Goal: Task Accomplishment & Management: Use online tool/utility

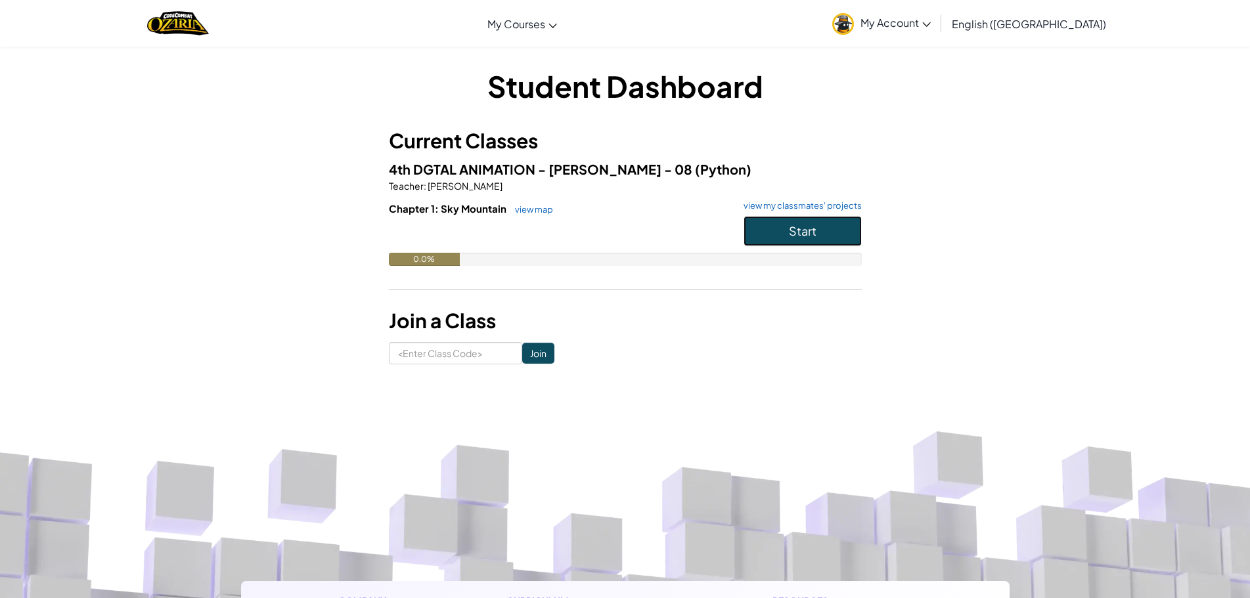
click at [778, 237] on button "Start" at bounding box center [803, 231] width 118 height 30
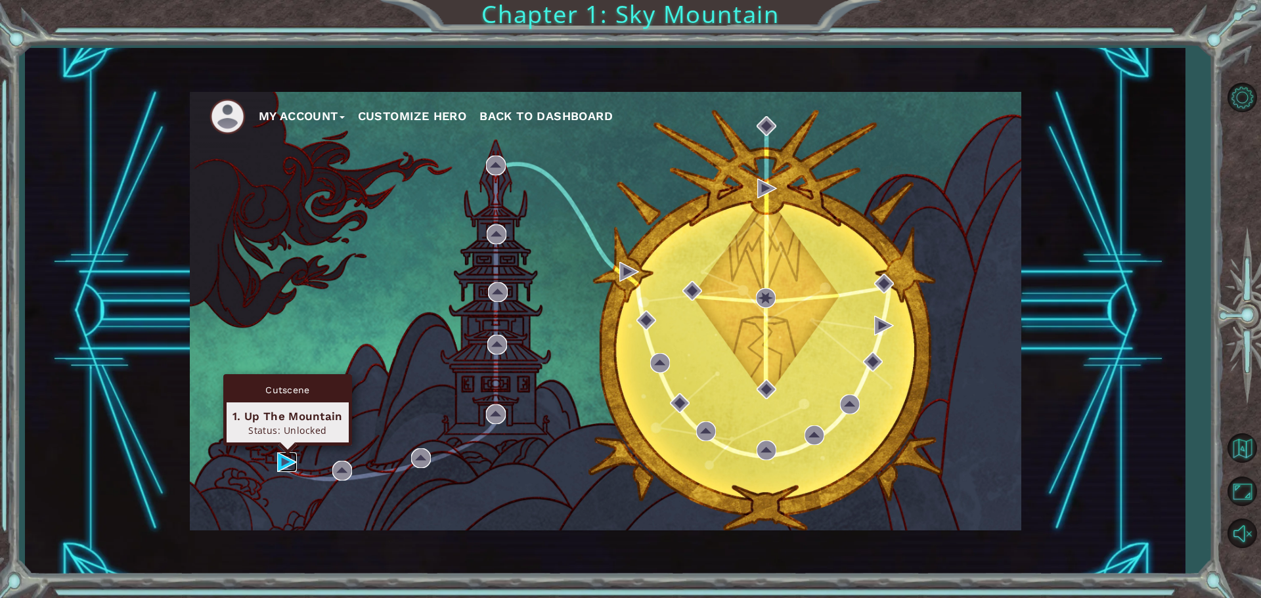
click at [282, 460] on img at bounding box center [287, 463] width 20 height 20
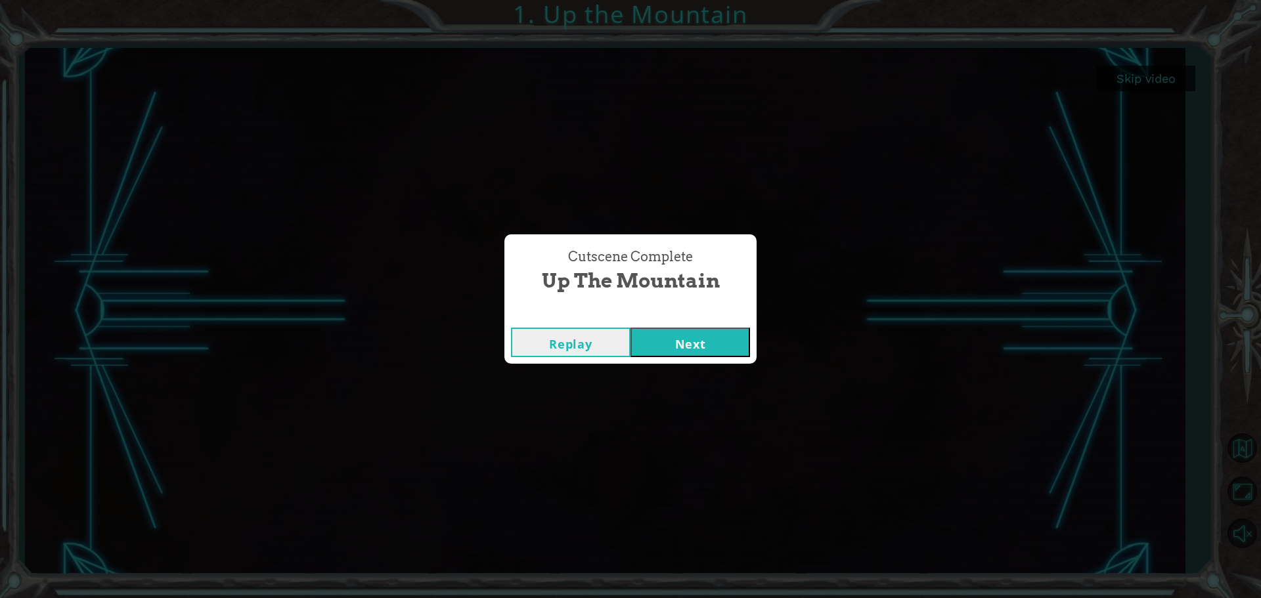
click at [669, 330] on button "Next" at bounding box center [691, 343] width 120 height 30
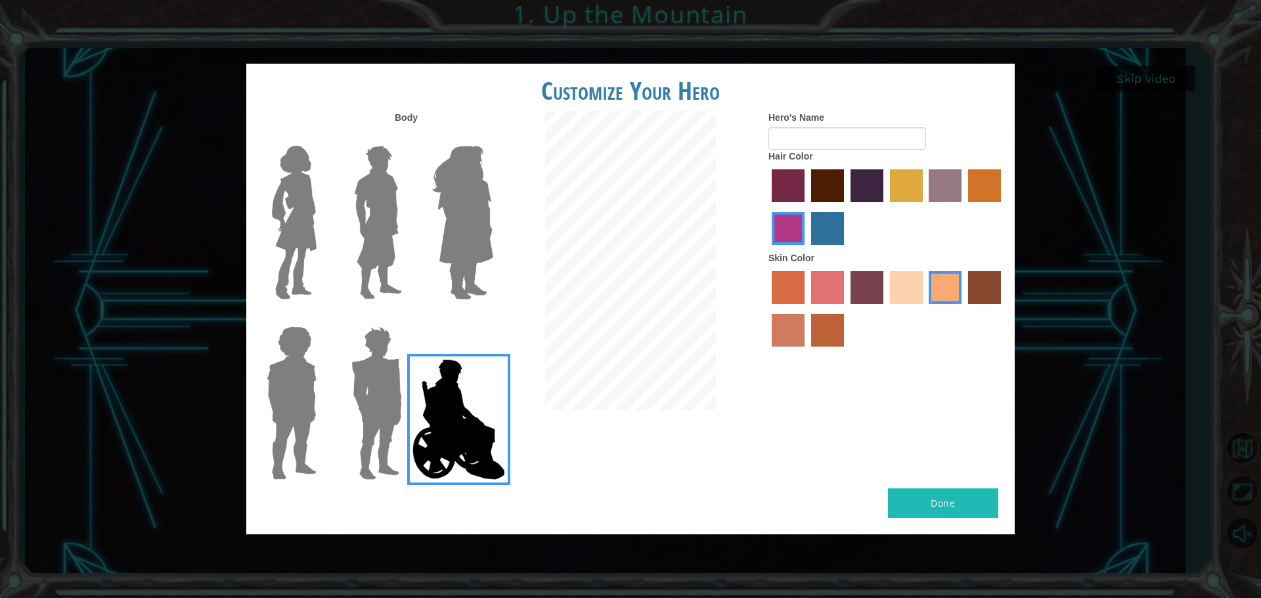
click at [374, 378] on img at bounding box center [376, 403] width 61 height 164
click at [407, 318] on input "Hero Garnet" at bounding box center [407, 318] width 0 height 0
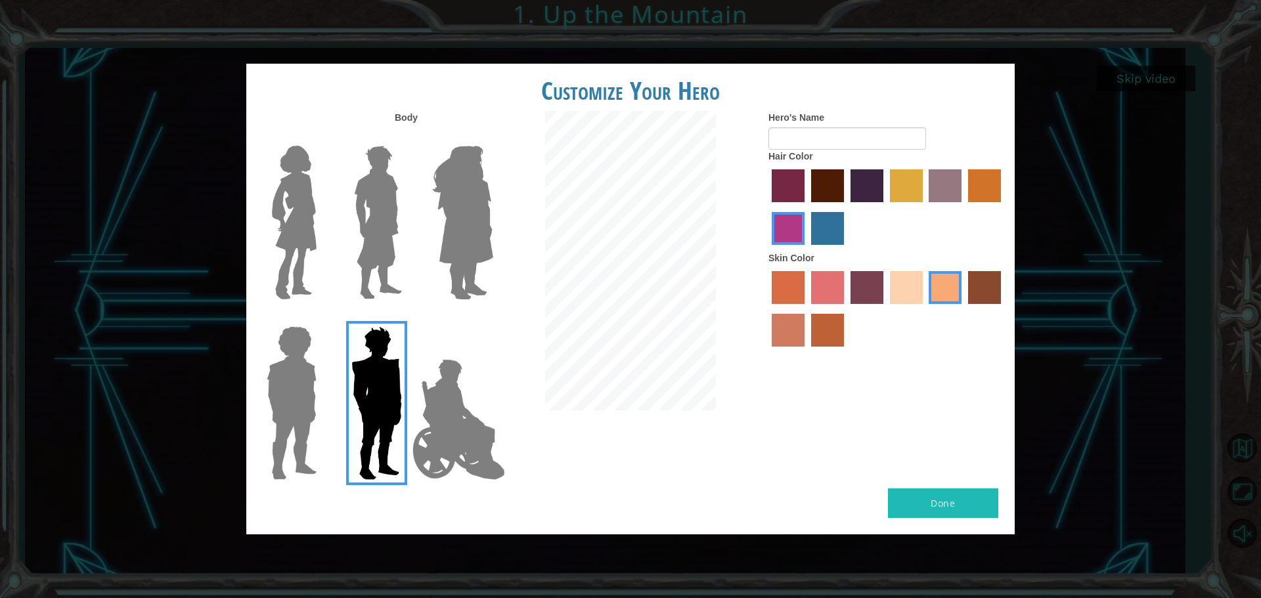
click at [269, 369] on img at bounding box center [291, 403] width 60 height 164
click at [322, 318] on input "Hero Steven" at bounding box center [322, 318] width 0 height 0
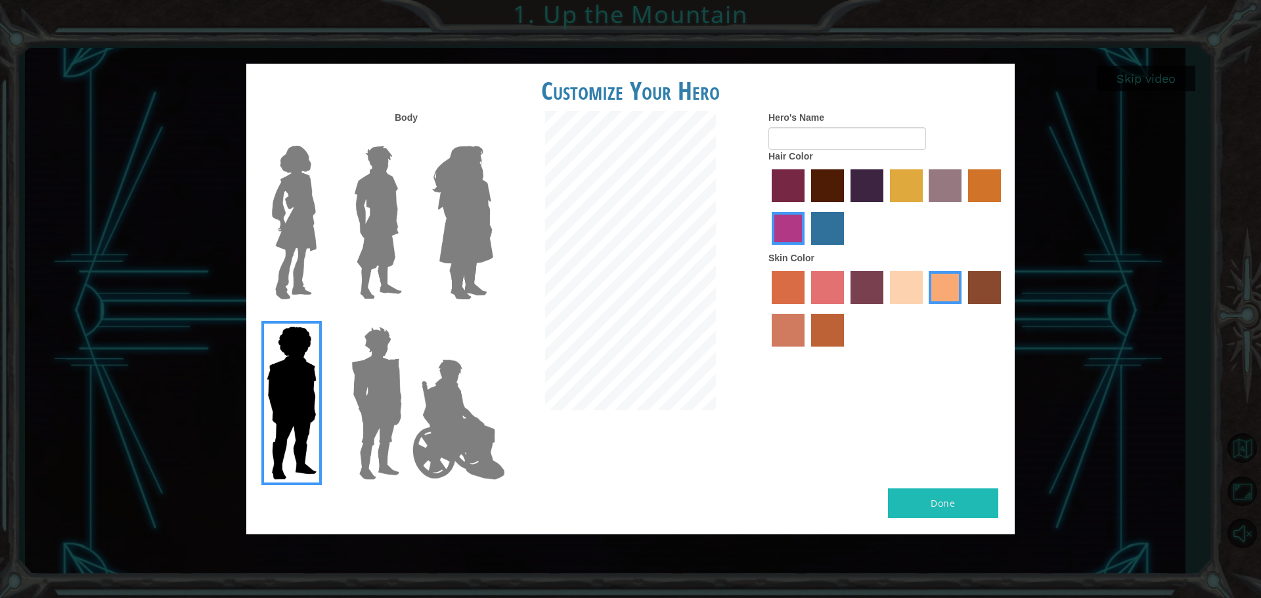
click at [352, 229] on img at bounding box center [378, 223] width 58 height 164
click at [407, 137] on input "Hero Lars" at bounding box center [407, 137] width 0 height 0
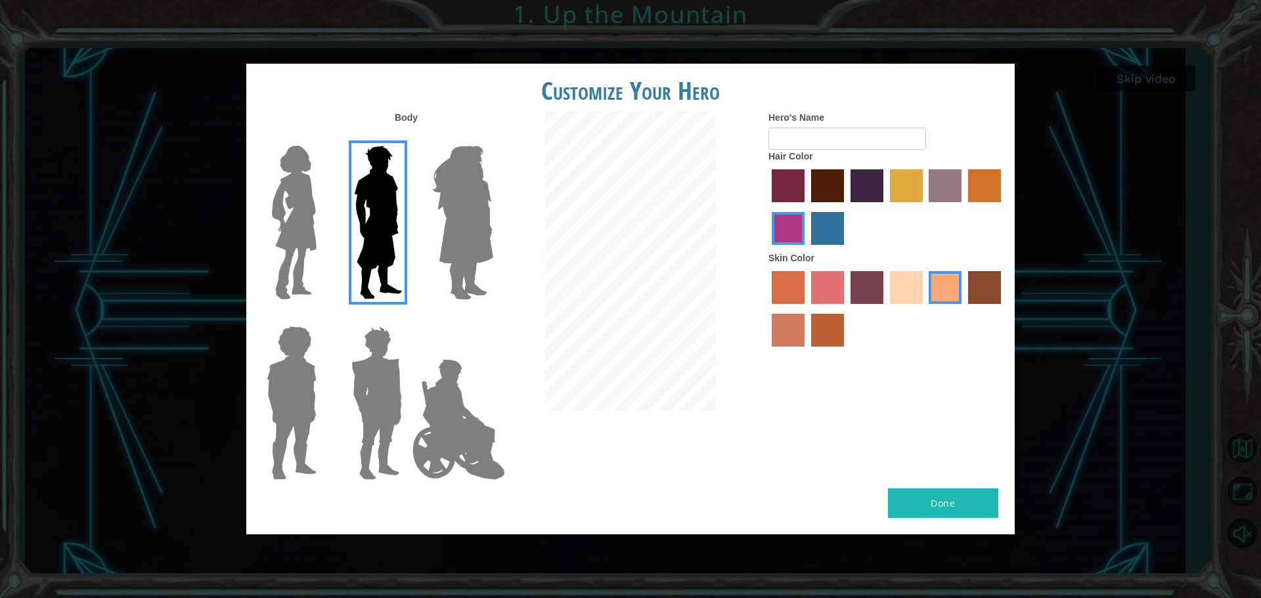
click at [320, 245] on img at bounding box center [294, 223] width 55 height 164
click at [322, 137] on input "Hero Connie" at bounding box center [322, 137] width 0 height 0
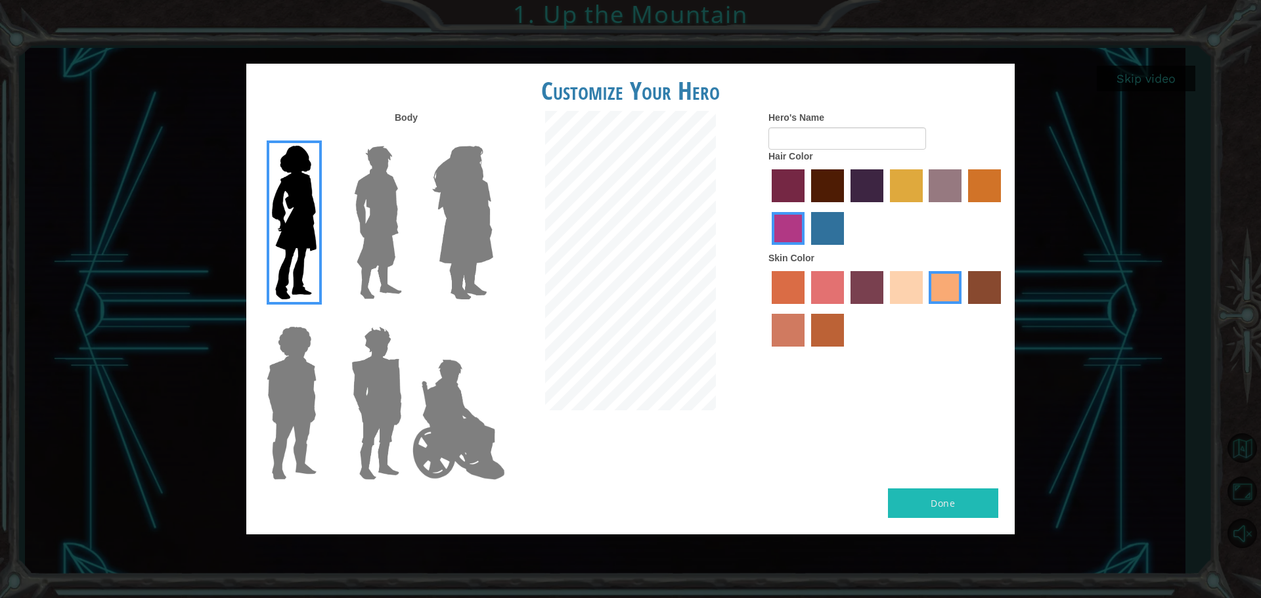
click at [504, 272] on div at bounding box center [630, 262] width 256 height 303
click at [462, 291] on img at bounding box center [463, 223] width 72 height 164
click at [493, 137] on input "Hero Amethyst" at bounding box center [493, 137] width 0 height 0
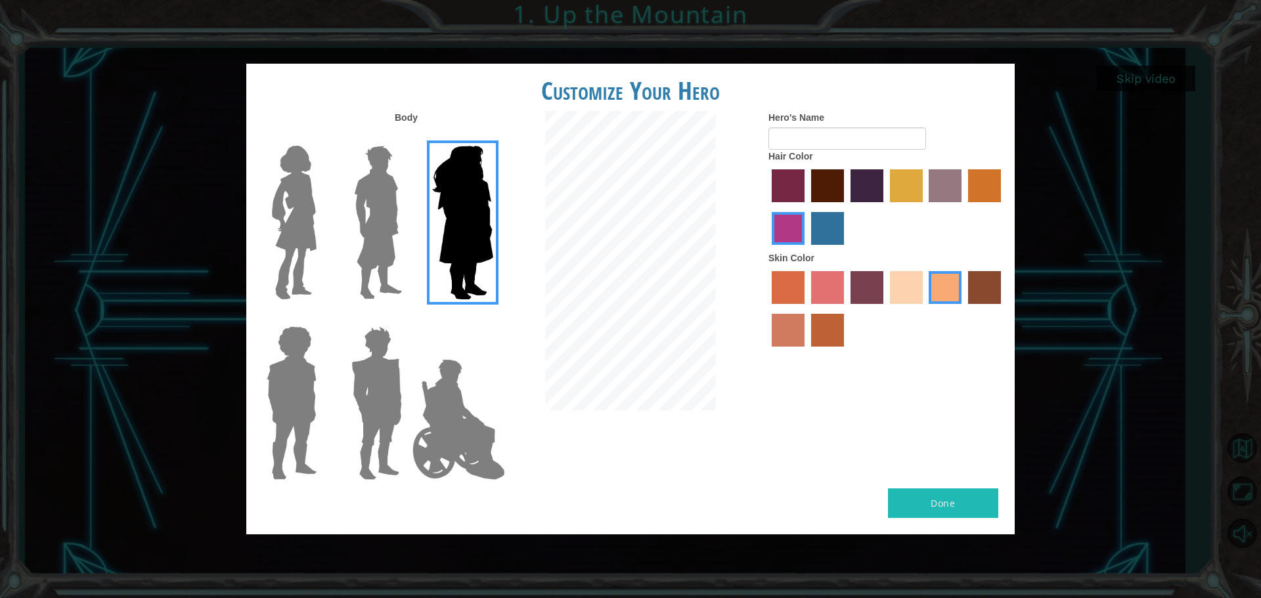
click at [345, 267] on div at bounding box center [374, 217] width 85 height 181
click at [291, 243] on img at bounding box center [294, 223] width 55 height 164
click at [322, 137] on input "Hero Connie" at bounding box center [322, 137] width 0 height 0
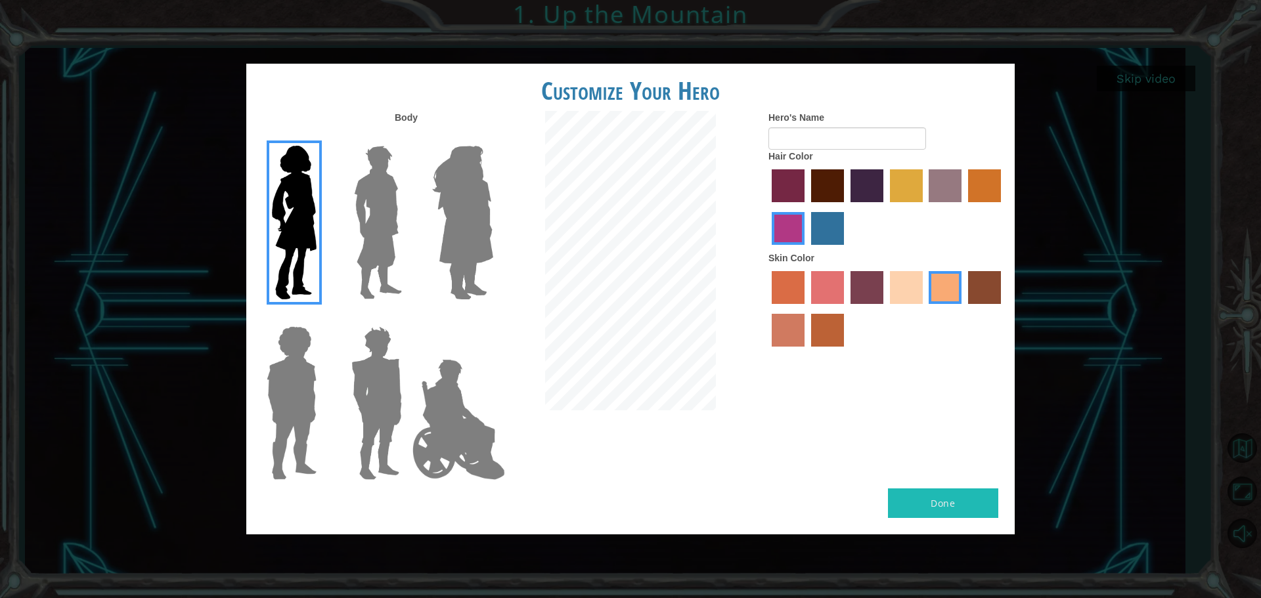
click at [830, 305] on div at bounding box center [886, 310] width 236 height 85
click at [829, 305] on div at bounding box center [886, 310] width 236 height 85
click at [841, 213] on label "lachmara hair color" at bounding box center [827, 228] width 33 height 33
click at [807, 250] on input "lachmara hair color" at bounding box center [807, 250] width 0 height 0
click at [823, 280] on label "froly skin color" at bounding box center [827, 287] width 33 height 33
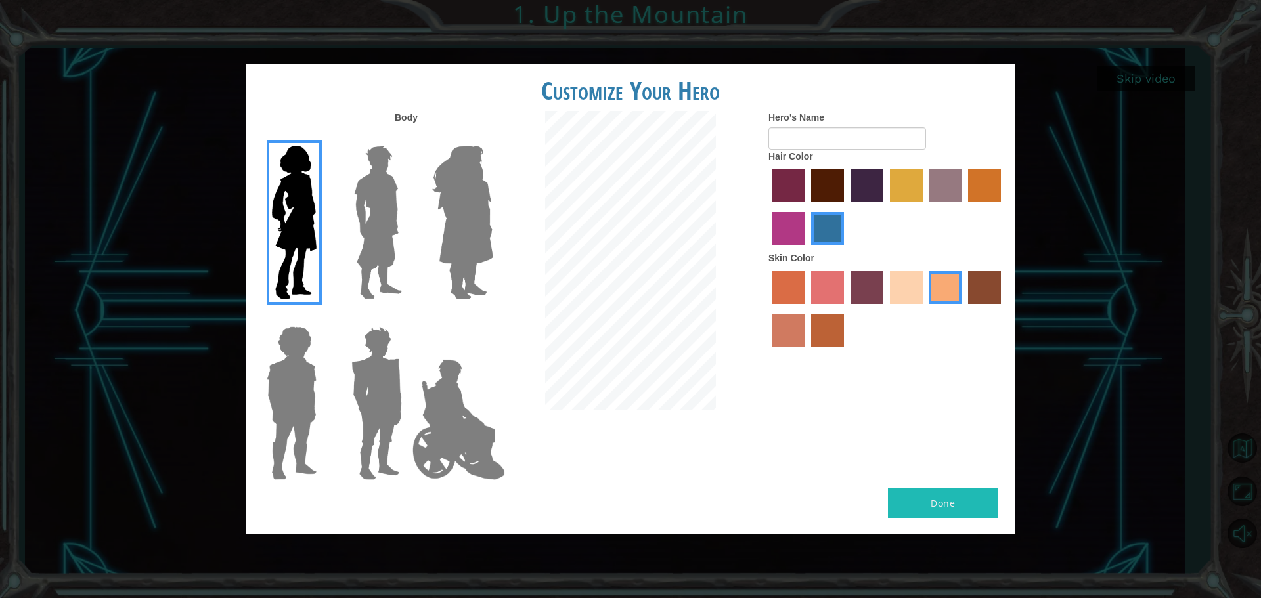
click at [807, 309] on input "froly skin color" at bounding box center [807, 309] width 0 height 0
click at [906, 282] on label "sandy beach skin color" at bounding box center [906, 287] width 33 height 33
click at [885, 309] on input "sandy beach skin color" at bounding box center [885, 309] width 0 height 0
click at [872, 175] on label "hot purple hair color" at bounding box center [867, 185] width 33 height 33
click at [846, 207] on input "hot purple hair color" at bounding box center [846, 207] width 0 height 0
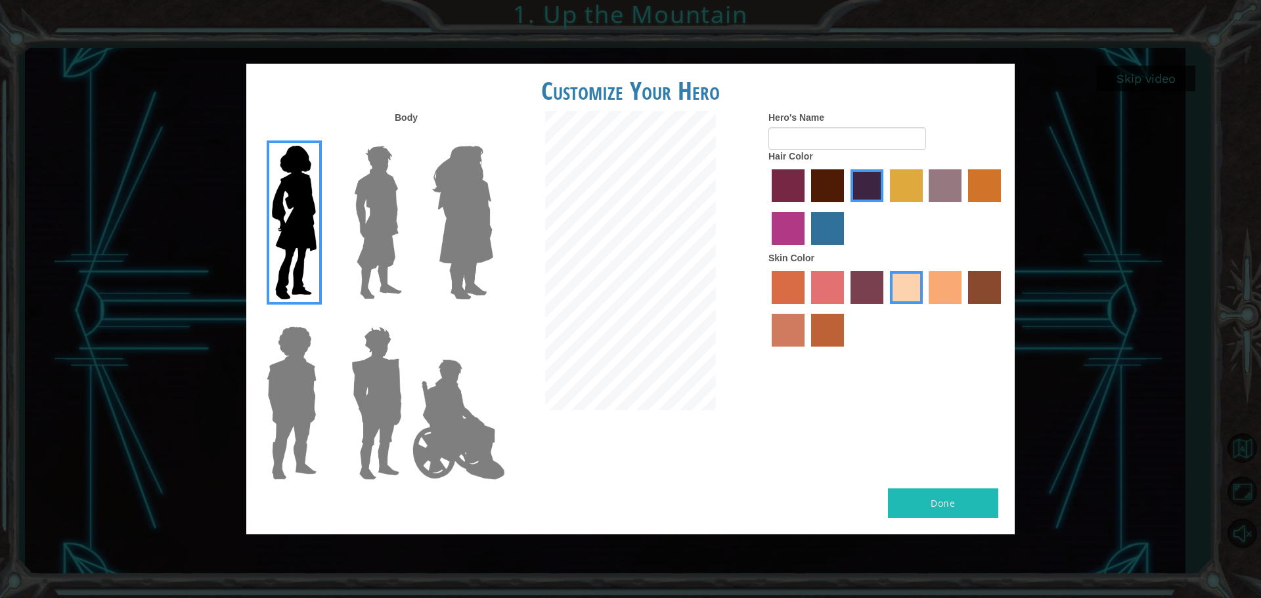
click at [803, 234] on label "medium red violet hair color" at bounding box center [788, 228] width 33 height 33
click at [1003, 207] on input "medium red violet hair color" at bounding box center [1003, 207] width 0 height 0
click at [818, 231] on label "lachmara hair color" at bounding box center [827, 228] width 33 height 33
click at [807, 250] on input "lachmara hair color" at bounding box center [807, 250] width 0 height 0
click at [776, 234] on label "medium red violet hair color" at bounding box center [788, 228] width 33 height 33
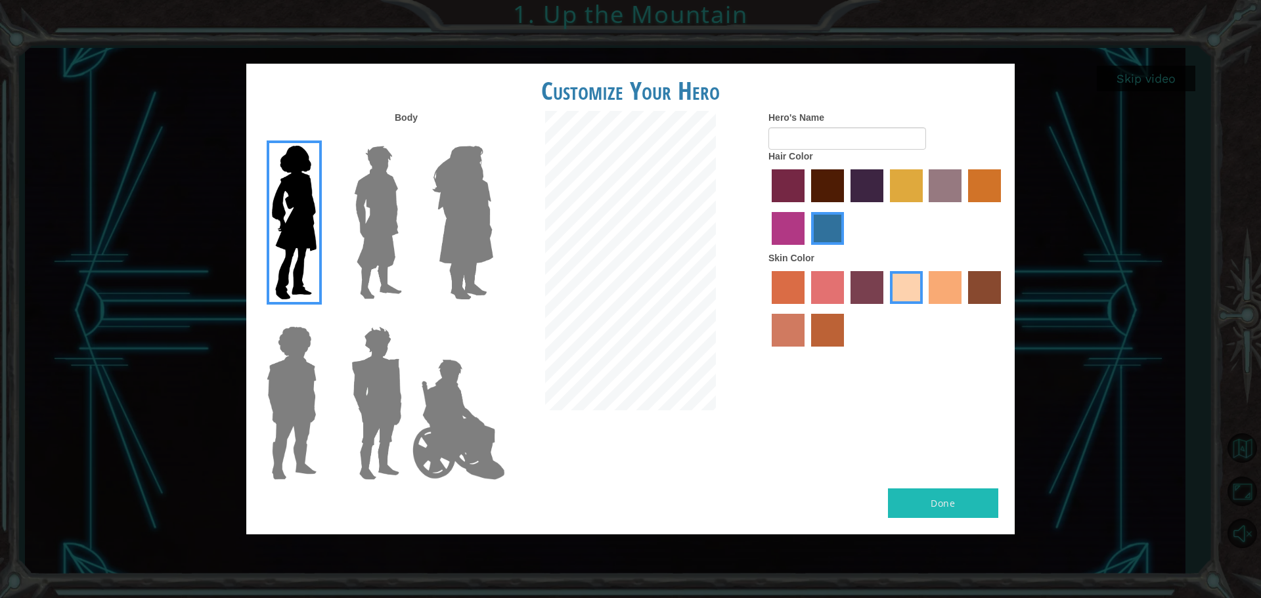
click at [1003, 207] on input "medium red violet hair color" at bounding box center [1003, 207] width 0 height 0
click at [834, 231] on label "lachmara hair color" at bounding box center [827, 228] width 33 height 33
click at [807, 250] on input "lachmara hair color" at bounding box center [807, 250] width 0 height 0
click at [834, 292] on label "froly skin color" at bounding box center [827, 287] width 33 height 33
click at [807, 309] on input "froly skin color" at bounding box center [807, 309] width 0 height 0
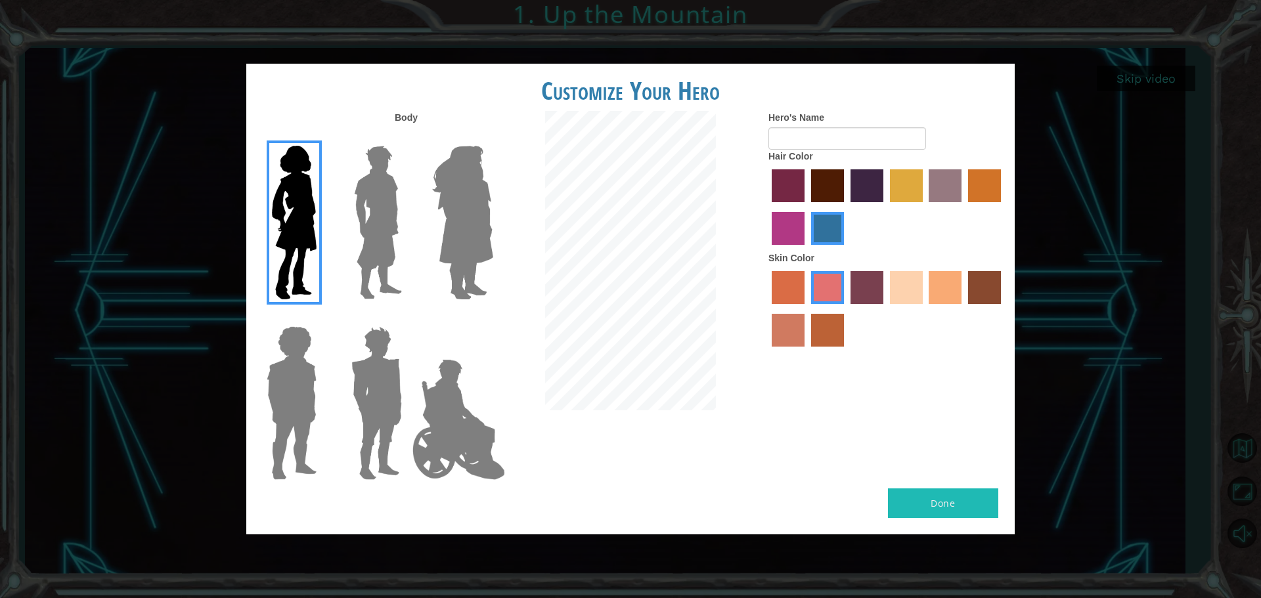
click at [922, 277] on label "sandy beach skin color" at bounding box center [906, 287] width 33 height 33
click at [885, 309] on input "sandy beach skin color" at bounding box center [885, 309] width 0 height 0
click at [925, 291] on div at bounding box center [886, 310] width 236 height 85
click at [937, 284] on label "tacao skin color" at bounding box center [945, 287] width 33 height 33
click at [925, 309] on input "tacao skin color" at bounding box center [925, 309] width 0 height 0
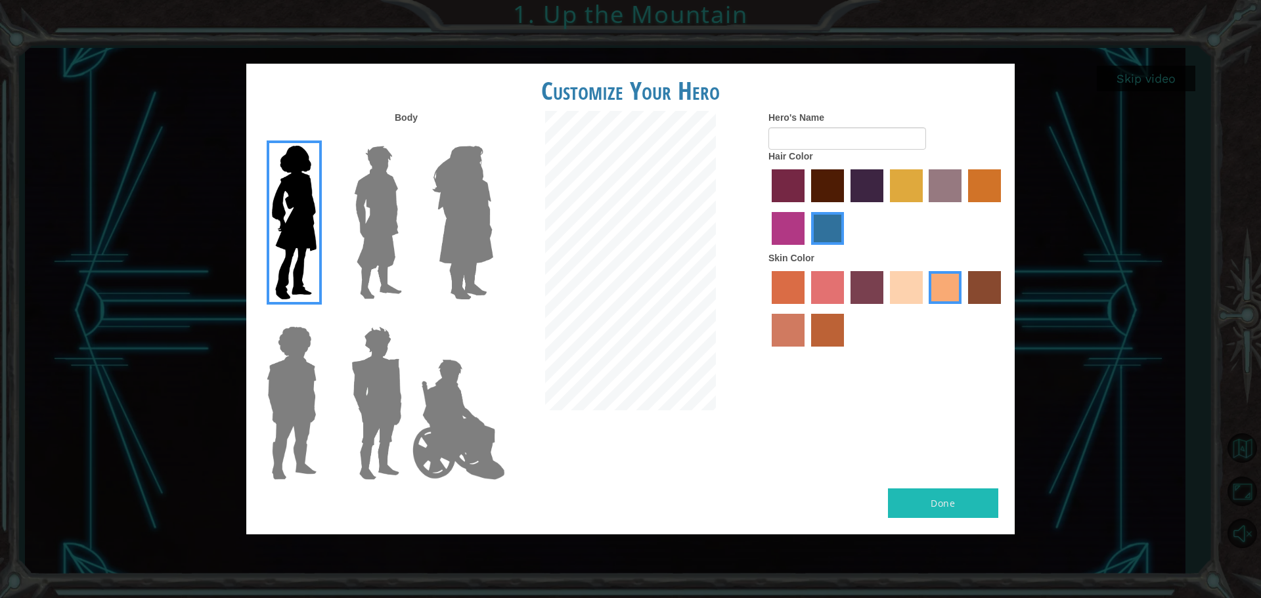
click at [932, 284] on label "tacao skin color" at bounding box center [945, 287] width 33 height 33
click at [925, 309] on input "tacao skin color" at bounding box center [925, 309] width 0 height 0
click at [908, 290] on label "sandy beach skin color" at bounding box center [906, 287] width 33 height 33
click at [885, 309] on input "sandy beach skin color" at bounding box center [885, 309] width 0 height 0
click at [991, 194] on label "gold drop hair color" at bounding box center [984, 185] width 33 height 33
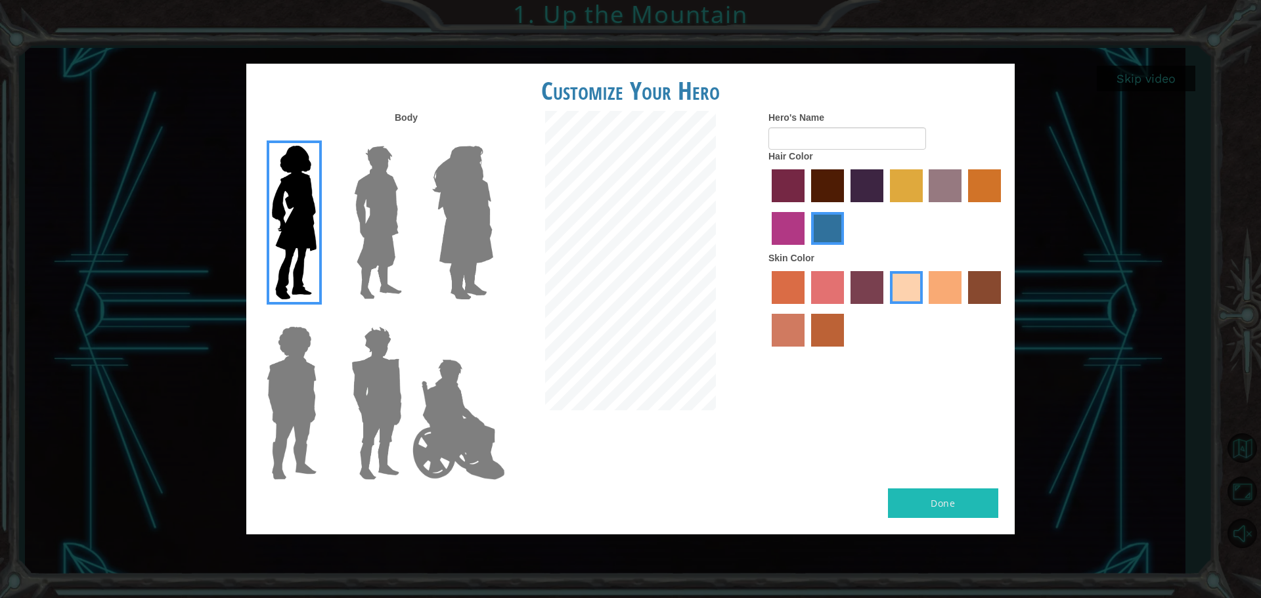
click at [964, 207] on input "gold drop hair color" at bounding box center [964, 207] width 0 height 0
click at [957, 197] on label "bazaar hair color" at bounding box center [945, 185] width 33 height 33
click at [925, 207] on input "bazaar hair color" at bounding box center [925, 207] width 0 height 0
click at [816, 230] on label "lachmara hair color" at bounding box center [827, 228] width 33 height 33
click at [807, 250] on input "lachmara hair color" at bounding box center [807, 250] width 0 height 0
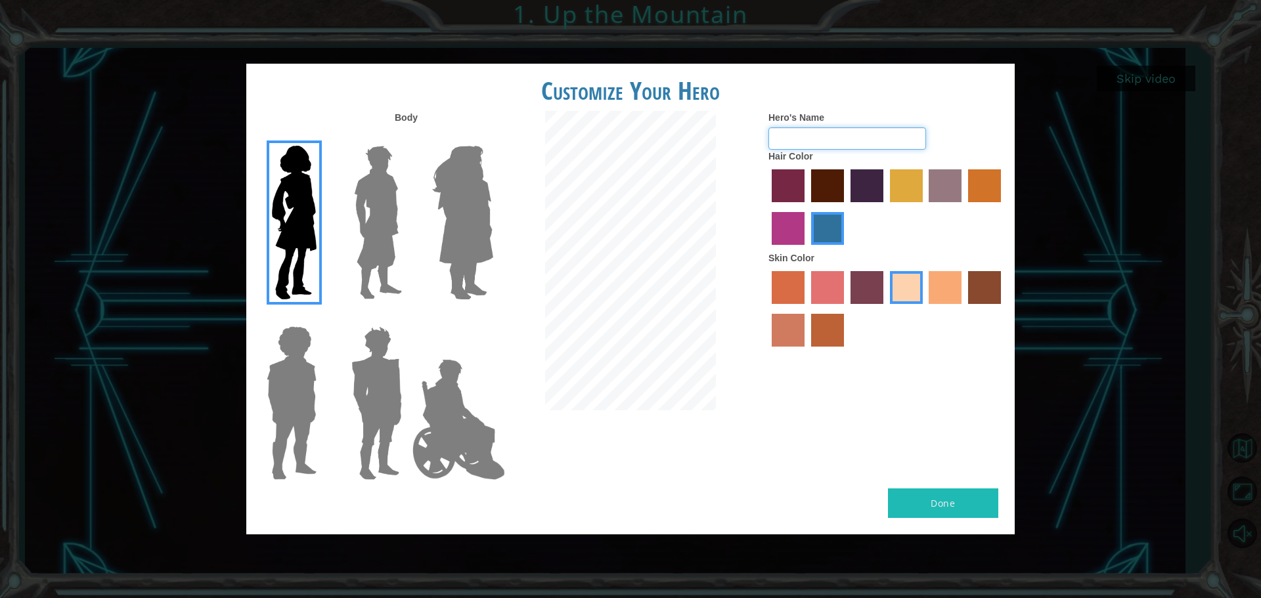
click at [857, 141] on input "Hero's Name" at bounding box center [847, 138] width 158 height 22
click at [925, 500] on button "Done" at bounding box center [943, 504] width 110 height 30
click at [425, 400] on img at bounding box center [458, 419] width 103 height 131
click at [493, 318] on input "Hero Jamie" at bounding box center [493, 318] width 0 height 0
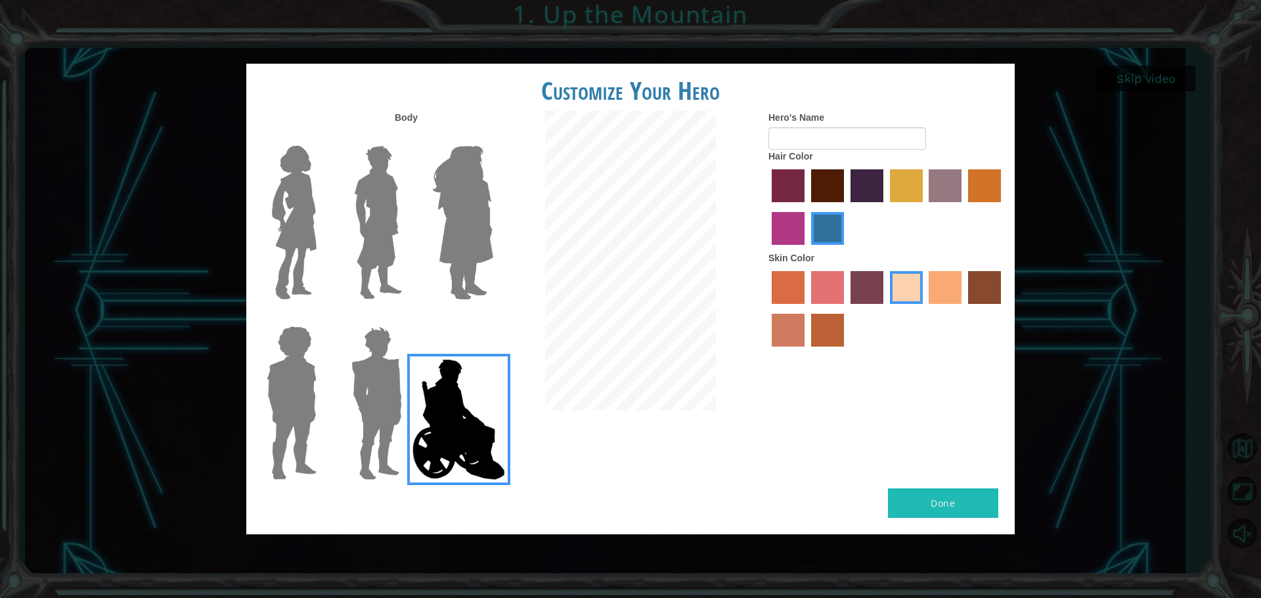
click at [323, 388] on div at bounding box center [288, 398] width 85 height 181
click at [353, 376] on img at bounding box center [376, 403] width 61 height 164
click at [407, 318] on input "Hero Garnet" at bounding box center [407, 318] width 0 height 0
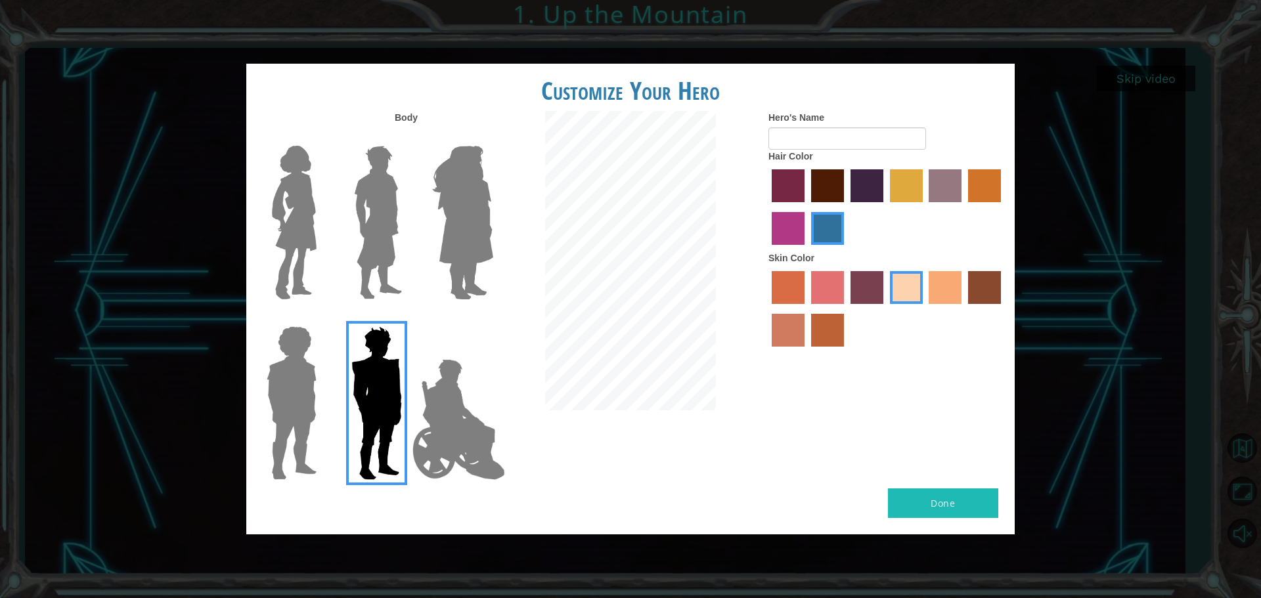
click at [272, 384] on img at bounding box center [291, 403] width 60 height 164
click at [322, 318] on input "Hero Steven" at bounding box center [322, 318] width 0 height 0
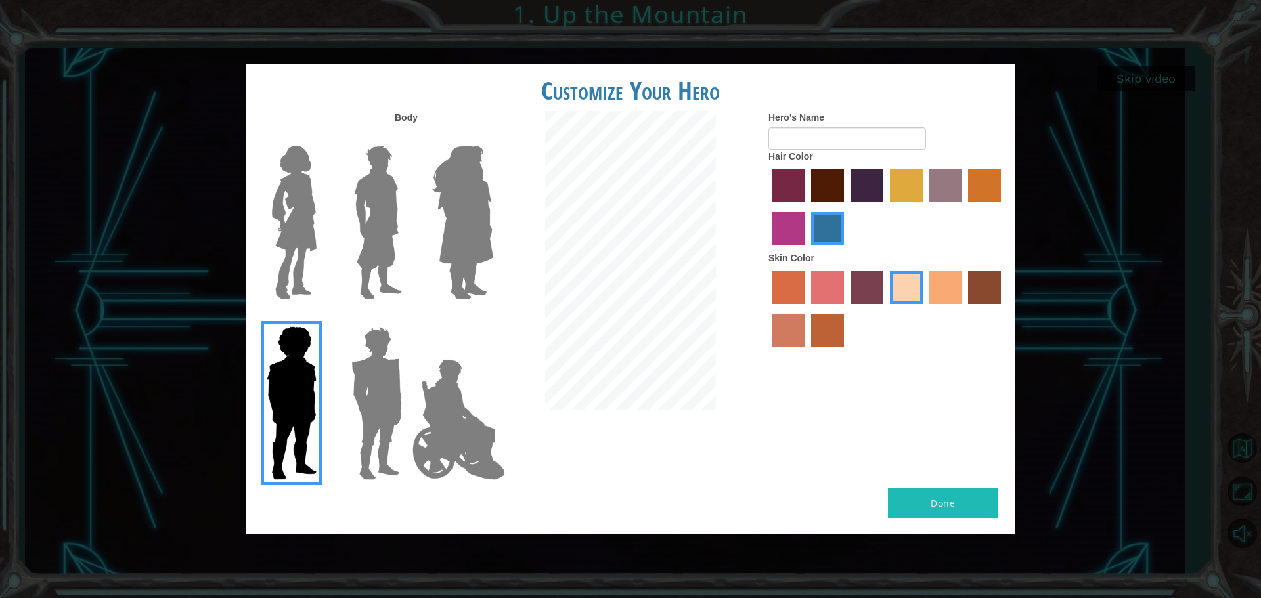
click at [409, 230] on div at bounding box center [374, 217] width 85 height 181
click at [390, 263] on img at bounding box center [378, 223] width 58 height 164
click at [407, 137] on input "Hero Lars" at bounding box center [407, 137] width 0 height 0
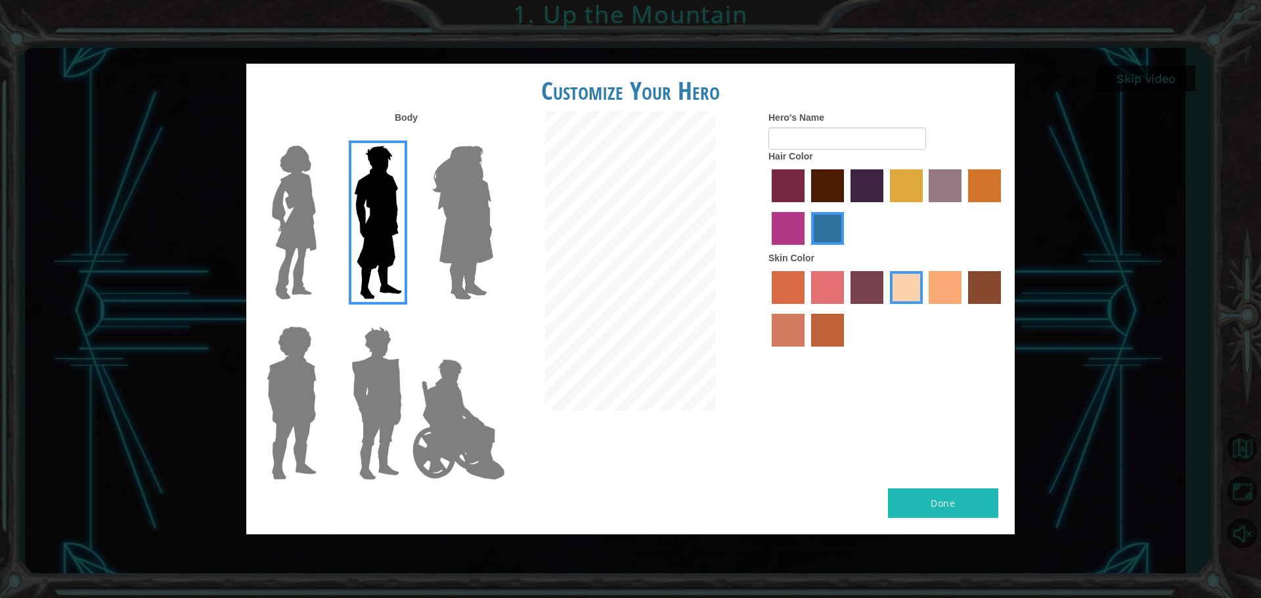
click at [466, 263] on img at bounding box center [463, 223] width 72 height 164
click at [493, 137] on input "Hero Amethyst" at bounding box center [493, 137] width 0 height 0
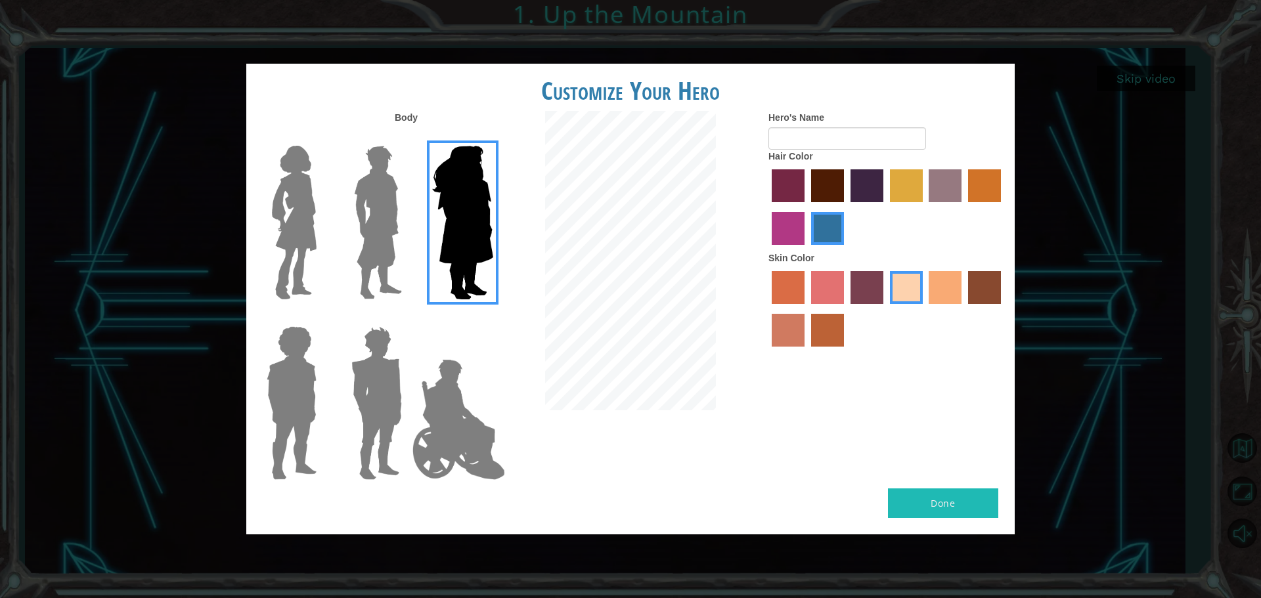
click at [306, 272] on img at bounding box center [294, 223] width 55 height 164
click at [322, 137] on input "Hero Connie" at bounding box center [322, 137] width 0 height 0
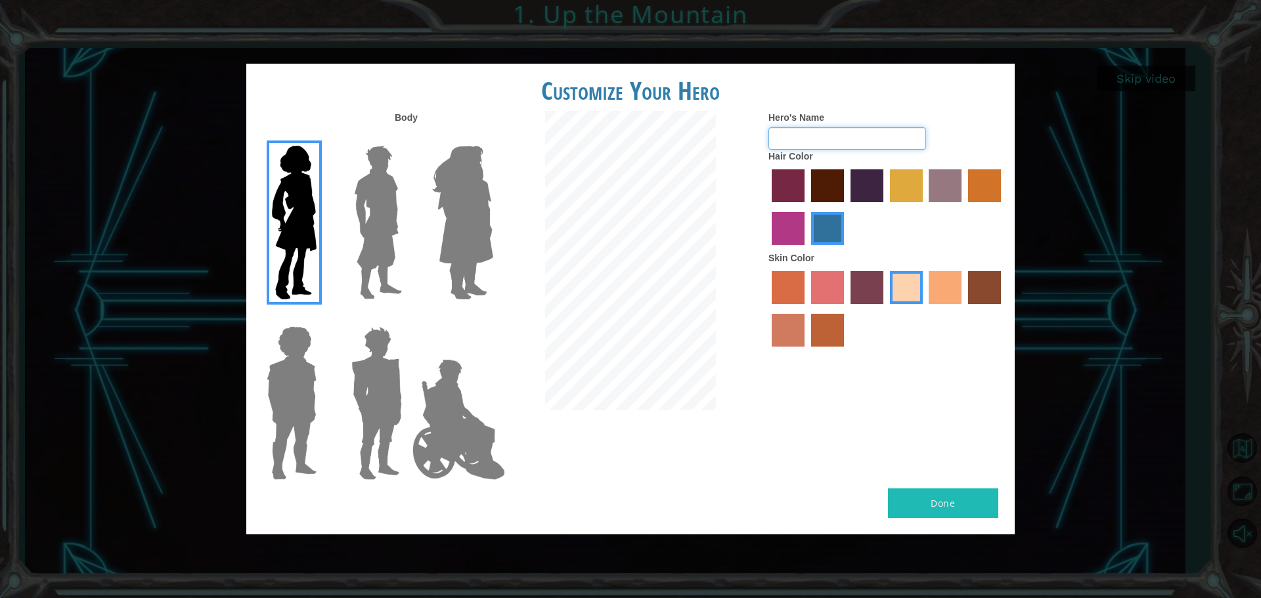
click at [851, 127] on input "Hero's Name" at bounding box center [847, 138] width 158 height 22
type input "S"
type input "sUPER WOMEN"
click at [971, 505] on button "Done" at bounding box center [943, 504] width 110 height 30
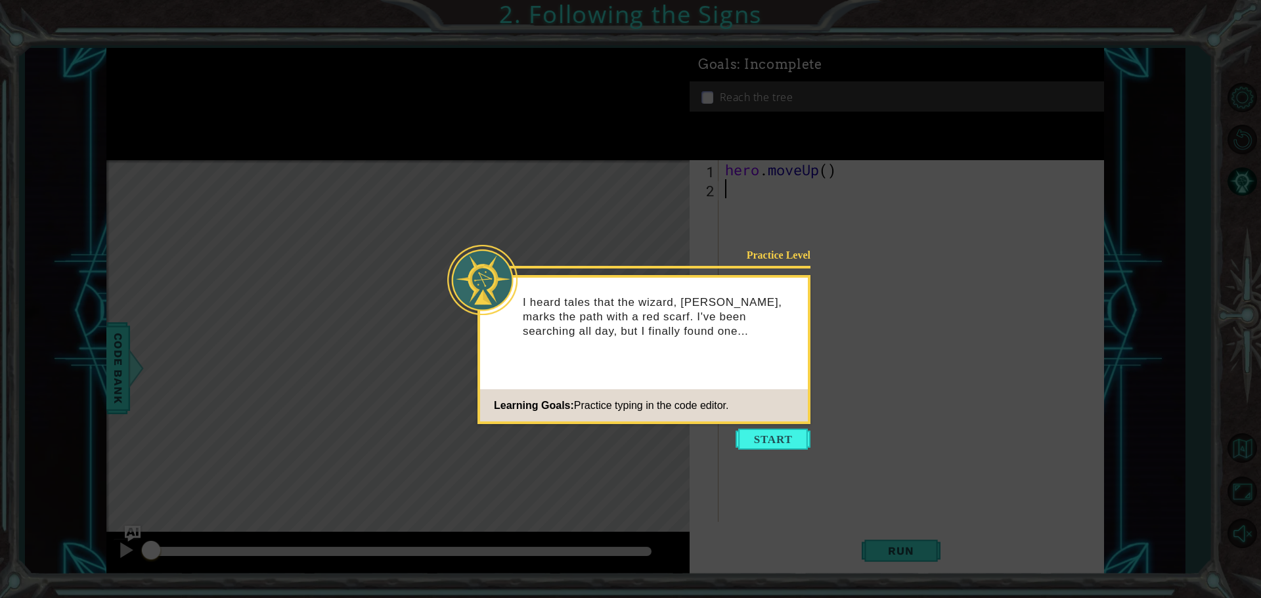
click at [751, 449] on button "Start" at bounding box center [773, 439] width 75 height 21
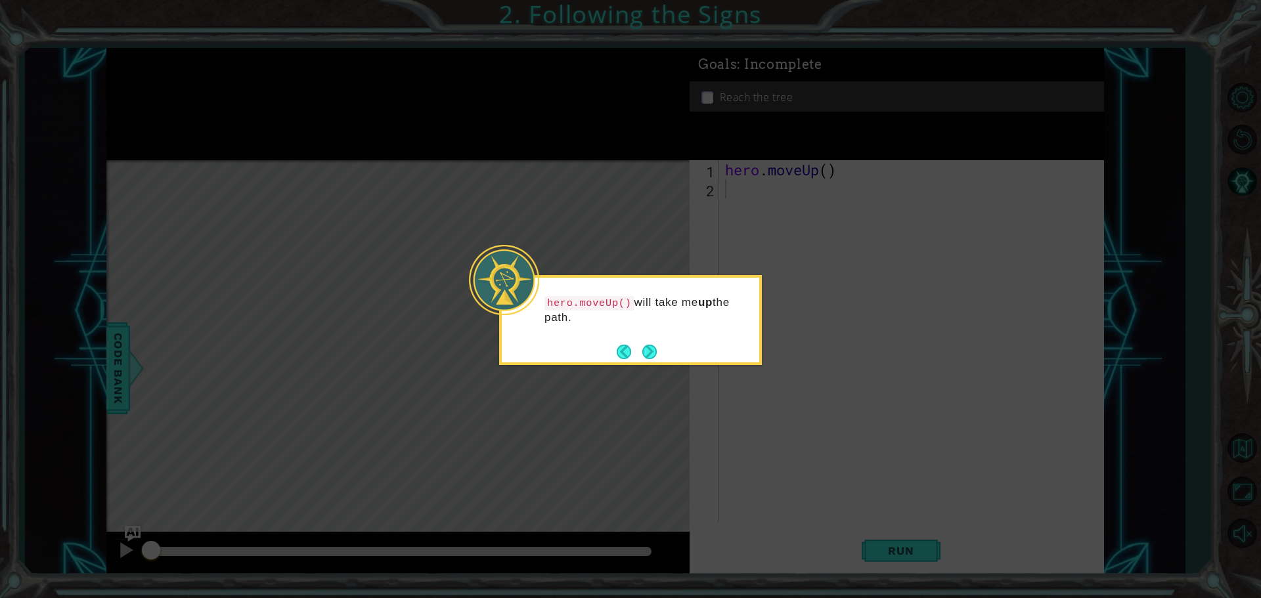
click at [640, 338] on div "hero.moveUp() will take me up the path." at bounding box center [630, 316] width 257 height 67
click at [640, 355] on button "Back" at bounding box center [630, 352] width 26 height 14
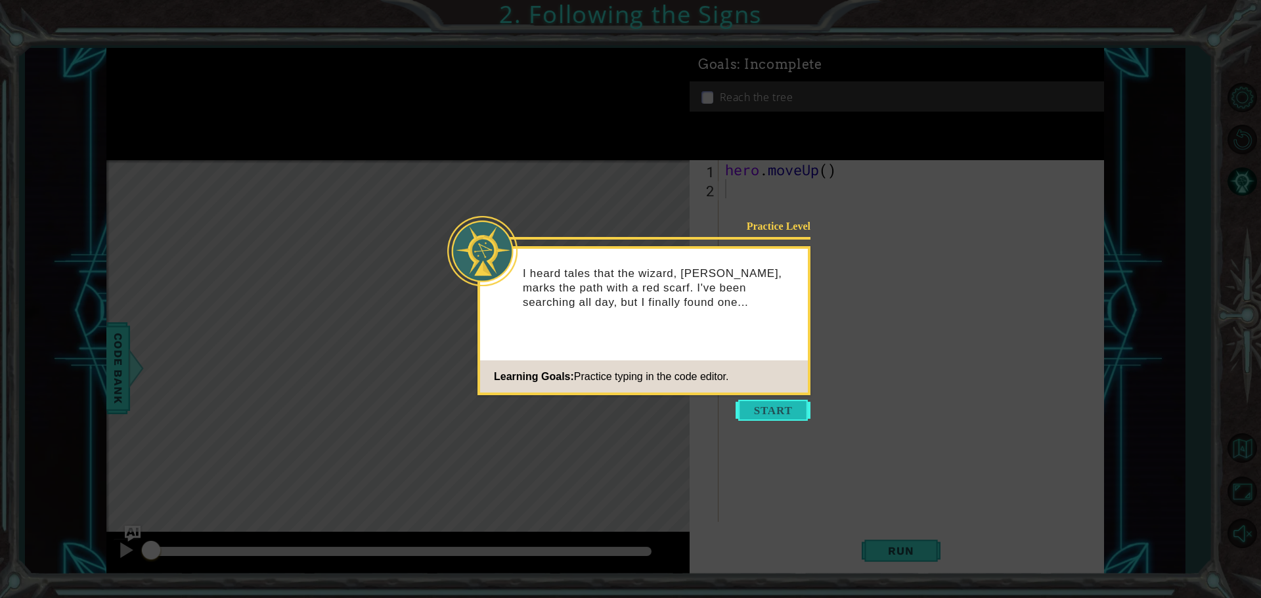
click at [789, 403] on button "Start" at bounding box center [773, 410] width 75 height 21
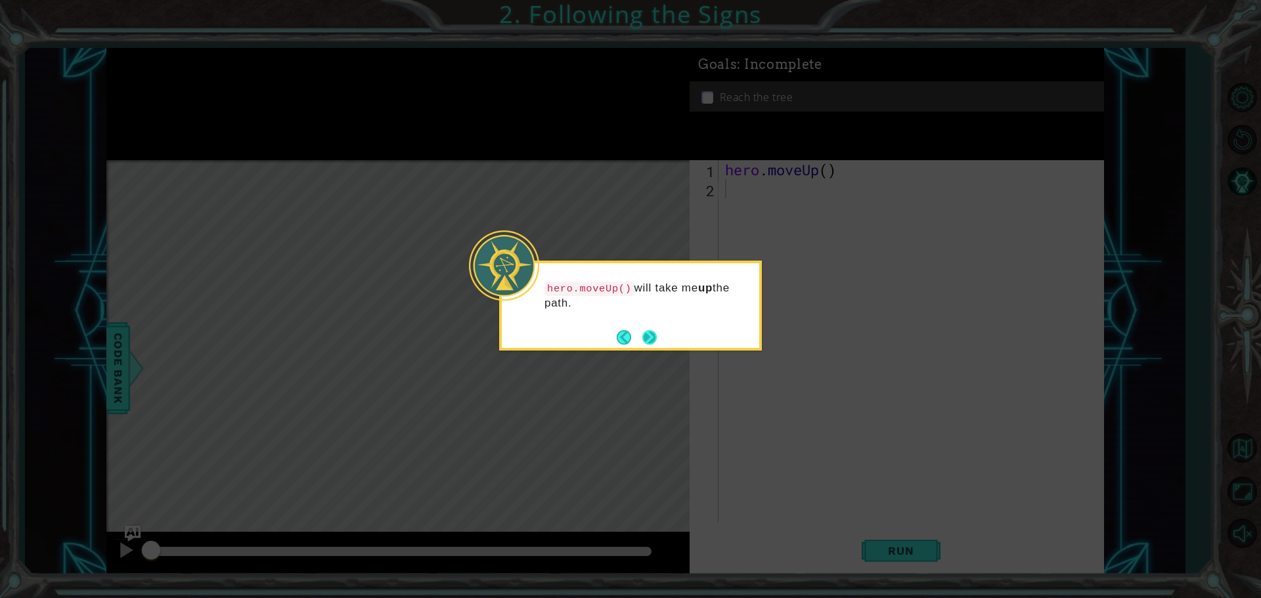
click at [642, 337] on button "Next" at bounding box center [649, 337] width 15 height 15
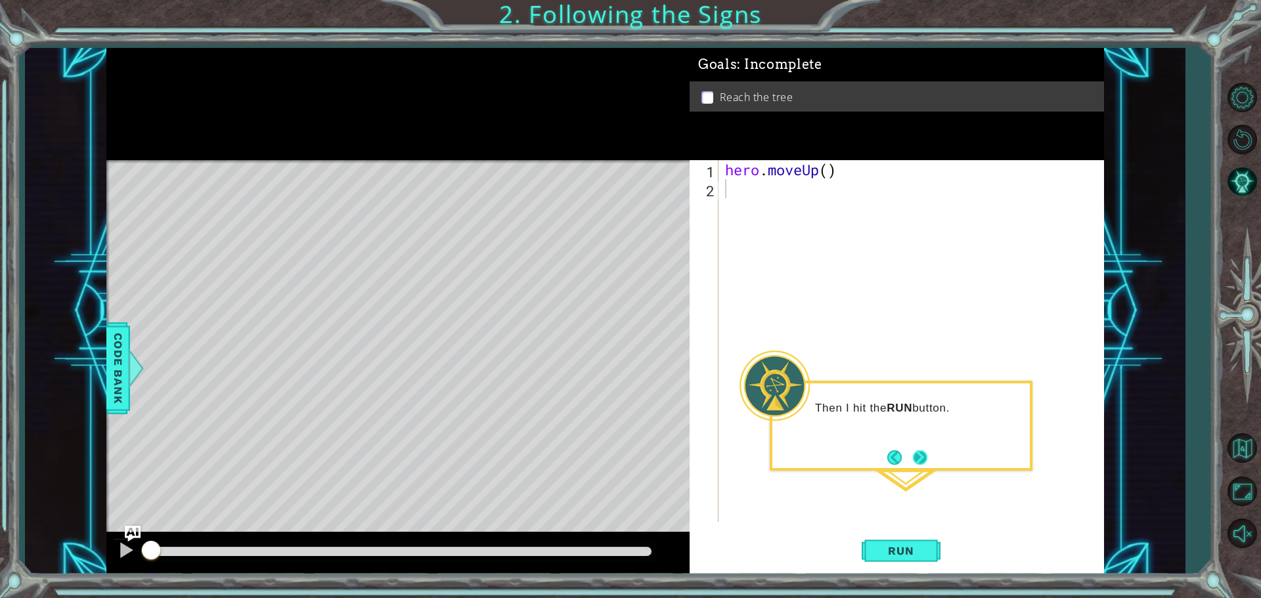
click at [914, 452] on button "Next" at bounding box center [920, 457] width 23 height 23
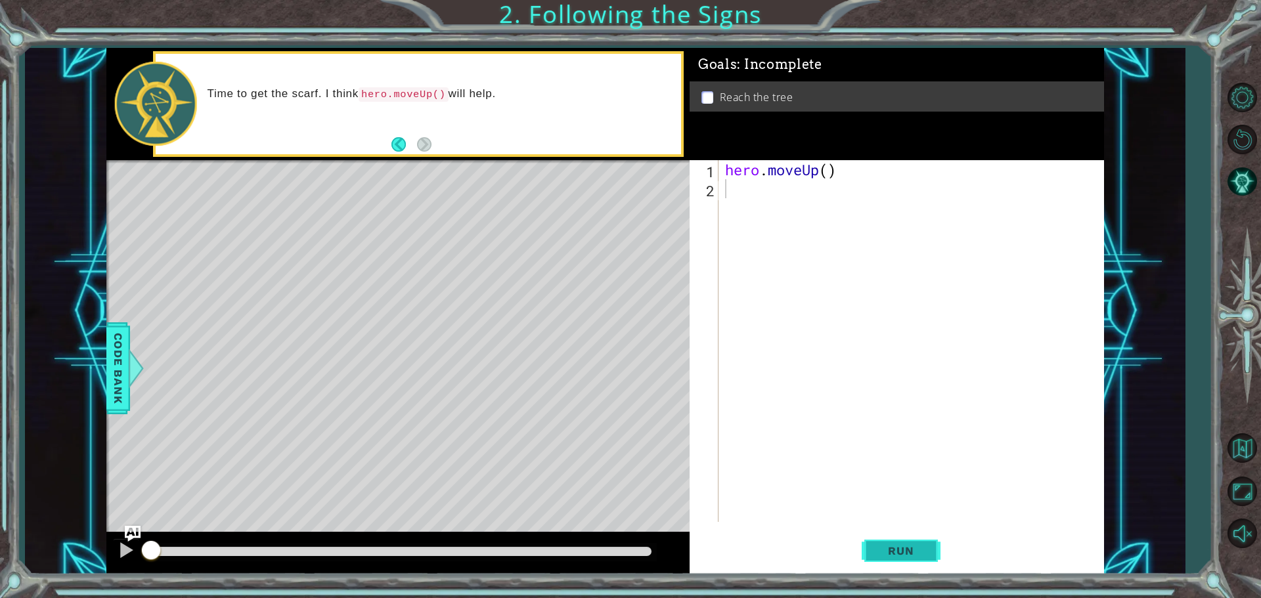
click at [897, 548] on span "Run" at bounding box center [901, 551] width 52 height 13
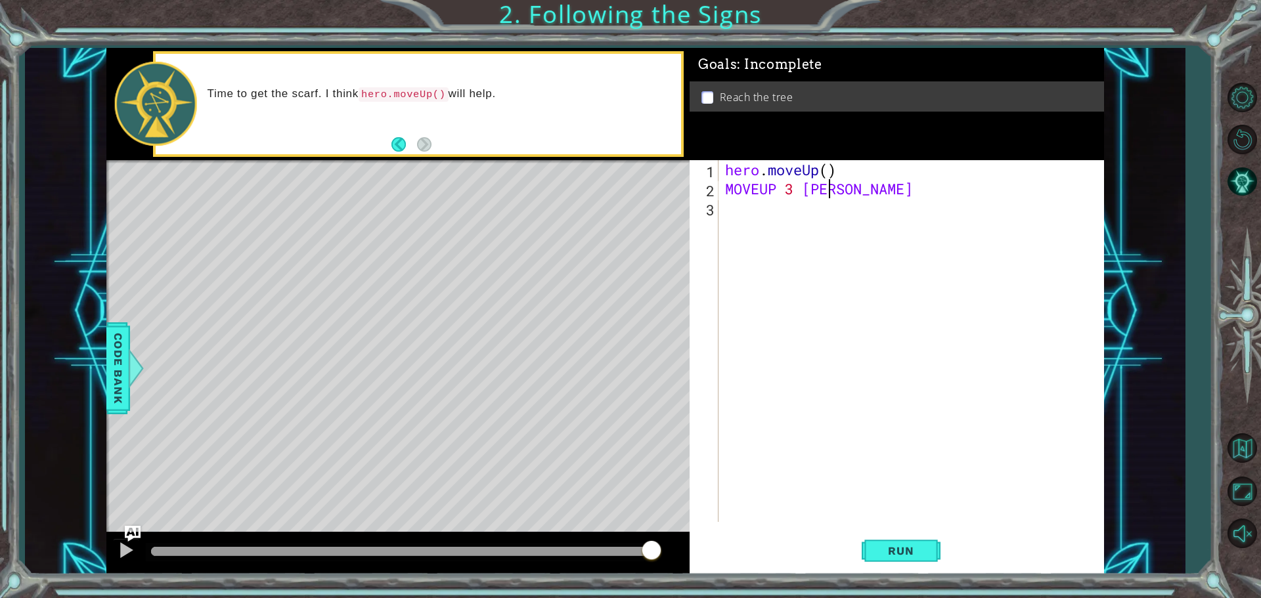
scroll to position [0, 4]
type textarea "MOVEUP 3 TIMES"
click at [906, 551] on span "Run" at bounding box center [901, 551] width 52 height 13
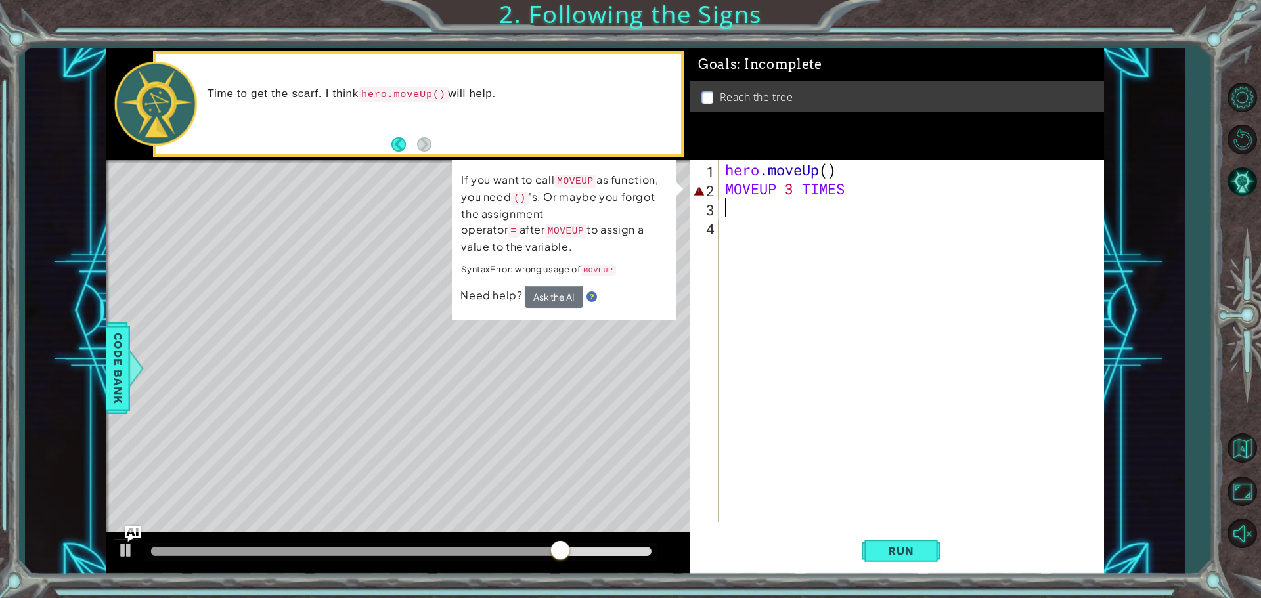
click at [789, 198] on div "hero . moveUp ( ) MOVEUP 3 TIMES" at bounding box center [915, 360] width 384 height 400
click at [793, 189] on div "hero . moveUp ( ) MOVEUP 3 TIMES" at bounding box center [915, 360] width 384 height 400
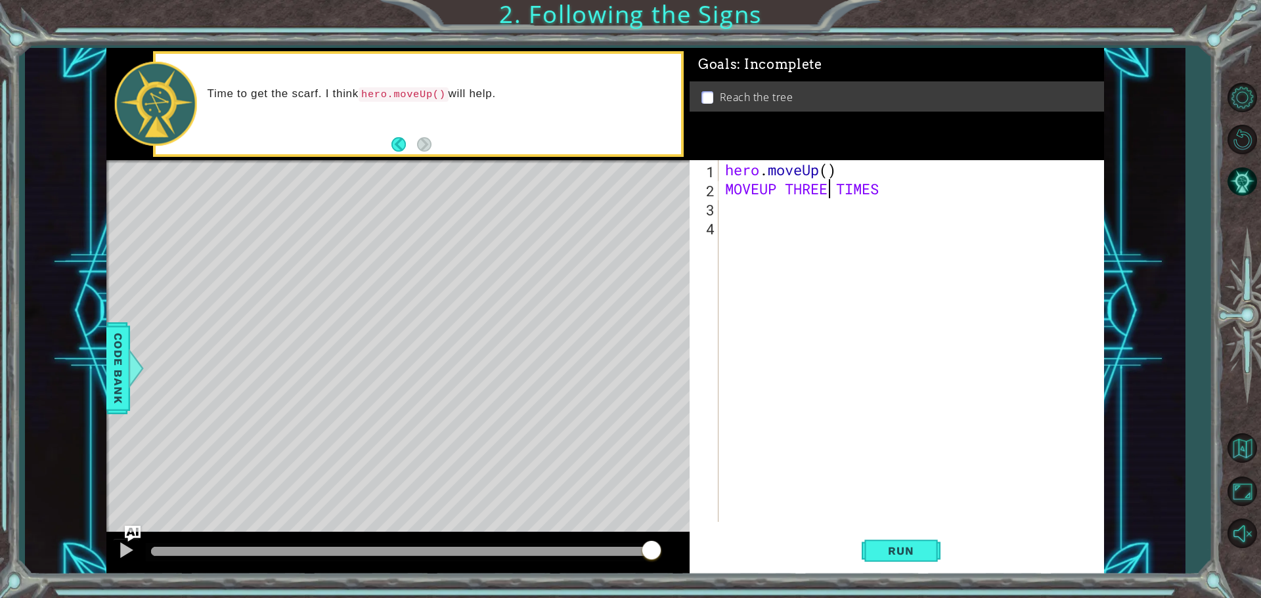
scroll to position [0, 5]
click at [931, 529] on div "MOVEUP THREE TIMES 1 2 3 4 hero . moveUp ( ) MOVEUP THREE TIMES ההההההההההההההה…" at bounding box center [897, 367] width 414 height 414
click at [916, 559] on button "Run" at bounding box center [901, 550] width 79 height 41
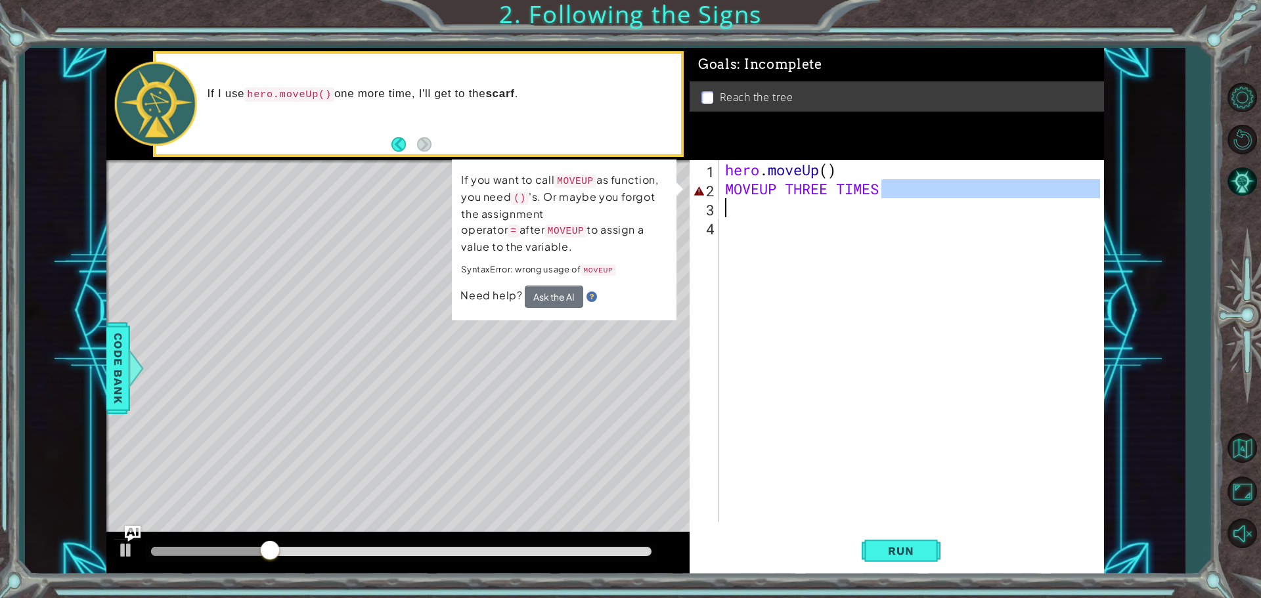
drag, startPoint x: 899, startPoint y: 189, endPoint x: 715, endPoint y: 211, distance: 185.3
click at [715, 211] on div "MOVEUP THREE TIMES 1 2 3 4 hero . moveUp ( ) MOVEUP THREE TIMES ההההההההההההההה…" at bounding box center [895, 341] width 411 height 362
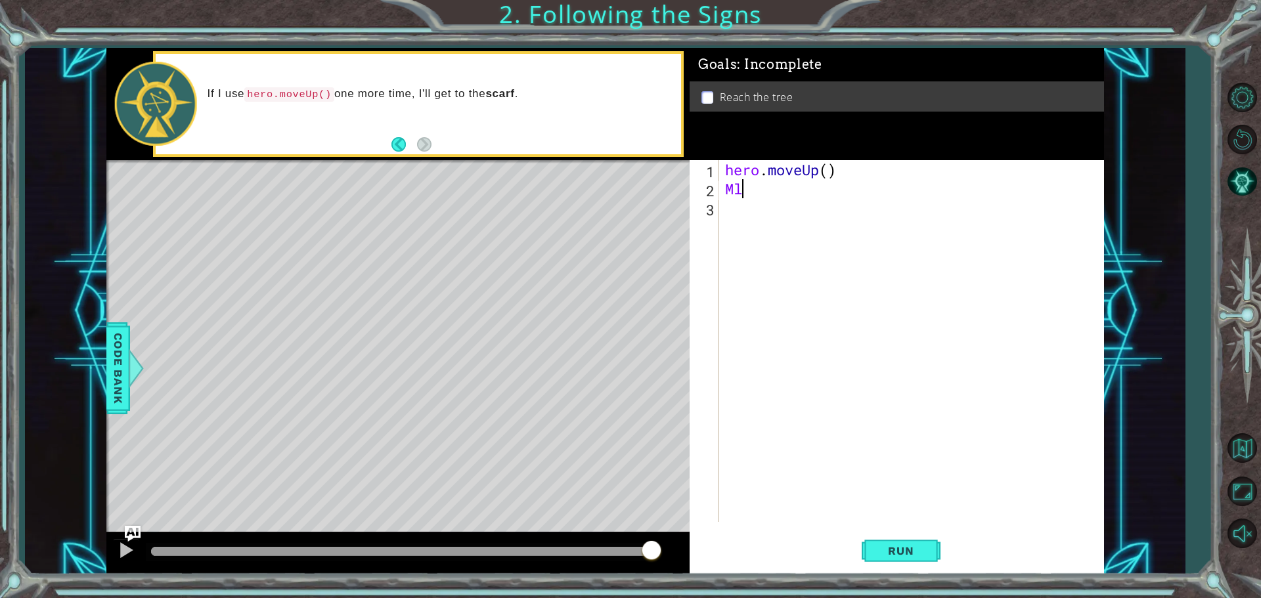
scroll to position [0, 0]
type textarea "M"
type textarea "h"
click at [767, 204] on div "h ero.moveUp press enter" at bounding box center [840, 223] width 248 height 47
click at [887, 569] on button "Run" at bounding box center [901, 550] width 79 height 41
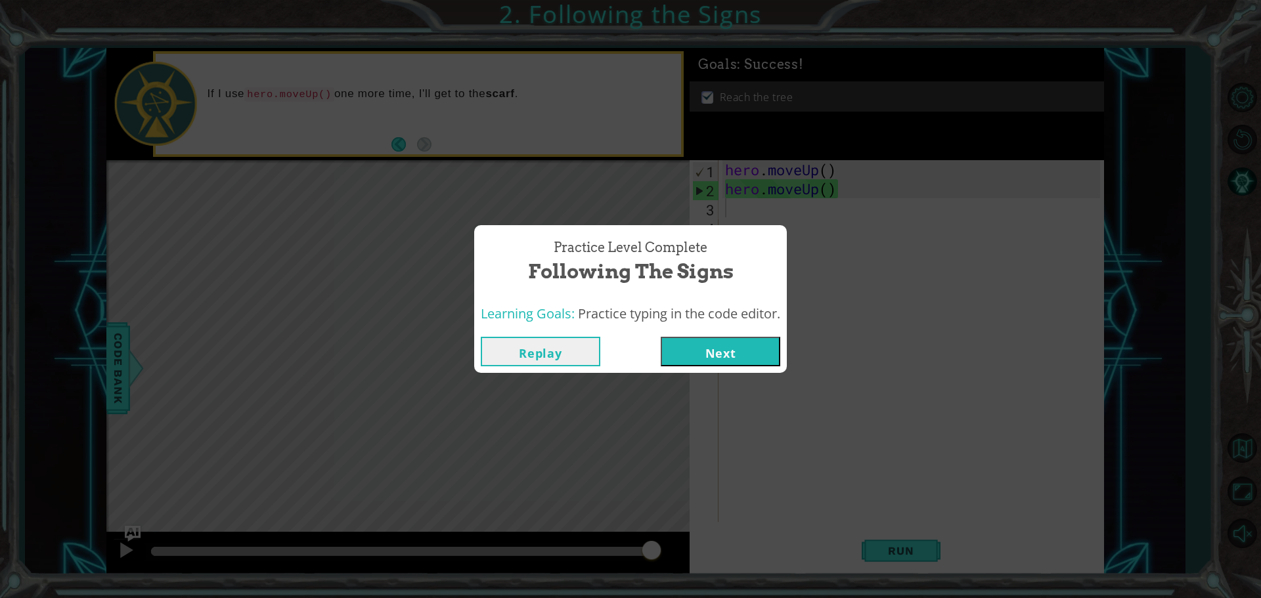
click at [699, 341] on button "Next" at bounding box center [721, 352] width 120 height 30
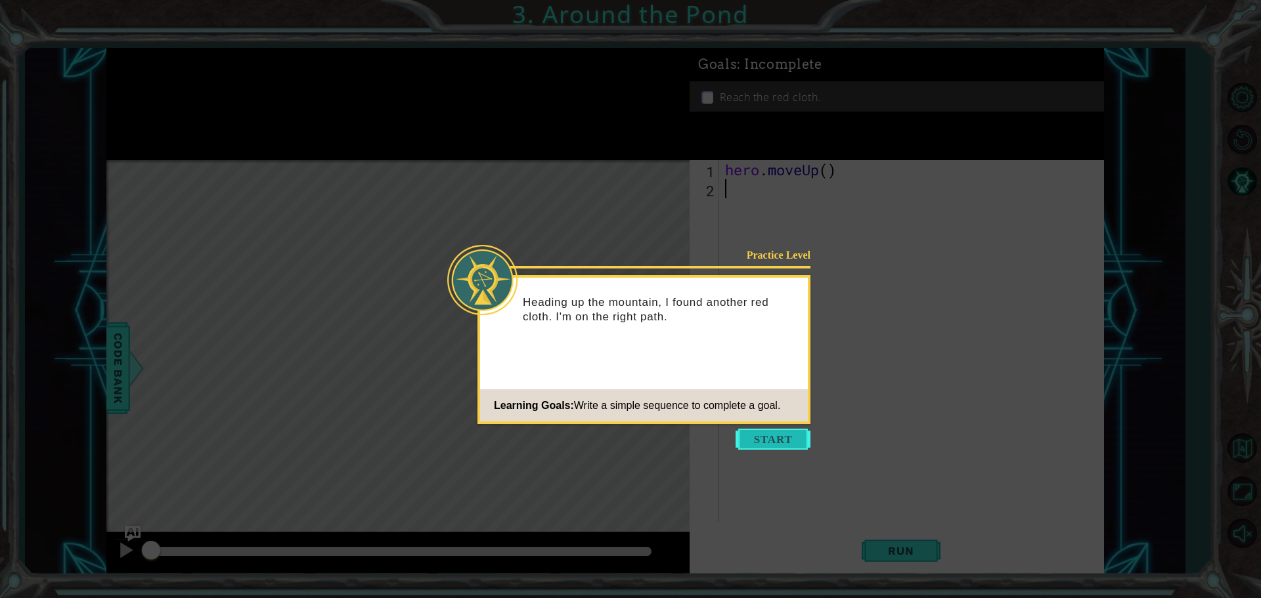
click at [761, 435] on button "Start" at bounding box center [773, 439] width 75 height 21
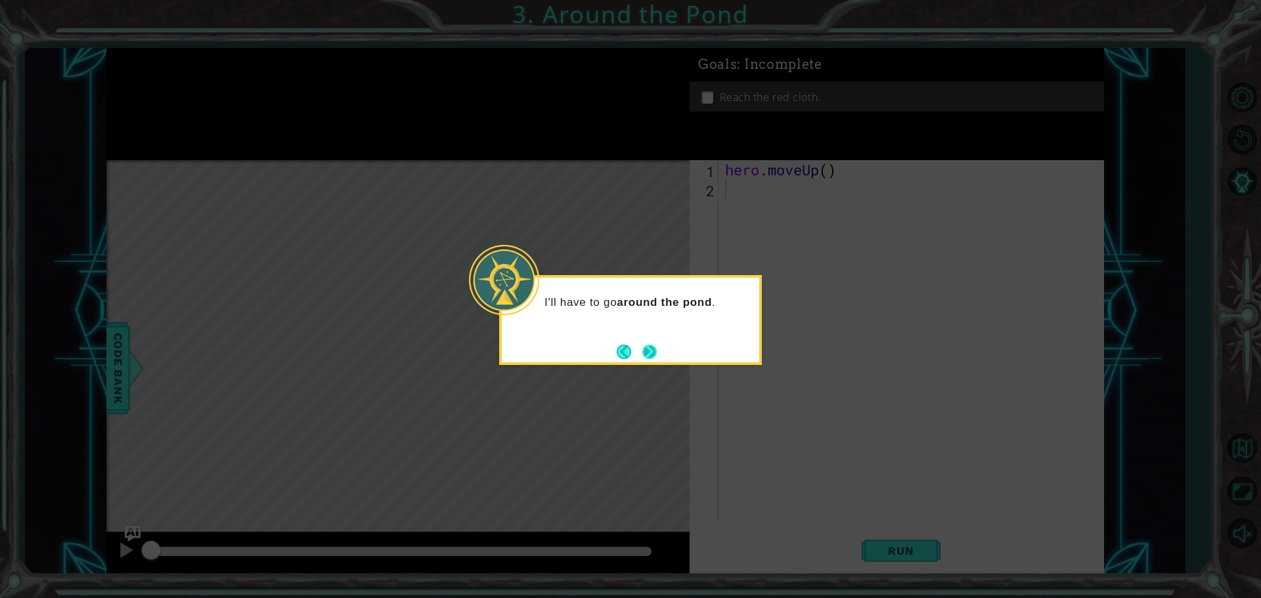
click at [655, 356] on button "Next" at bounding box center [649, 352] width 18 height 18
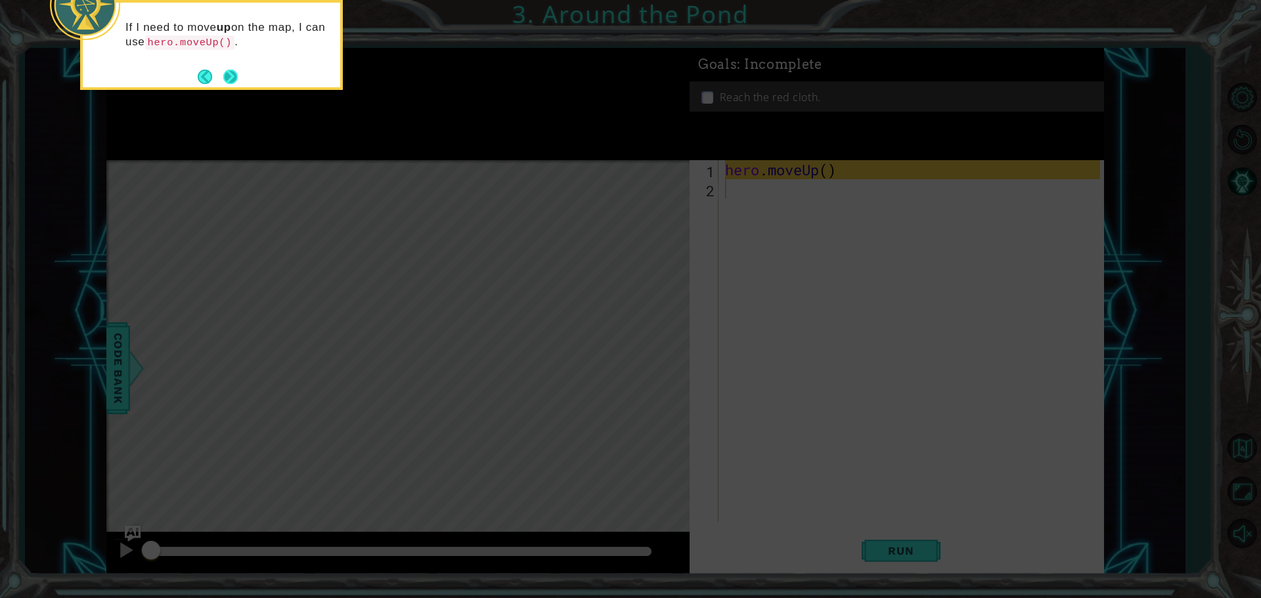
click at [232, 79] on button "Next" at bounding box center [230, 76] width 21 height 21
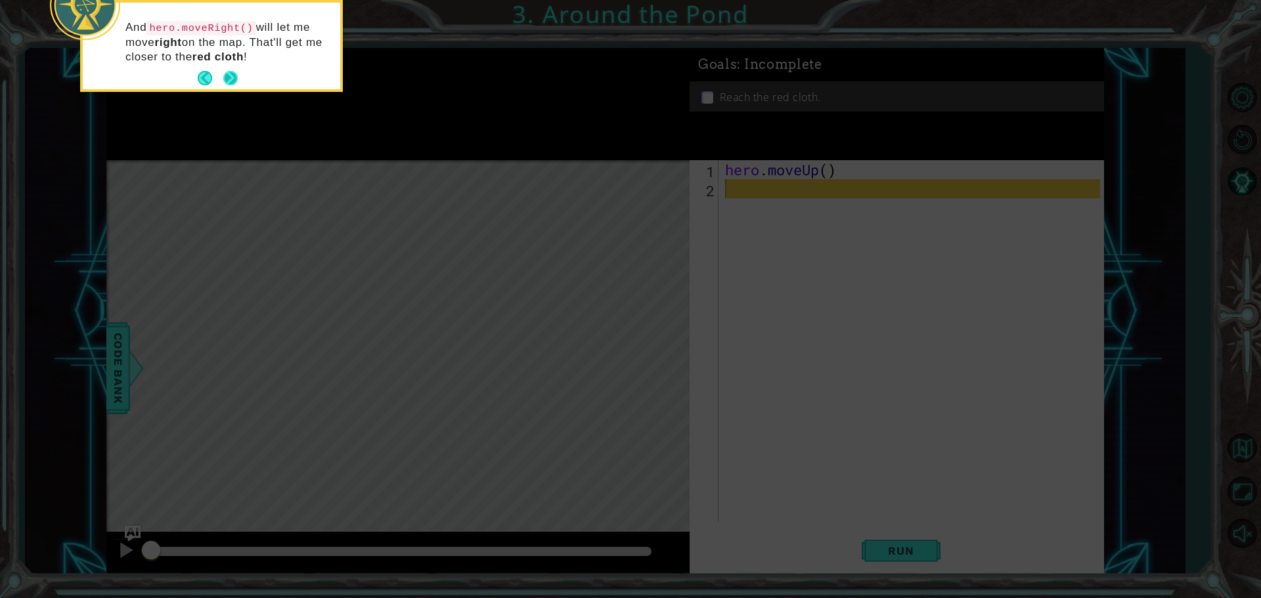
click at [223, 77] on button "Next" at bounding box center [231, 79] width 18 height 18
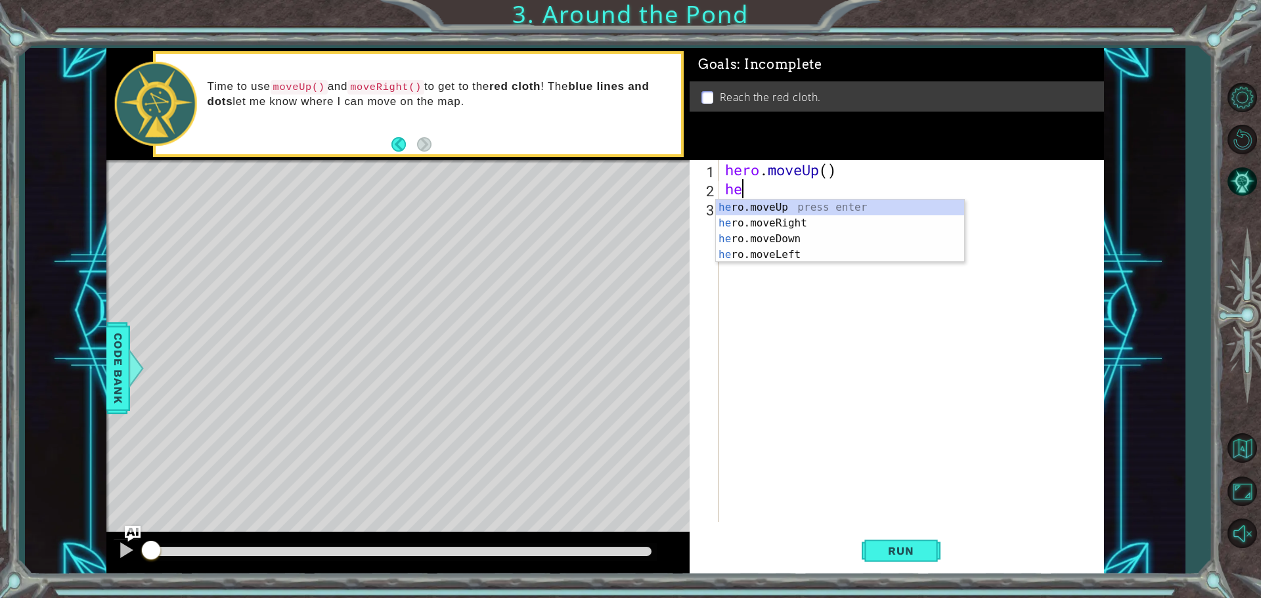
type textarea "her"
click at [755, 227] on div "her o.moveUp press enter her o.moveRight press enter her o.moveDown press enter…" at bounding box center [840, 247] width 248 height 95
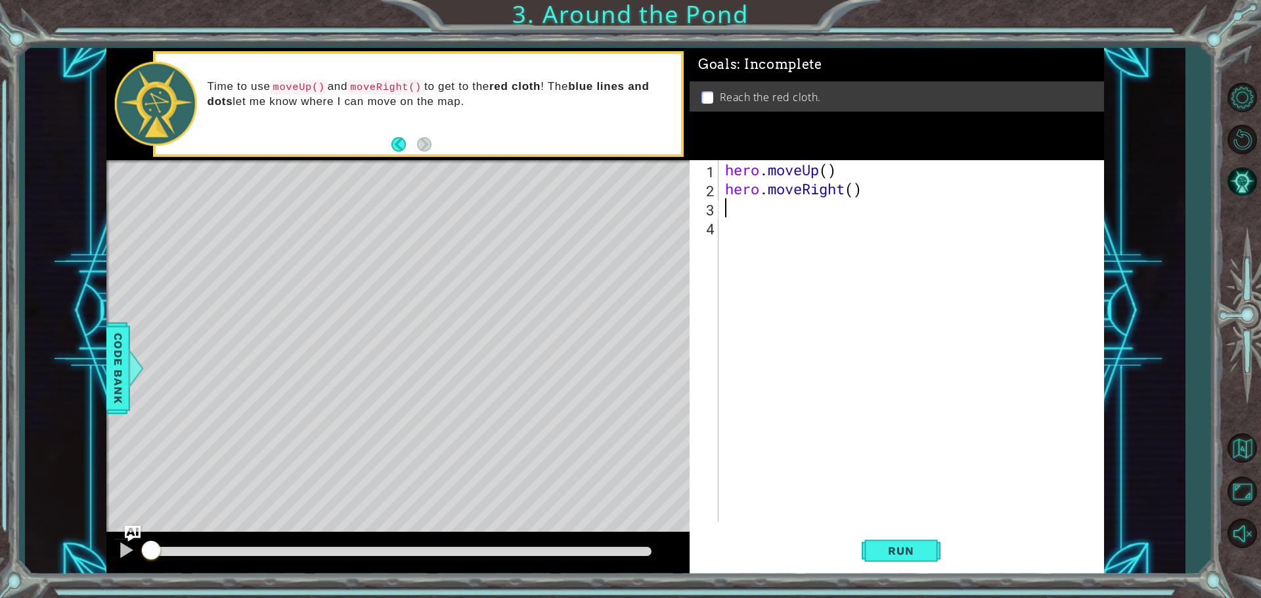
click at [789, 598] on html "1 ההההההההההההההההההההההההההההההההההההההההההההההההההההההההההההההההההההההההההההה…" at bounding box center [630, 299] width 1261 height 598
click at [864, 552] on button "Run" at bounding box center [901, 550] width 79 height 41
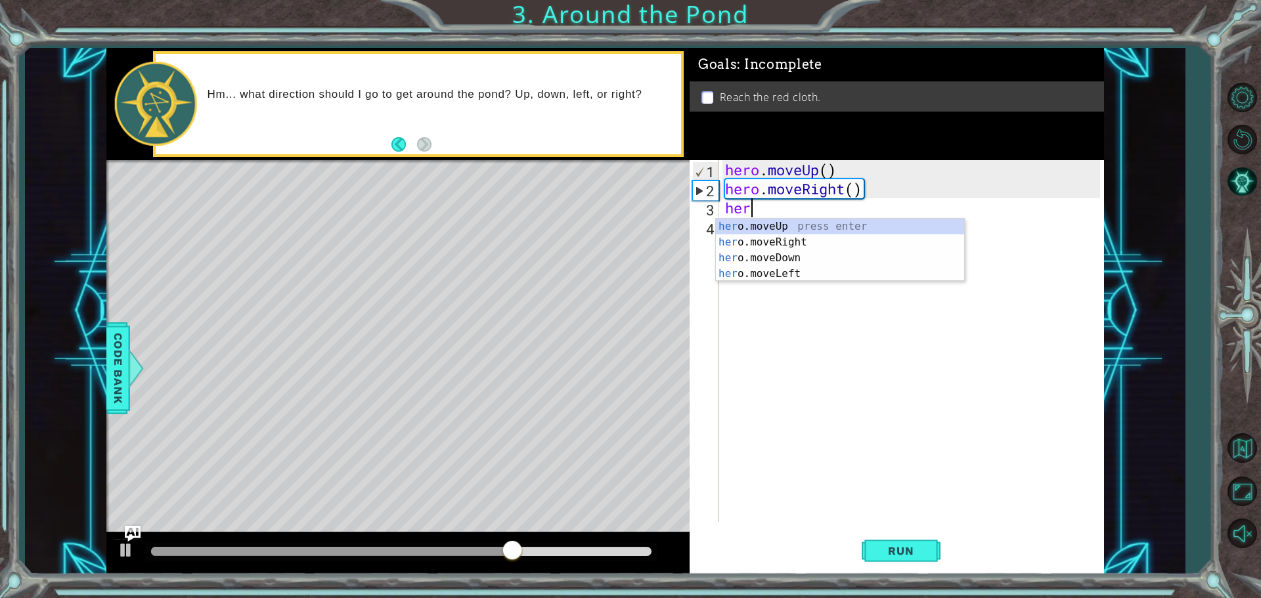
type textarea "hero"
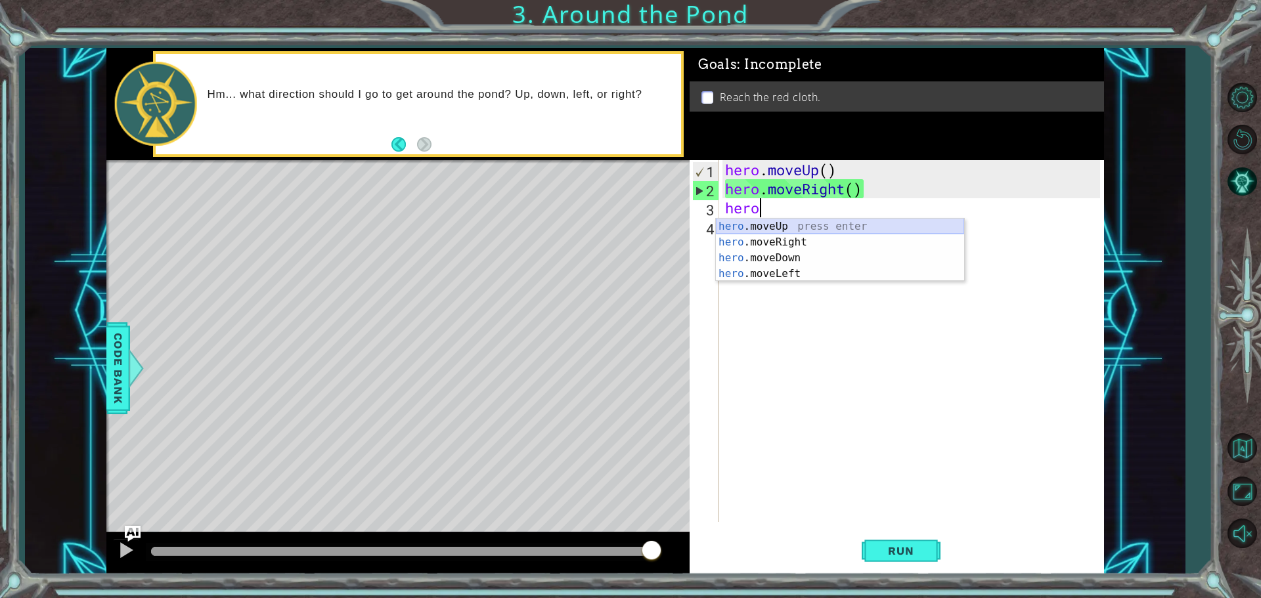
click at [753, 229] on div "hero .moveUp press enter hero .moveRight press enter hero .moveDown press enter…" at bounding box center [840, 266] width 248 height 95
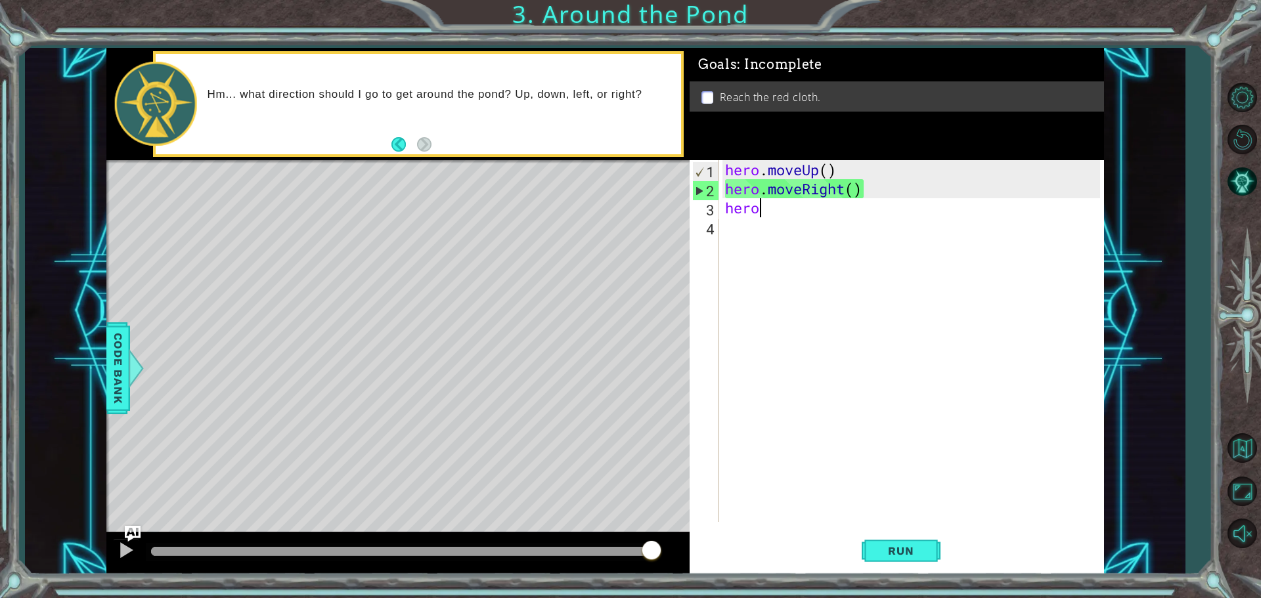
scroll to position [0, 0]
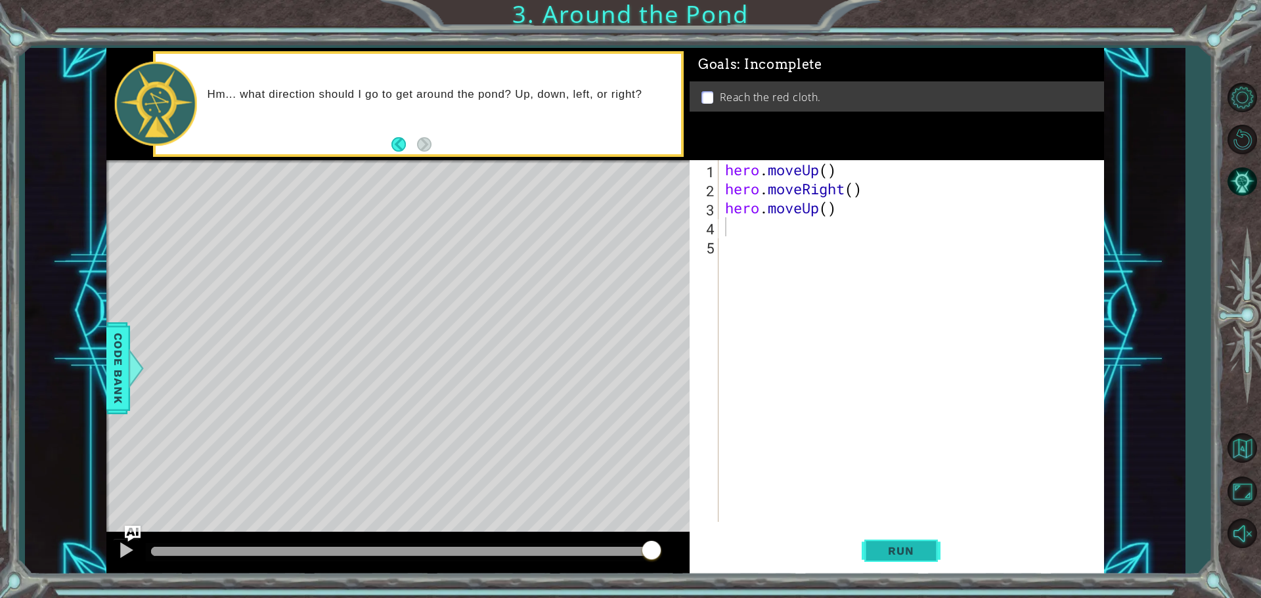
click at [869, 546] on button "Run" at bounding box center [901, 550] width 79 height 41
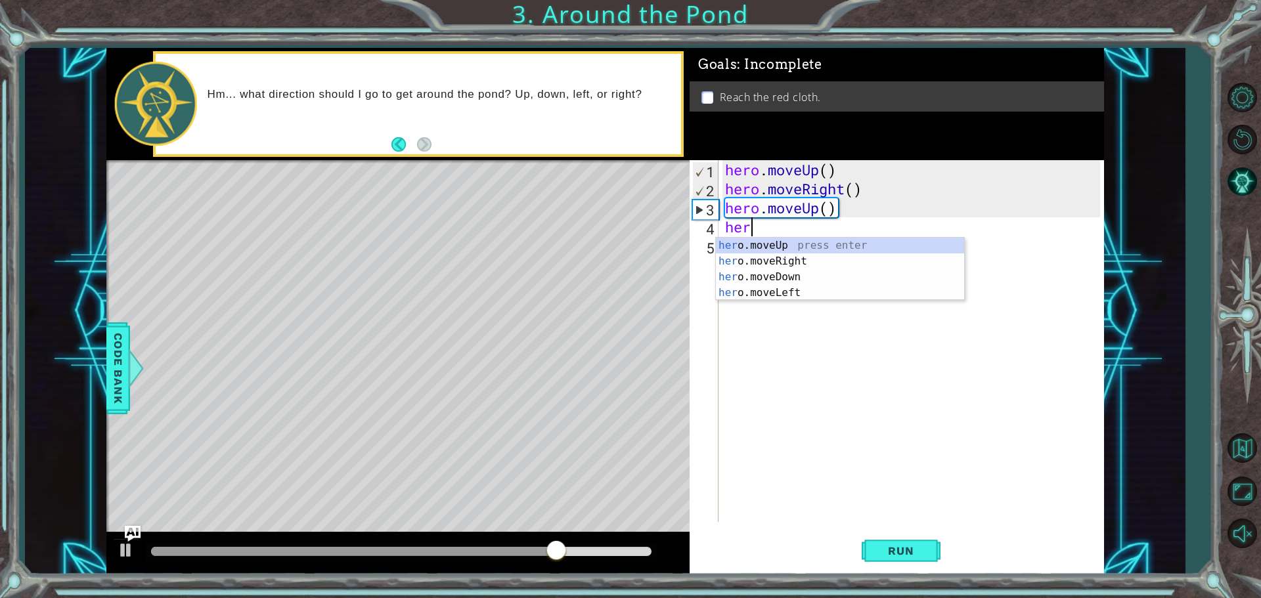
type textarea "hero"
click at [779, 247] on div "hero .moveUp press enter hero .moveRight press enter hero .moveDown press enter…" at bounding box center [840, 285] width 248 height 95
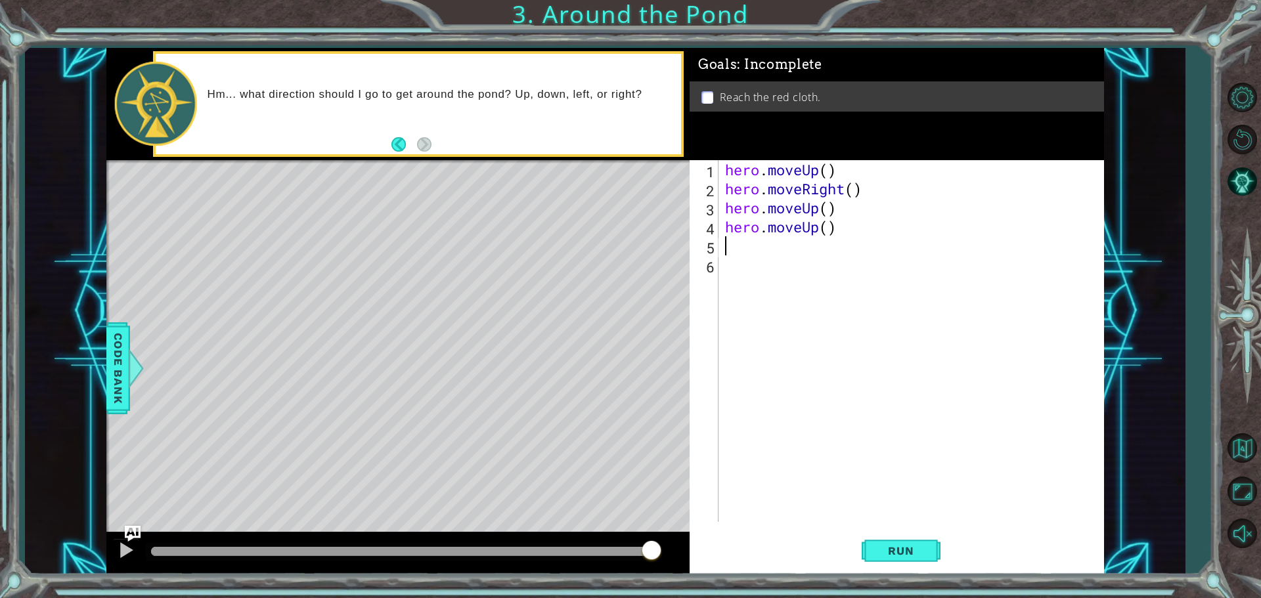
scroll to position [0, 0]
click at [877, 538] on button "Run" at bounding box center [901, 550] width 79 height 41
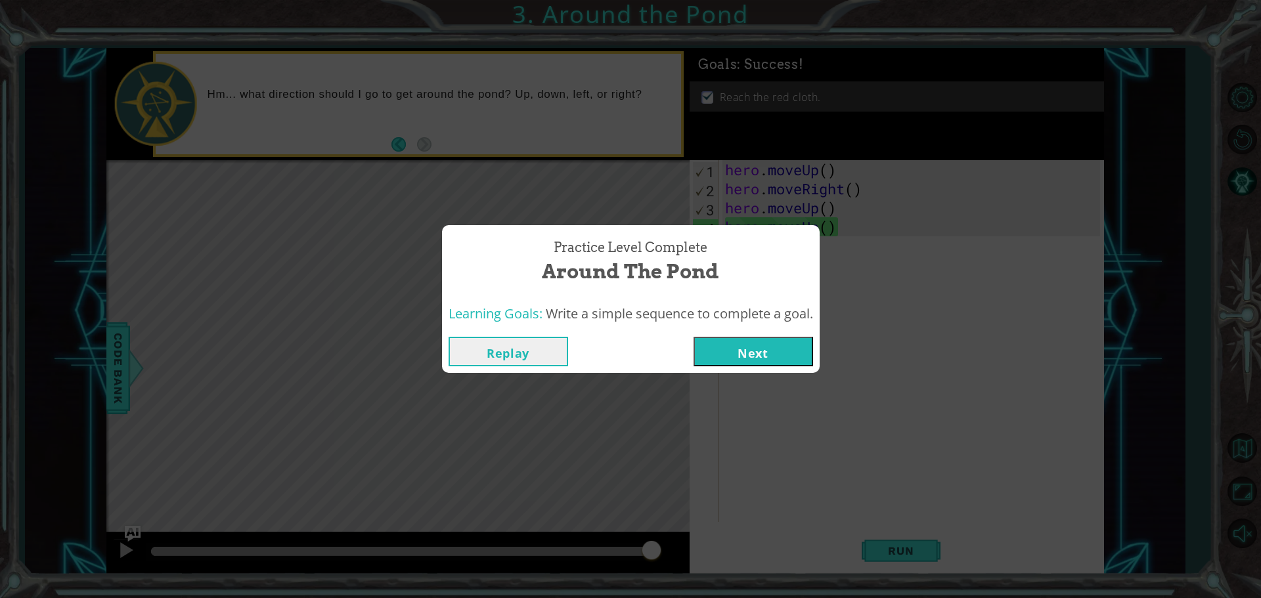
click at [768, 341] on button "Next" at bounding box center [754, 352] width 120 height 30
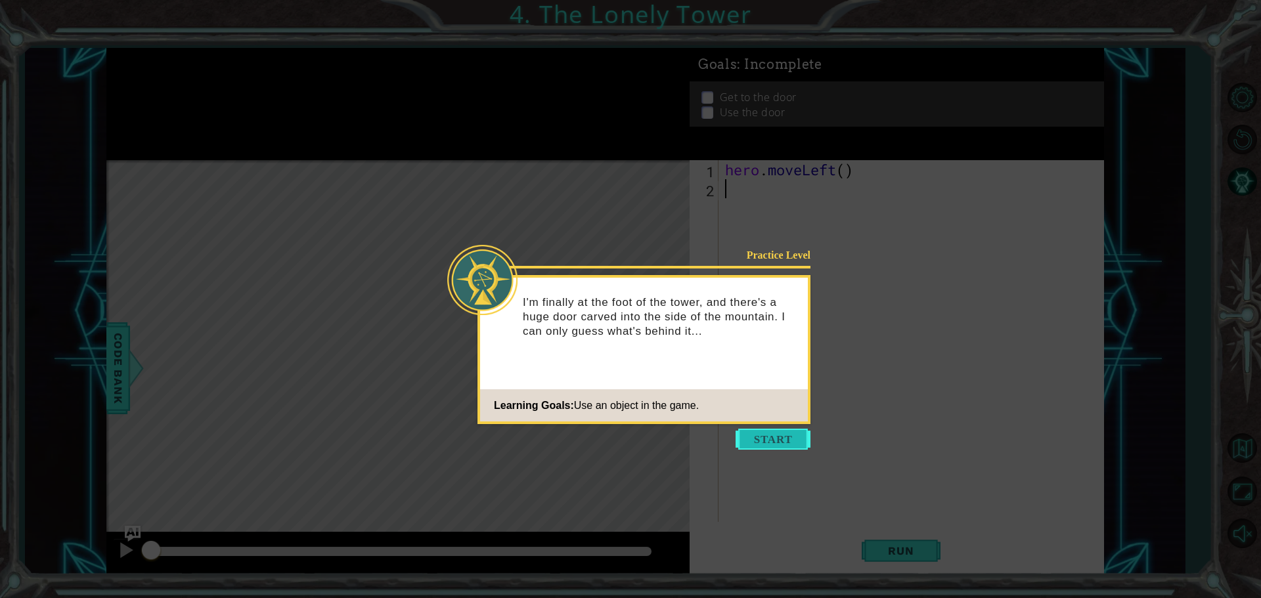
click at [770, 445] on button "Start" at bounding box center [773, 439] width 75 height 21
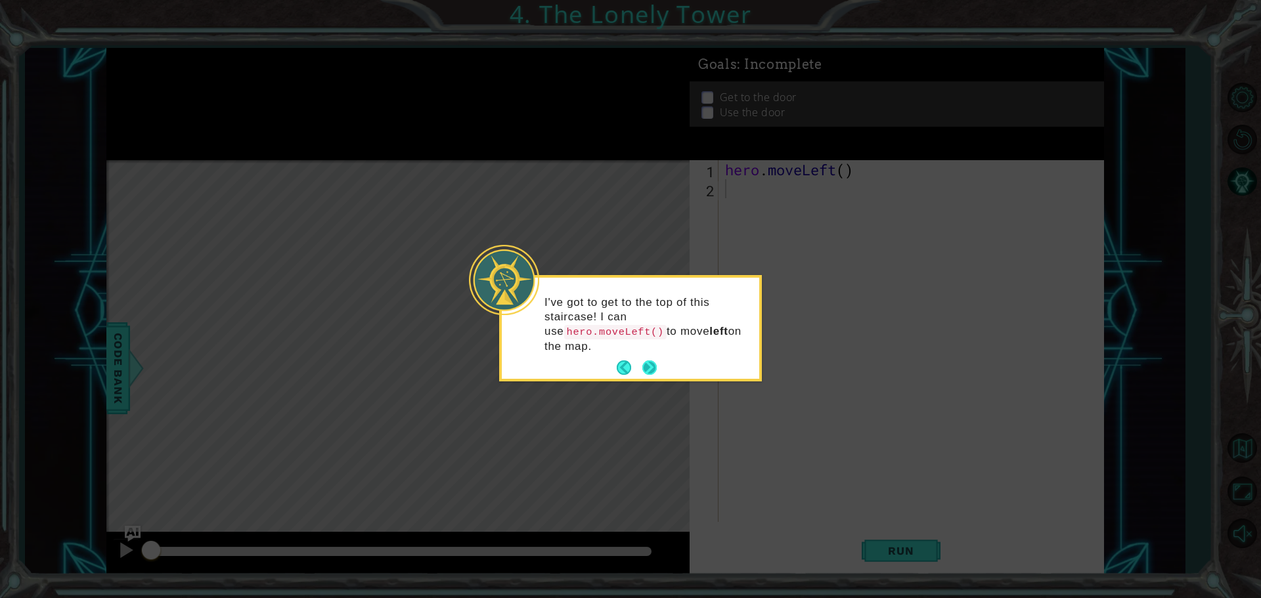
click at [654, 357] on button "Next" at bounding box center [650, 368] width 24 height 24
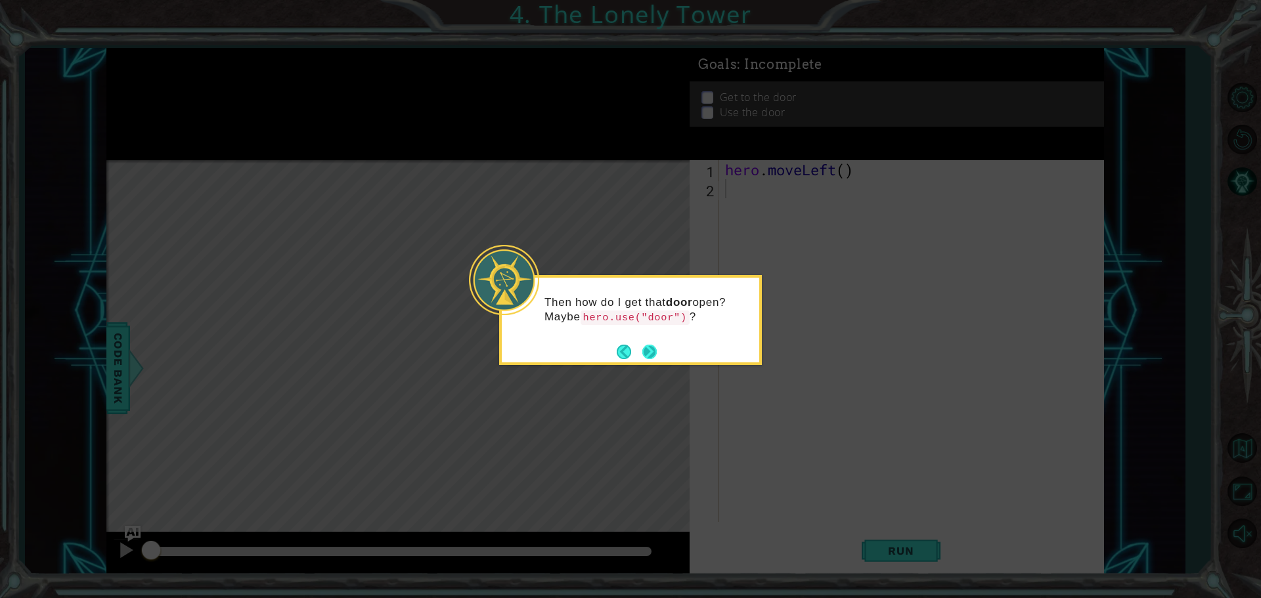
click at [638, 356] on button "Back" at bounding box center [630, 352] width 26 height 14
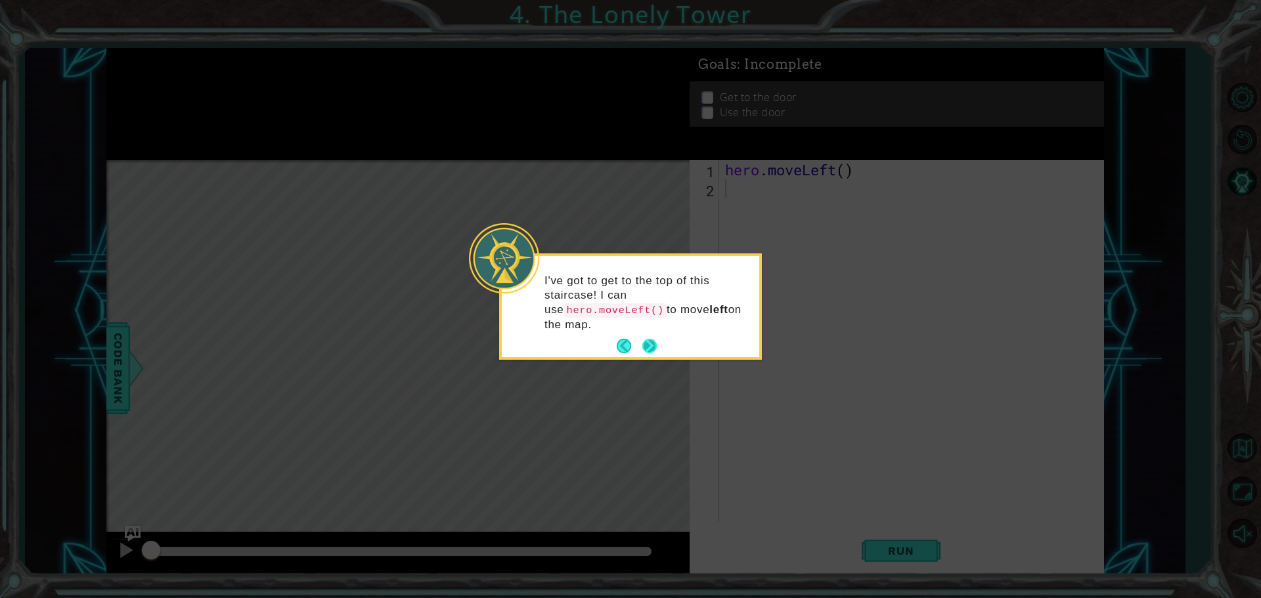
click at [641, 339] on button "Back" at bounding box center [630, 346] width 26 height 14
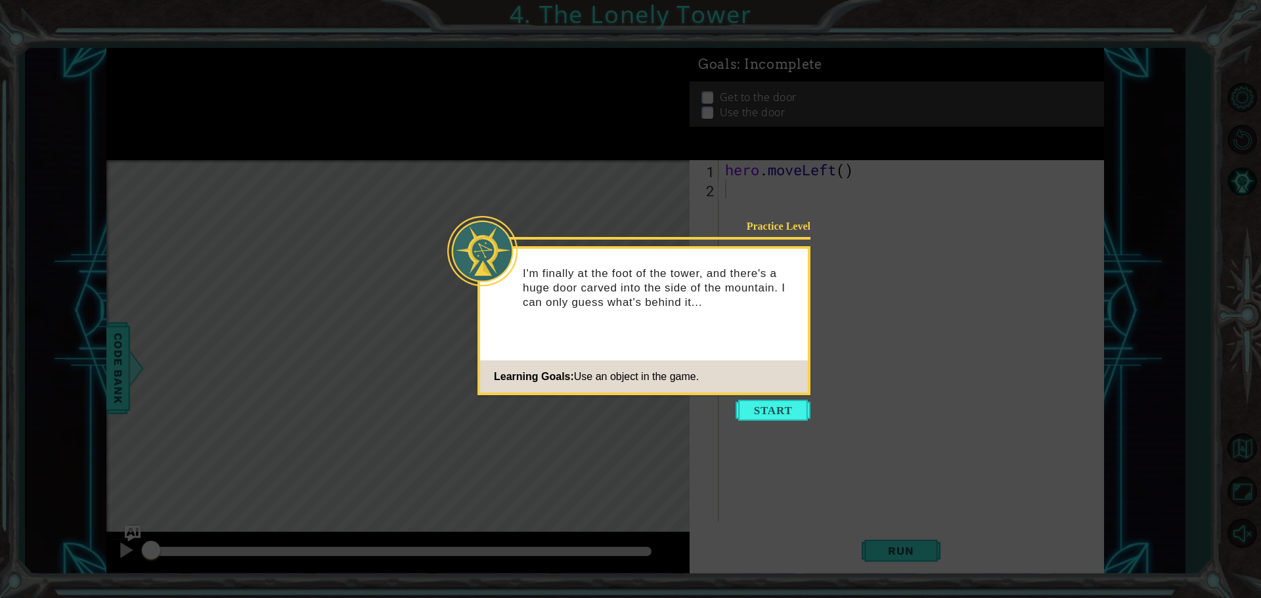
click at [761, 409] on button "Start" at bounding box center [773, 410] width 75 height 21
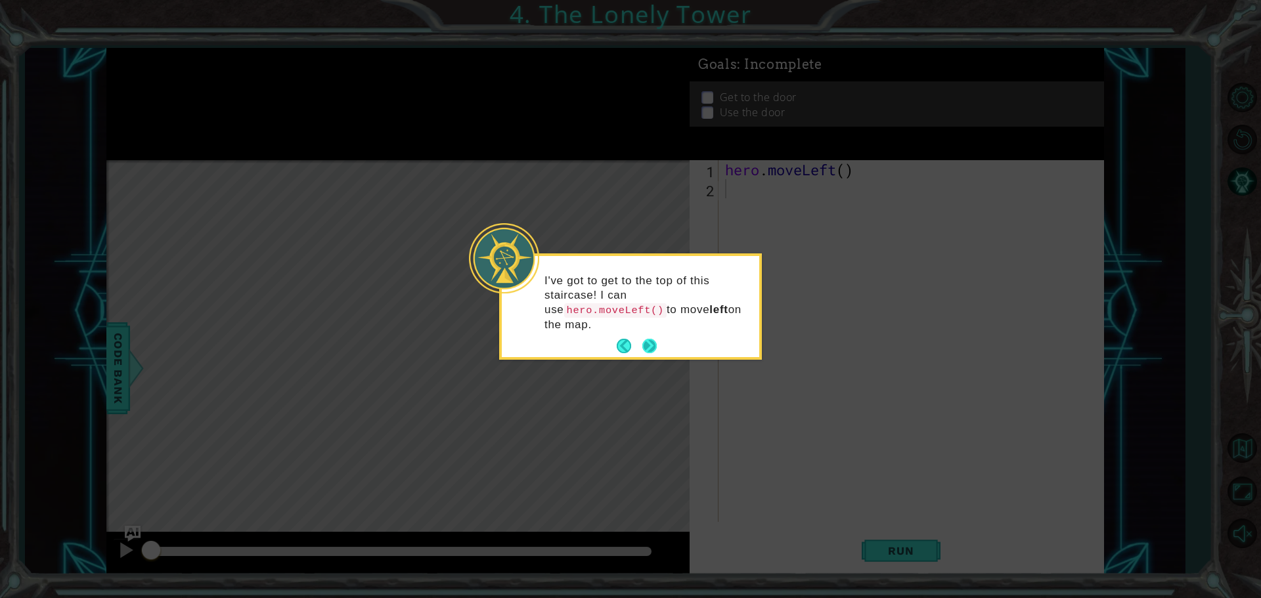
click at [657, 336] on button "Next" at bounding box center [649, 346] width 20 height 20
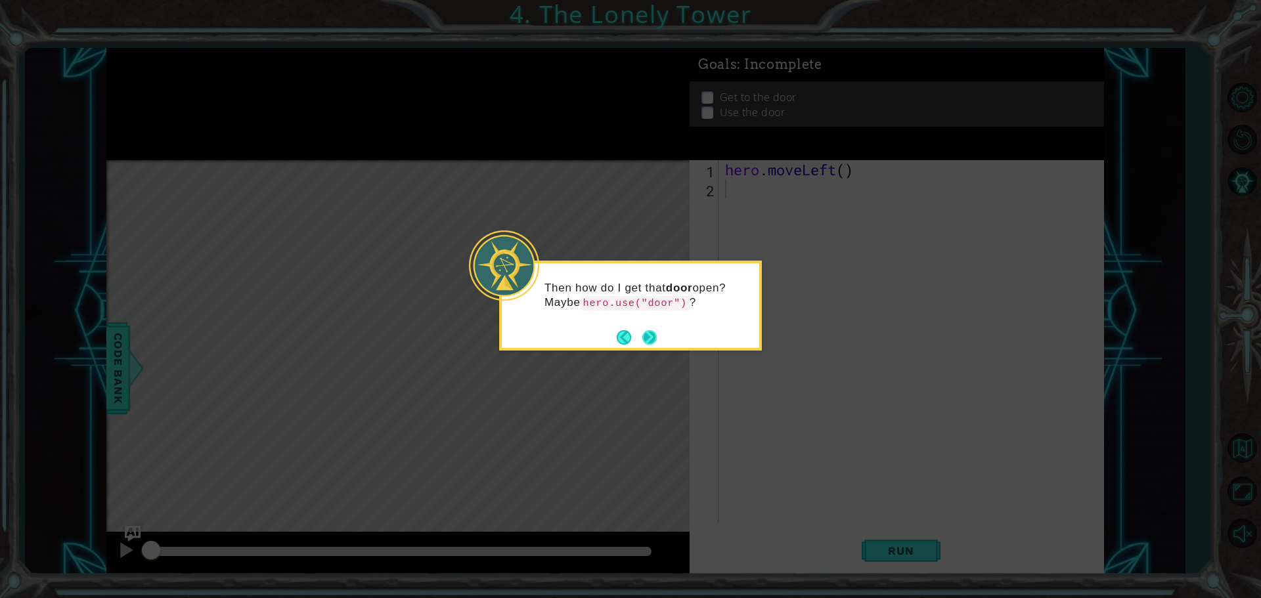
click at [653, 336] on button "Next" at bounding box center [649, 337] width 23 height 23
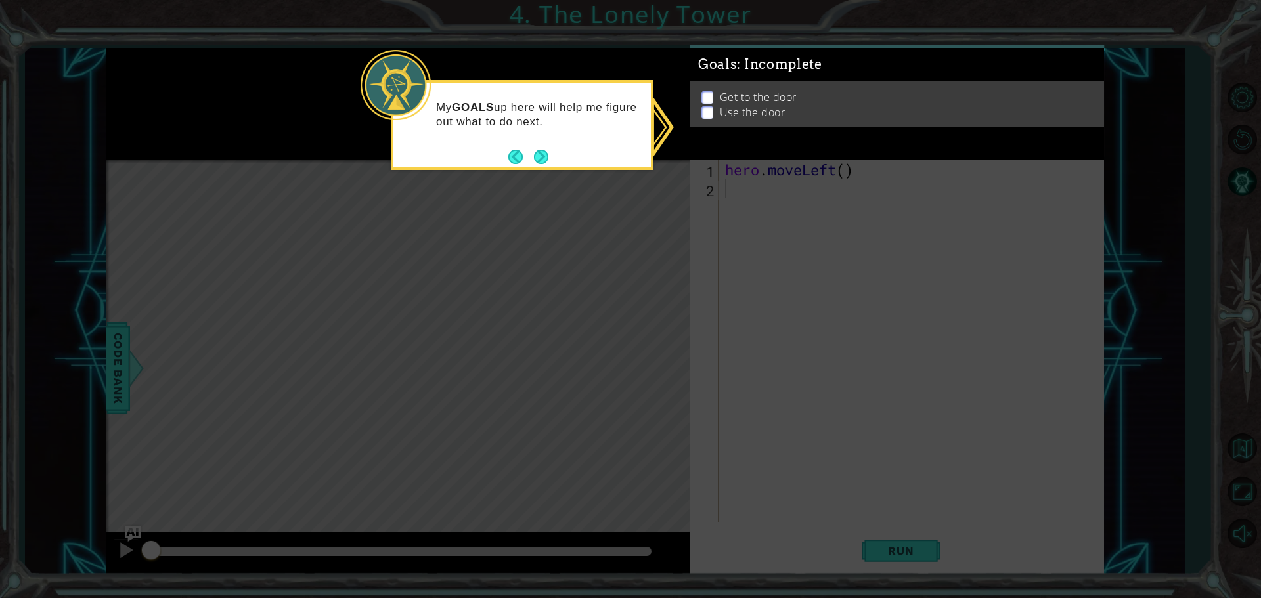
click at [704, 91] on p at bounding box center [707, 97] width 12 height 12
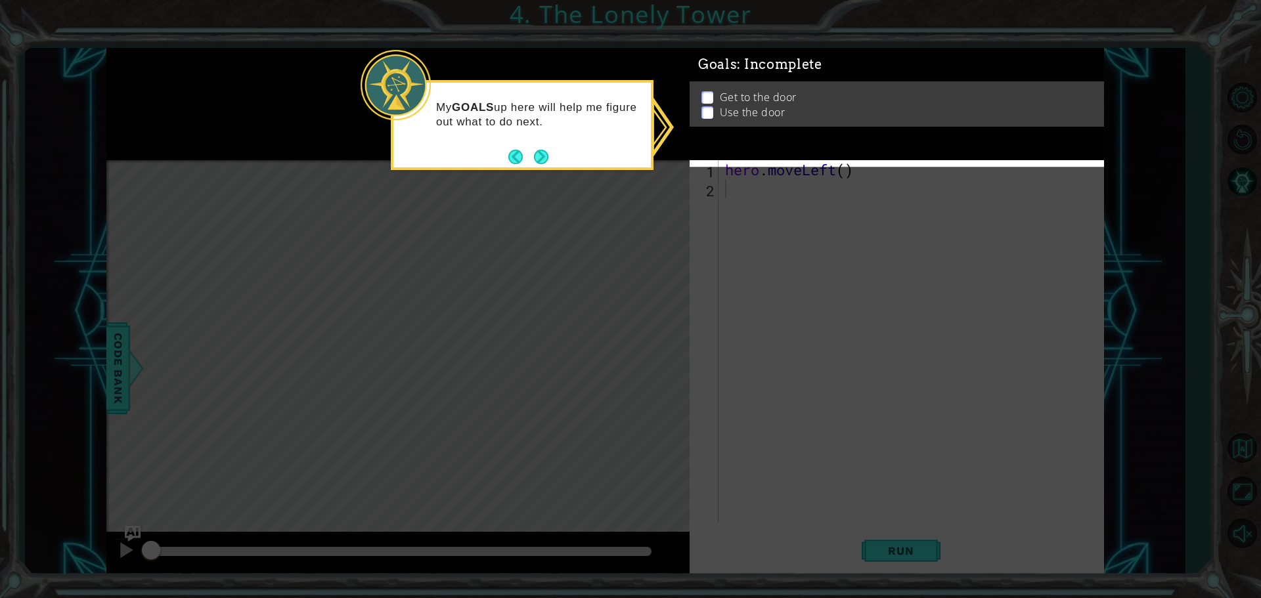
click at [706, 91] on div "Get to the door Use the door" at bounding box center [897, 97] width 414 height 45
click at [541, 161] on button "Next" at bounding box center [541, 156] width 20 height 20
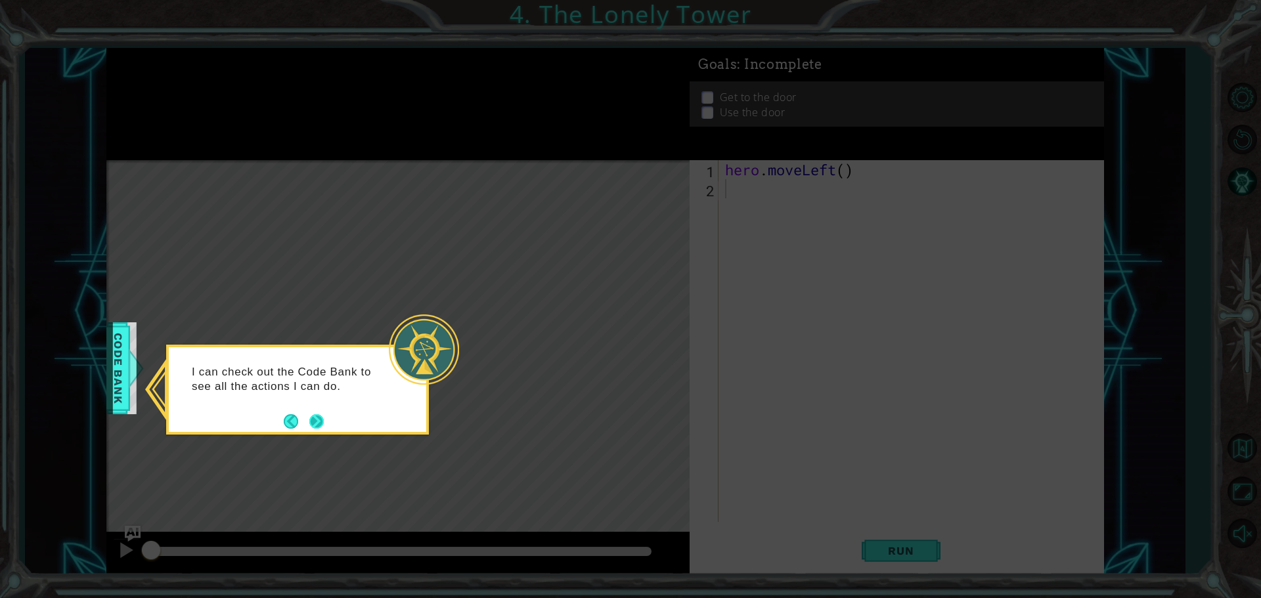
click at [321, 419] on button "Next" at bounding box center [316, 421] width 23 height 23
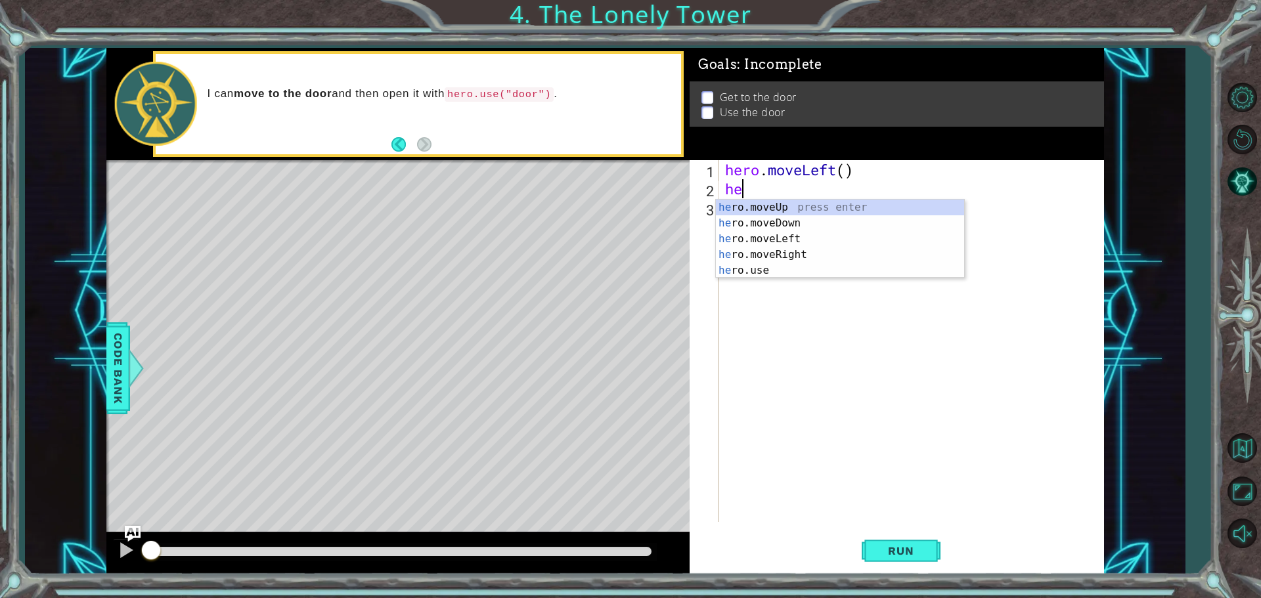
type textarea "her"
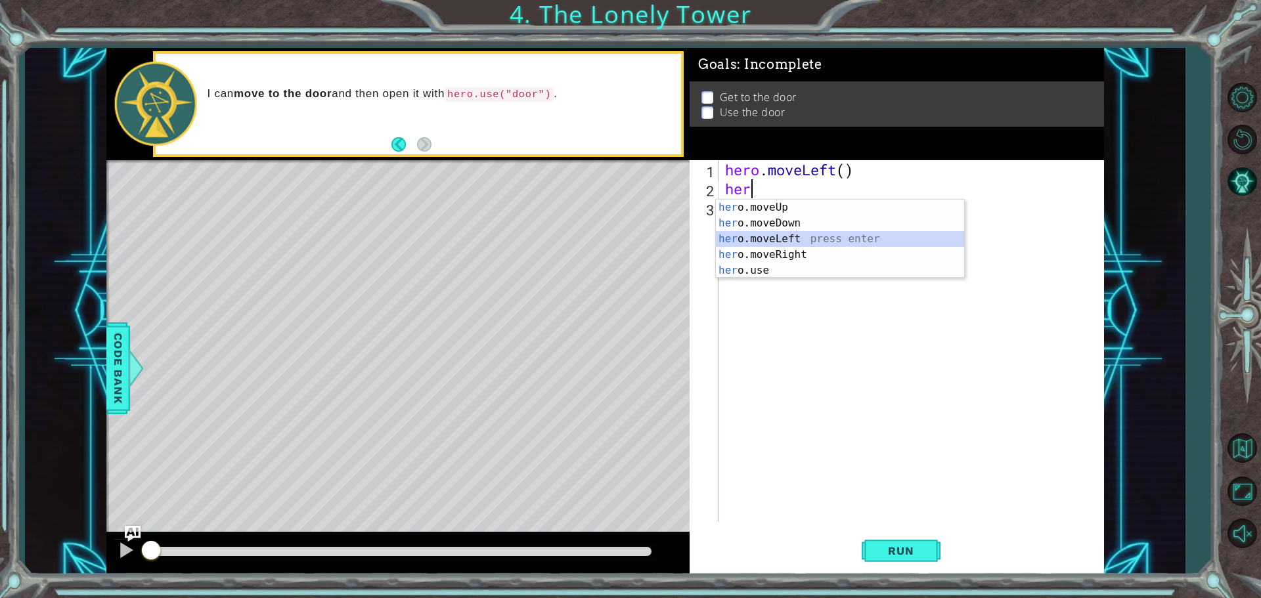
click at [780, 235] on div "her o.moveUp press enter her o.moveDown press enter her o.moveLeft press enter …" at bounding box center [840, 255] width 248 height 110
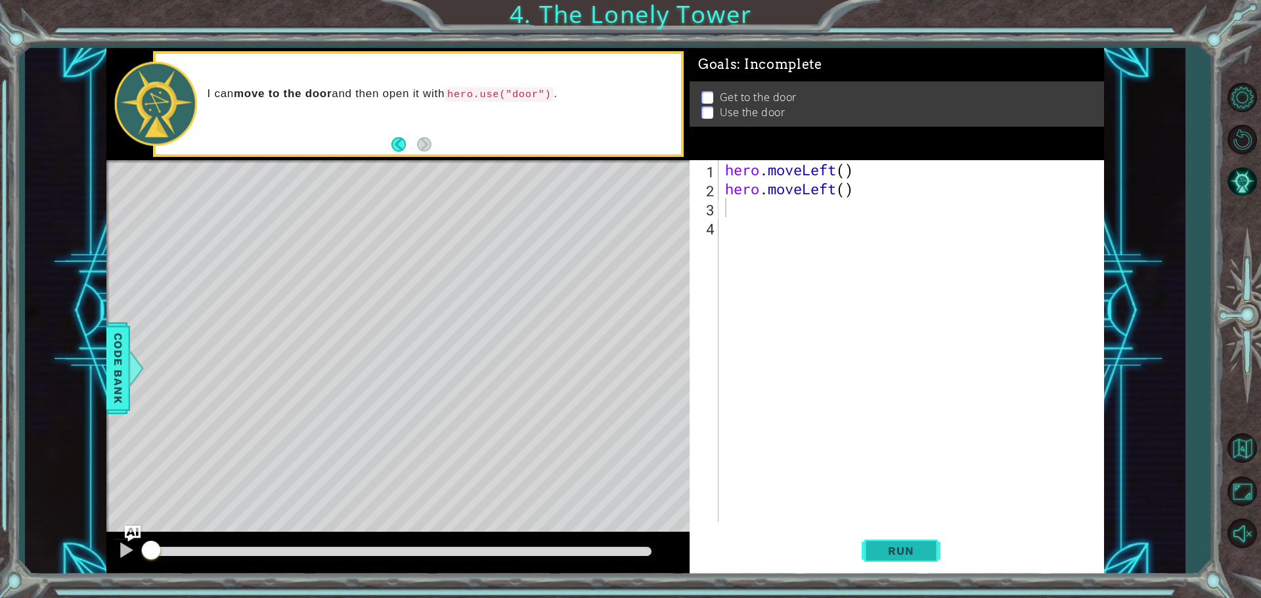
drag, startPoint x: 851, startPoint y: 523, endPoint x: 875, endPoint y: 562, distance: 45.4
click at [875, 562] on div "1 2 3 4 hero . moveLeft ( ) hero . moveLeft ( ) ההההההההההההההההההההההההההההההה…" at bounding box center [897, 367] width 414 height 414
click at [868, 552] on button "Run" at bounding box center [901, 550] width 79 height 41
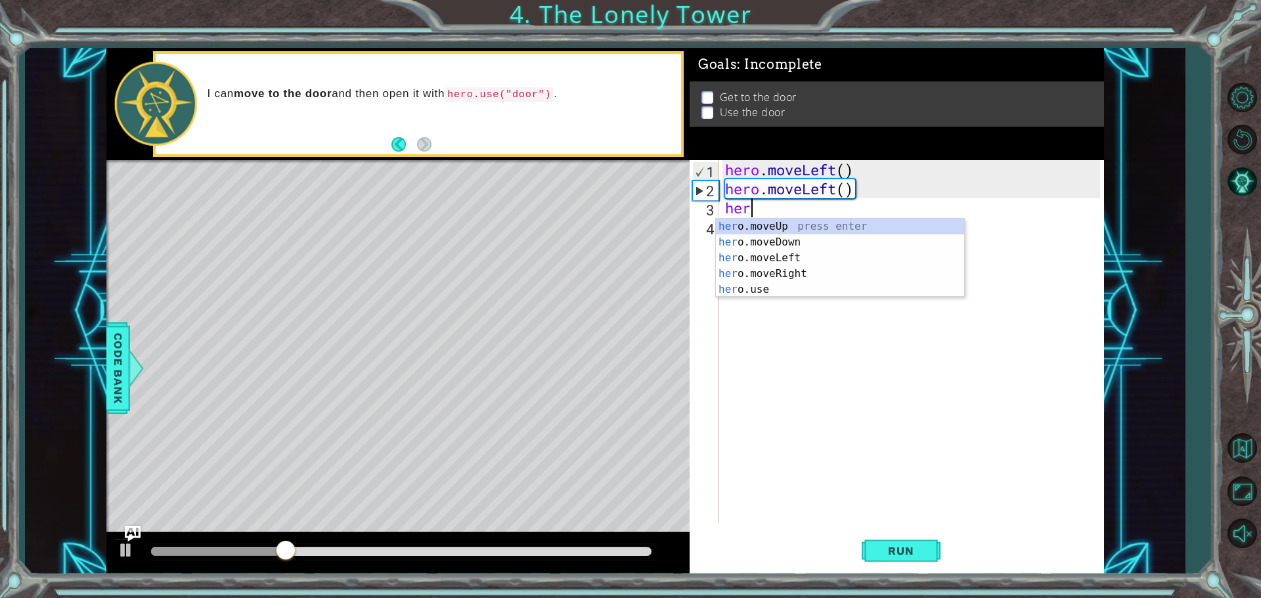
type textarea "hero"
click at [719, 219] on div "hero .moveUp press enter hero .moveDown press enter hero .moveLeft press enter …" at bounding box center [840, 274] width 248 height 110
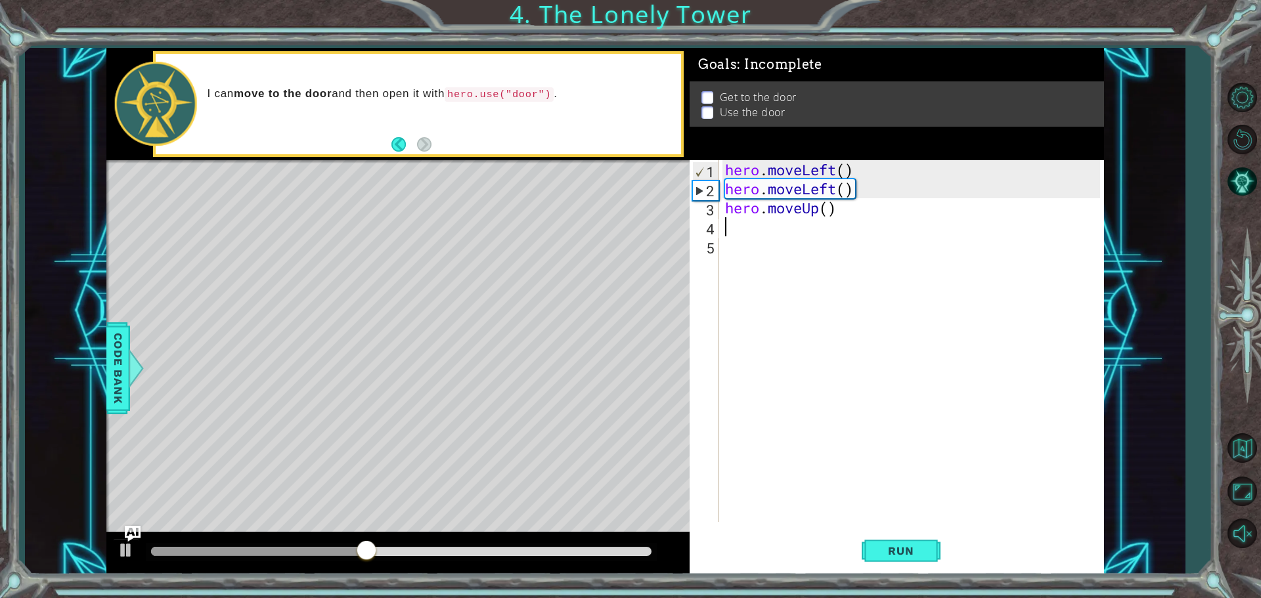
scroll to position [0, 0]
click at [730, 235] on div "hero . moveLeft ( ) hero . moveLeft ( ) hero . moveUp ( )" at bounding box center [915, 360] width 384 height 400
drag, startPoint x: 881, startPoint y: 564, endPoint x: 880, endPoint y: 548, distance: 15.8
click at [880, 552] on button "Run" at bounding box center [901, 550] width 79 height 41
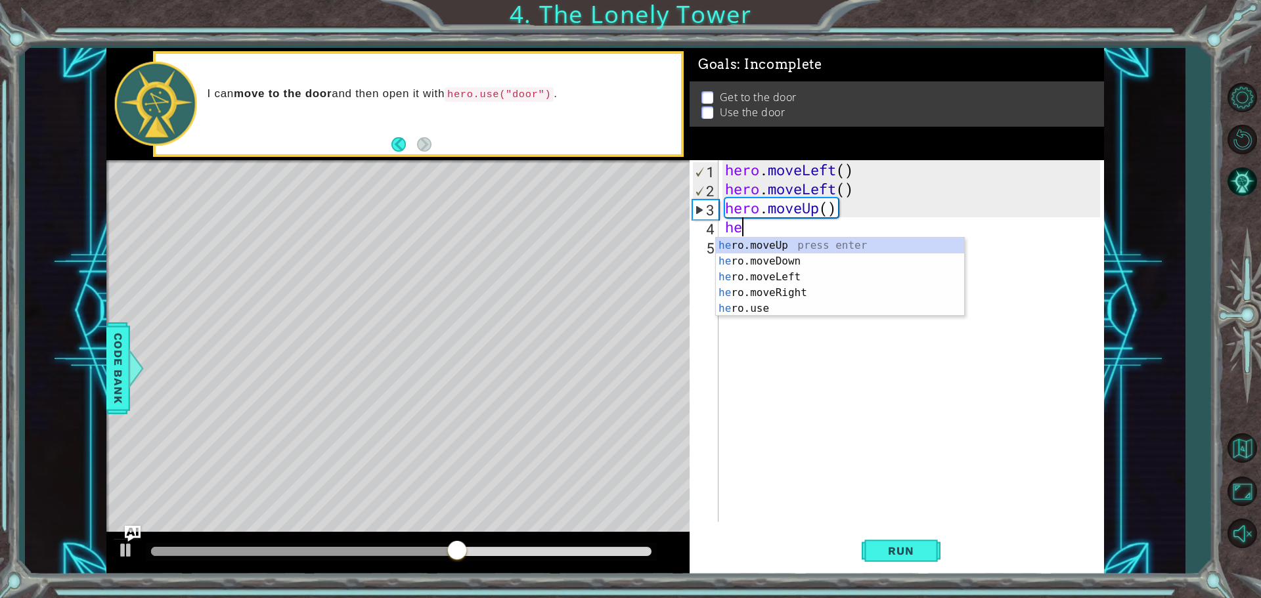
type textarea "heo"
click at [800, 238] on div "he r o .moveUp press enter he r o .moveDown press enter he r o .moveLeft press …" at bounding box center [840, 293] width 248 height 110
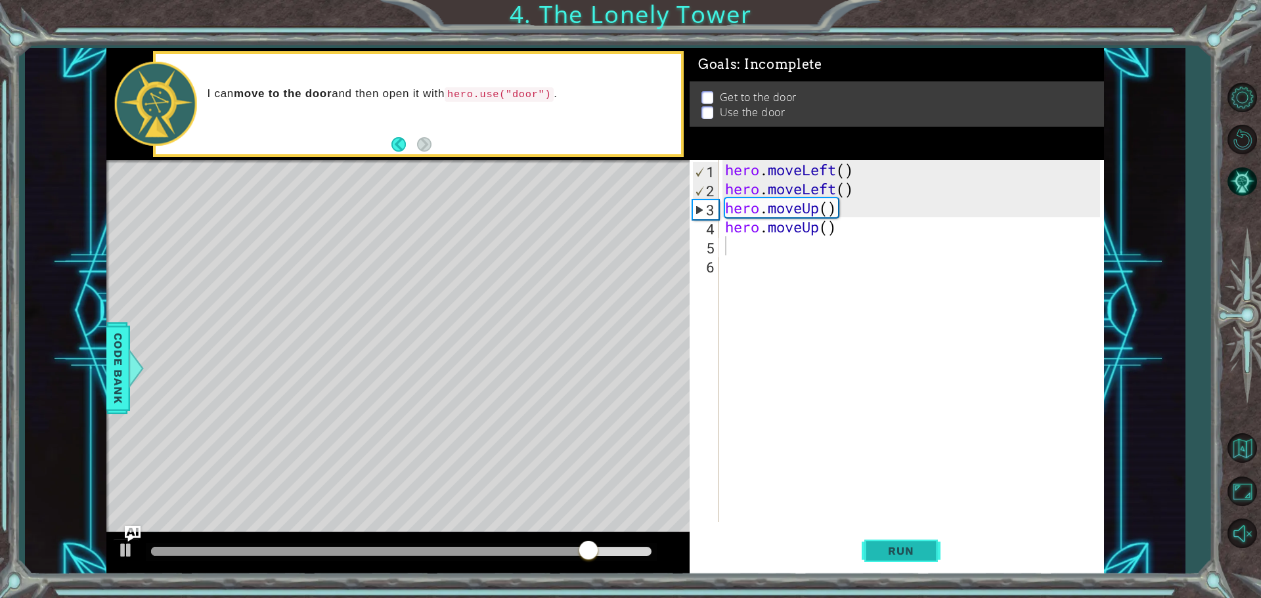
click at [931, 554] on button "Run" at bounding box center [901, 550] width 79 height 41
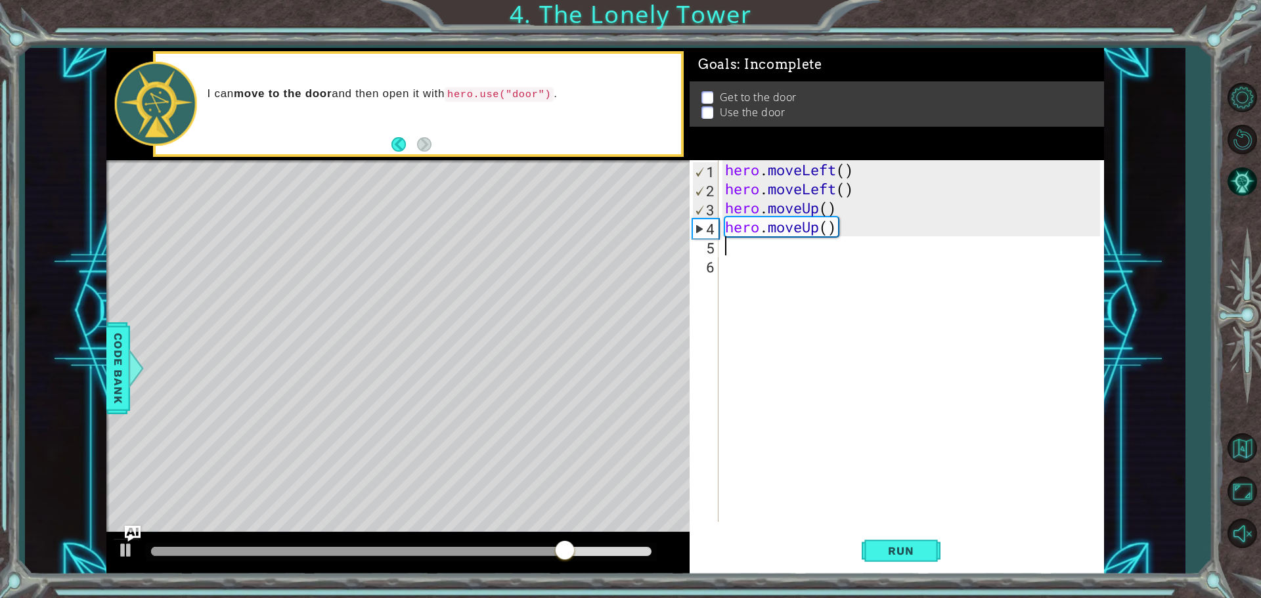
type textarea "h"
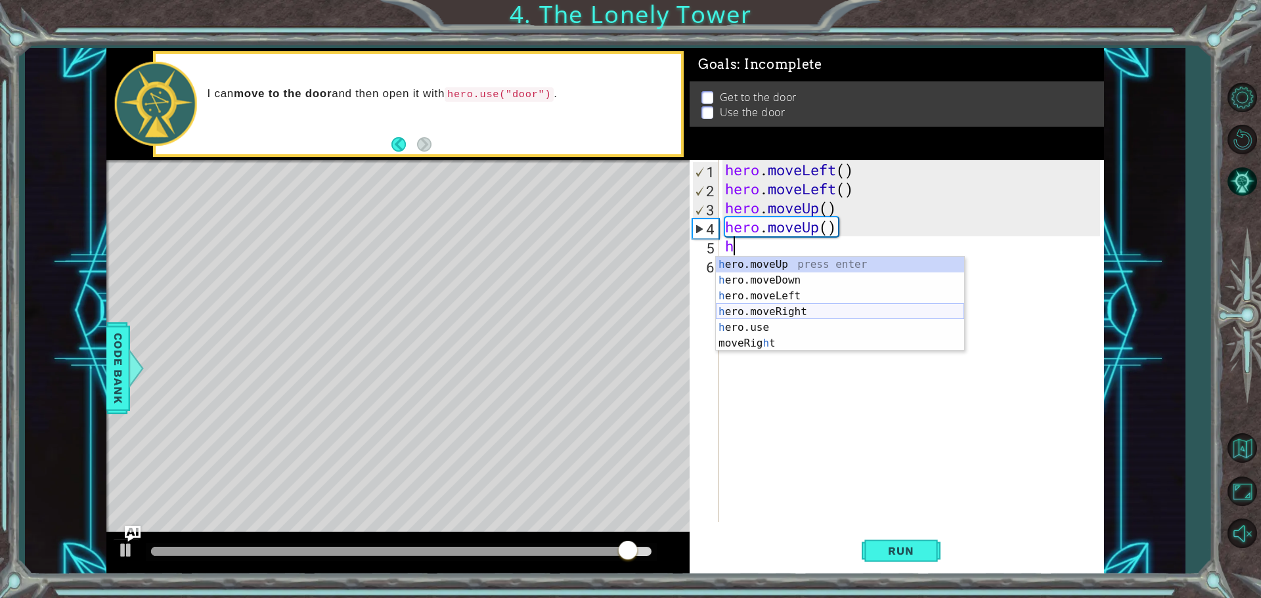
click at [768, 307] on div "h ero.moveUp press enter h ero.moveDown press enter h ero.moveLeft press enter …" at bounding box center [840, 320] width 248 height 126
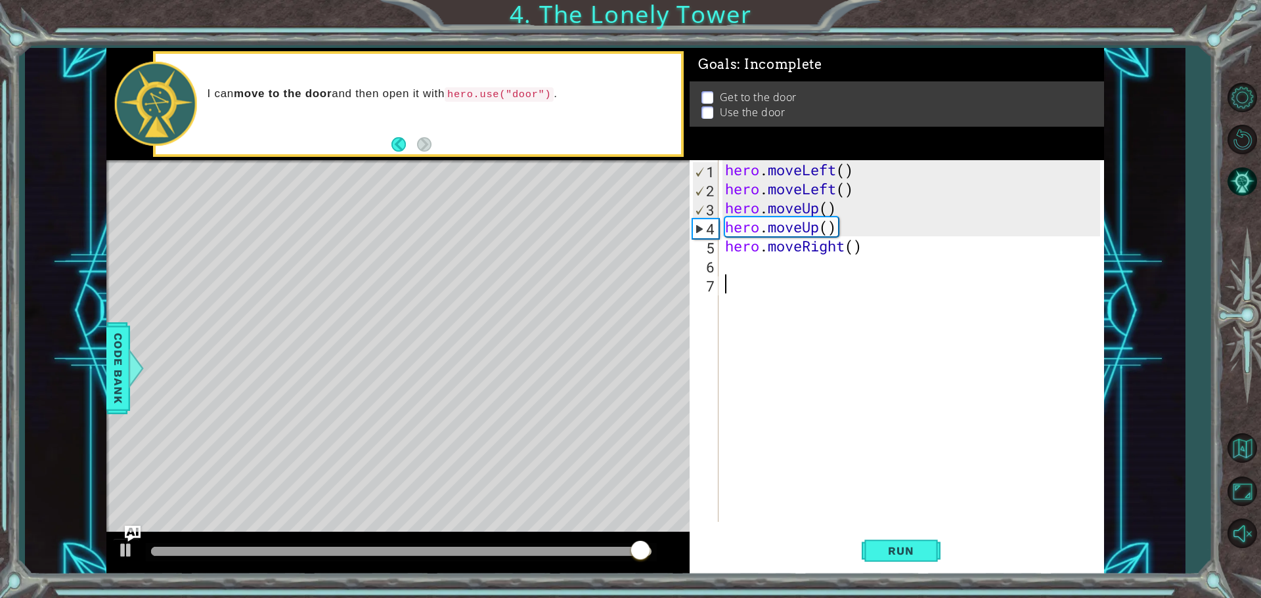
drag, startPoint x: 772, startPoint y: 604, endPoint x: 772, endPoint y: 629, distance: 25.6
click at [772, 598] on html "1 ההההההההההההההההההההההההההההההההההההההההההההההההההההההההההההההההההההההההההההה…" at bounding box center [630, 299] width 1261 height 598
click at [866, 546] on button "Run" at bounding box center [901, 550] width 79 height 41
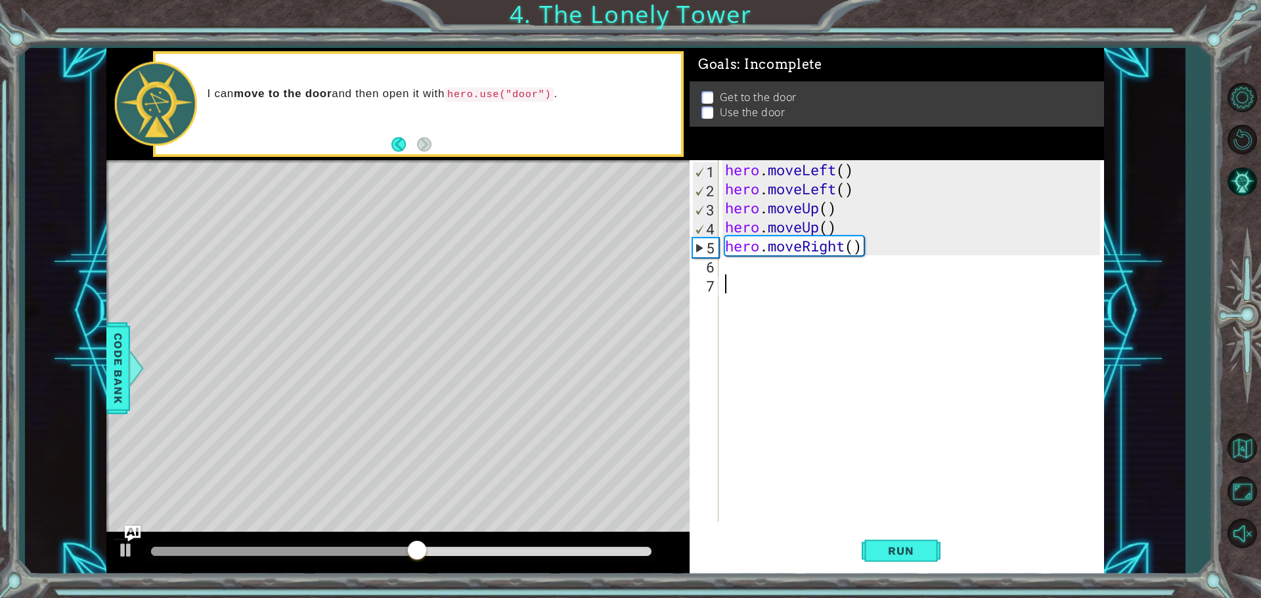
click at [807, 224] on div "hero . moveLeft ( ) hero . moveLeft ( ) hero . moveUp ( ) hero . moveUp ( ) her…" at bounding box center [915, 360] width 384 height 400
type textarea "hero.moveUp()"
click at [770, 270] on div "hero . moveLeft ( ) hero . moveLeft ( ) hero . moveUp ( ) hero . moveUp ( ) her…" at bounding box center [915, 360] width 384 height 400
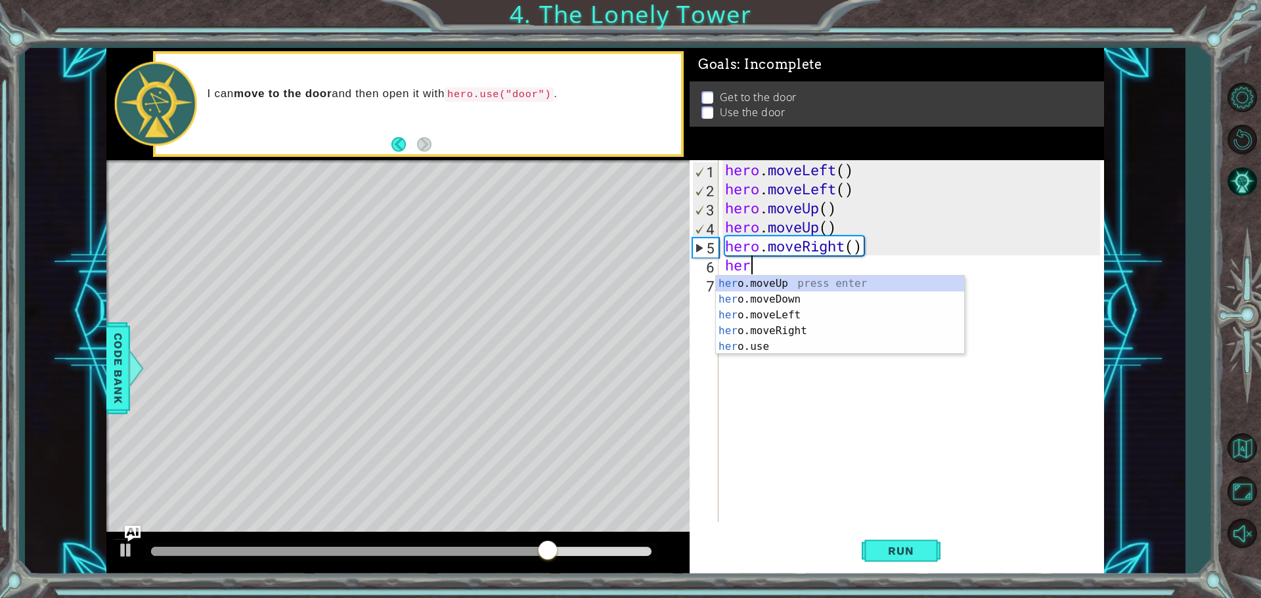
type textarea "hero"
click at [745, 291] on div "hero .moveUp press enter hero .moveDown press enter hero .moveLeft press enter …" at bounding box center [840, 331] width 248 height 110
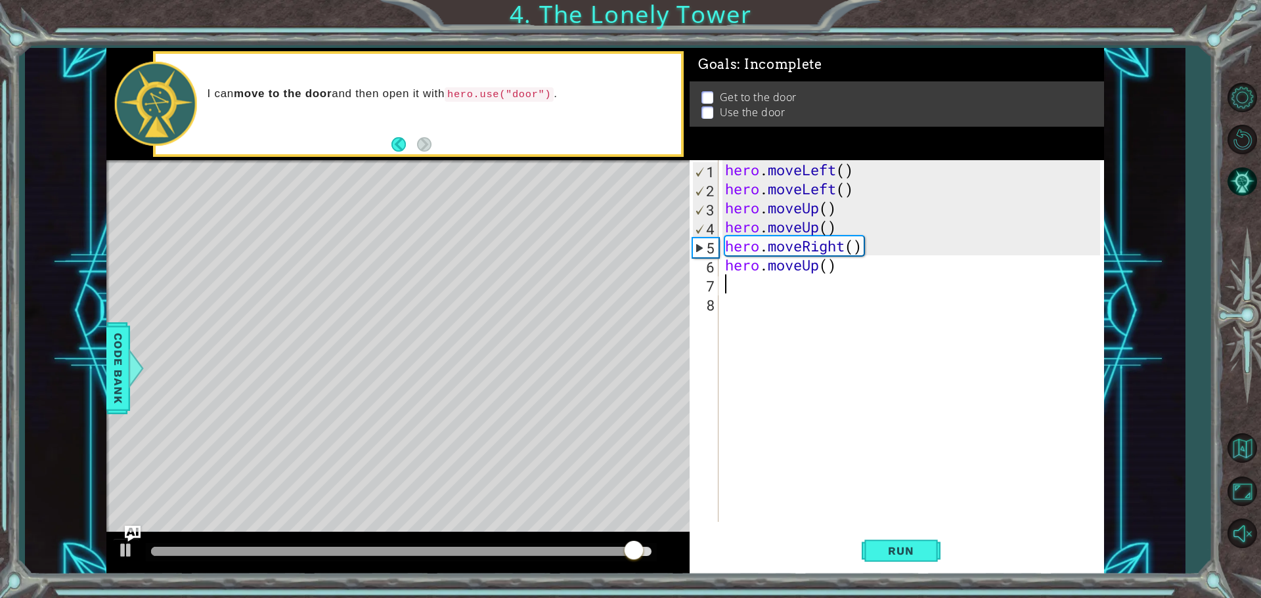
scroll to position [0, 0]
click at [913, 555] on span "Run" at bounding box center [901, 551] width 52 height 13
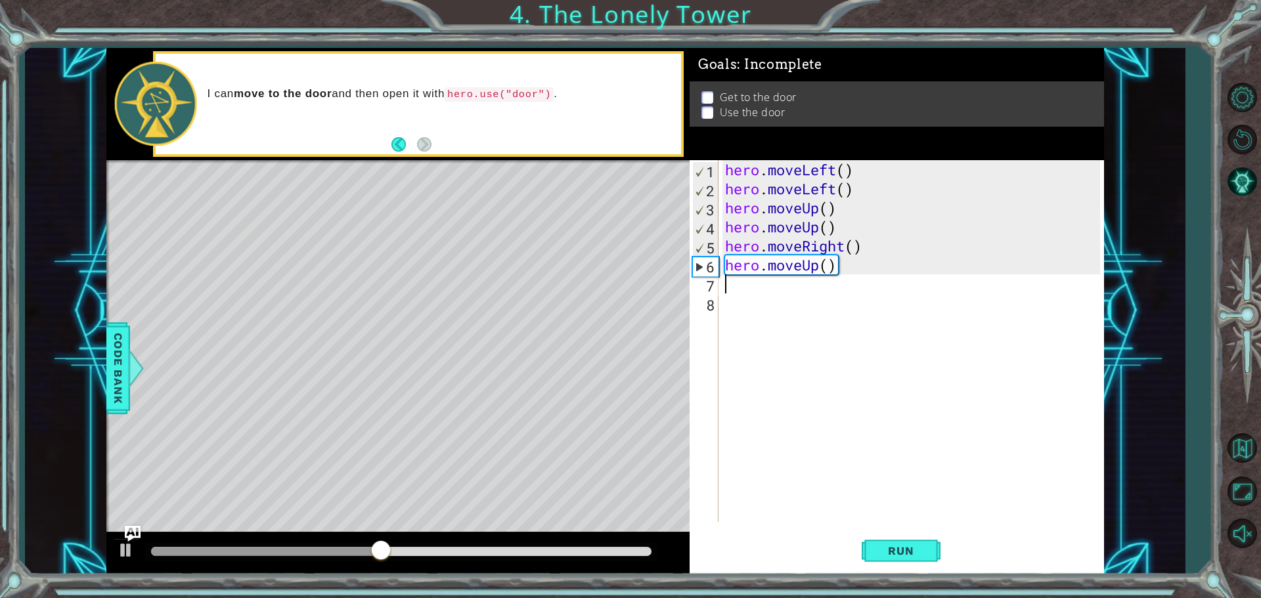
click at [841, 271] on div "hero . moveLeft ( ) hero . moveLeft ( ) hero . moveUp ( ) hero . moveUp ( ) her…" at bounding box center [915, 360] width 384 height 400
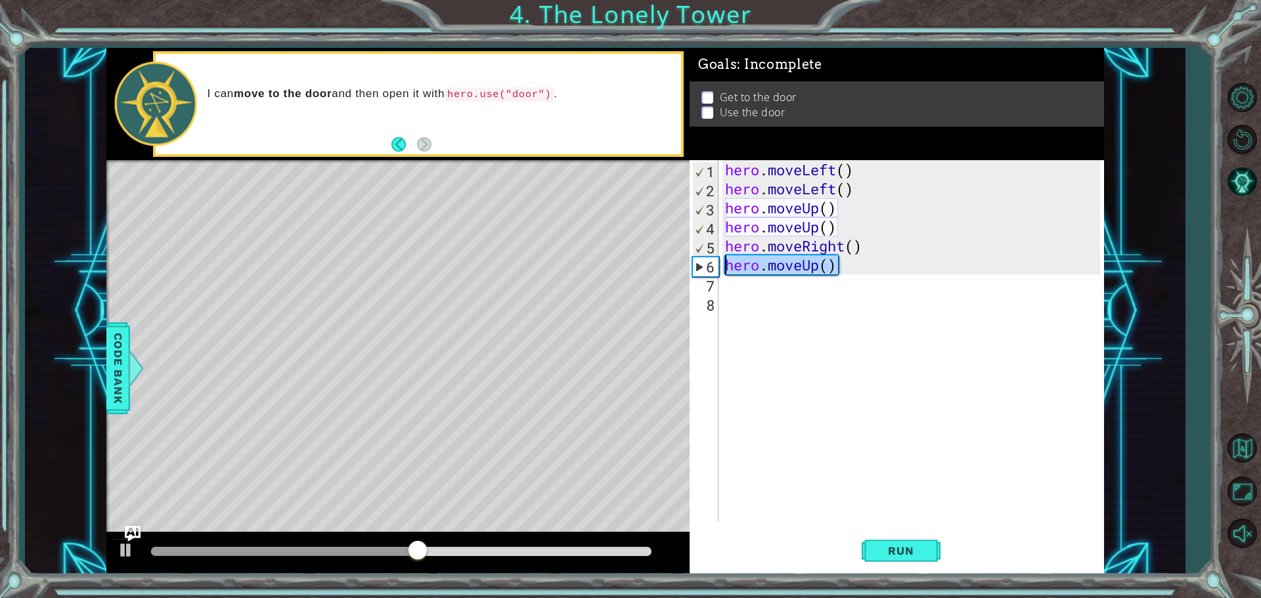
drag, startPoint x: 841, startPoint y: 271, endPoint x: 637, endPoint y: 277, distance: 204.4
click at [637, 277] on div "1 ההההההההההההההההההההההההההההההההההההההההההההההההההההההההההההההההההההההההההההה…" at bounding box center [605, 311] width 998 height 527
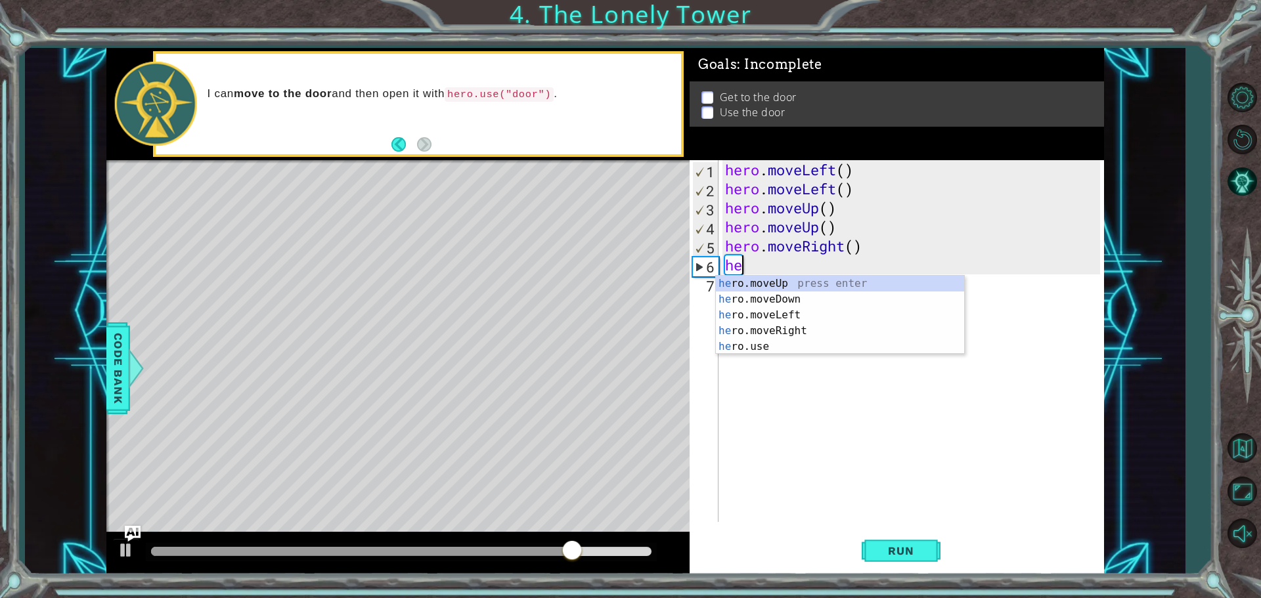
type textarea "h"
type textarea "her"
click at [763, 359] on div "hero . moveLeft ( ) hero . moveLeft ( ) hero . moveUp ( ) hero . moveUp ( ) her…" at bounding box center [915, 360] width 384 height 400
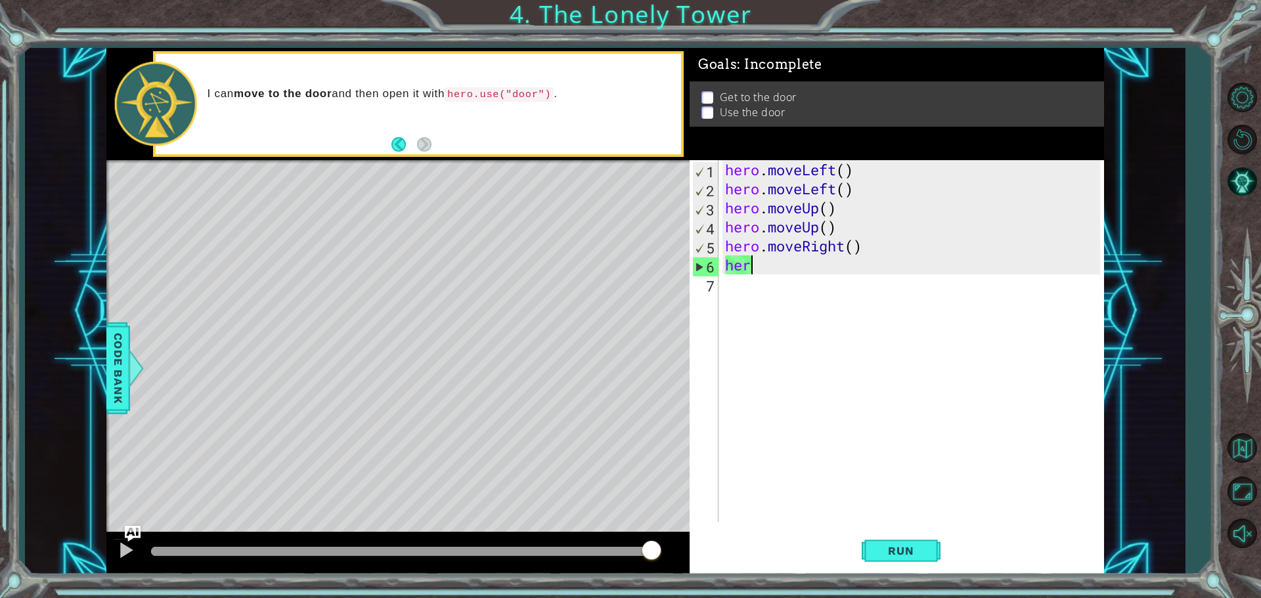
click at [788, 271] on div "hero . moveLeft ( ) hero . moveLeft ( ) hero . moveUp ( ) hero . moveUp ( ) her…" at bounding box center [915, 360] width 384 height 400
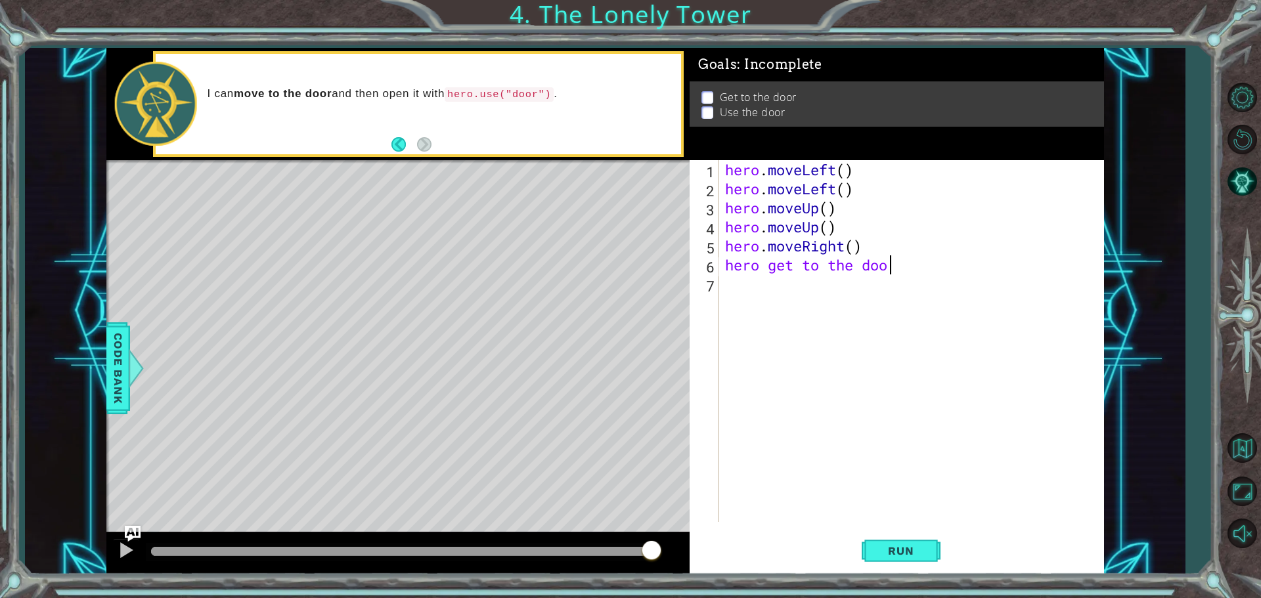
scroll to position [0, 7]
type textarea "hero get to the door"
click at [966, 554] on div "Run" at bounding box center [901, 550] width 414 height 41
click at [891, 549] on span "Run" at bounding box center [901, 551] width 52 height 13
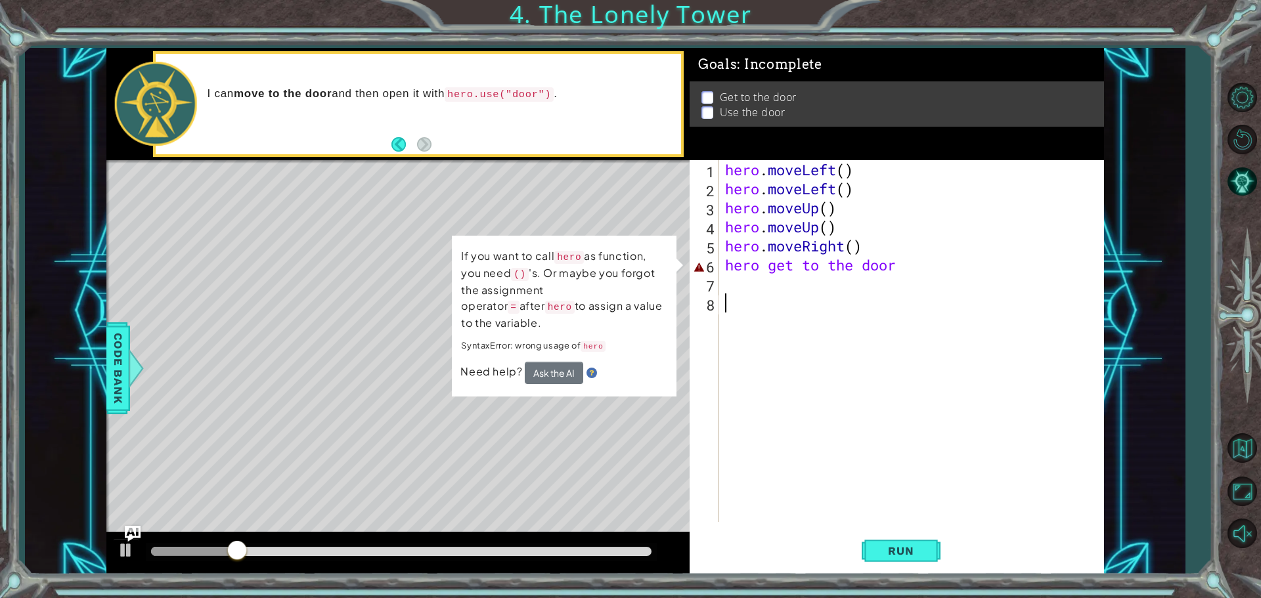
click at [934, 305] on div "hero . moveLeft ( ) hero . moveLeft ( ) hero . moveUp ( ) hero . moveUp ( ) her…" at bounding box center [915, 360] width 384 height 400
click at [925, 264] on div "hero . moveLeft ( ) hero . moveLeft ( ) hero . moveUp ( ) hero . moveUp ( ) her…" at bounding box center [915, 360] width 384 height 400
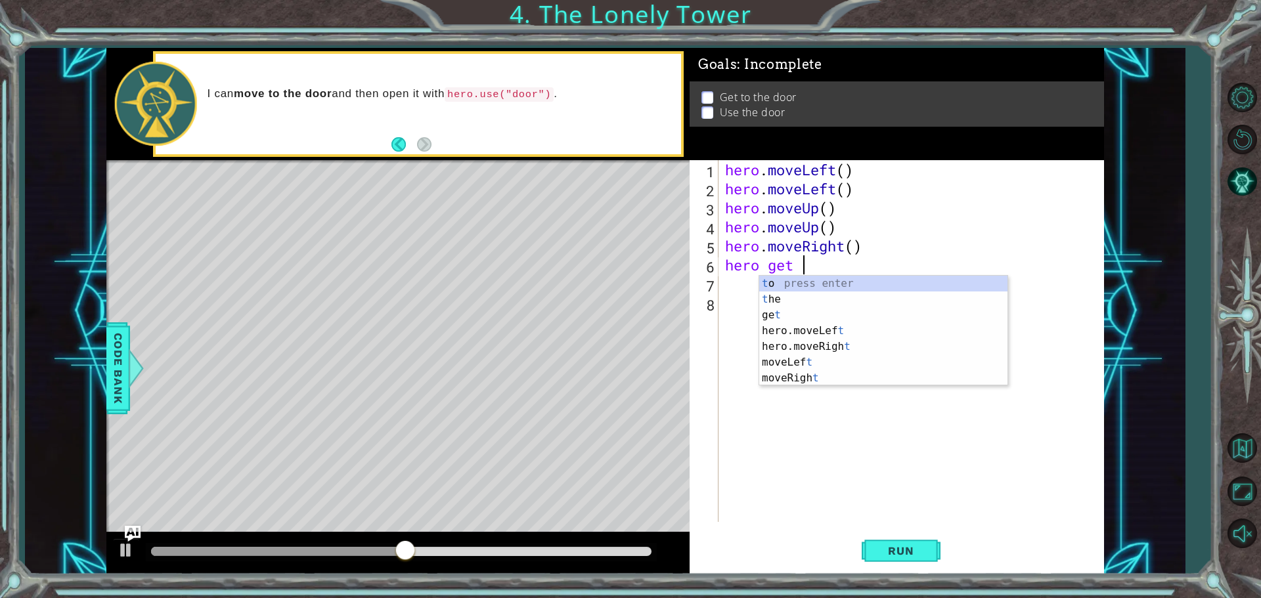
type textarea "h"
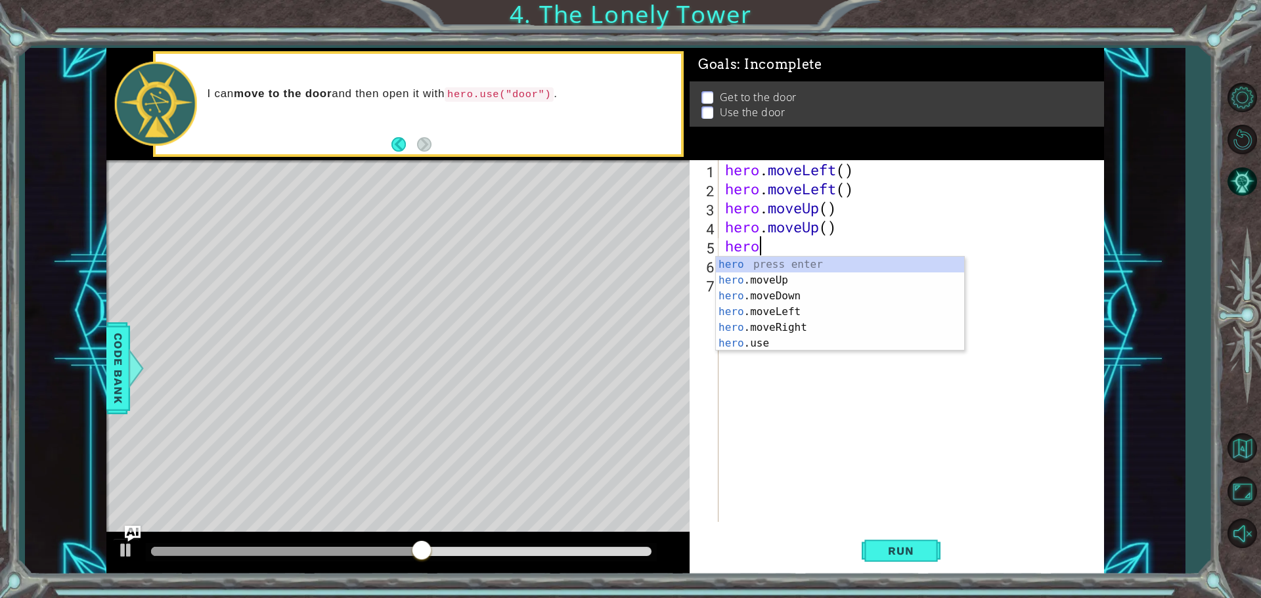
type textarea "h"
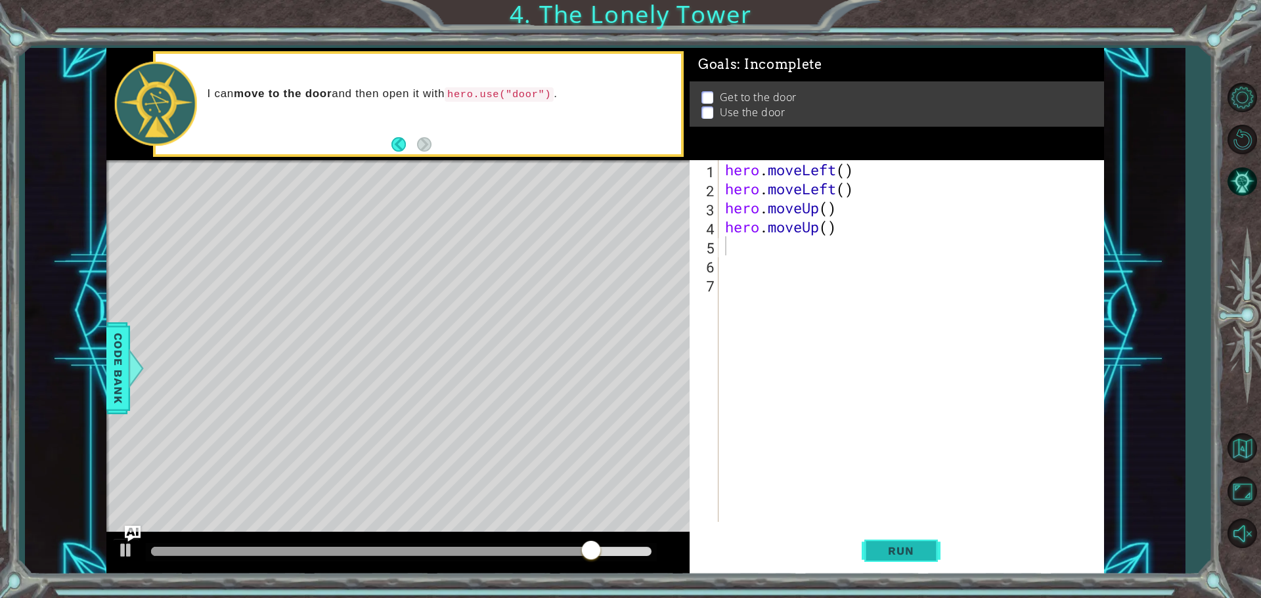
click at [904, 541] on button "Run" at bounding box center [901, 550] width 79 height 41
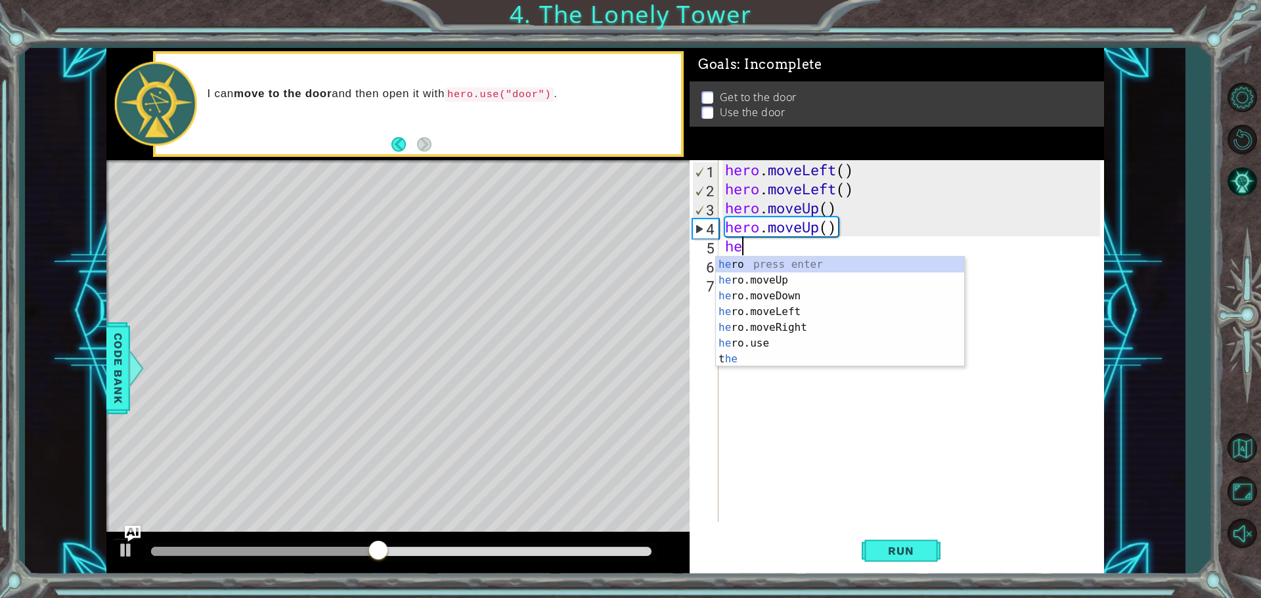
type textarea "her"
click at [807, 308] on div "her o press enter her o.moveUp press enter her o.moveDown press enter her o.mov…" at bounding box center [840, 320] width 248 height 126
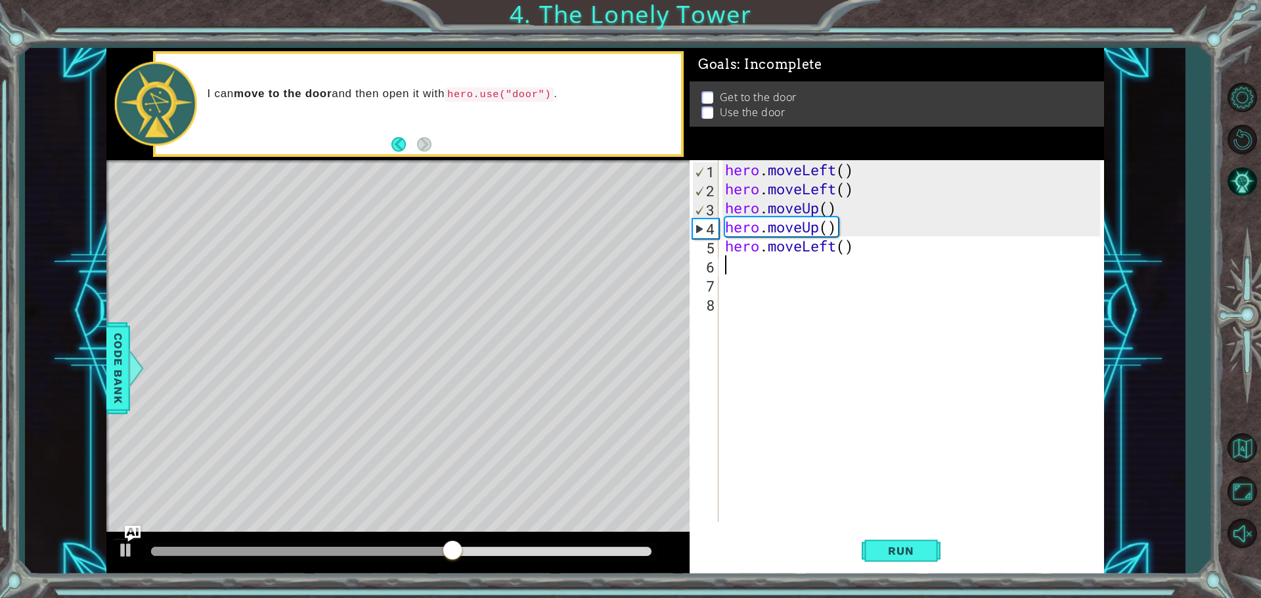
click at [836, 257] on div "hero . moveLeft ( ) hero . moveLeft ( ) hero . moveUp ( ) hero . moveUp ( ) her…" at bounding box center [915, 360] width 384 height 400
click at [841, 246] on div "hero . moveLeft ( ) hero . moveLeft ( ) hero . moveUp ( ) hero . moveUp ( ) her…" at bounding box center [915, 360] width 384 height 400
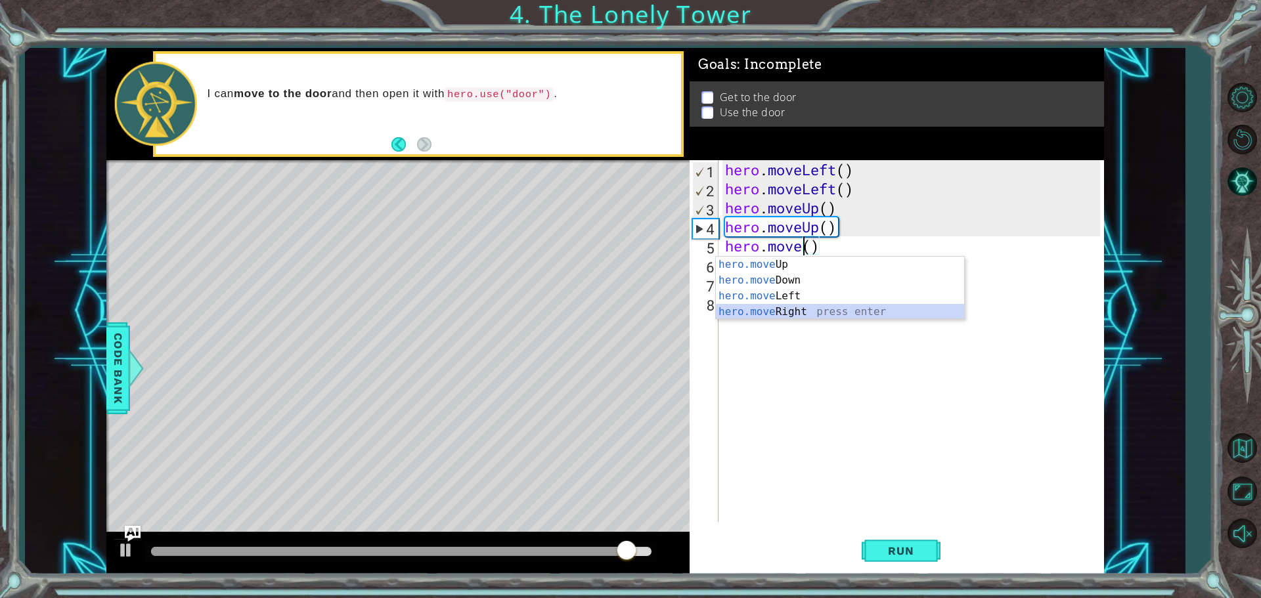
click at [770, 315] on div "hero.move Up press enter hero.move Down press enter hero.move Left press enter …" at bounding box center [840, 304] width 248 height 95
type textarea "hero.moveRight"
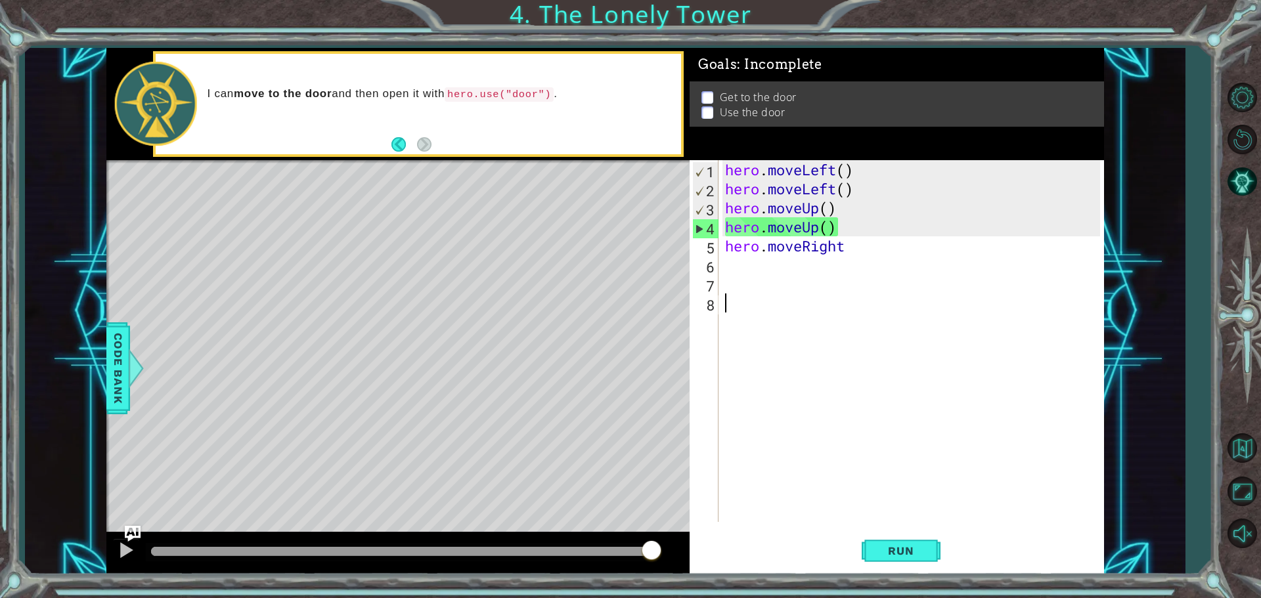
drag, startPoint x: 860, startPoint y: 492, endPoint x: 861, endPoint y: 523, distance: 31.6
click at [861, 523] on div "hero.moveRight 1 2 3 4 5 6 7 8 hero . moveLeft ( ) hero . moveLeft ( ) hero . m…" at bounding box center [897, 367] width 414 height 414
drag, startPoint x: 857, startPoint y: 229, endPoint x: 855, endPoint y: 376, distance: 147.2
click at [855, 265] on div "hero . moveLeft ( ) hero . moveLeft ( ) hero . moveUp ( ) hero . moveUp ( ) her…" at bounding box center [915, 360] width 384 height 400
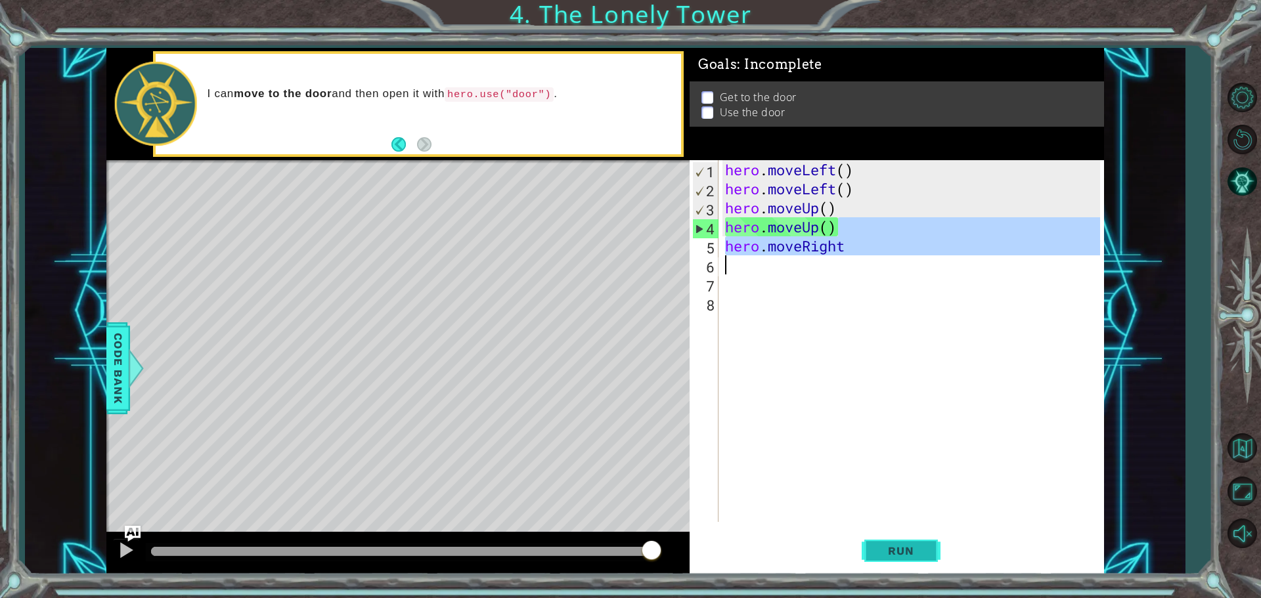
type textarea "hero.moveRight"
click at [889, 551] on span "Run" at bounding box center [901, 551] width 52 height 13
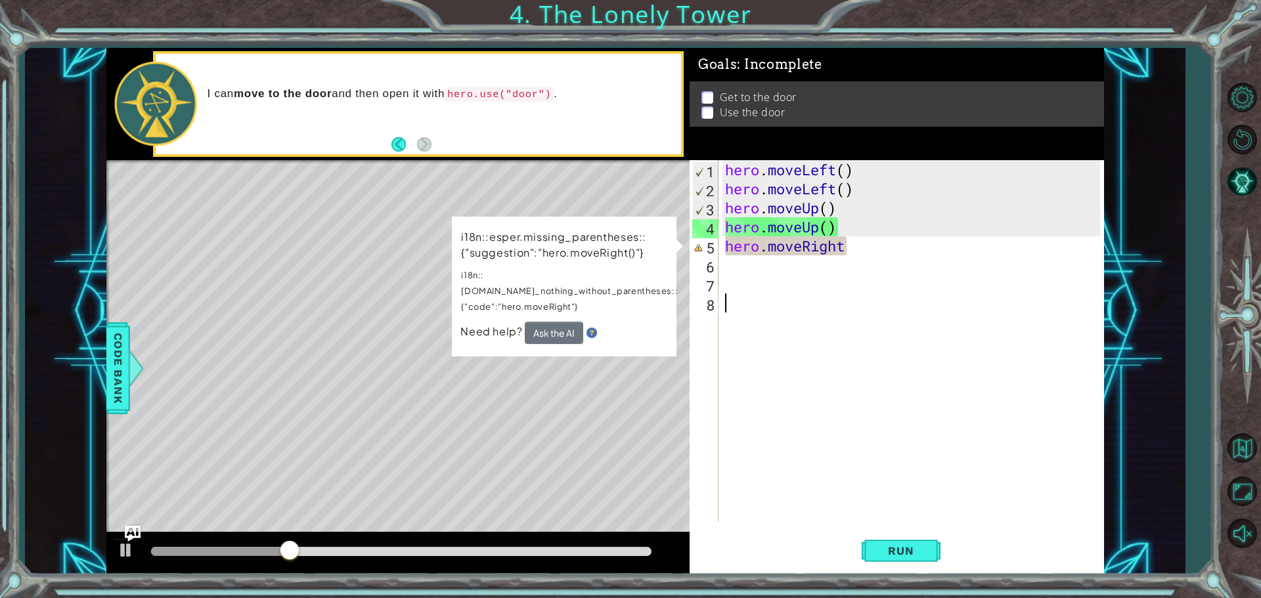
click at [736, 354] on div "hero . moveLeft ( ) hero . moveLeft ( ) hero . moveUp ( ) hero . moveUp ( ) her…" at bounding box center [915, 360] width 384 height 400
click at [889, 239] on div "hero . moveLeft ( ) hero . moveLeft ( ) hero . moveUp ( ) hero . moveUp ( ) her…" at bounding box center [915, 360] width 384 height 400
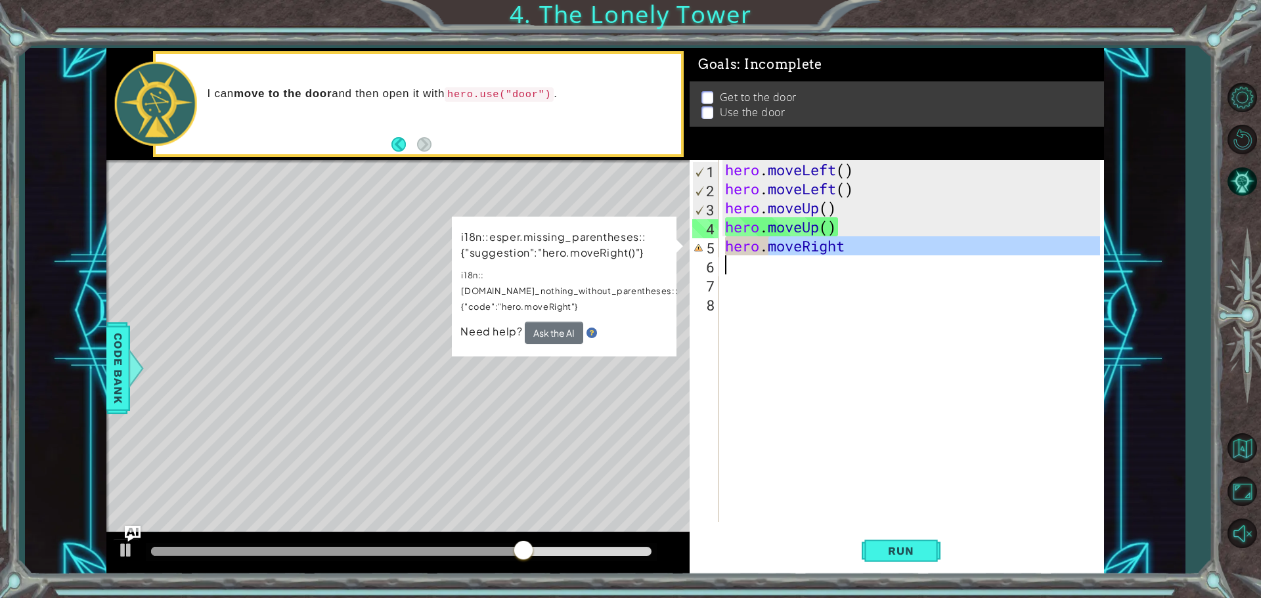
drag, startPoint x: 889, startPoint y: 239, endPoint x: 737, endPoint y: 260, distance: 153.8
click at [737, 260] on div "hero . moveLeft ( ) hero . moveLeft ( ) hero . moveUp ( ) hero . moveUp ( ) her…" at bounding box center [915, 360] width 384 height 400
type textarea "hero."
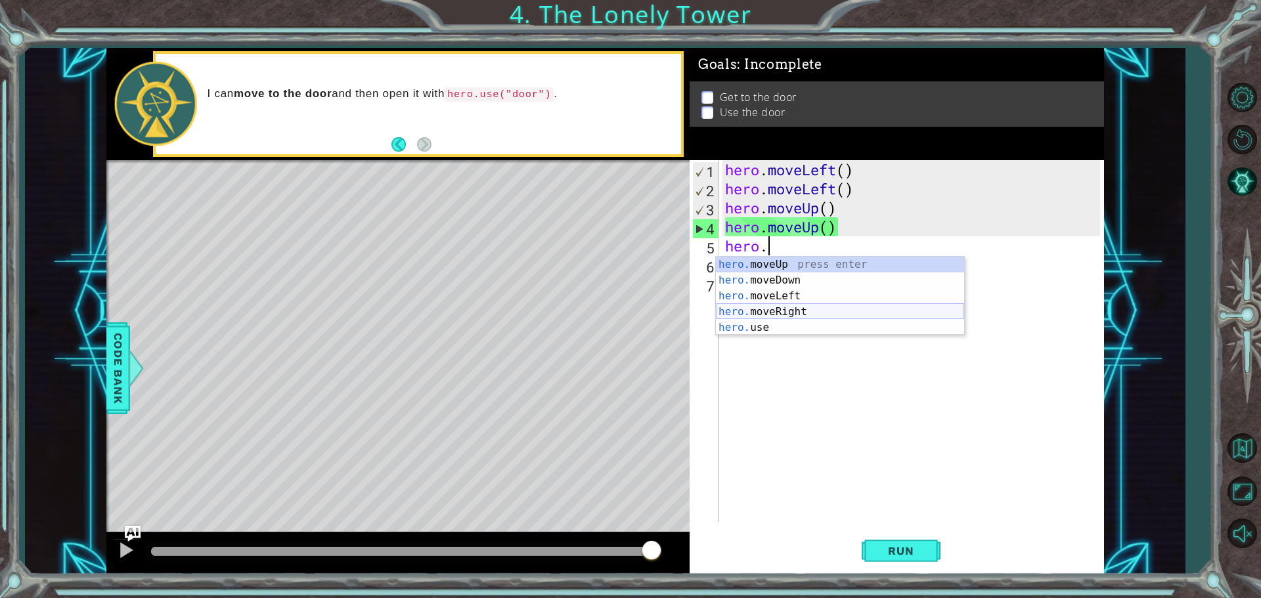
click at [766, 317] on div "hero. moveUp press enter hero. moveDown press enter hero. moveLeft press enter …" at bounding box center [840, 312] width 248 height 110
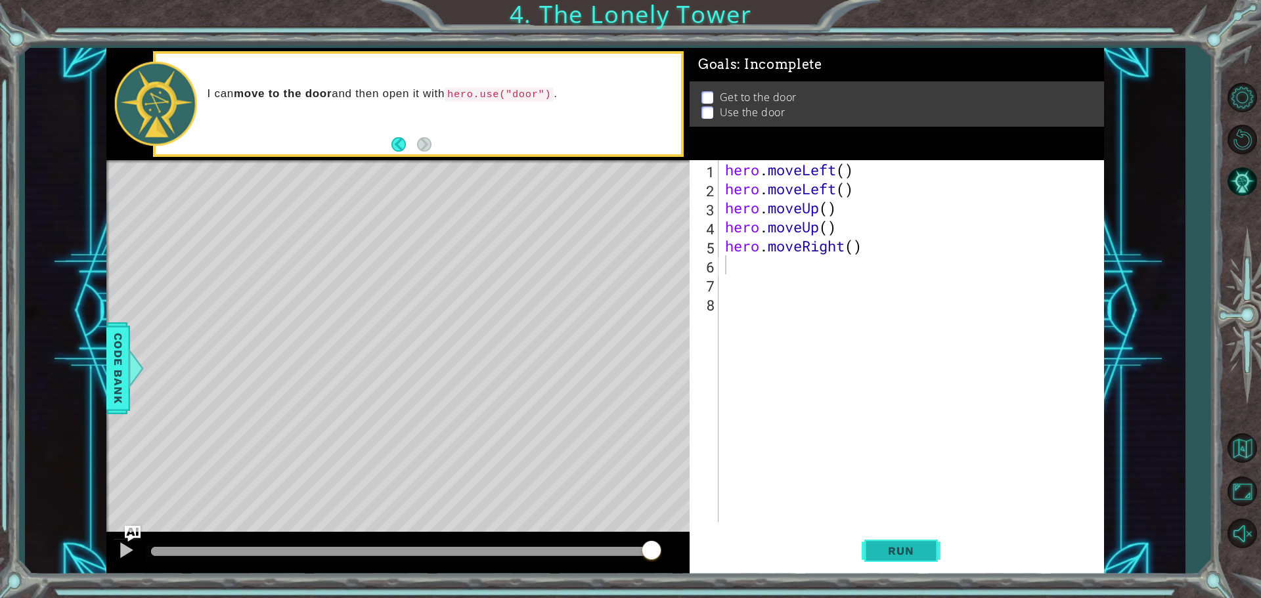
click at [897, 552] on span "Run" at bounding box center [901, 551] width 52 height 13
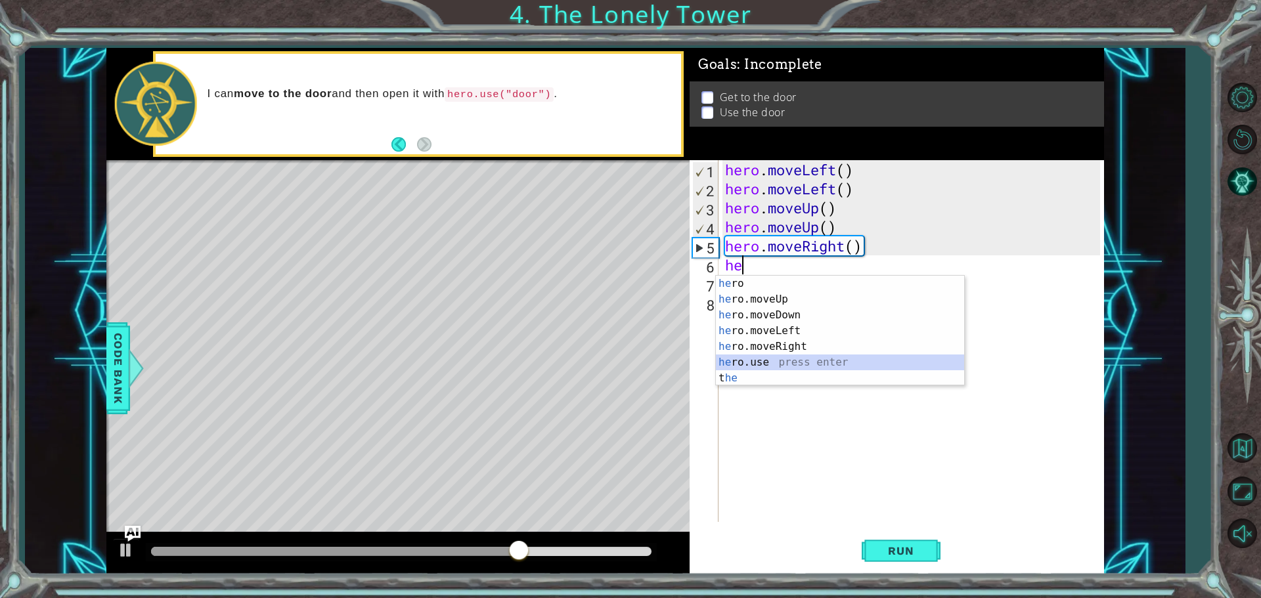
click at [768, 359] on div "he ro press enter he ro.moveUp press enter he ro.moveDown press enter he ro.mov…" at bounding box center [840, 347] width 248 height 142
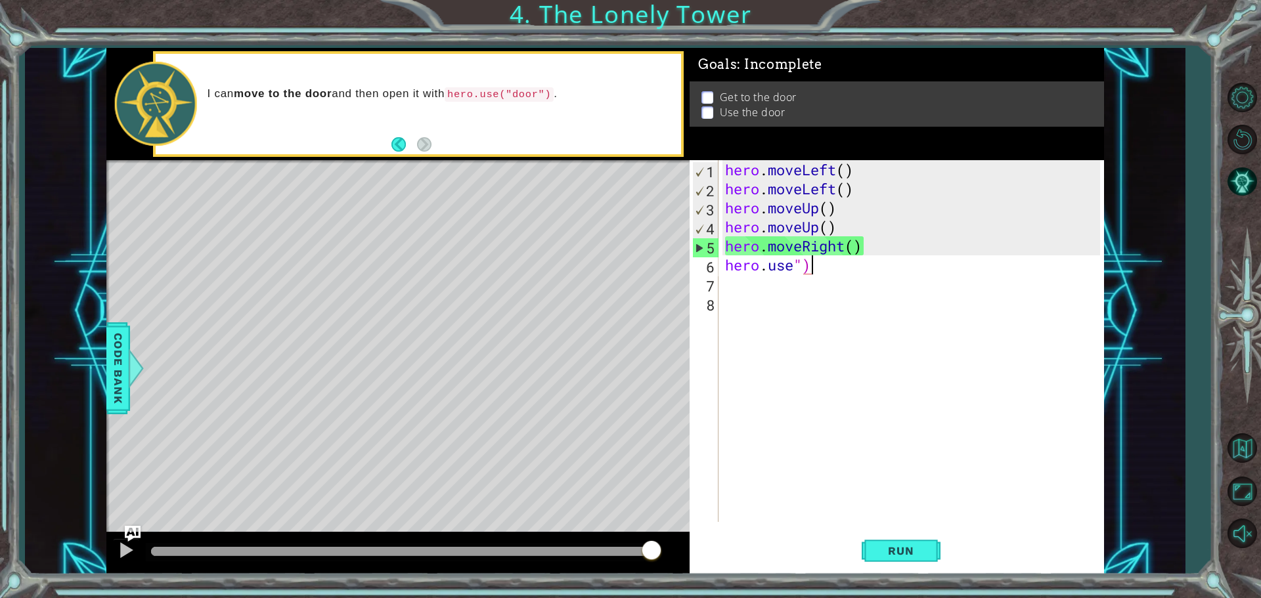
click at [846, 262] on div "hero . moveLeft ( ) hero . moveLeft ( ) hero . moveUp ( ) hero . moveUp ( ) her…" at bounding box center [915, 360] width 384 height 400
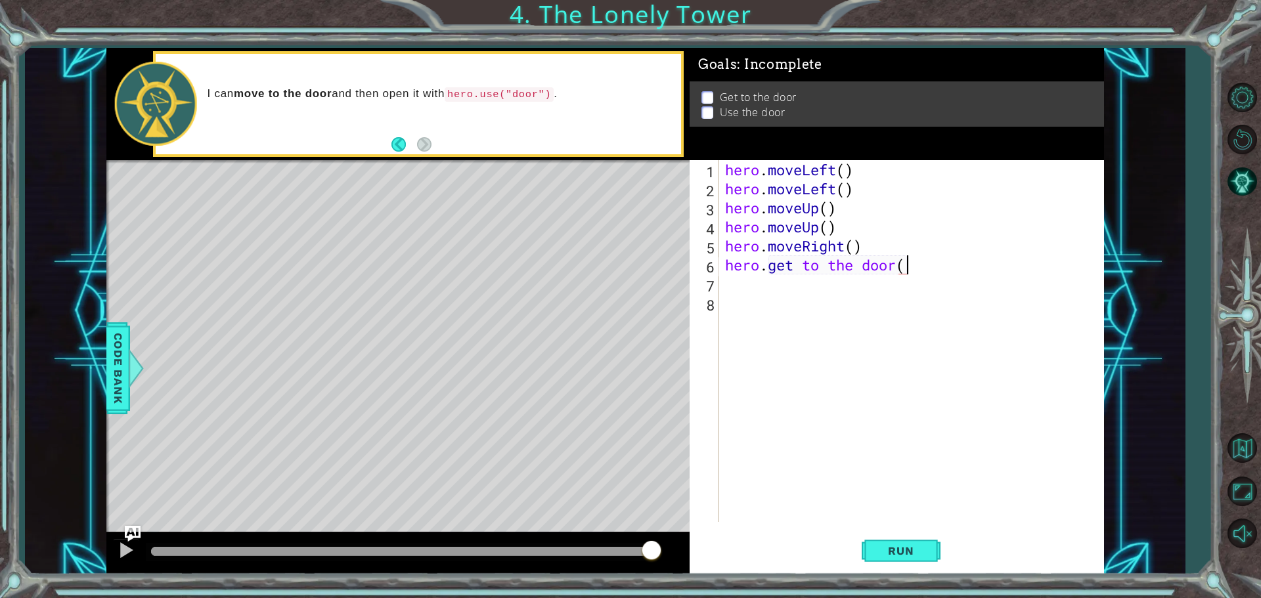
scroll to position [0, 8]
click at [897, 546] on span "Run" at bounding box center [901, 551] width 52 height 13
click at [911, 539] on button "Run" at bounding box center [901, 550] width 79 height 41
click at [900, 552] on span "Run" at bounding box center [901, 551] width 52 height 13
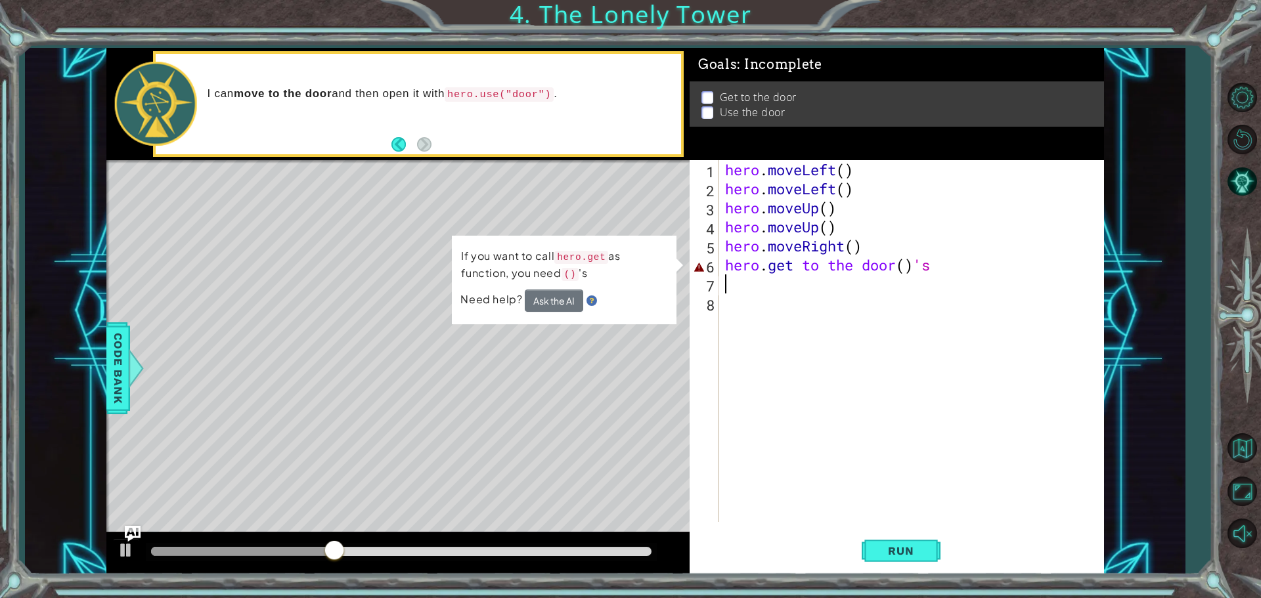
click at [977, 274] on div "hero . moveLeft ( ) hero . moveLeft ( ) hero . moveUp ( ) hero . moveUp ( ) her…" at bounding box center [915, 360] width 384 height 400
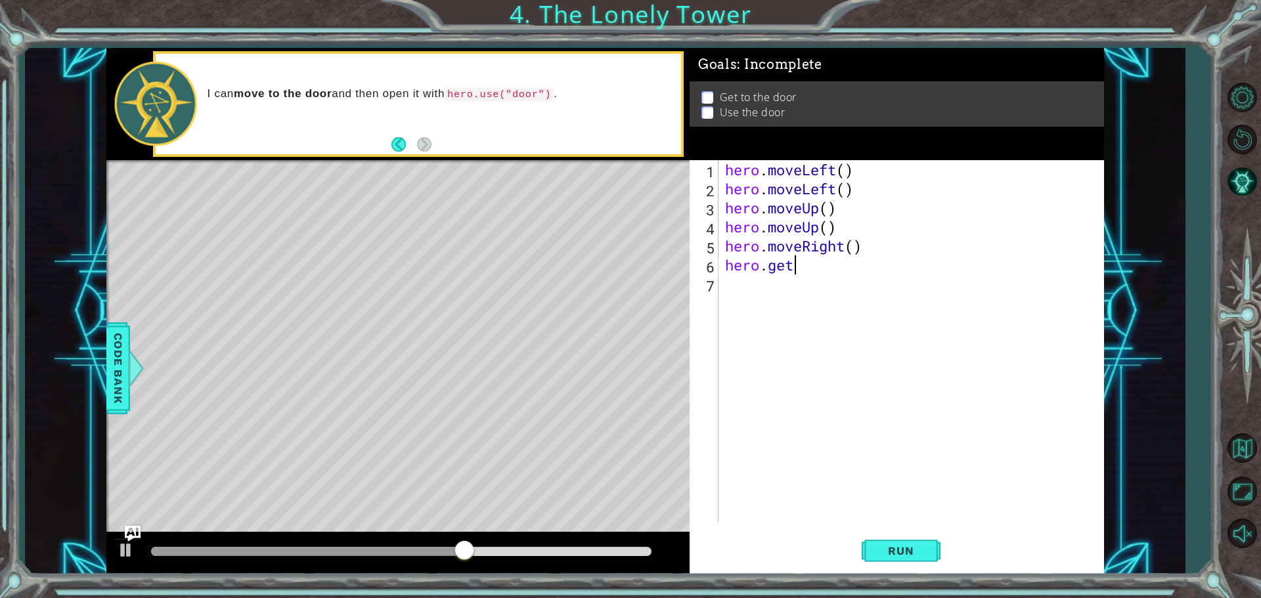
scroll to position [0, 0]
type textarea "h"
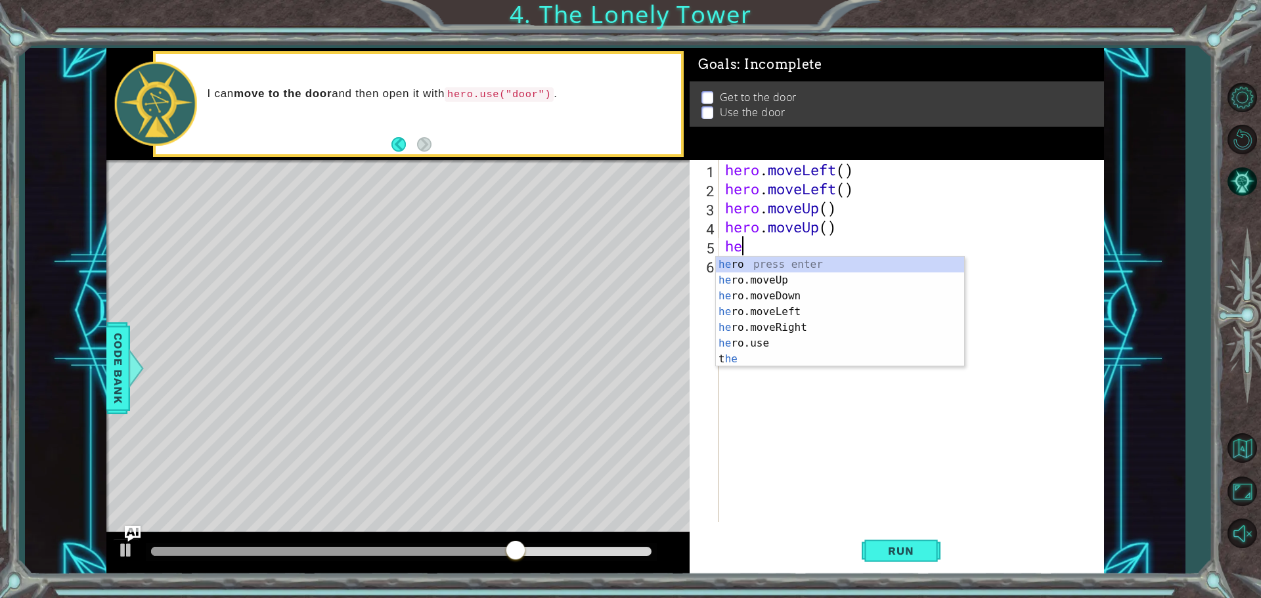
type textarea "h"
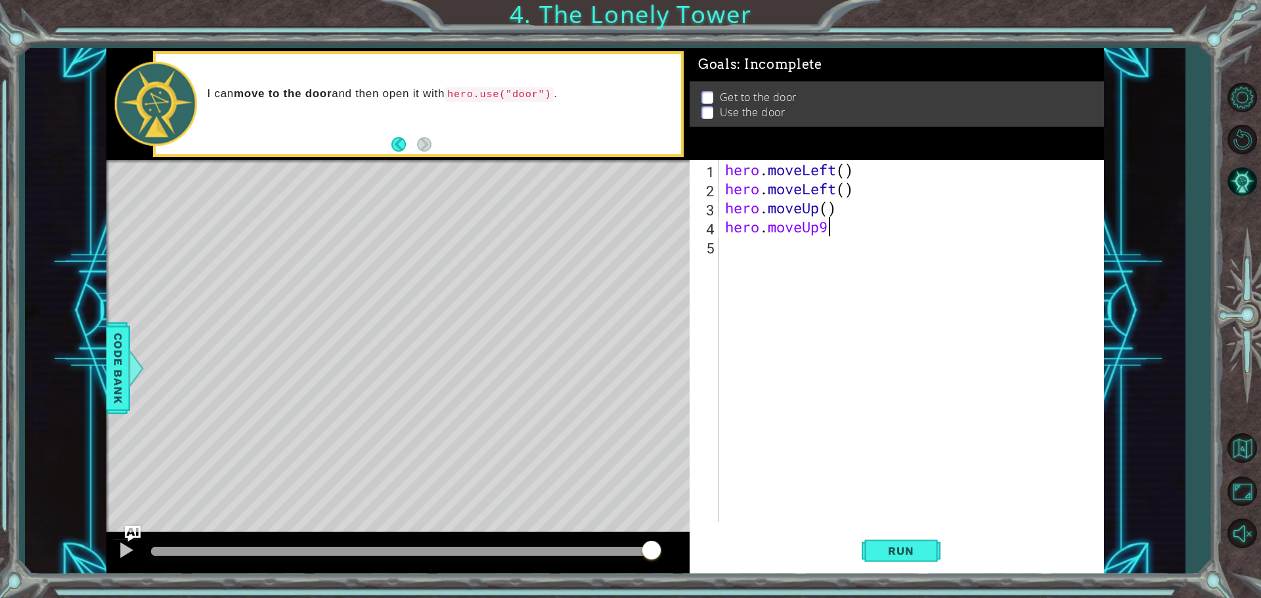
scroll to position [0, 4]
type textarea "hero.moveUp()"
click at [906, 574] on div "hero.moveUp() 1 2 3 4 5 hero . moveLeft ( ) hero . moveLeft ( ) hero . moveUp (…" at bounding box center [897, 367] width 414 height 414
click at [868, 540] on button "Run" at bounding box center [901, 550] width 79 height 41
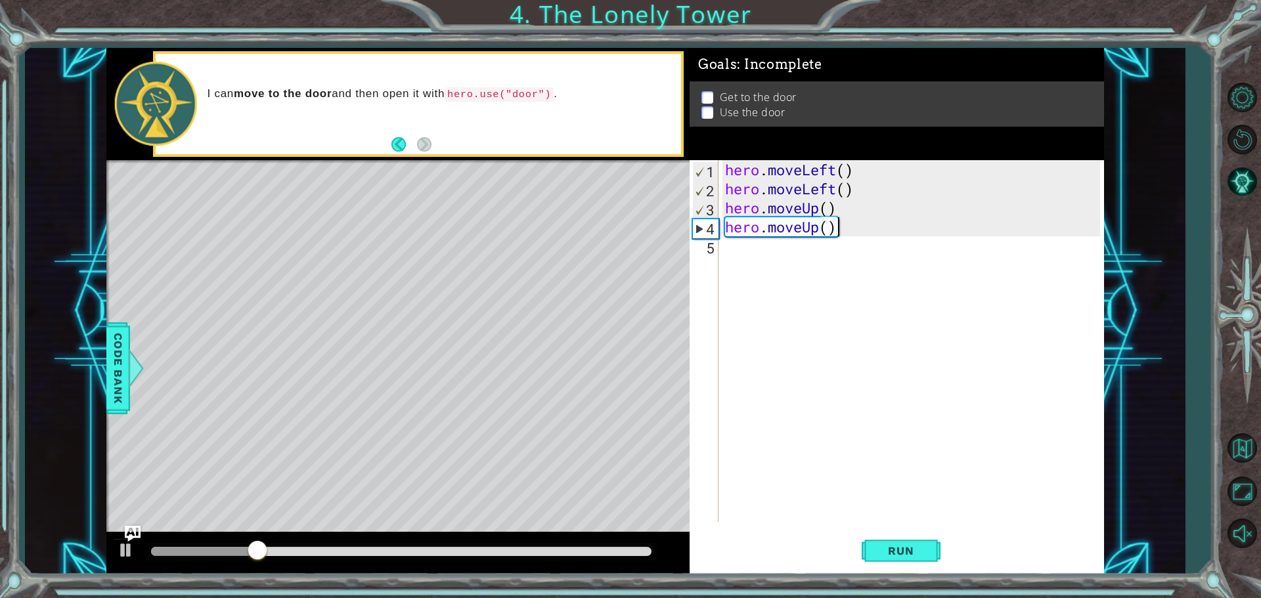
click at [751, 254] on div "hero . moveLeft ( ) hero . moveLeft ( ) hero . moveUp ( ) hero . moveUp ( )" at bounding box center [915, 360] width 384 height 400
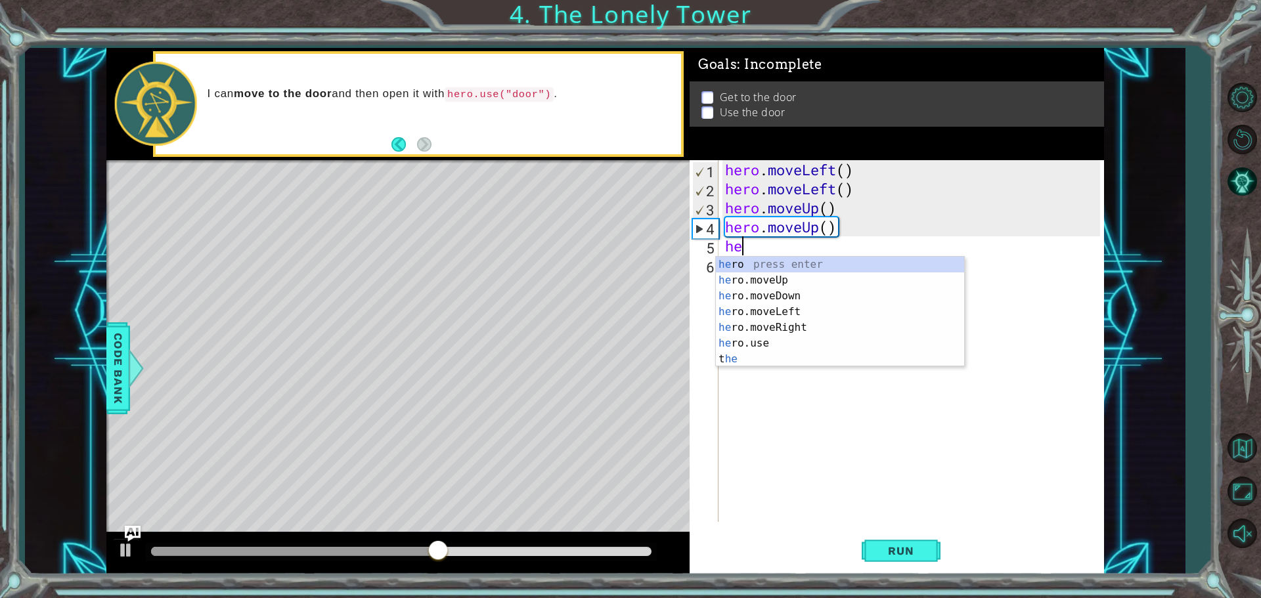
type textarea "her"
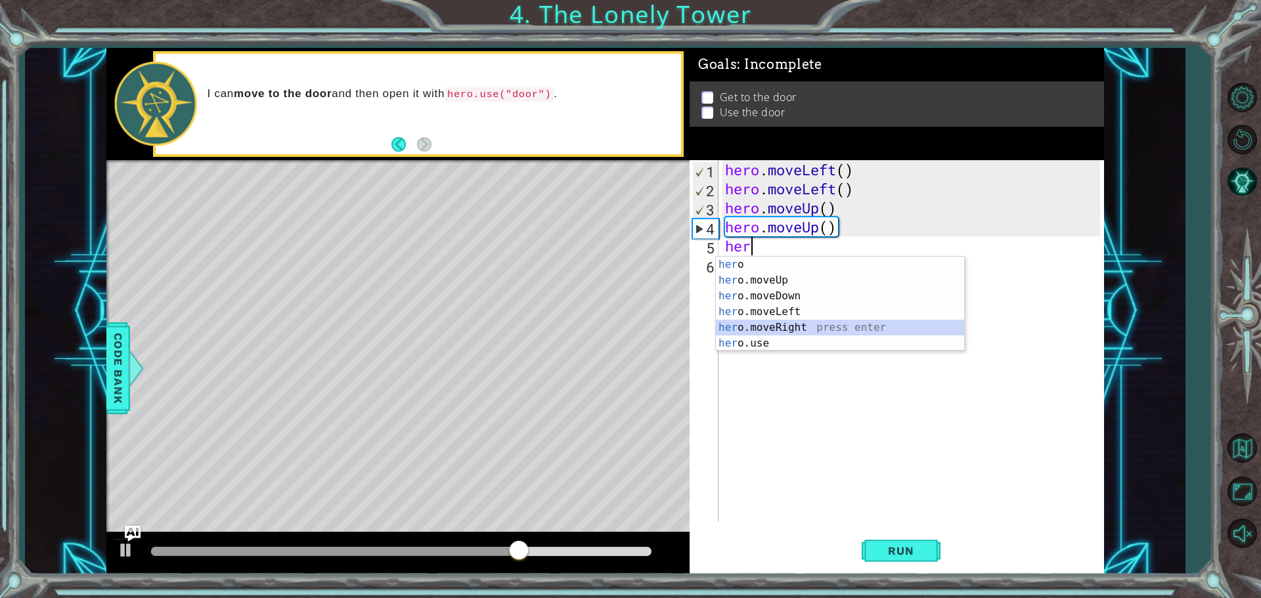
click at [797, 328] on div "her o press enter her o.moveUp press enter her o.moveDown press enter her o.mov…" at bounding box center [840, 320] width 248 height 126
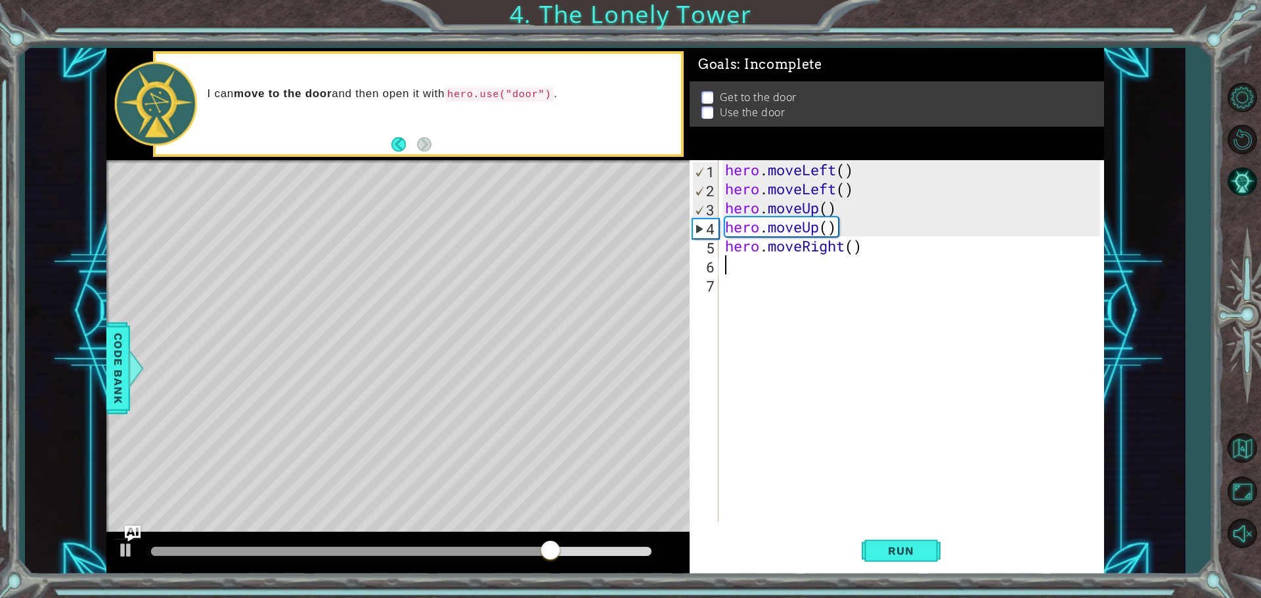
click at [948, 531] on div "Run" at bounding box center [901, 550] width 414 height 41
click at [920, 569] on button "Run" at bounding box center [901, 550] width 79 height 41
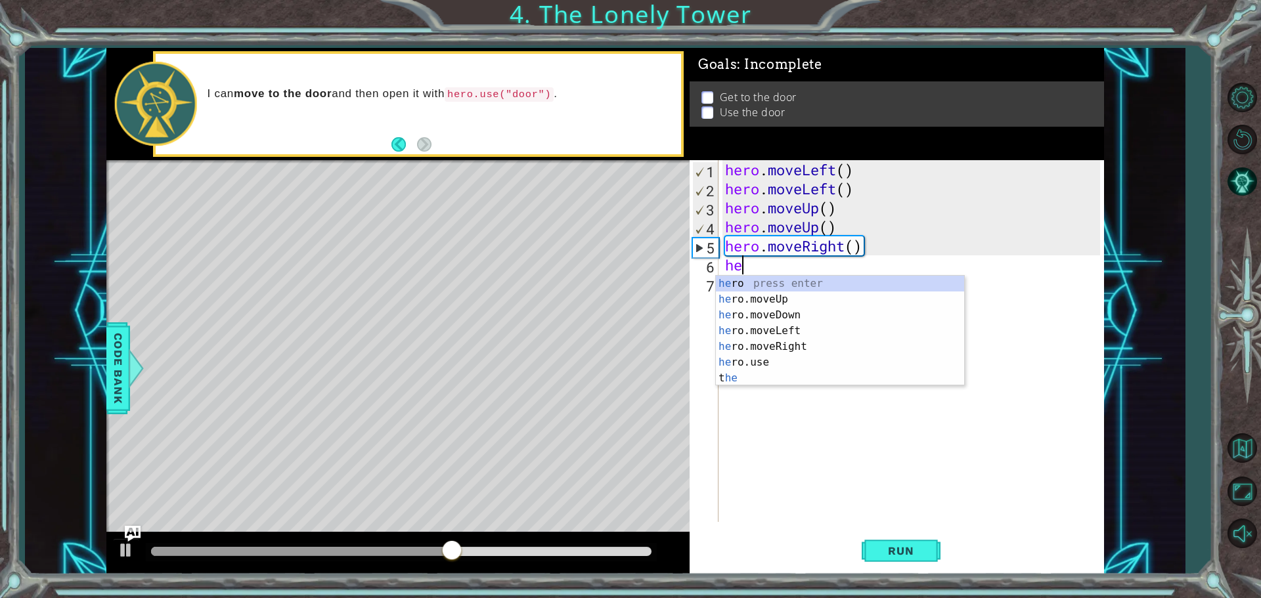
type textarea "her"
drag, startPoint x: 791, startPoint y: 301, endPoint x: 795, endPoint y: 319, distance: 18.2
click at [793, 301] on div "her o press enter her o.moveUp press enter her o.moveDown press enter her o.mov…" at bounding box center [840, 339] width 248 height 126
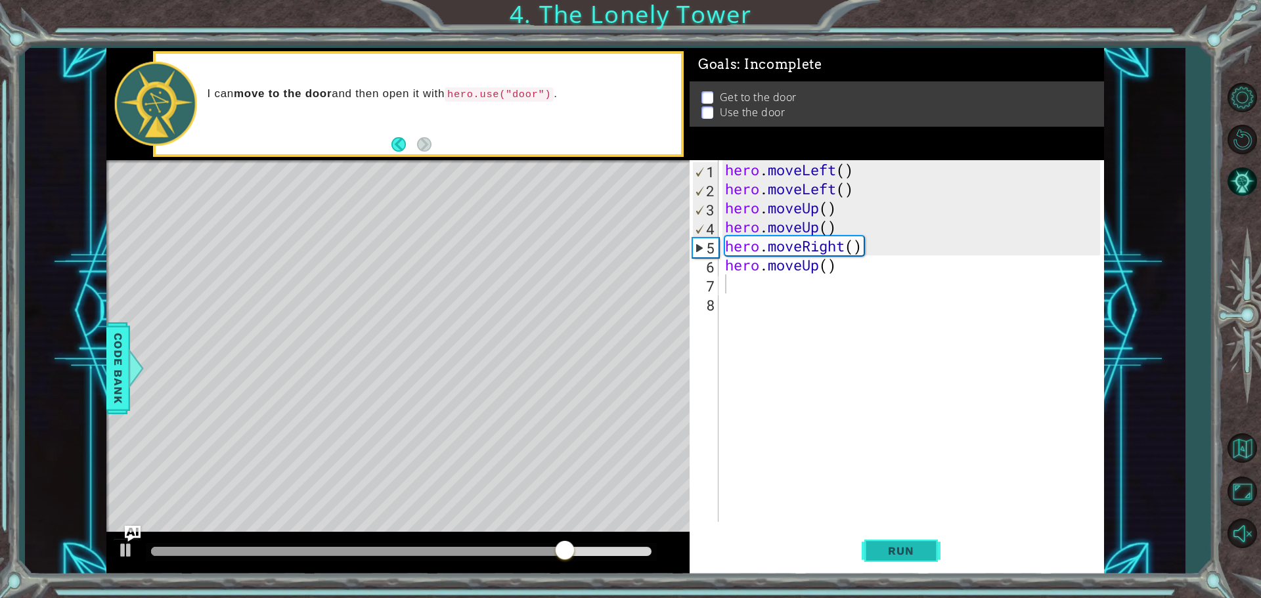
click at [904, 537] on button "Run" at bounding box center [901, 550] width 79 height 41
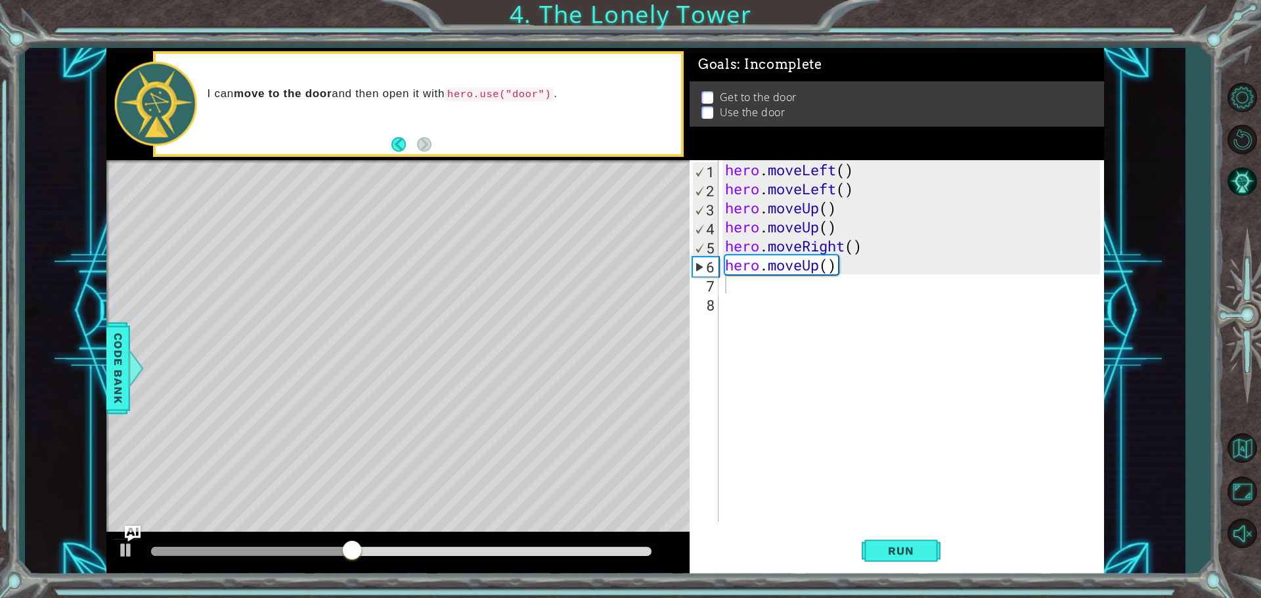
click at [492, 305] on div "Level Map" at bounding box center [409, 353] width 607 height 387
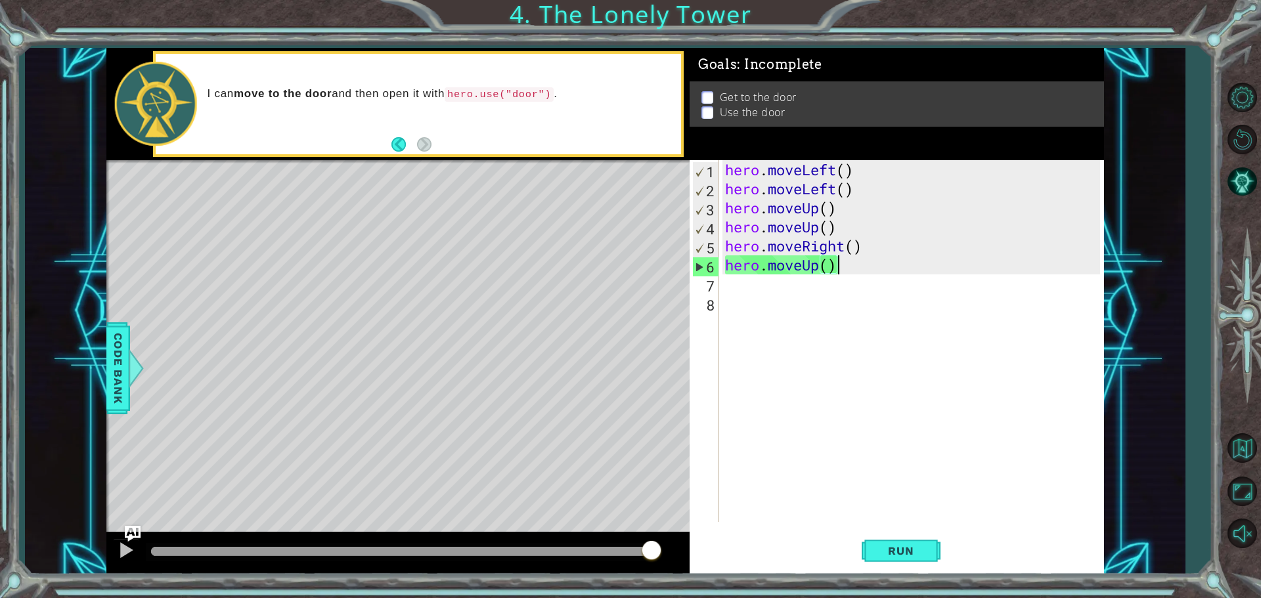
click at [841, 258] on div "hero . moveLeft ( ) hero . moveLeft ( ) hero . moveUp ( ) hero . moveUp ( ) her…" at bounding box center [915, 360] width 384 height 400
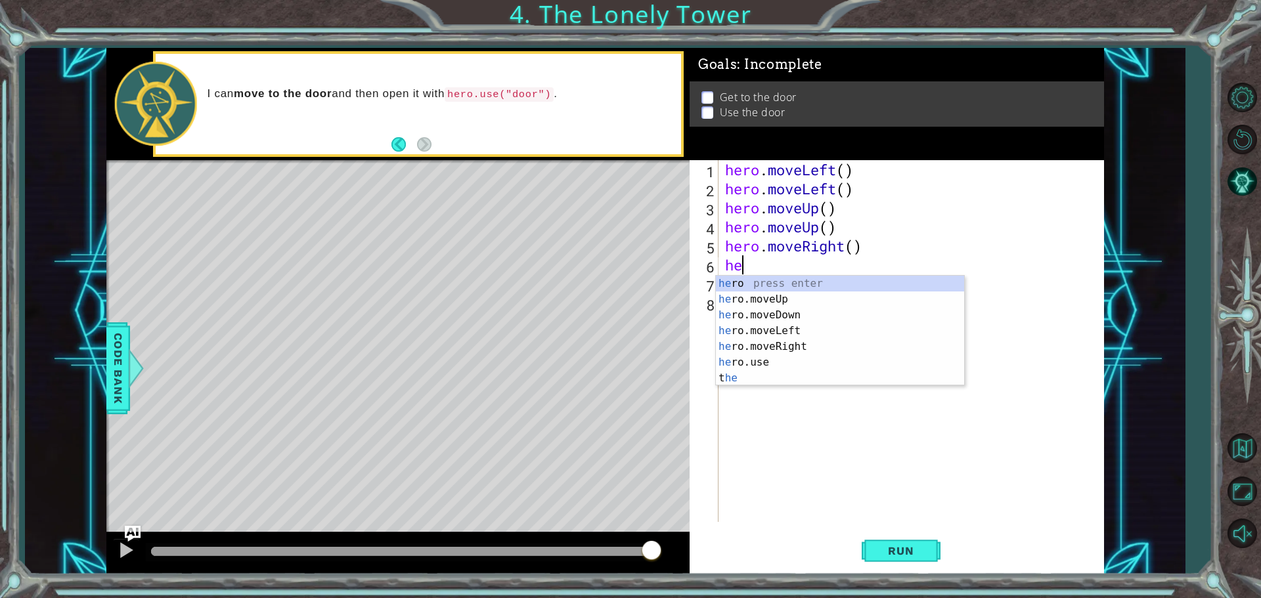
type textarea "h"
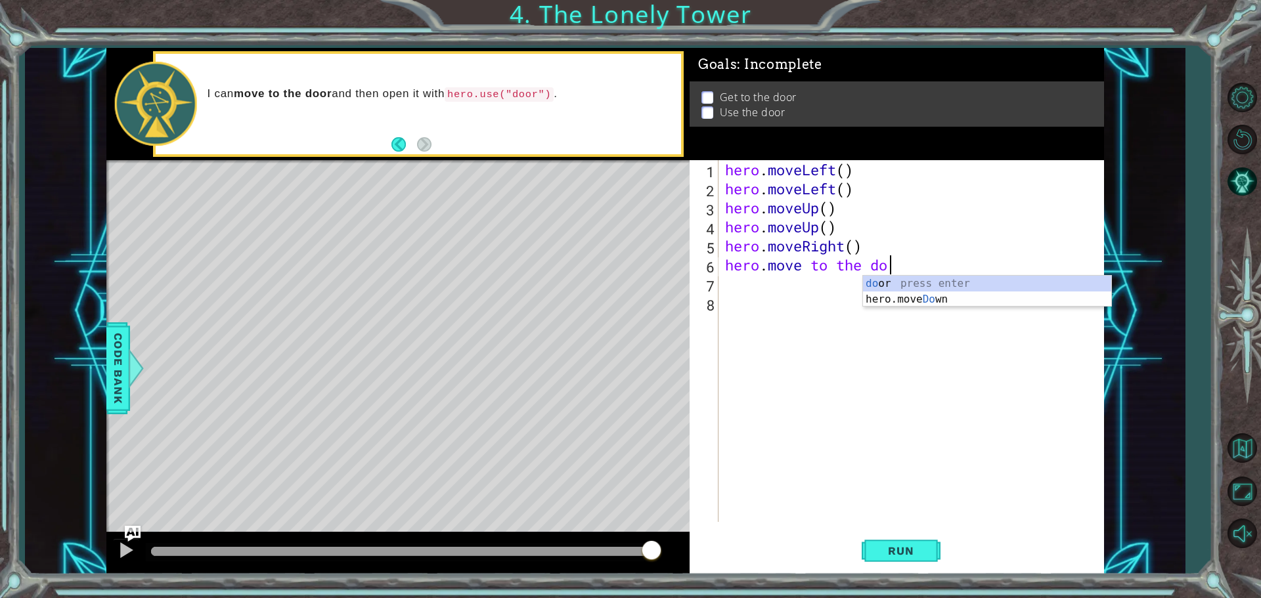
scroll to position [0, 7]
type textarea "hero.move to the door"
click at [883, 273] on div "hero . moveLeft ( ) hero . moveLeft ( ) hero . moveUp ( ) hero . moveUp ( ) her…" at bounding box center [915, 360] width 384 height 400
click at [905, 277] on div "hero . moveLeft ( ) hero . moveLeft ( ) hero . moveUp ( ) hero . moveUp ( ) her…" at bounding box center [915, 360] width 384 height 400
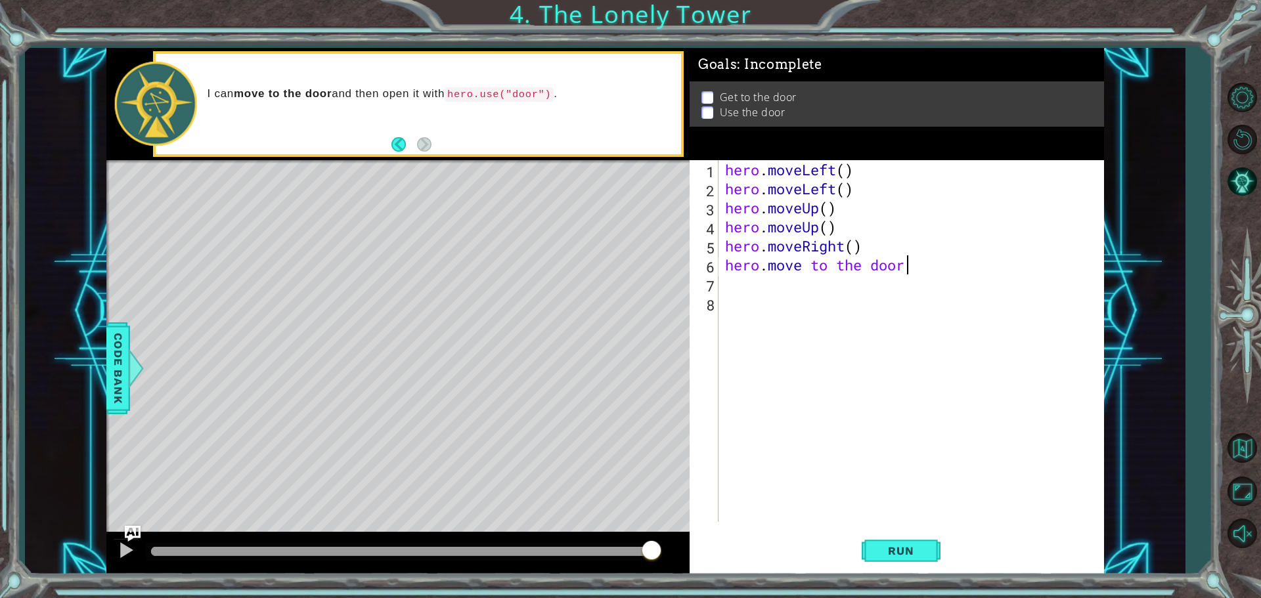
click at [906, 268] on div "hero . moveLeft ( ) hero . moveLeft ( ) hero . moveUp ( ) hero . moveUp ( ) her…" at bounding box center [915, 360] width 384 height 400
click at [872, 284] on div "doo r press enter" at bounding box center [987, 299] width 248 height 47
type textarea "hero.move to the door"
drag, startPoint x: 956, startPoint y: 552, endPoint x: 941, endPoint y: 560, distance: 17.0
click at [946, 558] on div "hero.move to the door 1 2 3 4 5 6 7 8 hero . moveLeft ( ) hero . moveLeft ( ) h…" at bounding box center [897, 367] width 414 height 414
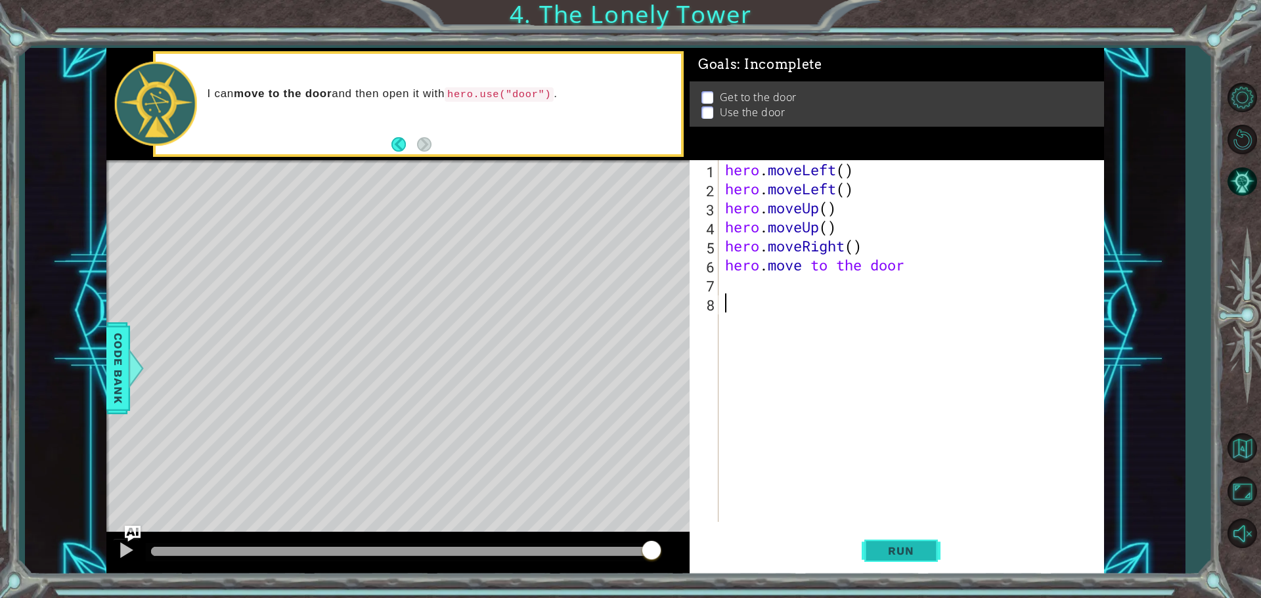
click at [912, 546] on span "Run" at bounding box center [901, 551] width 52 height 13
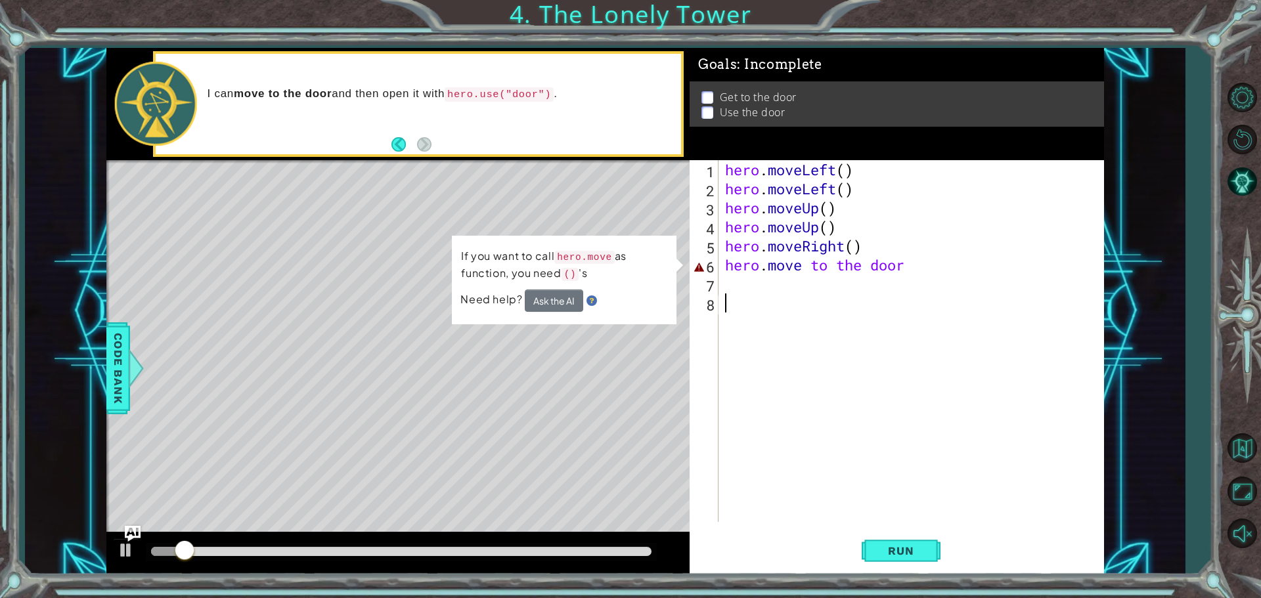
click at [922, 279] on div "hero . moveLeft ( ) hero . moveLeft ( ) hero . moveUp ( ) hero . moveUp ( ) her…" at bounding box center [915, 360] width 384 height 400
click at [908, 269] on div "hero . moveLeft ( ) hero . moveLeft ( ) hero . moveUp ( ) hero . moveUp ( ) her…" at bounding box center [915, 360] width 384 height 400
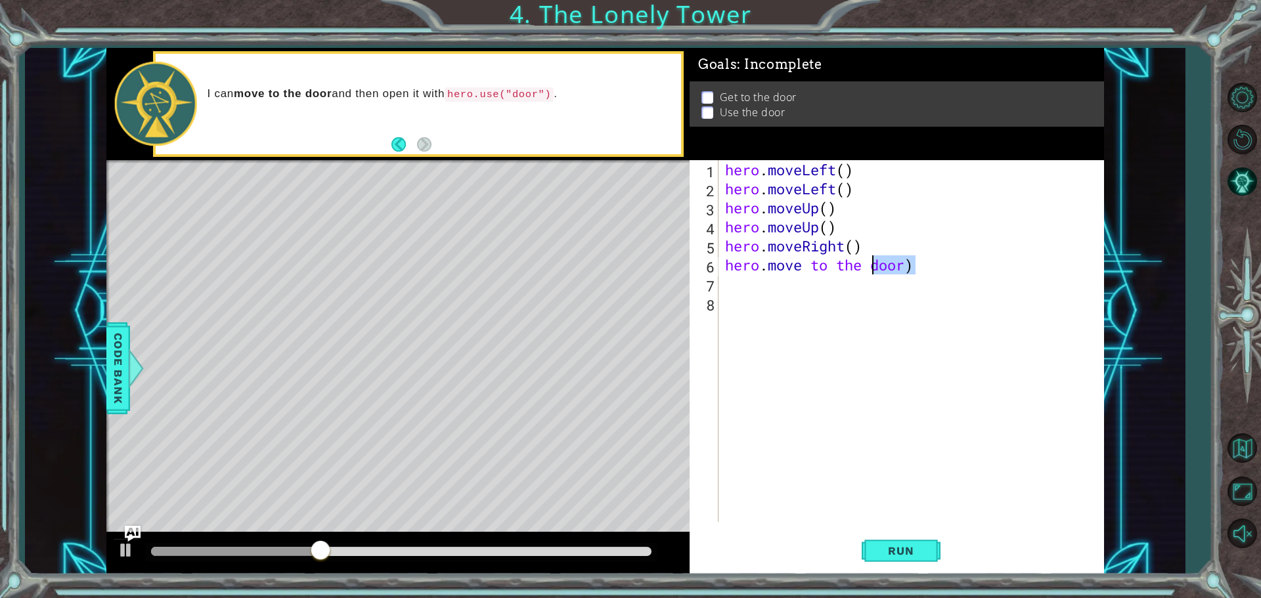
click at [870, 271] on div "hero . moveLeft ( ) hero . moveLeft ( ) hero . moveUp ( ) hero . moveUp ( ) her…" at bounding box center [915, 360] width 384 height 400
click at [873, 541] on button "Run" at bounding box center [901, 550] width 79 height 41
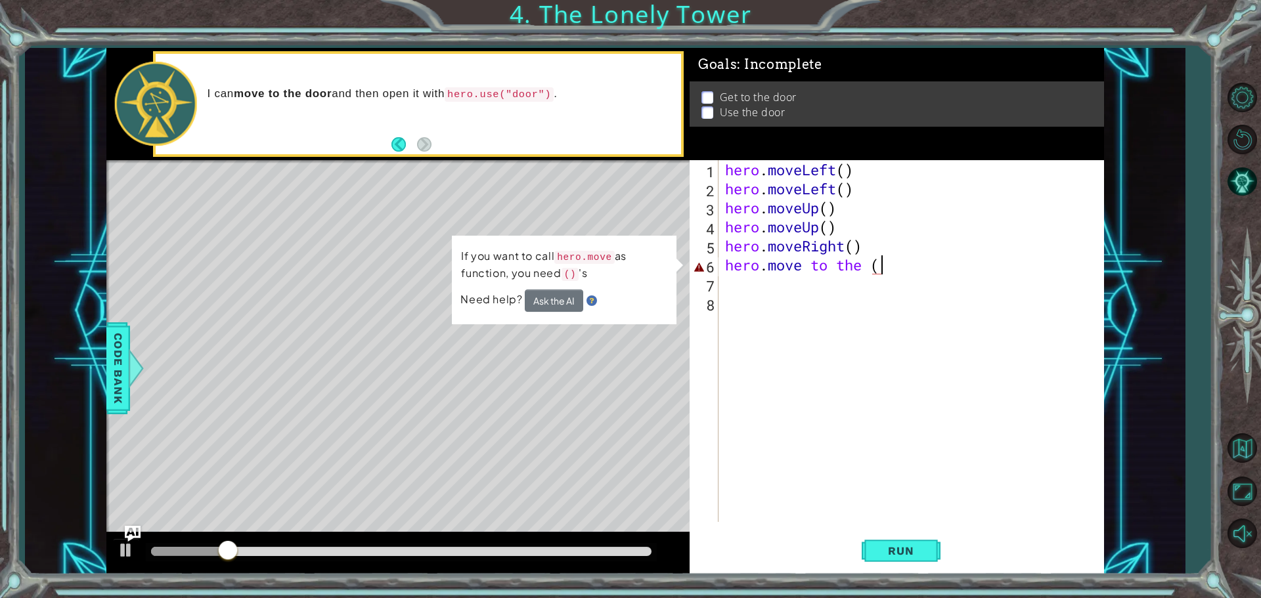
click at [970, 255] on div "hero . moveLeft ( ) hero . moveLeft ( ) hero . moveUp ( ) hero . moveUp ( ) her…" at bounding box center [915, 360] width 384 height 400
type textarea "hero.moveRight()"
click at [903, 276] on div "hero . moveLeft ( ) hero . moveLeft ( ) hero . moveUp ( ) hero . moveUp ( ) her…" at bounding box center [915, 360] width 384 height 400
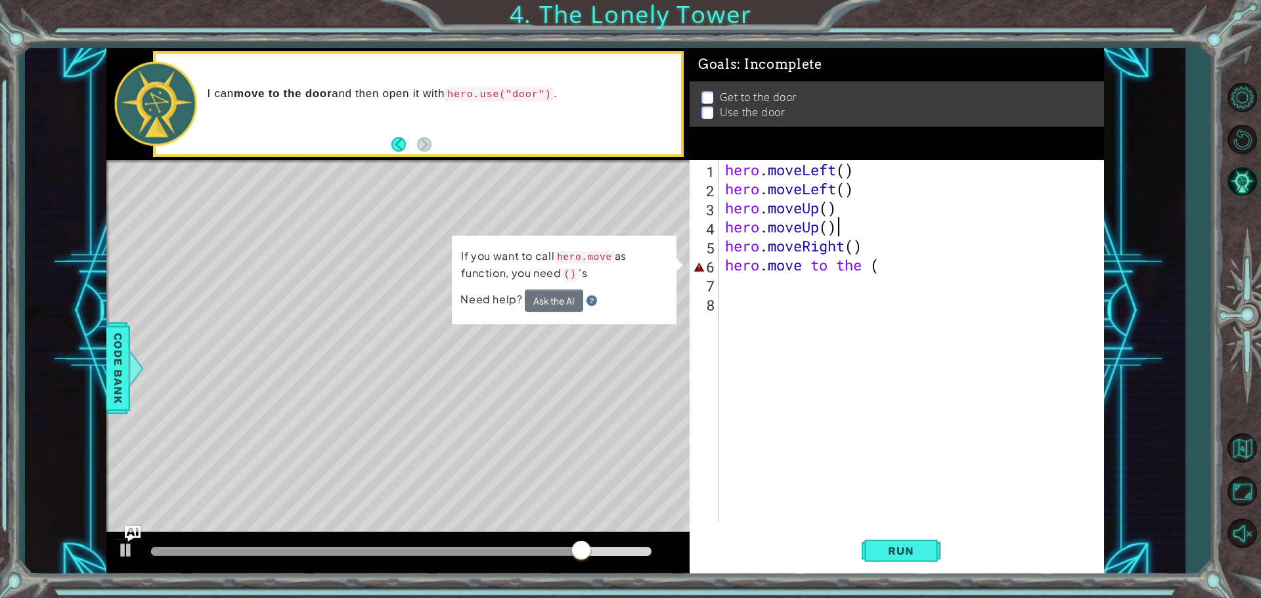
click at [923, 234] on div "hero . moveLeft ( ) hero . moveLeft ( ) hero . moveUp ( ) hero . moveUp ( ) her…" at bounding box center [915, 360] width 384 height 400
click at [929, 256] on div "hero . moveLeft ( ) hero . moveLeft ( ) hero . moveUp ( ) hero . moveUp ( ) her…" at bounding box center [915, 360] width 384 height 400
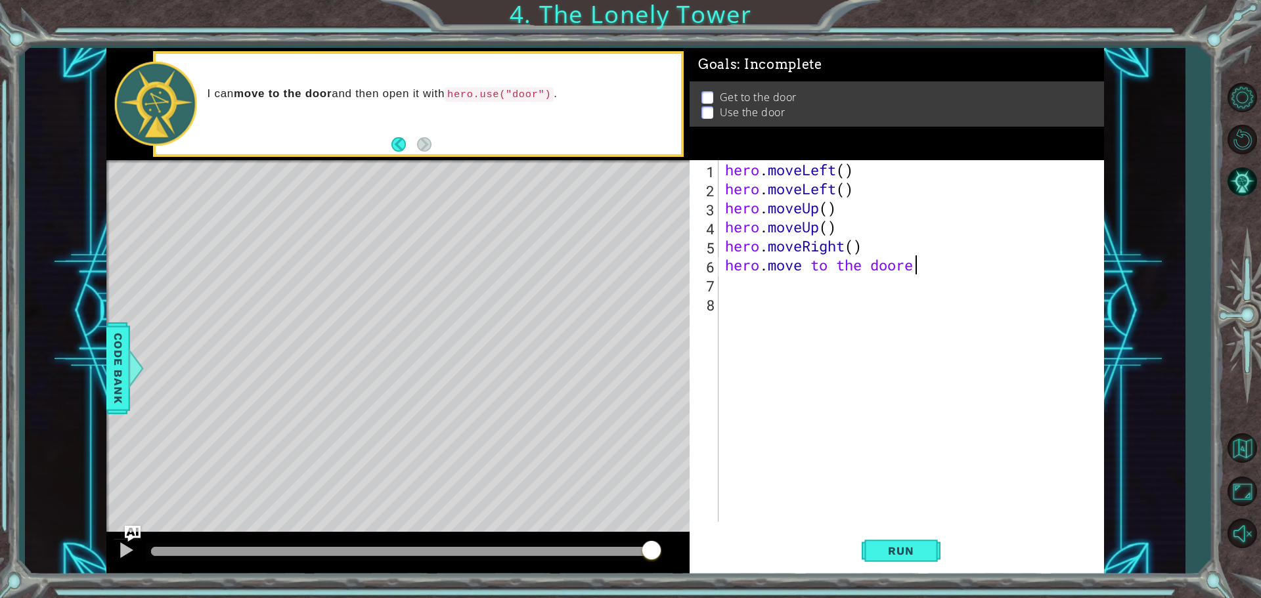
scroll to position [0, 8]
type textarea "hero.move to the door()"
click at [896, 536] on button "Run" at bounding box center [901, 550] width 79 height 41
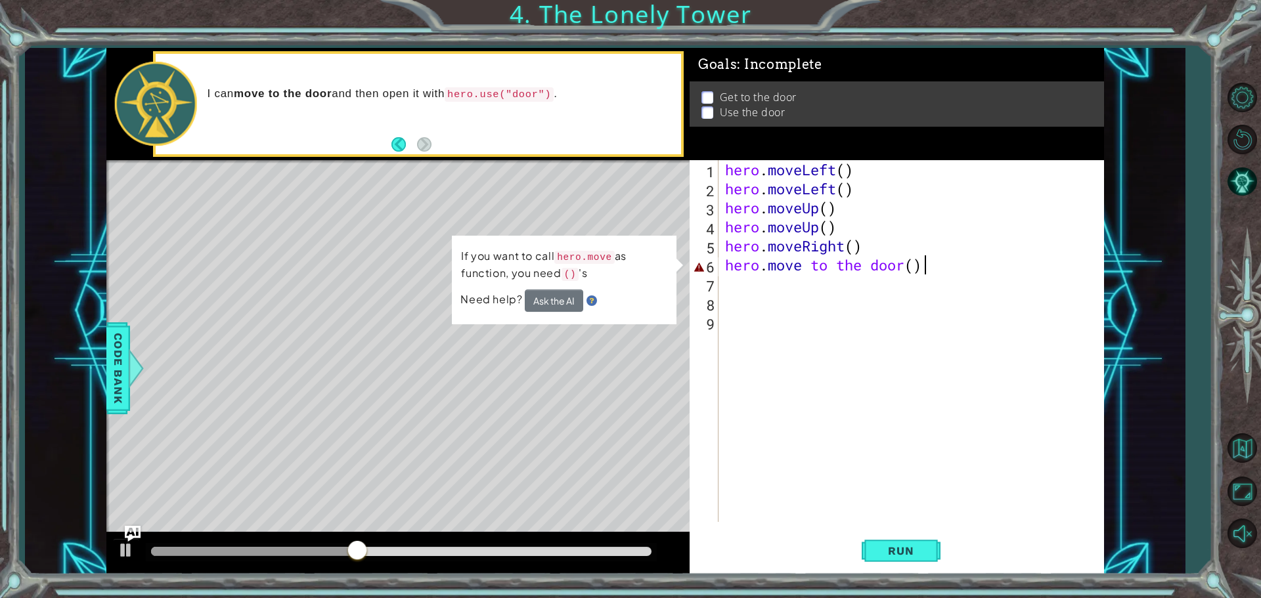
click at [935, 272] on div "hero . moveLeft ( ) hero . moveLeft ( ) hero . moveUp ( ) hero . moveUp ( ) her…" at bounding box center [915, 360] width 384 height 400
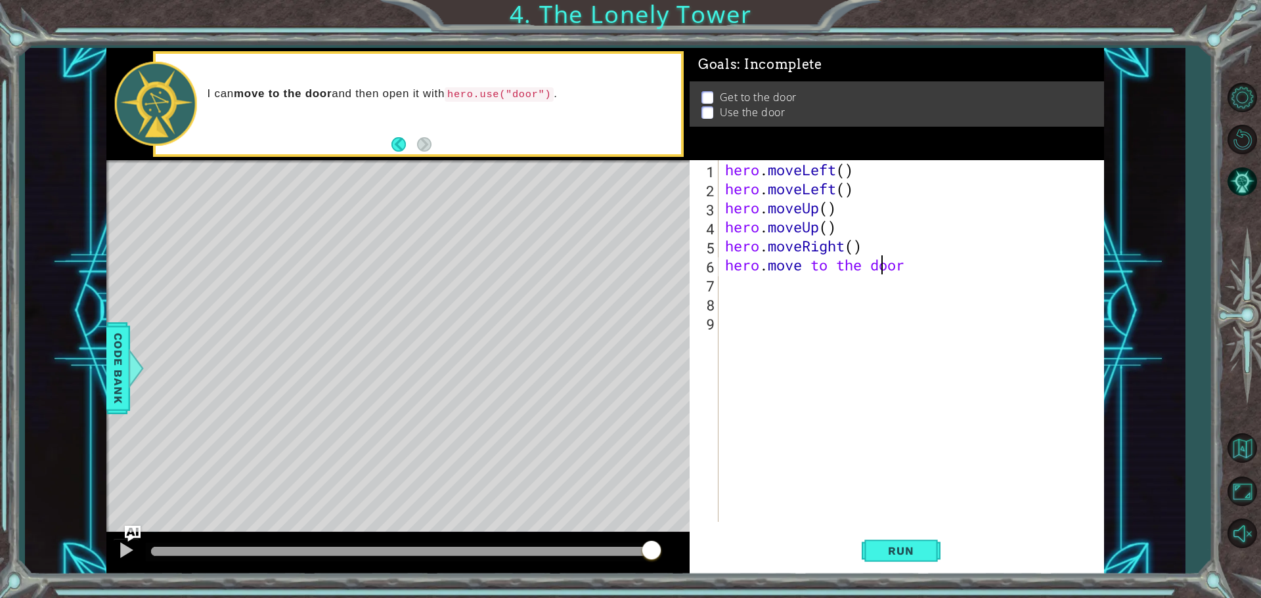
click at [878, 266] on div "hero . moveLeft ( ) hero . moveLeft ( ) hero . moveUp ( ) hero . moveUp ( ) her…" at bounding box center [915, 360] width 384 height 400
click at [872, 263] on div "hero . moveLeft ( ) hero . moveLeft ( ) hero . moveUp ( ) hero . moveUp ( ) her…" at bounding box center [915, 360] width 384 height 400
click at [922, 270] on div "hero . moveLeft ( ) hero . moveLeft ( ) hero . moveUp ( ) hero . moveUp ( ) her…" at bounding box center [915, 360] width 384 height 400
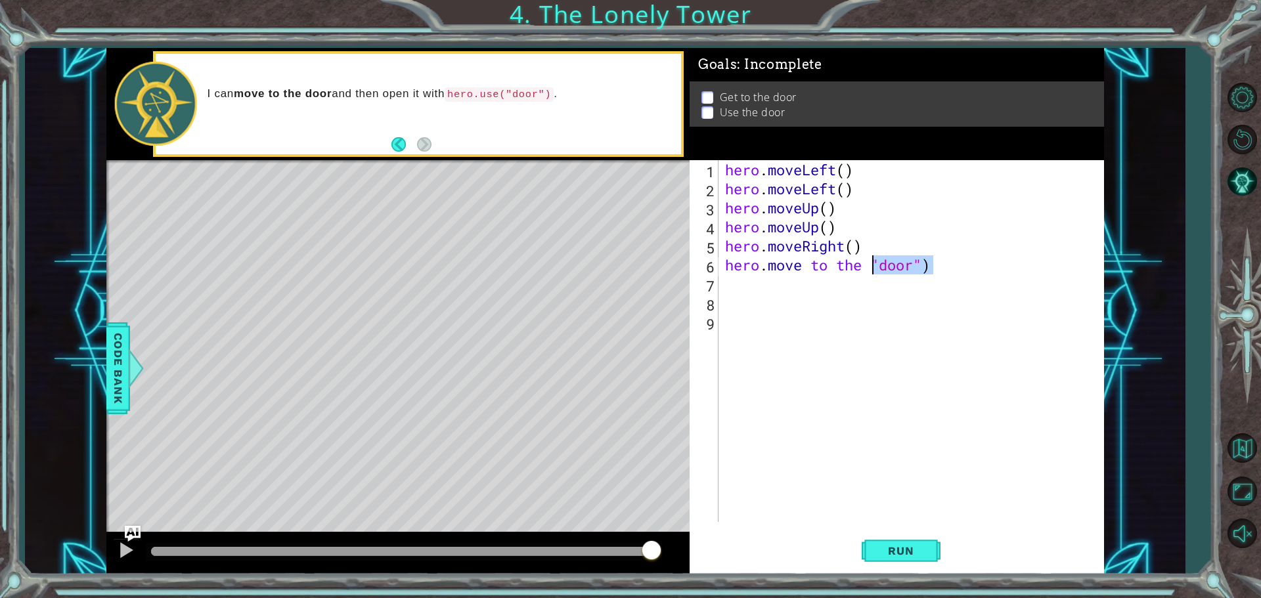
click at [874, 258] on div "hero . moveLeft ( ) hero . moveLeft ( ) hero . moveUp ( ) hero . moveUp ( ) her…" at bounding box center [915, 360] width 384 height 400
click at [923, 273] on div "hero . moveLeft ( ) hero . moveLeft ( ) hero . moveUp ( ) hero . moveUp ( ) her…" at bounding box center [915, 360] width 384 height 400
click at [925, 560] on button "Run" at bounding box center [901, 550] width 79 height 41
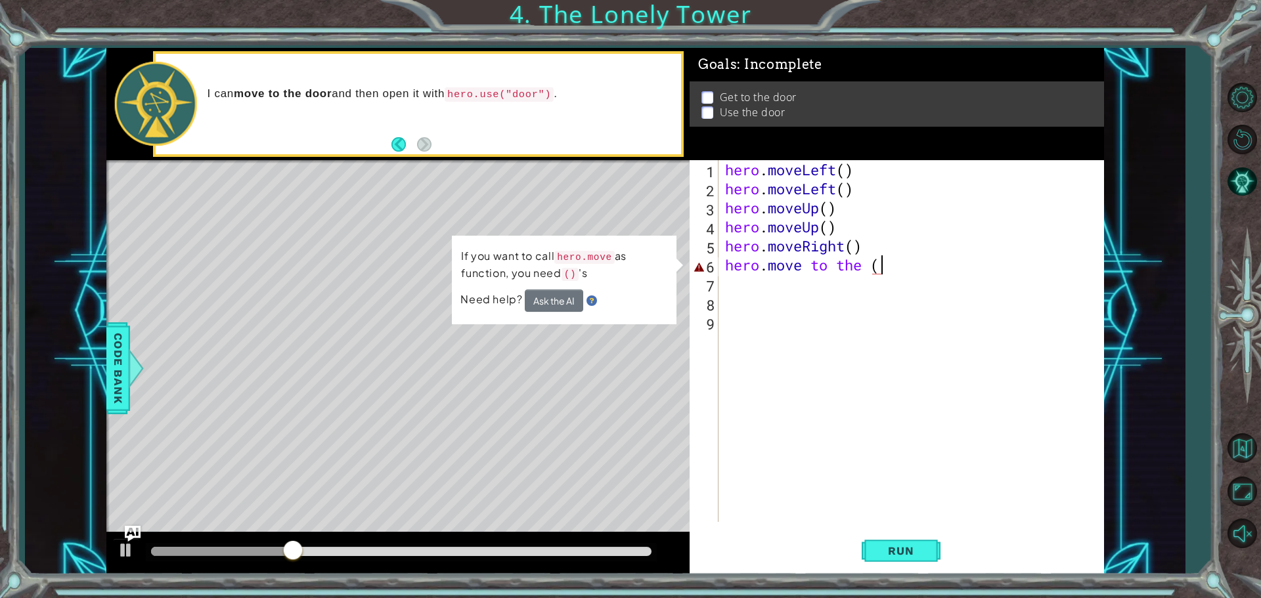
click at [905, 262] on div "hero . moveLeft ( ) hero . moveLeft ( ) hero . moveUp ( ) hero . moveUp ( ) her…" at bounding box center [915, 360] width 384 height 400
click at [890, 265] on div "hero . moveLeft ( ) hero . moveLeft ( ) hero . moveUp ( ) hero . moveUp ( ) her…" at bounding box center [915, 360] width 384 height 400
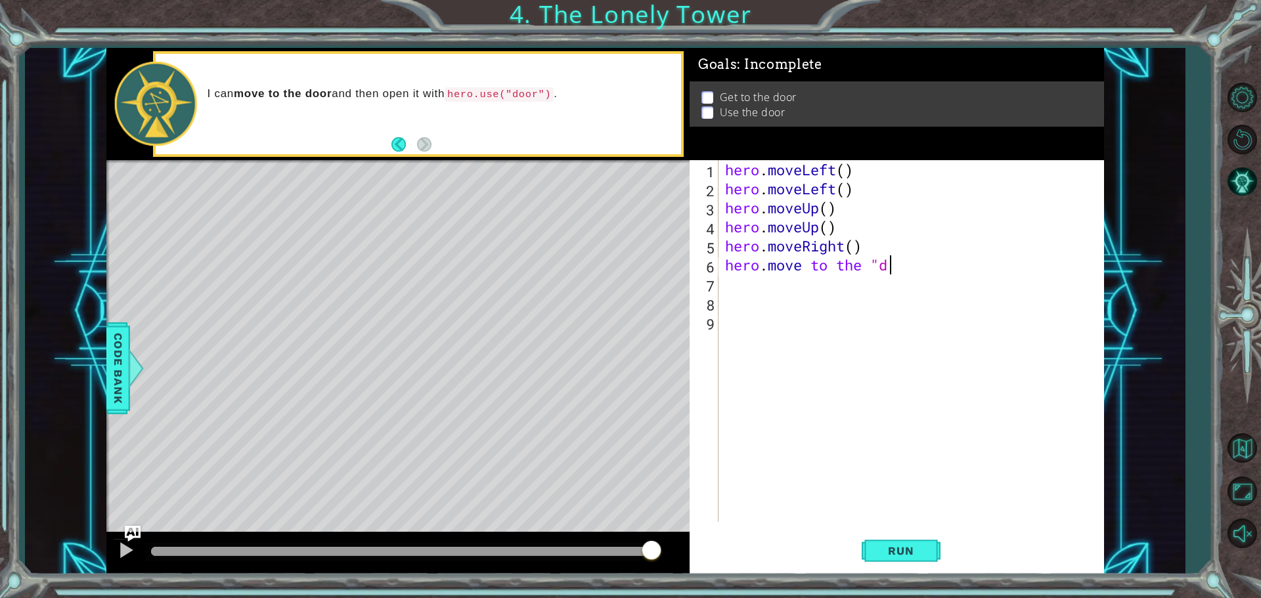
type textarea "hero.move to the "do"
click at [874, 260] on div "hero . moveLeft ( ) hero . moveLeft ( ) hero . moveUp ( ) hero . moveUp ( ) her…" at bounding box center [915, 360] width 384 height 400
click at [962, 282] on div "hero . moveLeft ( ) hero . moveLeft ( ) hero . moveUp ( ) hero . moveUp ( ) her…" at bounding box center [915, 360] width 384 height 400
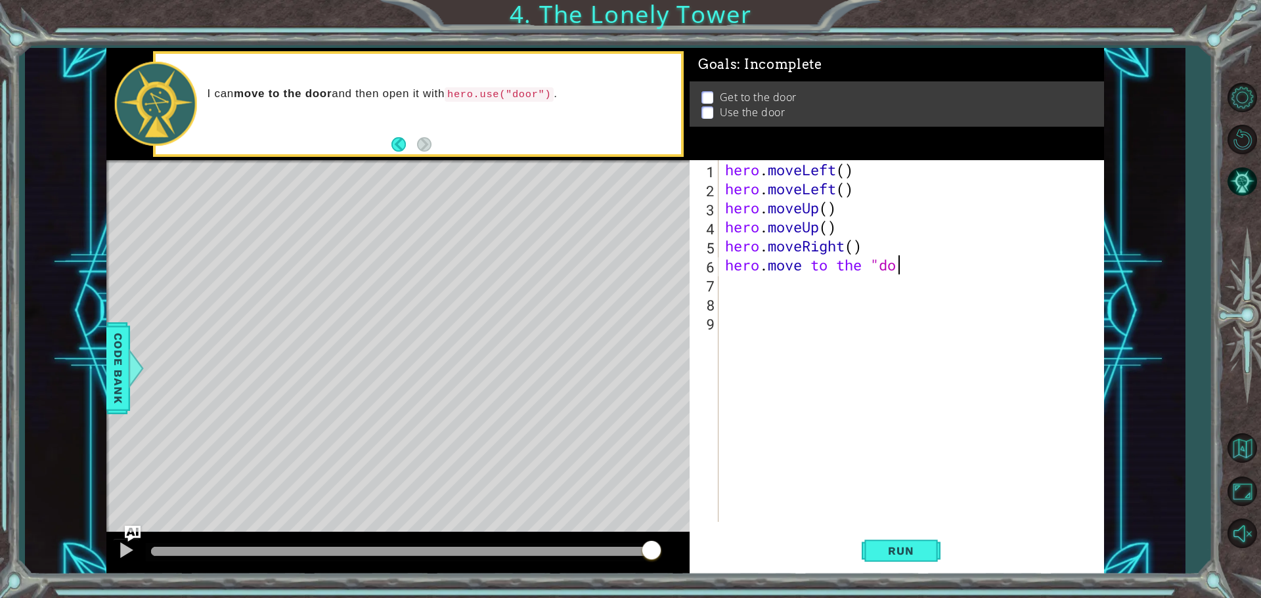
click at [899, 265] on div "hero . moveLeft ( ) hero . moveLeft ( ) hero . moveUp ( ) hero . moveUp ( ) her…" at bounding box center [915, 360] width 384 height 400
type textarea "hero.move to the "do"
drag, startPoint x: 935, startPoint y: 265, endPoint x: 721, endPoint y: 267, distance: 214.8
click at [721, 267] on div "hero.move to the "do 1 2 3 4 5 6 7 8 9 hero . moveLeft ( ) hero . moveLeft ( ) …" at bounding box center [895, 341] width 411 height 362
drag, startPoint x: 864, startPoint y: 195, endPoint x: 727, endPoint y: 189, distance: 137.4
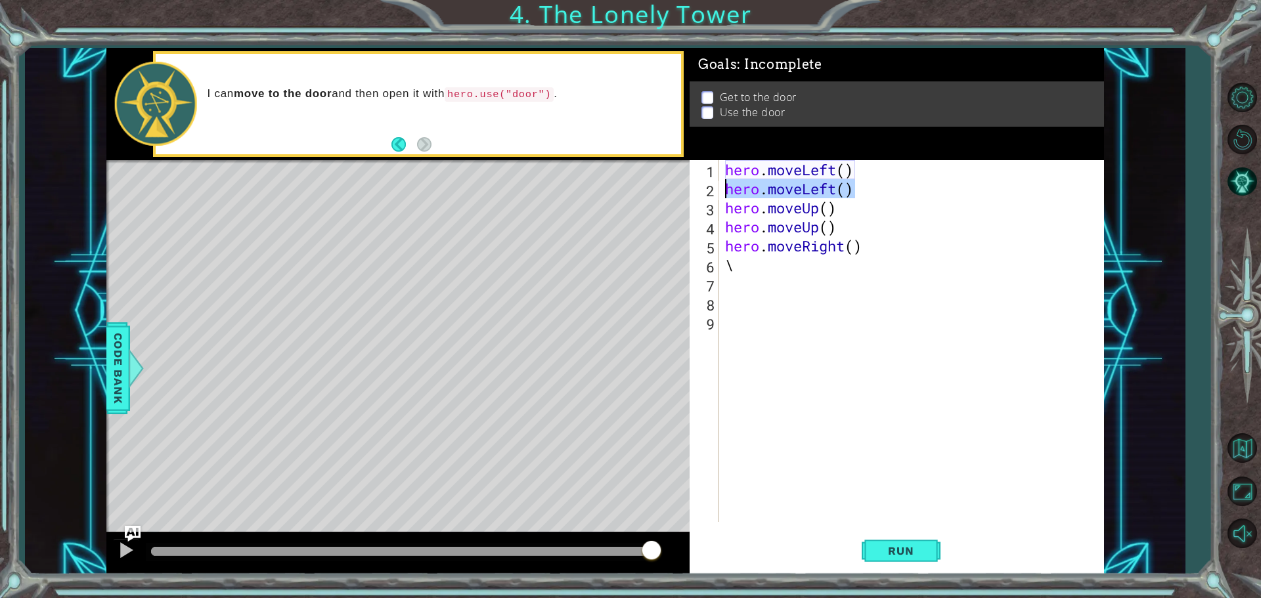
click at [727, 189] on div "hero . moveLeft ( ) hero . moveLeft ( ) hero . moveUp ( ) hero . moveUp ( ) her…" at bounding box center [915, 360] width 384 height 400
type textarea "hero.moveLeft()"
click at [849, 173] on div "hero . moveLeft ( ) hero . moveUp ( ) hero . moveUp ( ) hero . moveRight ( ) \" at bounding box center [915, 360] width 384 height 400
type textarea "hero.moveLeft()"
click at [847, 169] on div "hero . moveLeft ( ) hero . moveUp ( ) hero . moveUp ( ) hero . moveRight ( ) \" at bounding box center [915, 360] width 384 height 400
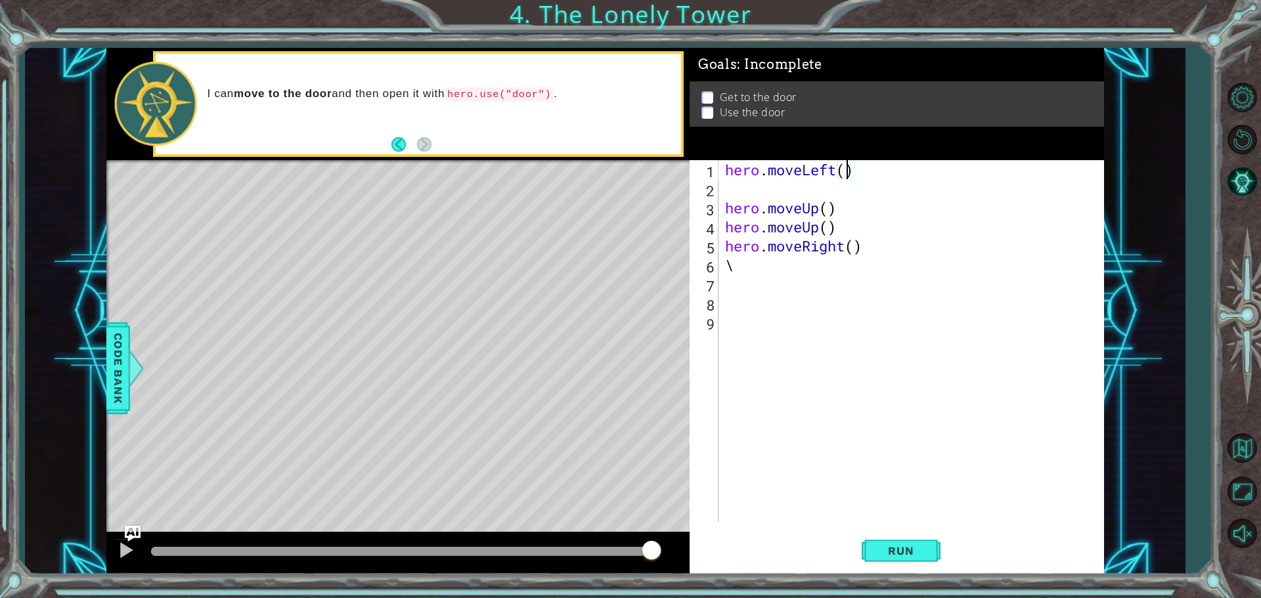
scroll to position [0, 5]
drag, startPoint x: 840, startPoint y: 231, endPoint x: 714, endPoint y: 229, distance: 126.1
click at [714, 229] on div "hero.moveLeft(2) 1 2 3 4 5 6 7 8 9 hero . moveLeft ( 2 ) hero . moveUp ( ) hero…" at bounding box center [895, 341] width 411 height 362
type textarea "hero.moveUp()"
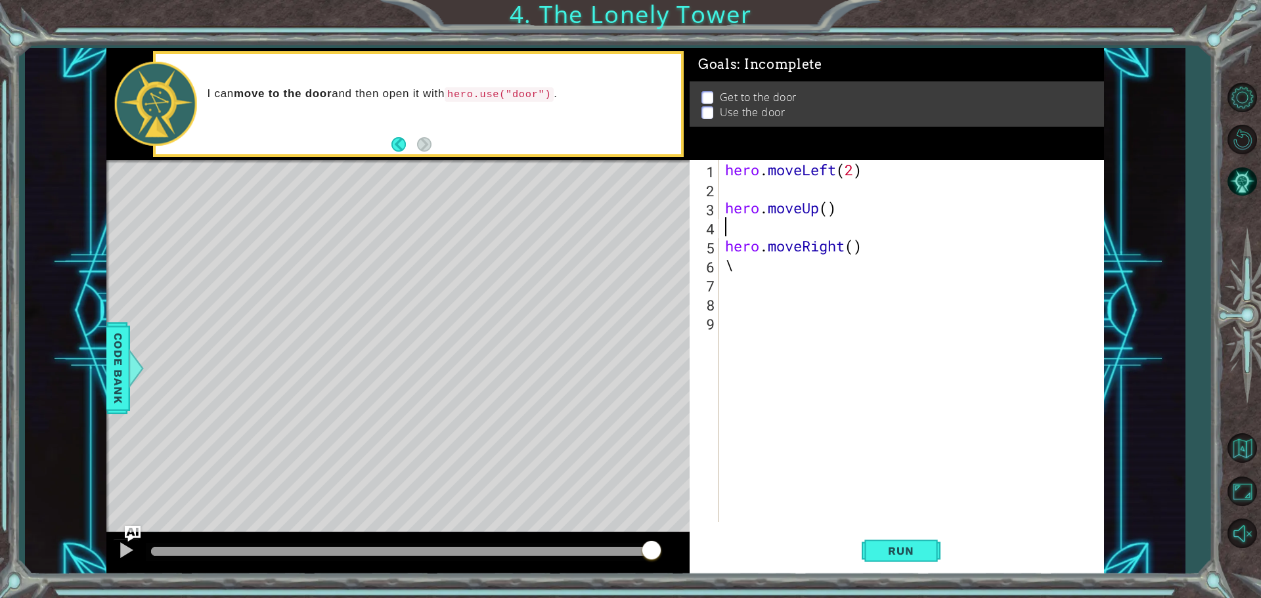
click at [828, 210] on div "hero . moveLeft ( 2 ) hero . moveUp ( ) hero . moveRight ( ) \" at bounding box center [915, 360] width 384 height 400
type textarea "hero.moveUp(2)"
click at [889, 179] on div "hero . moveLeft ( 2 ) hero . moveUp ( 2 ) hero . moveRight ( ) \" at bounding box center [915, 360] width 384 height 400
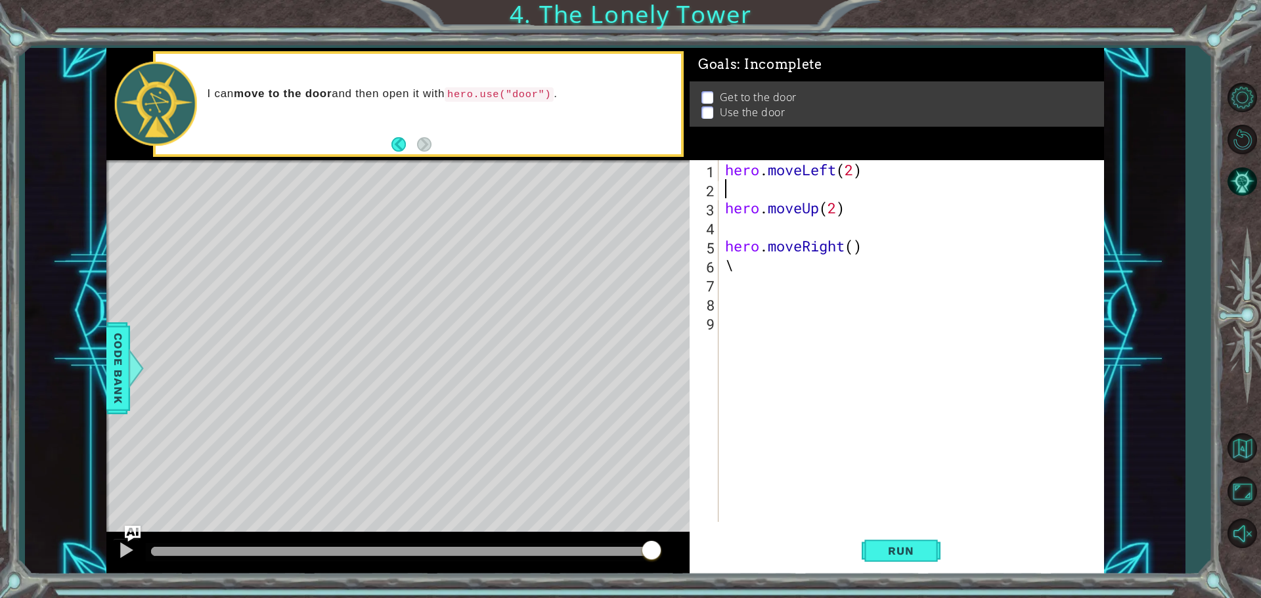
type textarea "hero.moveUp(2)"
click at [728, 210] on div "hero . moveLeft ( 2 ) hero . moveUp ( 2 ) hero . moveRight ( ) \" at bounding box center [915, 360] width 384 height 400
click at [856, 212] on div "hero . moveLeft ( 2 ) hero . moveUp ( 2 ) hero . moveRight ( ) \" at bounding box center [915, 360] width 384 height 400
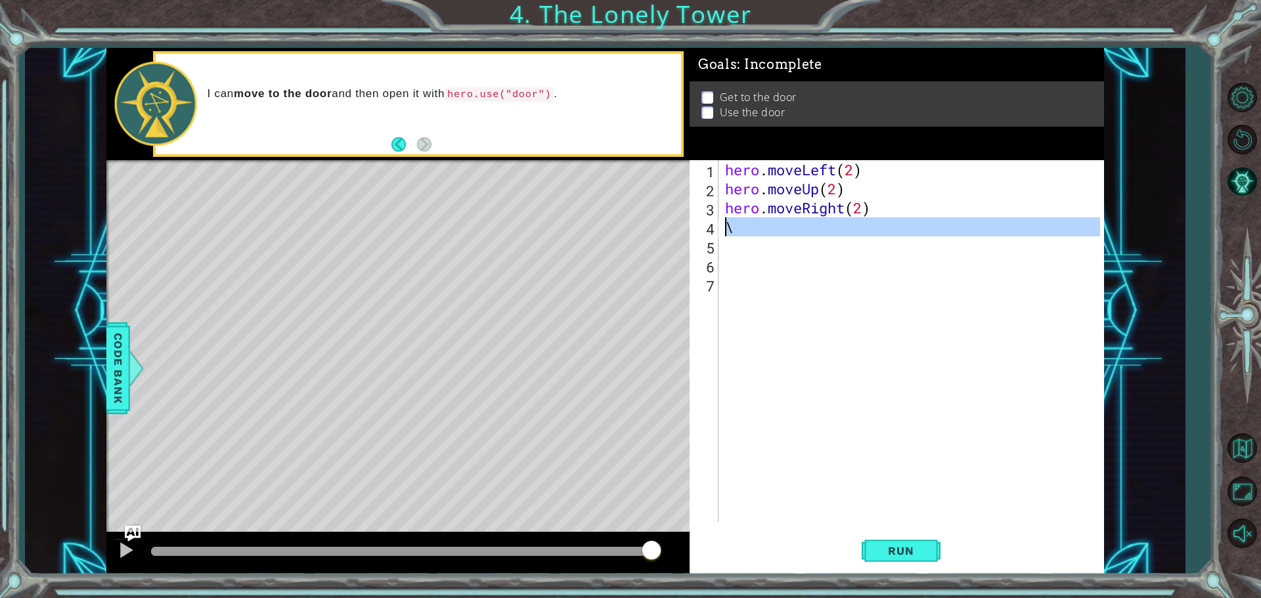
drag, startPoint x: 749, startPoint y: 237, endPoint x: 690, endPoint y: 221, distance: 61.2
click at [690, 221] on div "hero.moveRight(2) 1 2 3 4 5 6 7 hero . moveLeft ( 2 ) hero . moveUp ( 2 ) hero …" at bounding box center [895, 341] width 411 height 362
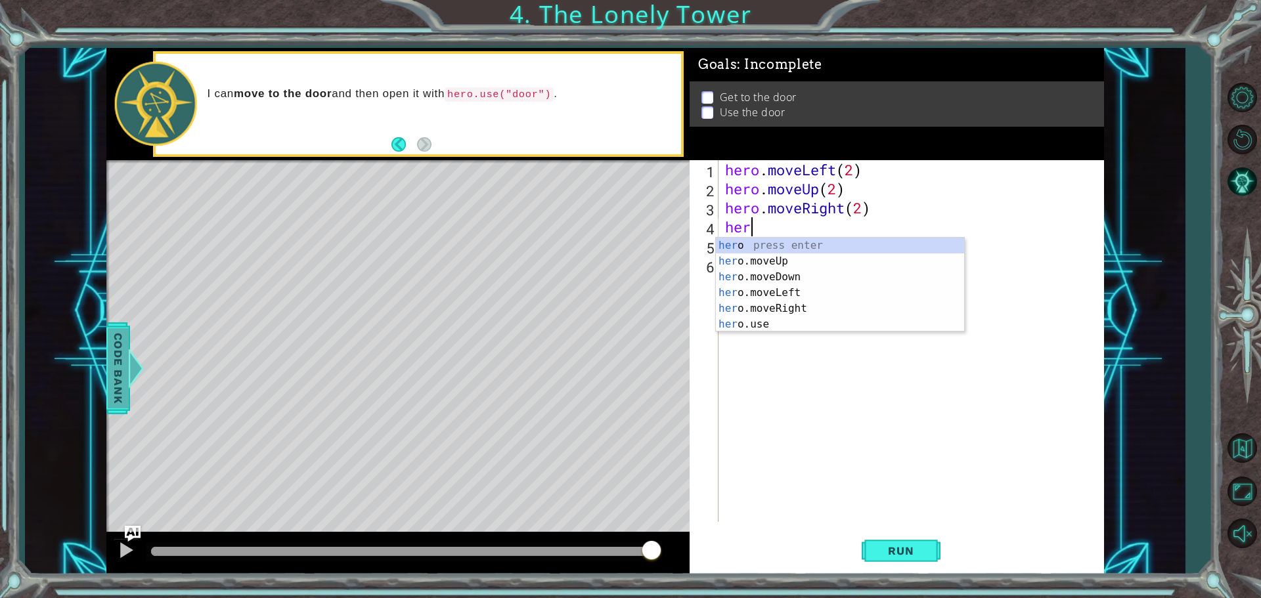
type textarea "her"
click at [124, 389] on span "Code Bank" at bounding box center [116, 368] width 21 height 80
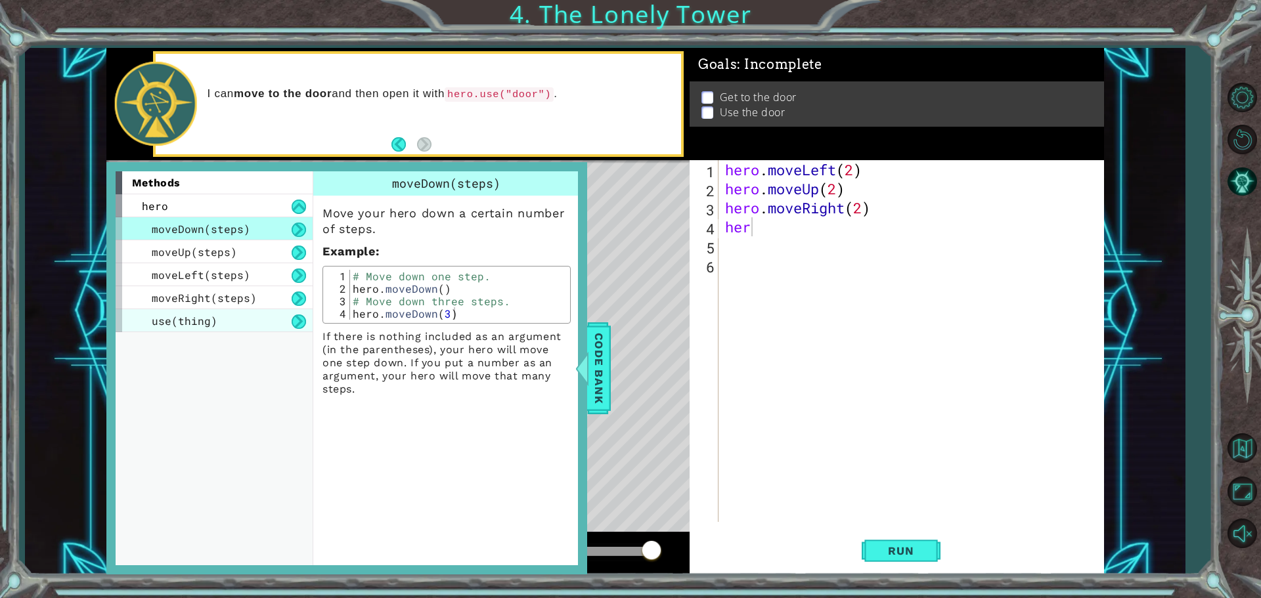
click at [256, 323] on div "use(thing)" at bounding box center [214, 320] width 197 height 23
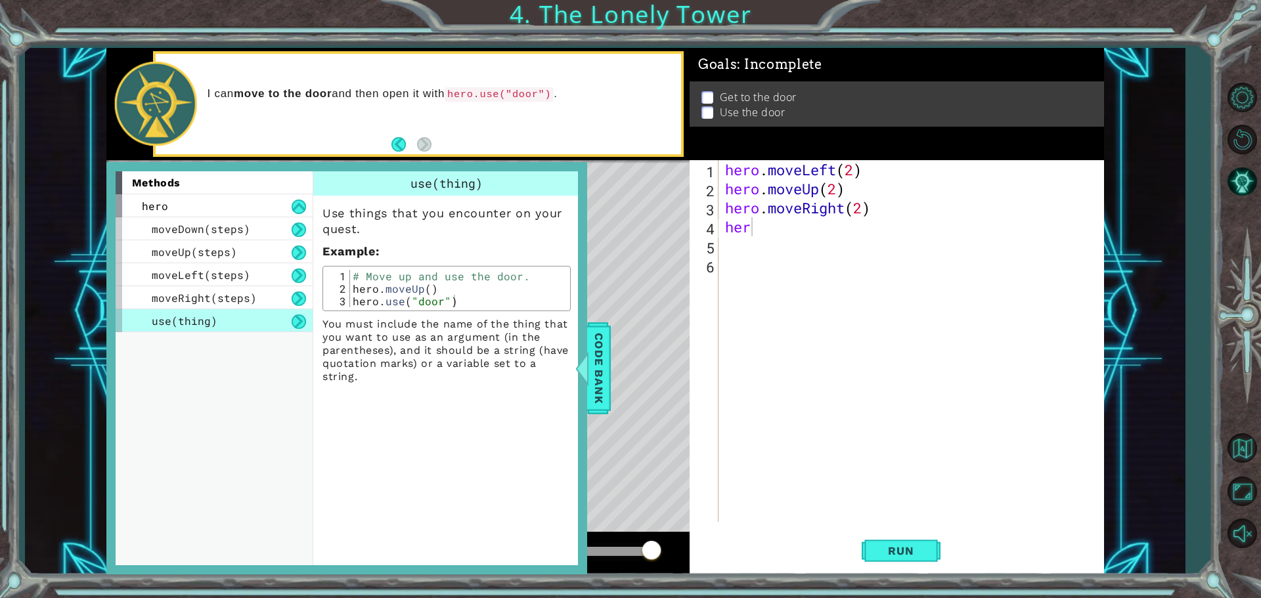
type textarea "hero.use("door")"
drag, startPoint x: 352, startPoint y: 306, endPoint x: 456, endPoint y: 300, distance: 104.0
click at [456, 300] on div "# Move up and use the door. hero . moveUp ( ) hero . use ( "door" )" at bounding box center [458, 301] width 217 height 62
drag, startPoint x: 757, startPoint y: 233, endPoint x: 726, endPoint y: 224, distance: 32.0
click at [726, 224] on div "hero . moveLeft ( 2 ) hero . moveUp ( 2 ) hero . moveRight ( 2 ) her" at bounding box center [915, 360] width 384 height 400
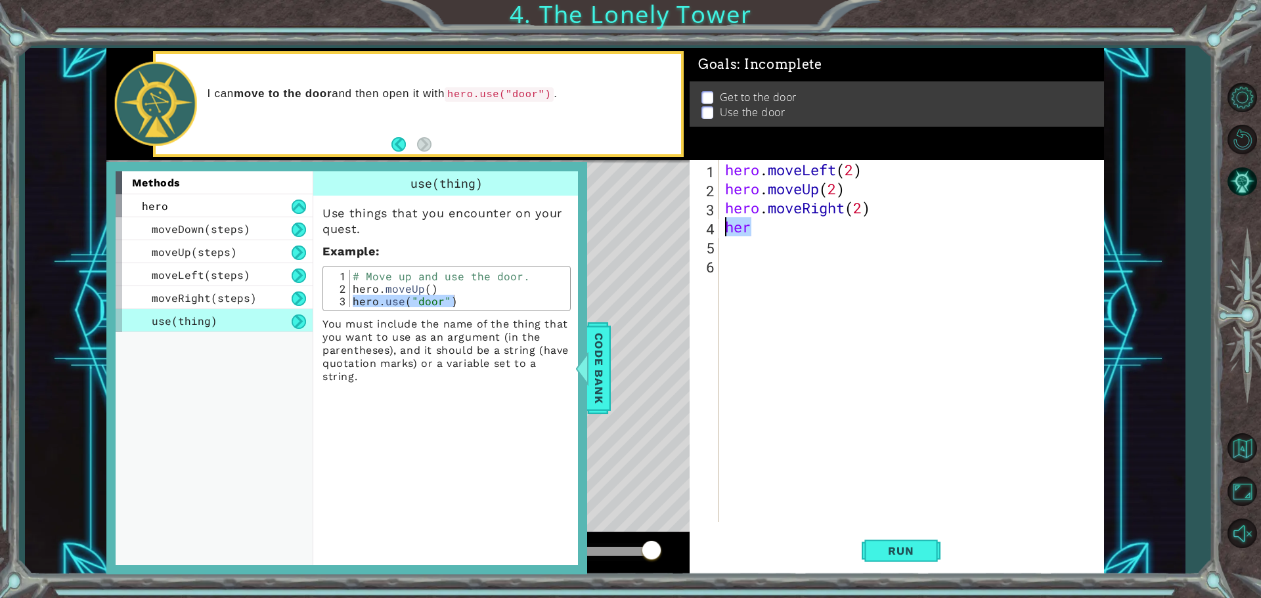
paste textarea "o.use("door")"
type textarea "hero.use("door")"
click at [587, 371] on div at bounding box center [581, 368] width 16 height 39
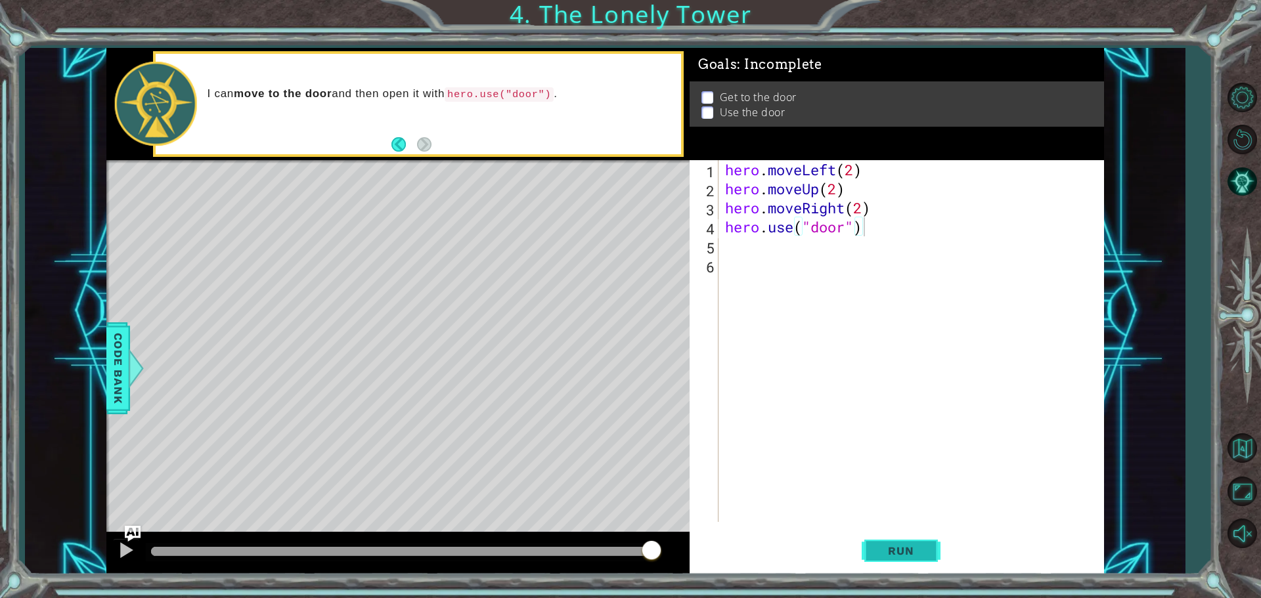
click at [871, 552] on button "Run" at bounding box center [901, 550] width 79 height 41
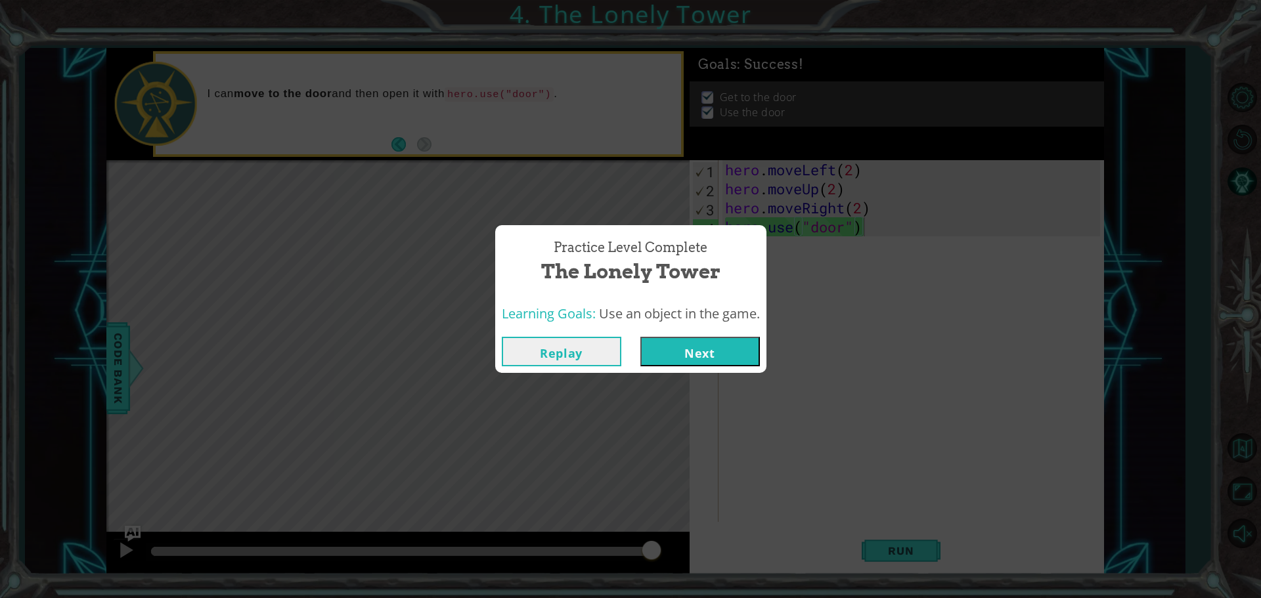
click at [709, 337] on button "Next" at bounding box center [700, 352] width 120 height 30
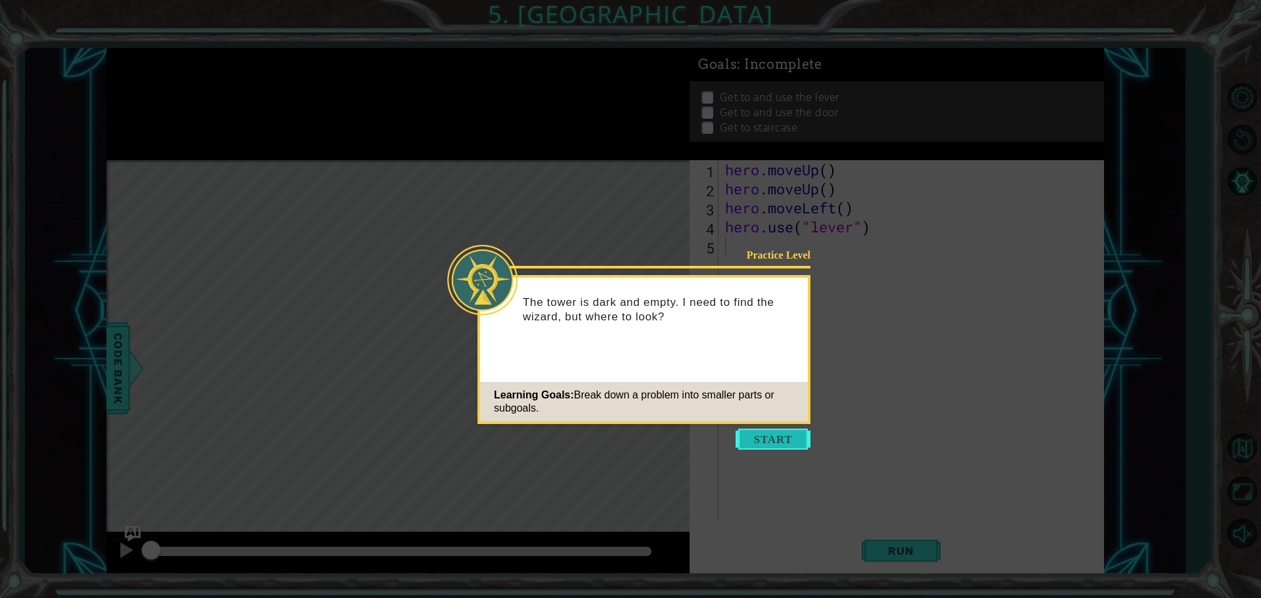
click at [775, 444] on button "Start" at bounding box center [773, 439] width 75 height 21
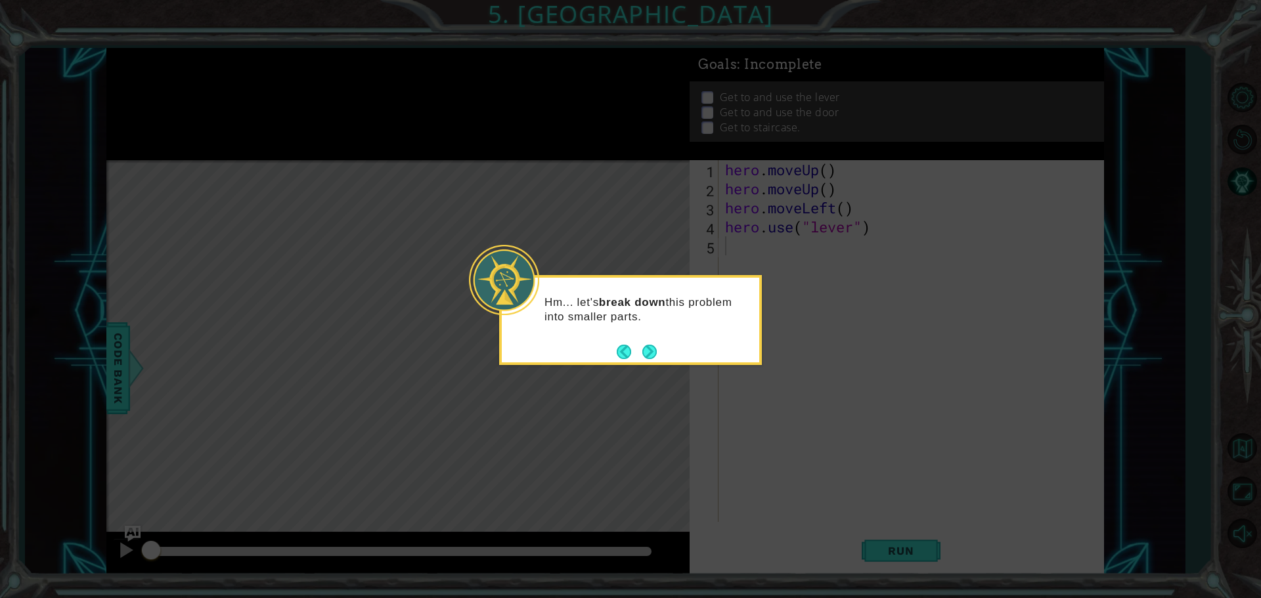
click at [646, 343] on footer at bounding box center [637, 352] width 40 height 20
click at [646, 343] on button "Next" at bounding box center [649, 351] width 23 height 23
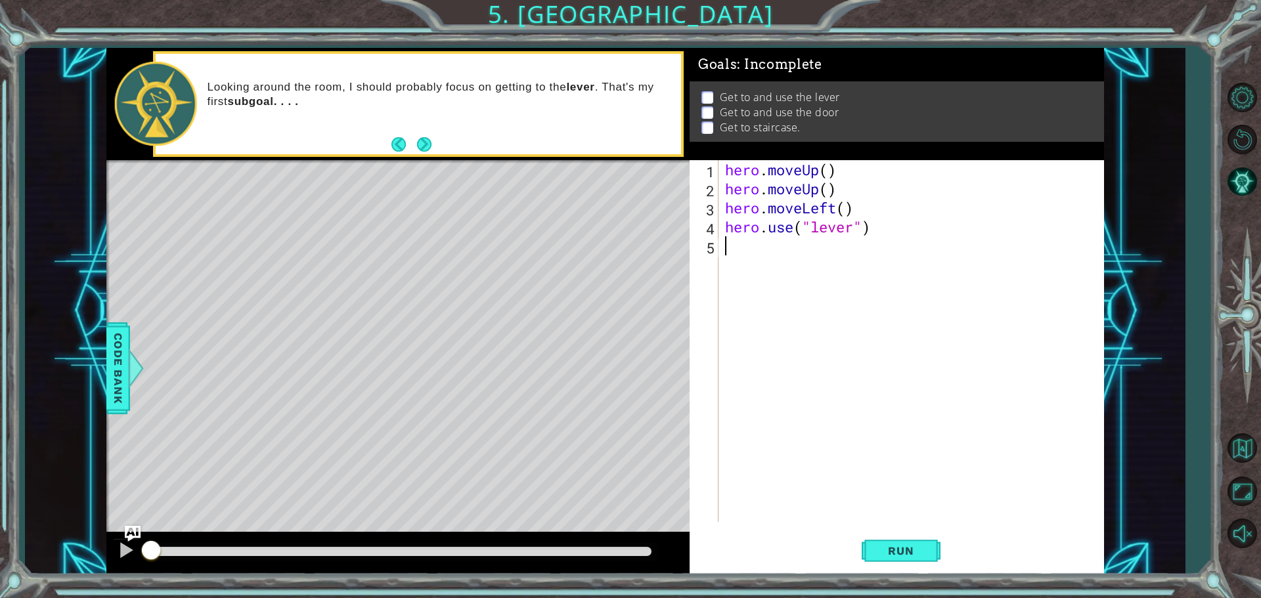
click at [831, 169] on div "hero . moveUp ( ) hero . moveUp ( ) hero . moveLeft ( ) hero . use ( "lever" )" at bounding box center [915, 360] width 384 height 400
drag, startPoint x: 858, startPoint y: 186, endPoint x: 719, endPoint y: 192, distance: 139.4
click at [719, 192] on div "hero.moveUp(2) 1 2 3 4 5 hero . moveUp ( 2 ) hero . moveUp ( ) hero . moveLeft …" at bounding box center [895, 341] width 411 height 362
type textarea "hero.moveUp()"
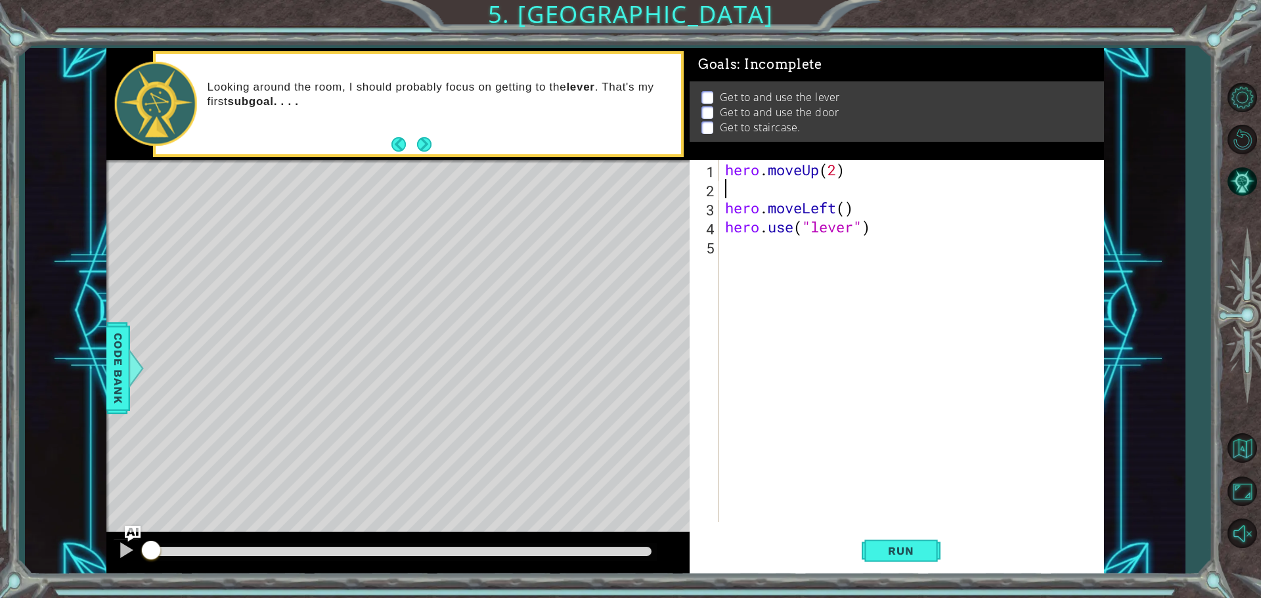
scroll to position [0, 0]
click at [858, 211] on div "hero . moveUp ( 2 ) hero . moveLeft ( ) hero . use ( "lever" )" at bounding box center [915, 360] width 384 height 400
type textarea "hero.moveLeft()"
click at [893, 204] on div "hero . moveUp ( 2 ) hero . moveLeft ( ) hero . use ( "lever" )" at bounding box center [915, 360] width 384 height 400
click at [891, 238] on div "hero . moveUp ( 2 ) hero . moveLeft ( ) hero . use ( "lever" )" at bounding box center [915, 360] width 384 height 400
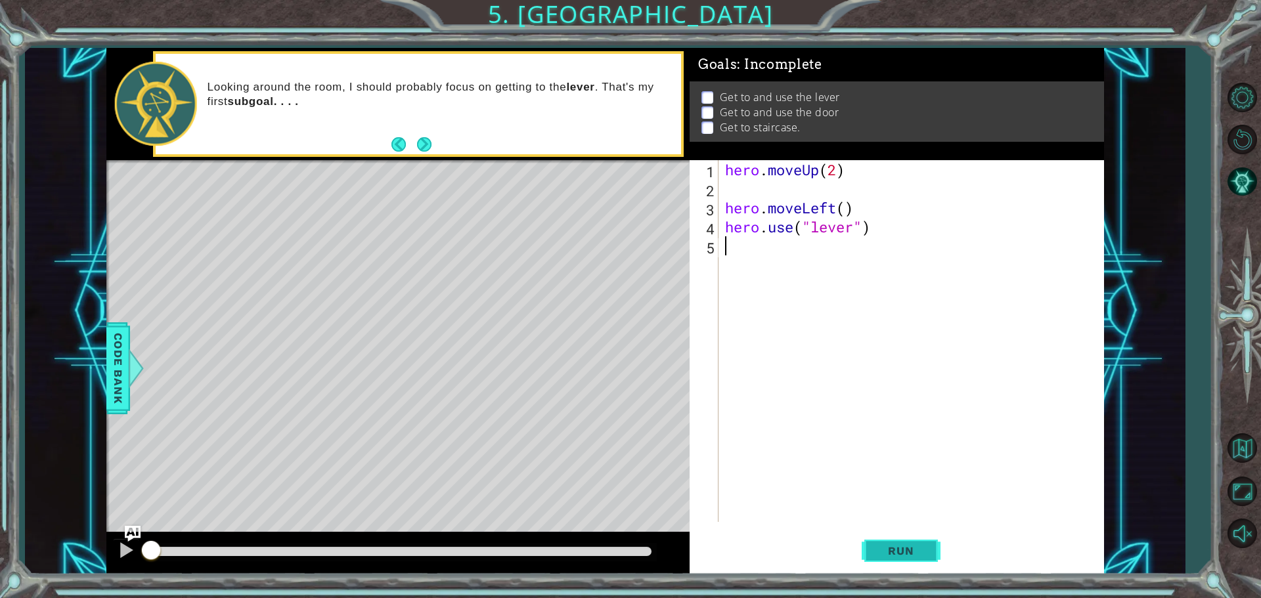
click at [878, 537] on button "Run" at bounding box center [901, 550] width 79 height 41
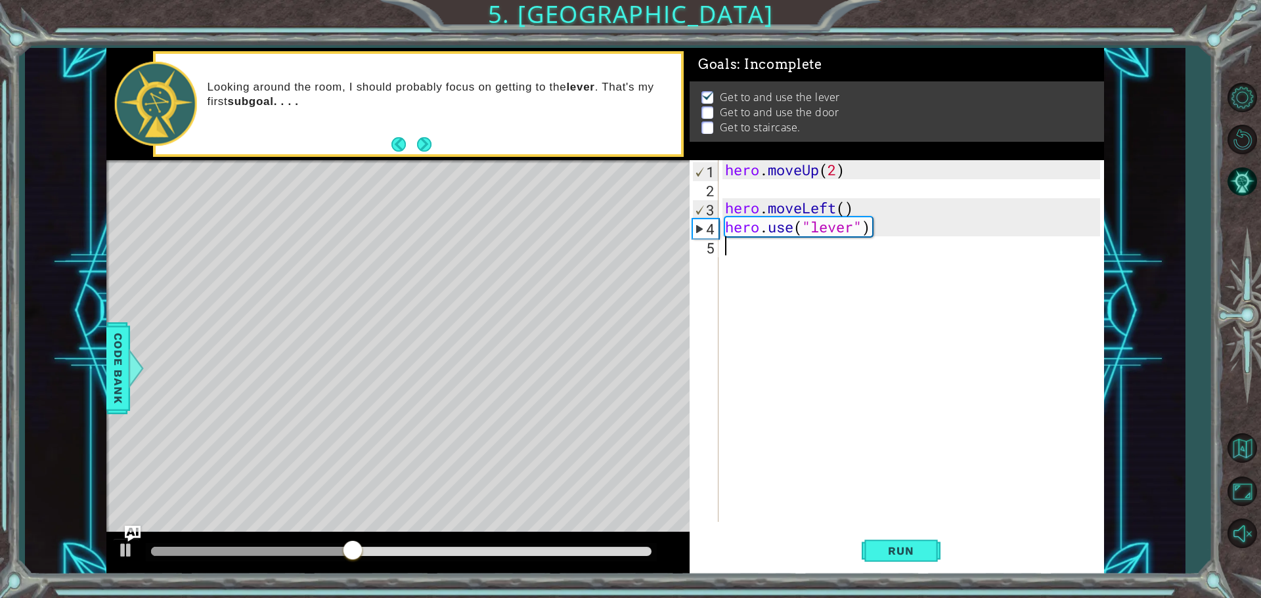
click at [806, 265] on div "hero . moveUp ( 2 ) hero . moveLeft ( ) hero . use ( "lever" )" at bounding box center [915, 360] width 384 height 400
click at [793, 247] on div "hero . moveUp ( 2 ) hero . moveLeft ( ) hero . use ( "lever" )" at bounding box center [915, 360] width 384 height 400
click at [814, 260] on div "hero . moveUp ( 2 ) hero . moveLeft ( ) hero . use ( "lever" )" at bounding box center [915, 360] width 384 height 400
click at [864, 210] on div "hero . moveUp ( 2 ) hero . moveLeft ( ) hero . use ( "lever" )" at bounding box center [915, 360] width 384 height 400
type textarea "hero.moveLeft()"
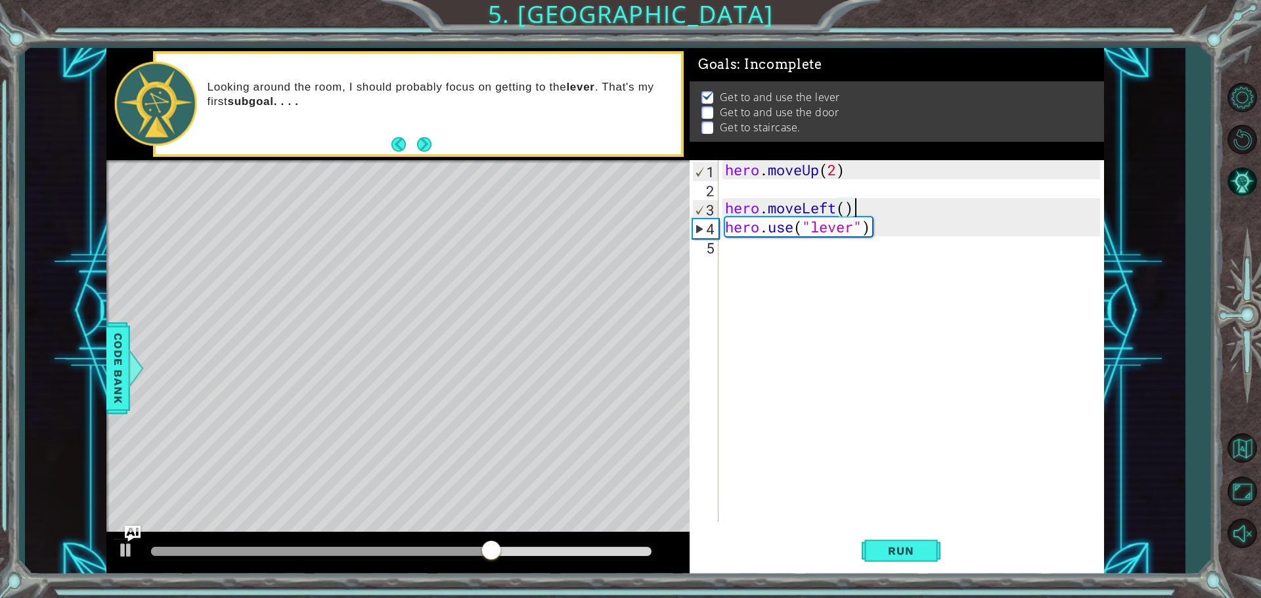
click at [813, 260] on div "hero . moveUp ( 2 ) hero . moveLeft ( ) hero . use ( "lever" )" at bounding box center [915, 360] width 384 height 400
click at [862, 205] on div "hero . moveUp ( 2 ) hero . moveLeft ( ) hero . use ( "lever" )" at bounding box center [915, 360] width 384 height 400
type textarea "hero.moveLeft()"
click at [784, 277] on div "hero . moveUp ( 2 ) hero . moveLeft ( ) hero . use ( "lever" )" at bounding box center [915, 360] width 384 height 400
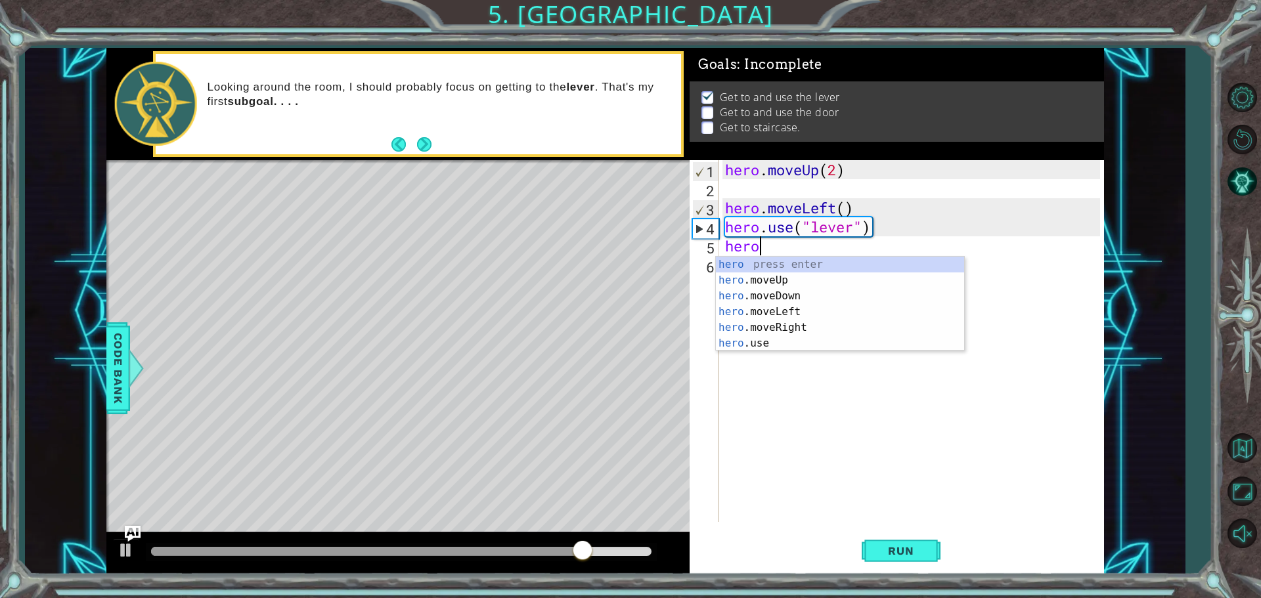
scroll to position [0, 1]
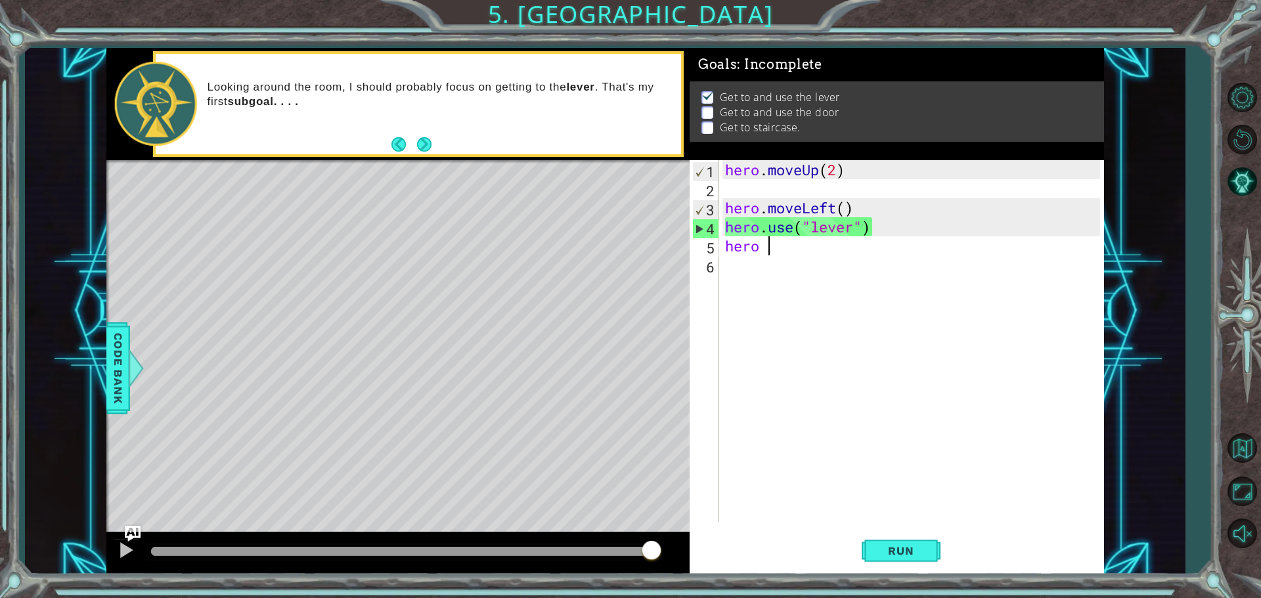
type textarea "hero"
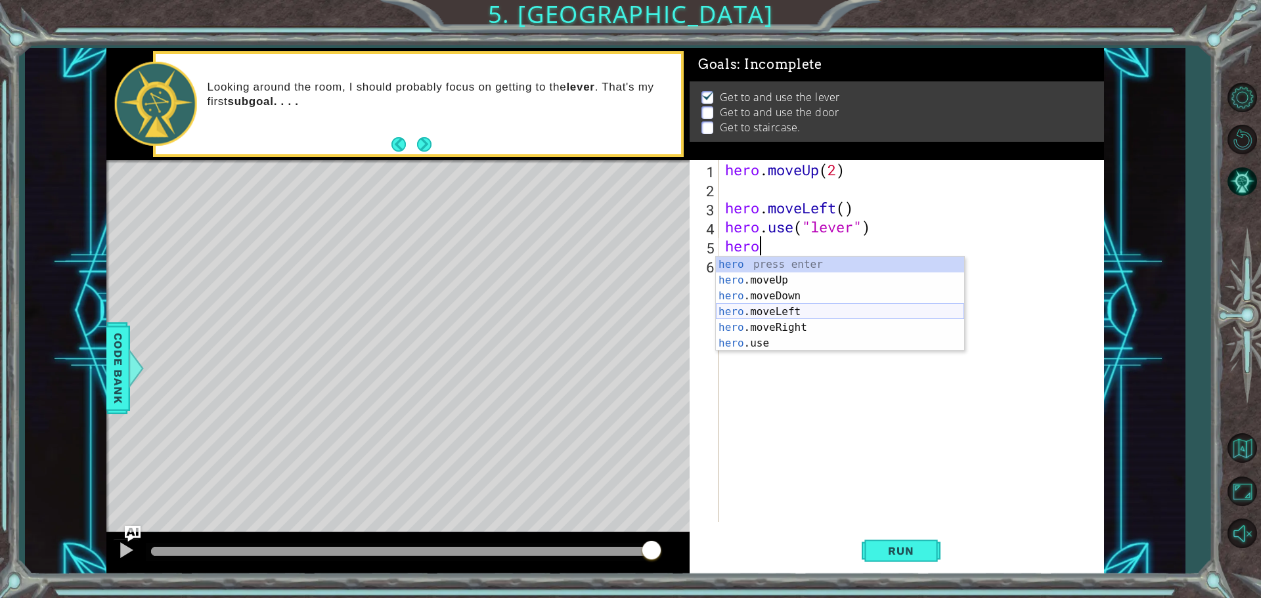
click at [845, 311] on div "hero press enter hero .moveUp press enter hero .moveDown press enter hero .move…" at bounding box center [840, 320] width 248 height 126
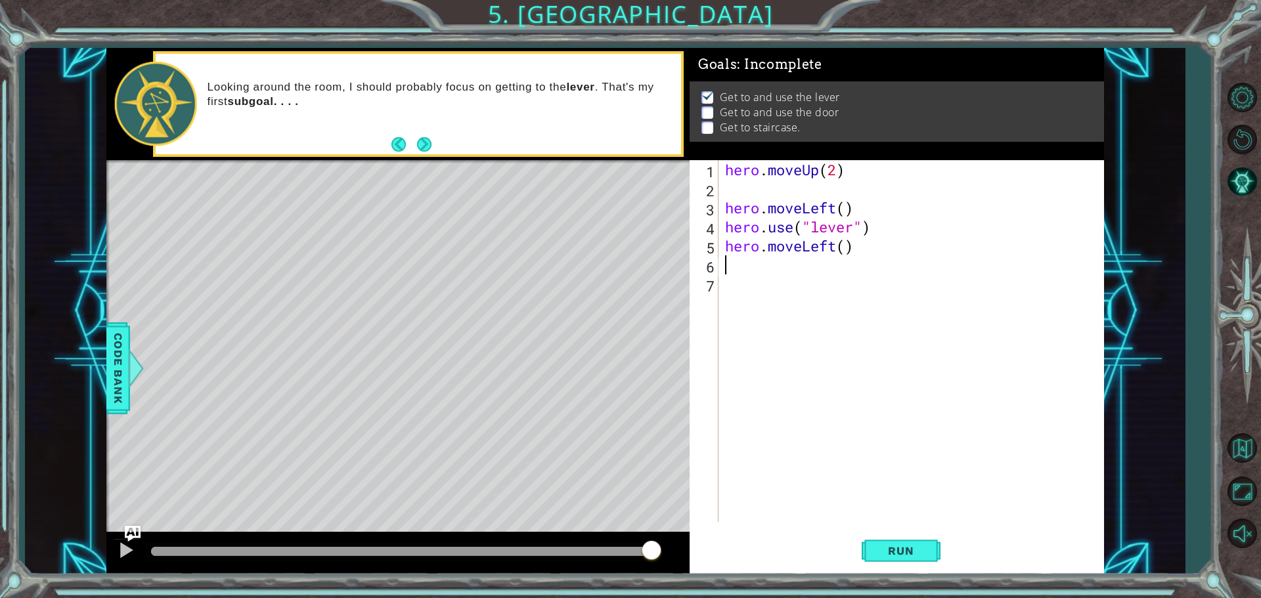
scroll to position [0, 0]
click at [914, 555] on span "Run" at bounding box center [901, 551] width 52 height 13
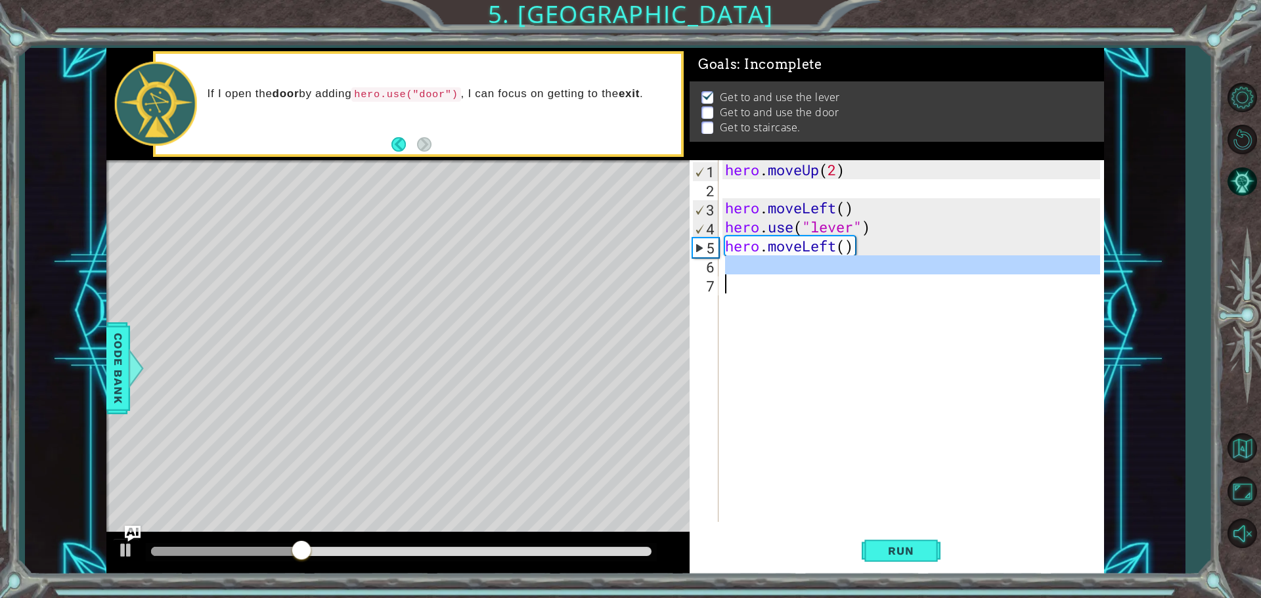
drag, startPoint x: 931, startPoint y: 263, endPoint x: 732, endPoint y: 276, distance: 200.1
click at [732, 276] on div "hero . moveUp ( 2 ) hero . moveLeft ( ) hero . use ( "lever" ) hero . moveLeft …" at bounding box center [915, 360] width 384 height 400
click at [122, 336] on span "Code Bank" at bounding box center [118, 368] width 21 height 80
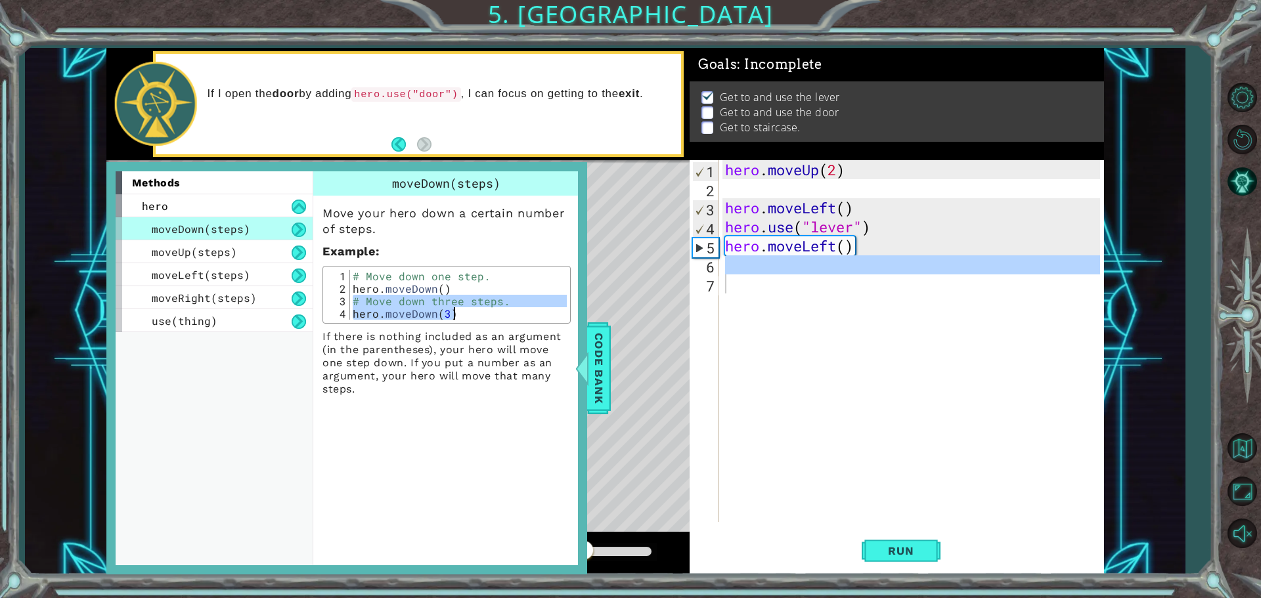
drag, startPoint x: 351, startPoint y: 307, endPoint x: 388, endPoint y: 332, distance: 44.8
click at [388, 332] on div "Move your hero down a certain number of steps. Example : # Move down three step…" at bounding box center [446, 296] width 267 height 200
click at [377, 320] on div "# Move down one step. hero . moveDown ( ) # Move down three steps. hero . moveD…" at bounding box center [458, 295] width 217 height 50
click at [356, 313] on div "# Move down one step. hero . moveDown ( ) # Move down three steps. hero . moveD…" at bounding box center [458, 307] width 217 height 75
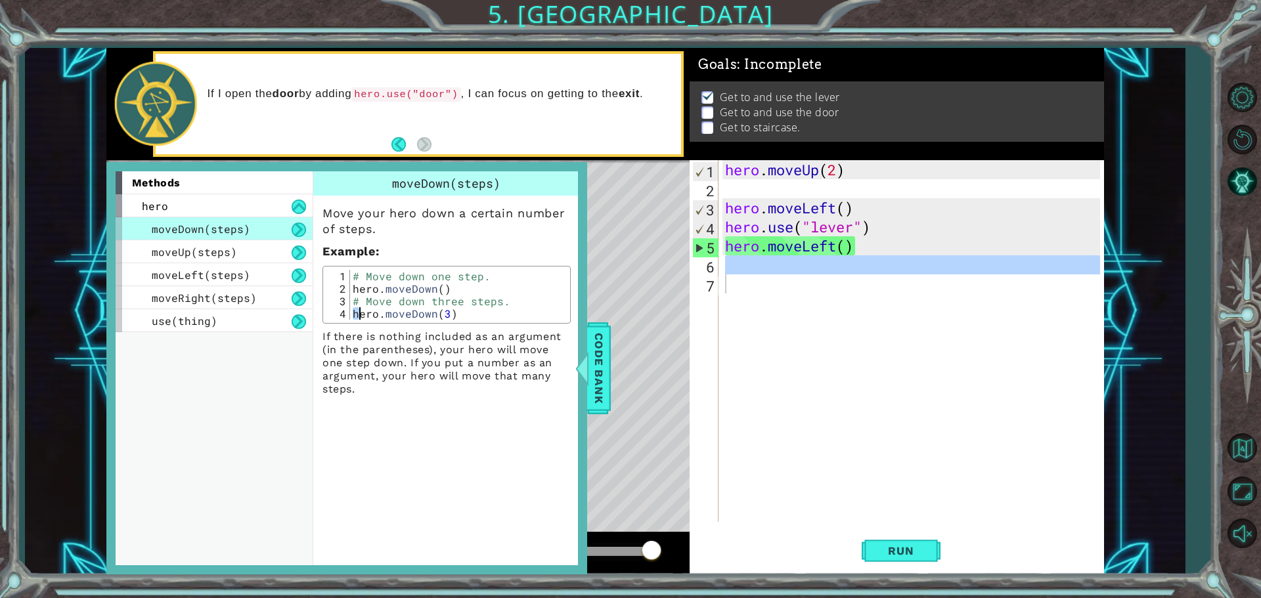
click at [409, 339] on p "If there is nothing included as an argument (in the parentheses), your hero wil…" at bounding box center [446, 363] width 248 height 66
click at [363, 315] on div "# Move down one step. hero . moveDown ( ) # Move down three steps. hero . moveD…" at bounding box center [458, 307] width 217 height 75
click at [362, 311] on div "# Move down one step. hero . moveDown ( ) # Move down three steps. hero . moveD…" at bounding box center [458, 307] width 217 height 75
drag, startPoint x: 352, startPoint y: 314, endPoint x: 418, endPoint y: 330, distance: 68.3
click at [419, 330] on div "Move your hero down a certain number of steps. Example : hero.moveDown(3) 1 2 3…" at bounding box center [446, 296] width 267 height 200
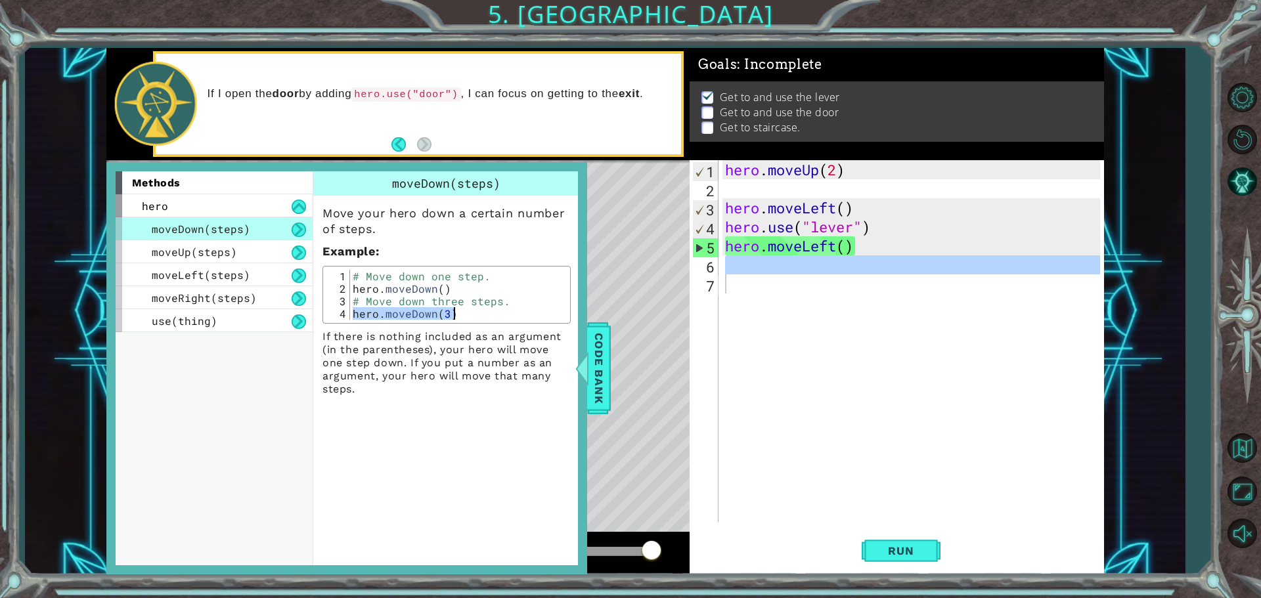
click at [416, 319] on div "# Move down one step. hero . moveDown ( ) # Move down three steps. hero . moveD…" at bounding box center [458, 295] width 217 height 50
click at [416, 319] on div "# Move down one step. hero . moveDown ( ) # Move down three steps. hero . moveD…" at bounding box center [458, 307] width 217 height 75
click at [414, 310] on div "# Move down one step. hero . moveDown ( ) # Move down three steps. hero . moveD…" at bounding box center [458, 307] width 217 height 75
drag, startPoint x: 353, startPoint y: 314, endPoint x: 453, endPoint y: 322, distance: 99.5
click at [455, 322] on div "hero.moveDown(3) 1 2 3 4 # Move down one step. hero . moveDown ( ) # Move down …" at bounding box center [446, 295] width 248 height 58
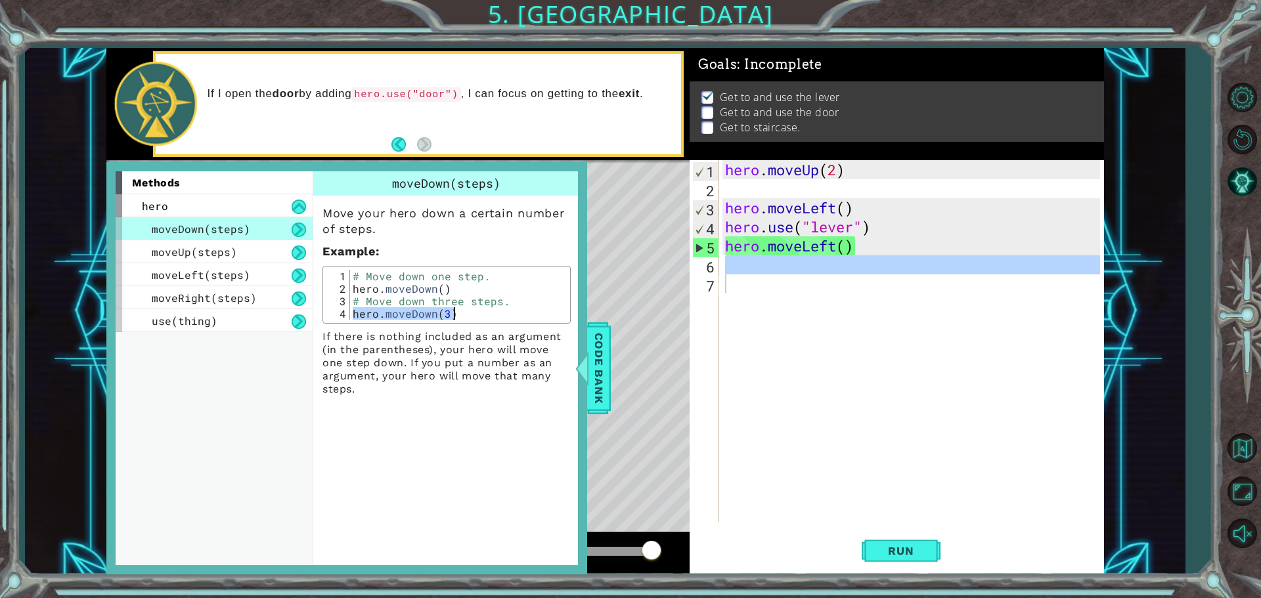
click at [455, 317] on div "# Move down one step. hero . moveDown ( ) # Move down three steps. hero . moveD…" at bounding box center [458, 295] width 217 height 50
click at [411, 315] on div "# Move down one step. hero . moveDown ( ) # Move down three steps. hero . moveD…" at bounding box center [458, 307] width 217 height 75
click at [412, 315] on div "# Move down one step. hero . moveDown ( ) # Move down three steps. hero . moveD…" at bounding box center [458, 307] width 217 height 75
click at [414, 315] on div "# Move down one step. hero . moveDown ( ) # Move down three steps. hero . moveD…" at bounding box center [458, 307] width 217 height 75
click at [411, 310] on div "# Move down one step. hero . moveDown ( ) # Move down three steps. hero . moveD…" at bounding box center [458, 307] width 217 height 75
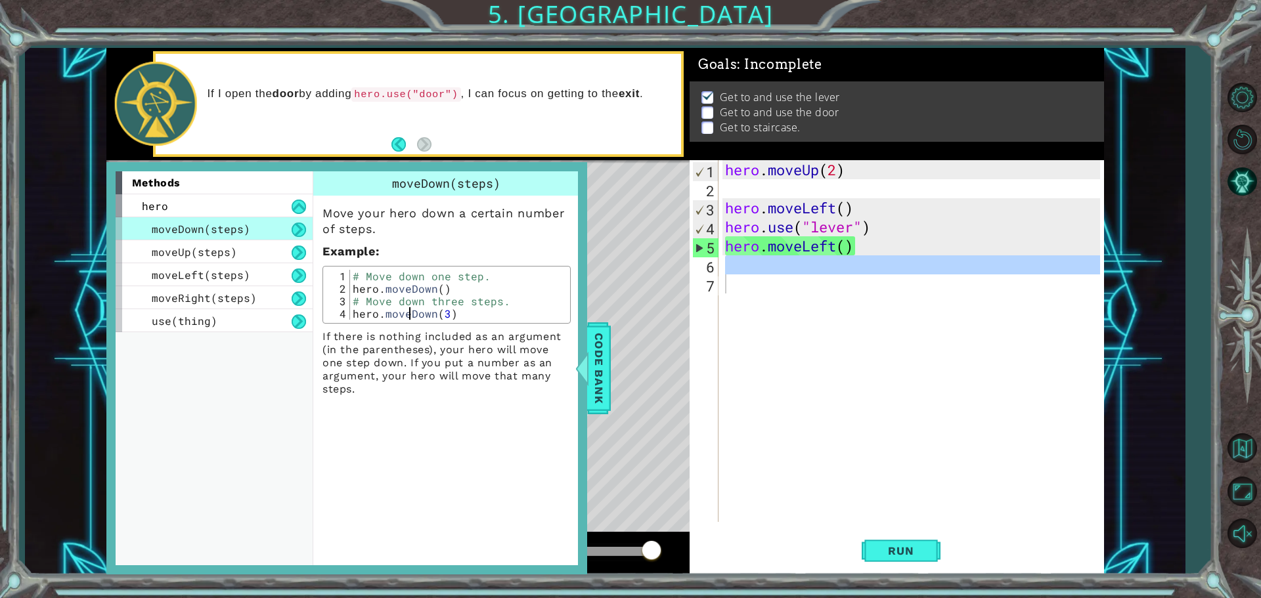
click at [391, 292] on div "# Move down one step. hero . moveDown ( ) # Move down three steps. hero . moveD…" at bounding box center [458, 307] width 217 height 75
drag, startPoint x: 351, startPoint y: 313, endPoint x: 504, endPoint y: 347, distance: 157.4
click at [504, 347] on div "Move your hero down a certain number of steps. Example : hero.moveDown() 1 2 3 …" at bounding box center [446, 296] width 267 height 200
type textarea "hero.moveDown(3)"
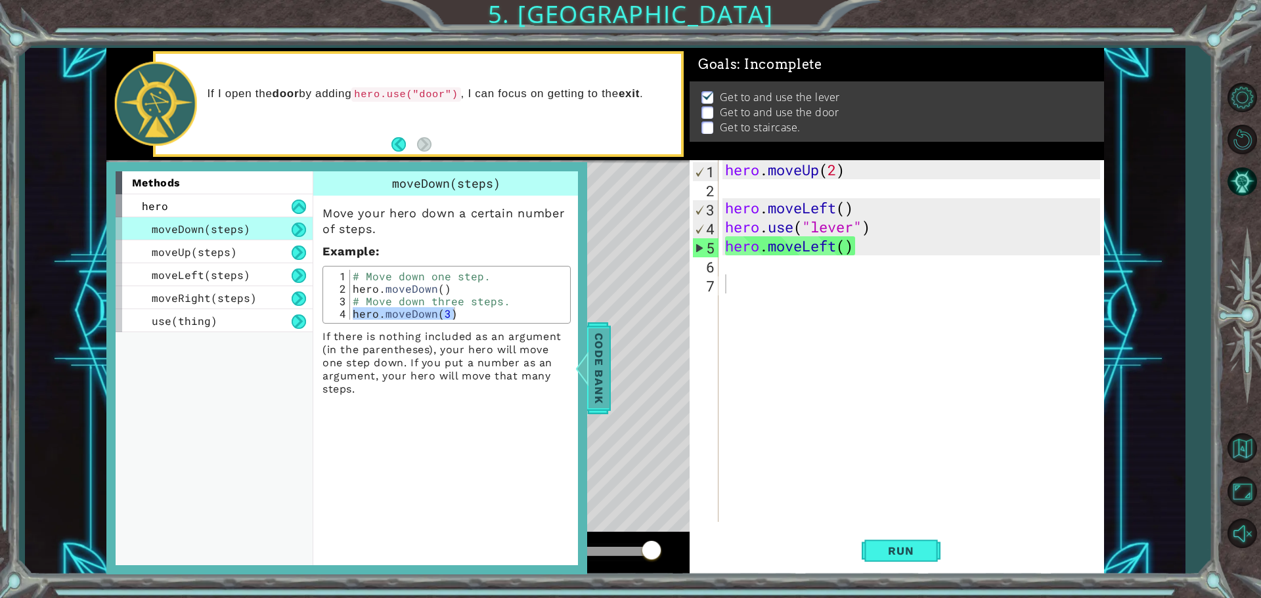
click at [610, 372] on div "Code Bank" at bounding box center [599, 368] width 24 height 92
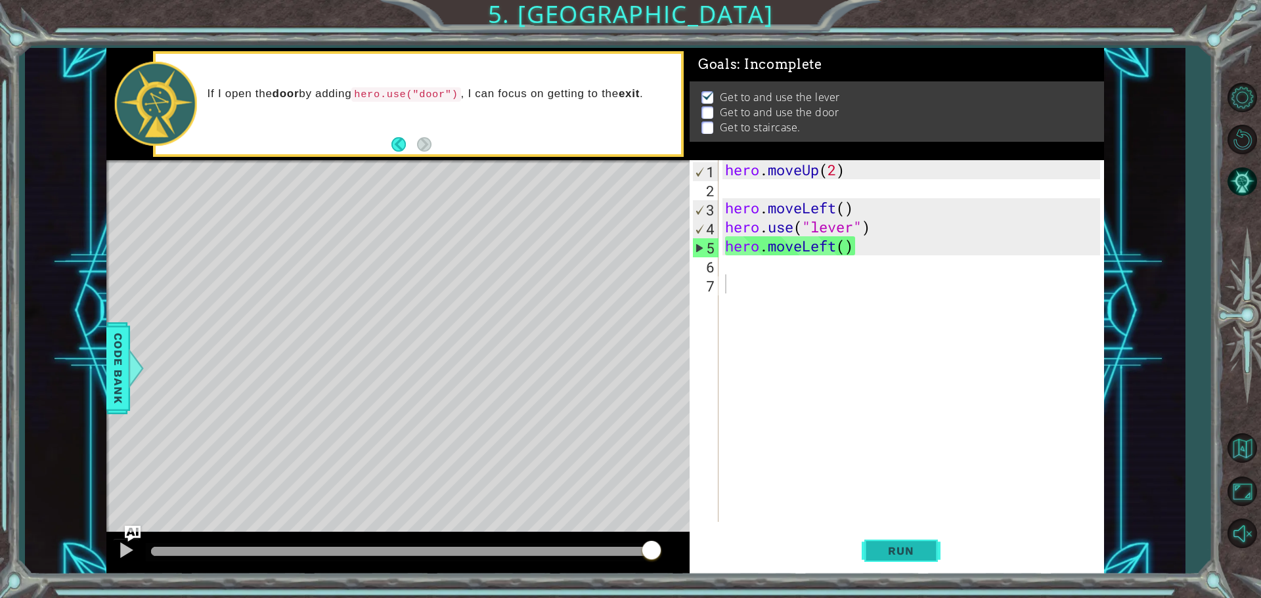
click at [899, 552] on span "Run" at bounding box center [901, 551] width 52 height 13
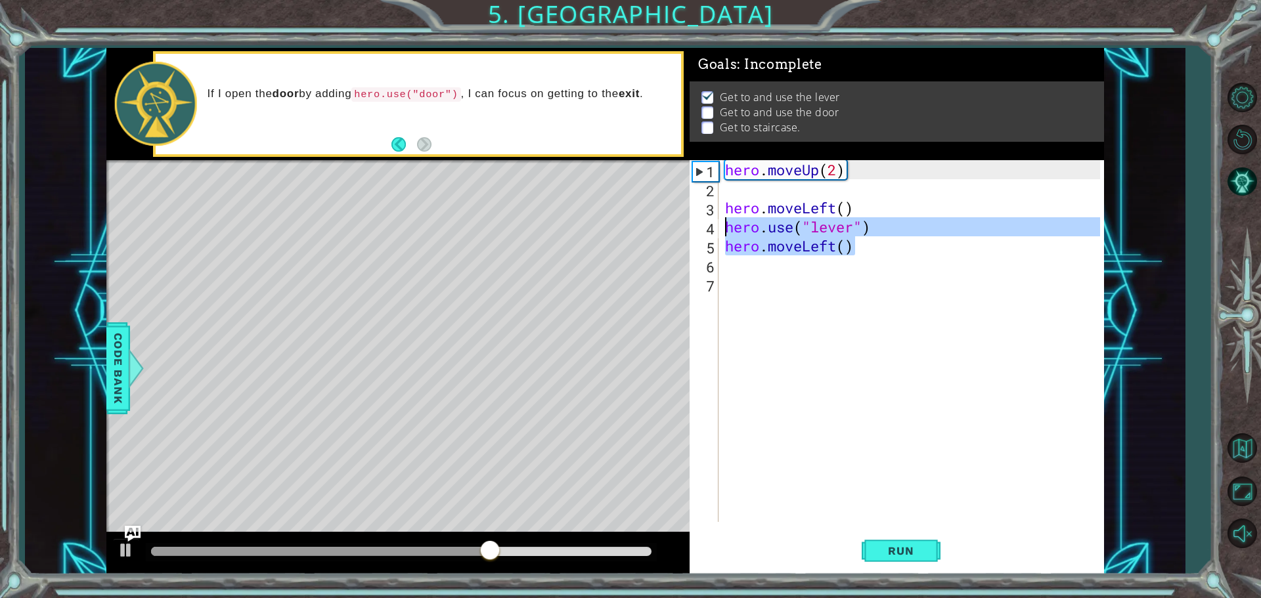
drag, startPoint x: 864, startPoint y: 254, endPoint x: 708, endPoint y: 221, distance: 159.6
click at [708, 221] on div "1 2 3 4 5 6 7 hero . moveUp ( 2 ) hero . moveLeft ( ) hero . use ( "lever" ) he…" at bounding box center [895, 341] width 411 height 362
type textarea "hero.use("lever") hero.moveLeft()"
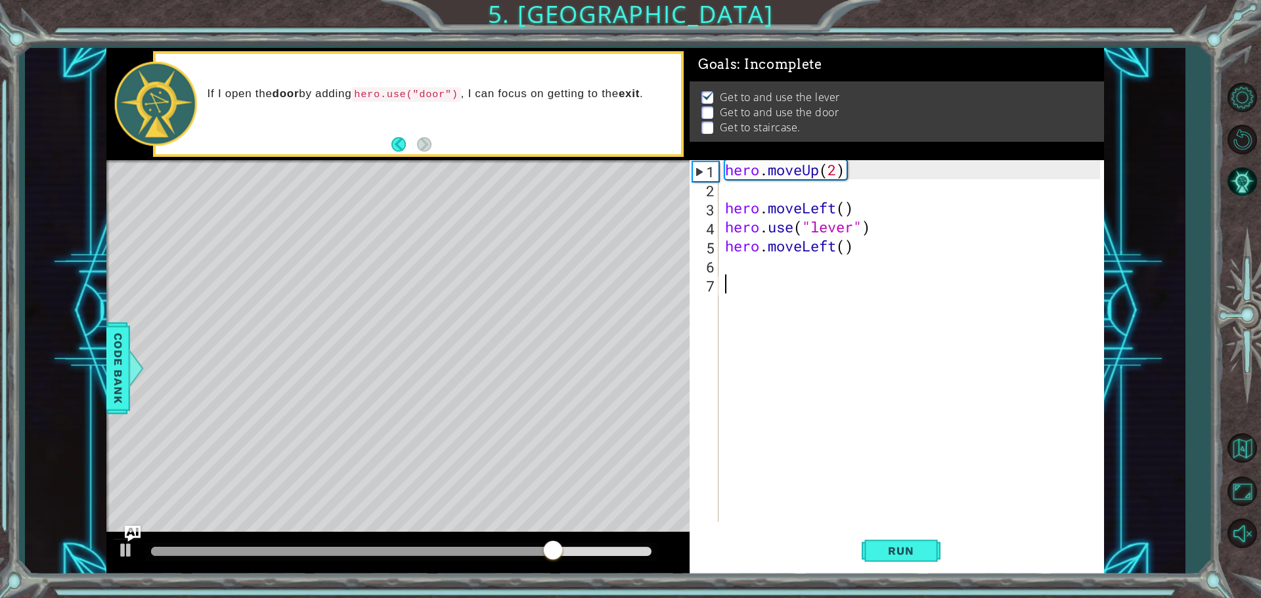
drag, startPoint x: 789, startPoint y: 296, endPoint x: 780, endPoint y: 275, distance: 22.7
click at [789, 294] on div "hero . moveUp ( 2 ) hero . moveLeft ( ) hero . use ( "lever" ) hero . moveLeft …" at bounding box center [915, 360] width 384 height 400
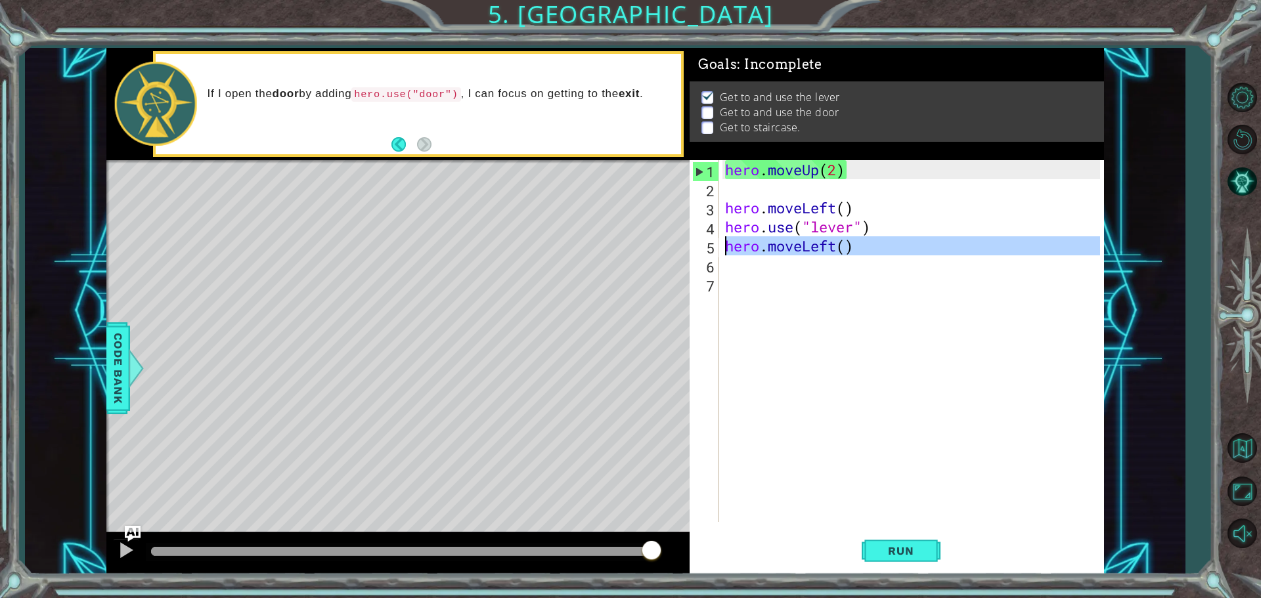
drag, startPoint x: 859, startPoint y: 256, endPoint x: 729, endPoint y: 248, distance: 130.3
click at [729, 248] on div "hero . moveUp ( 2 ) hero . moveLeft ( ) hero . use ( "lever" ) hero . moveLeft …" at bounding box center [915, 360] width 384 height 400
type textarea "hero.moveLeft()"
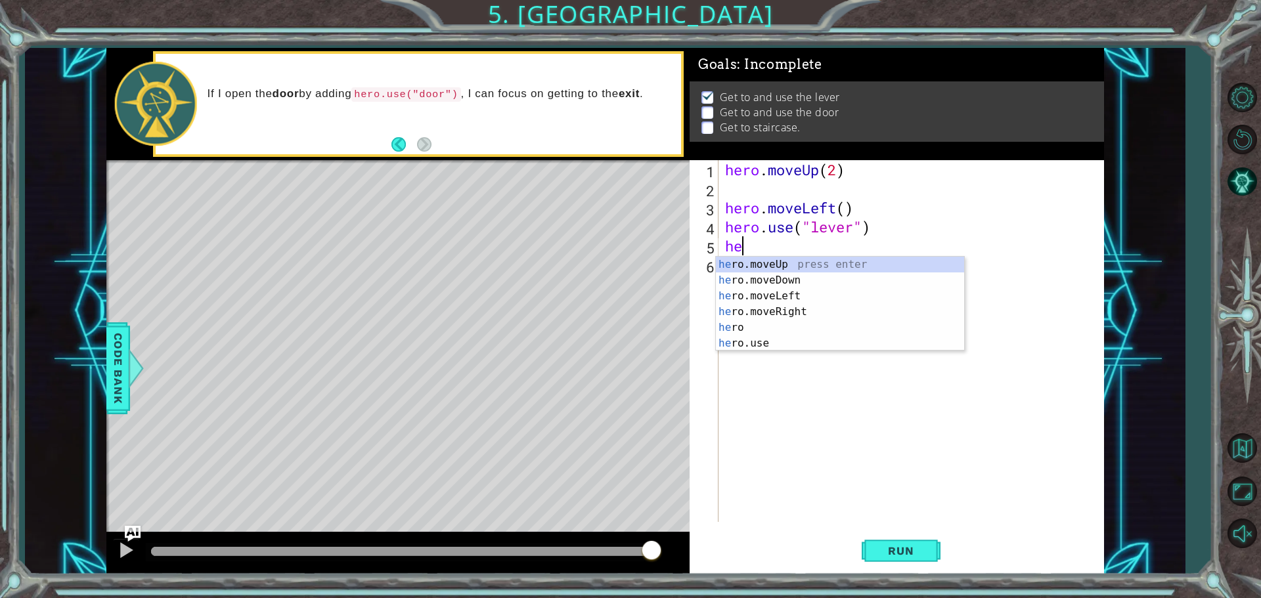
type textarea "her"
click at [771, 287] on div "her o.moveUp press enter her o.moveDown press enter her o.moveLeft press enter …" at bounding box center [840, 320] width 248 height 126
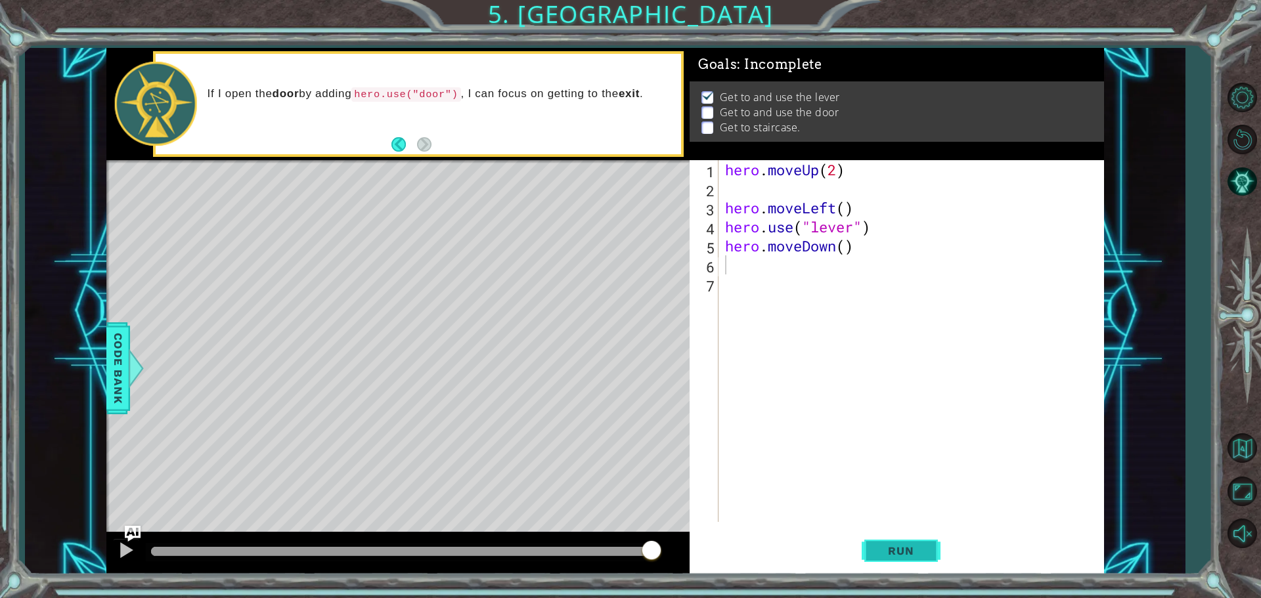
click at [872, 554] on button "Run" at bounding box center [901, 550] width 79 height 41
click at [760, 275] on body "1 ההההההההההההההההההההההההההההההההההההההההההההההההההההההההההההההההההההההההההההה…" at bounding box center [630, 299] width 1261 height 598
click at [826, 263] on div "hero . moveUp ( 2 ) hero . moveLeft ( ) hero . use ( "lever" ) hero . moveDown …" at bounding box center [915, 360] width 384 height 400
type textarea "hero"
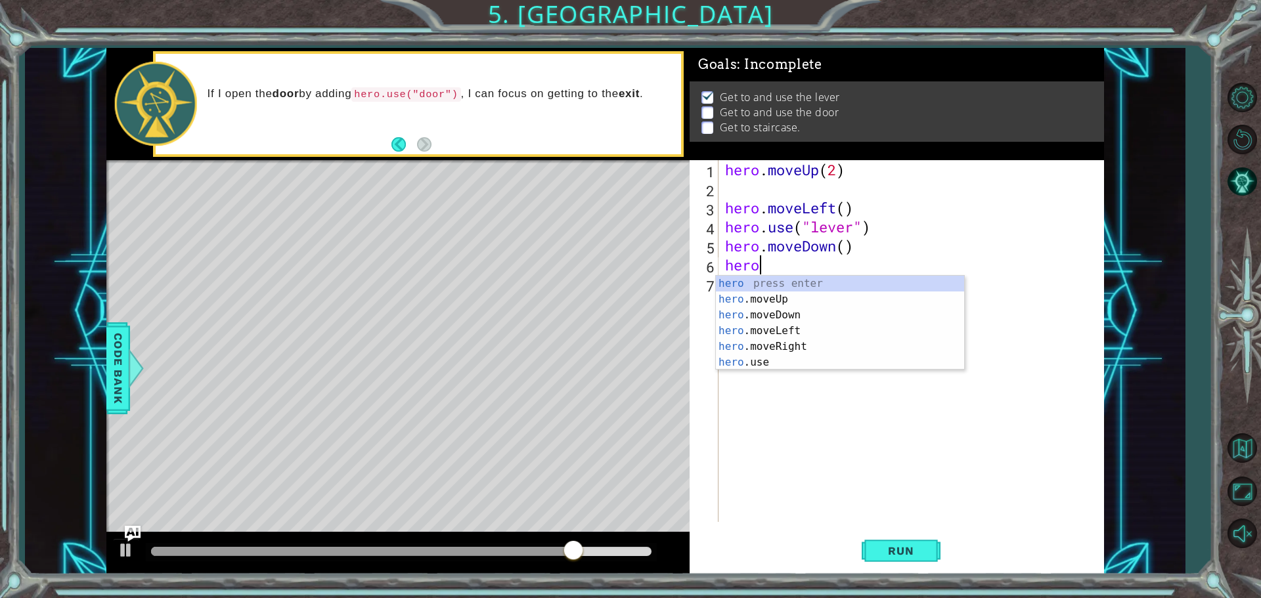
scroll to position [0, 1]
click at [776, 301] on div "hero press enter hero .moveUp press enter hero .moveDown press enter hero .move…" at bounding box center [840, 339] width 248 height 126
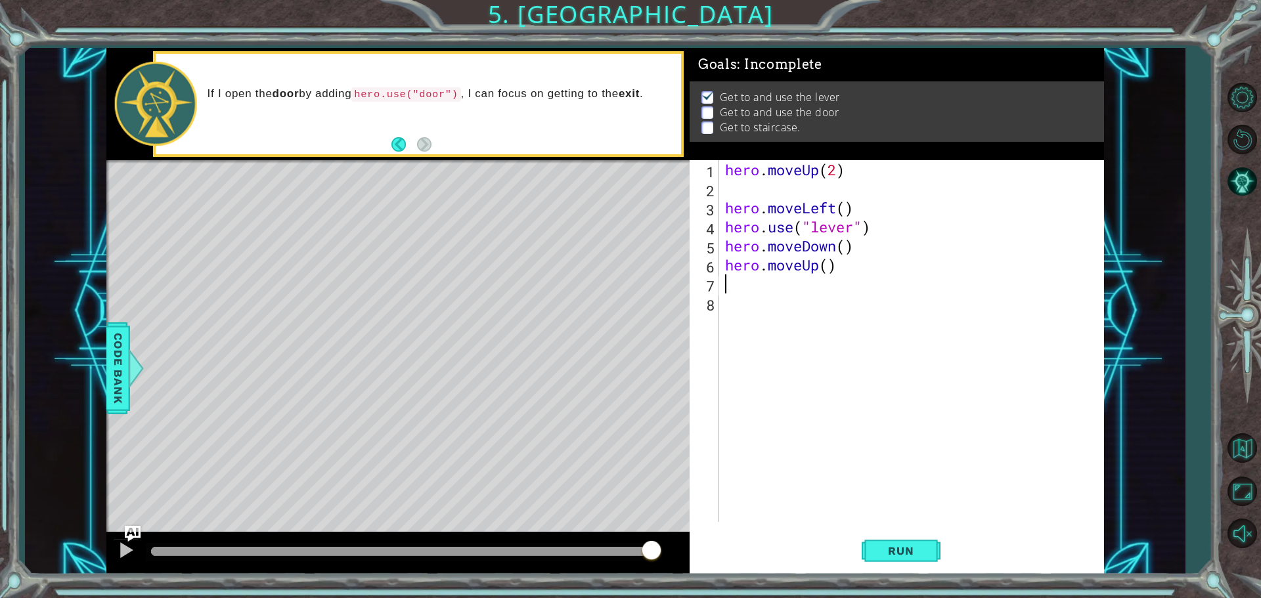
scroll to position [0, 0]
click at [892, 563] on button "Run" at bounding box center [901, 550] width 79 height 41
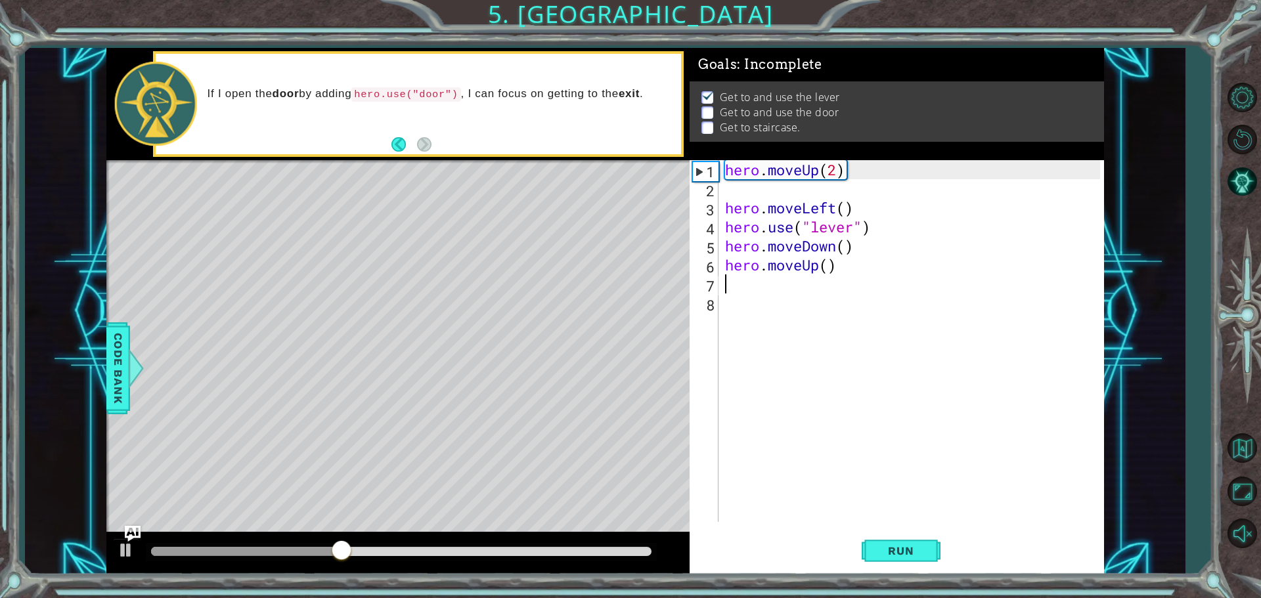
click at [813, 261] on div "hero . moveUp ( 2 ) hero . moveLeft ( ) hero . use ( "lever" ) hero . moveDown …" at bounding box center [915, 360] width 384 height 400
click at [818, 267] on div "hero . moveUp ( 2 ) hero . moveLeft ( ) hero . use ( "lever" ) hero . moveDown …" at bounding box center [915, 360] width 384 height 400
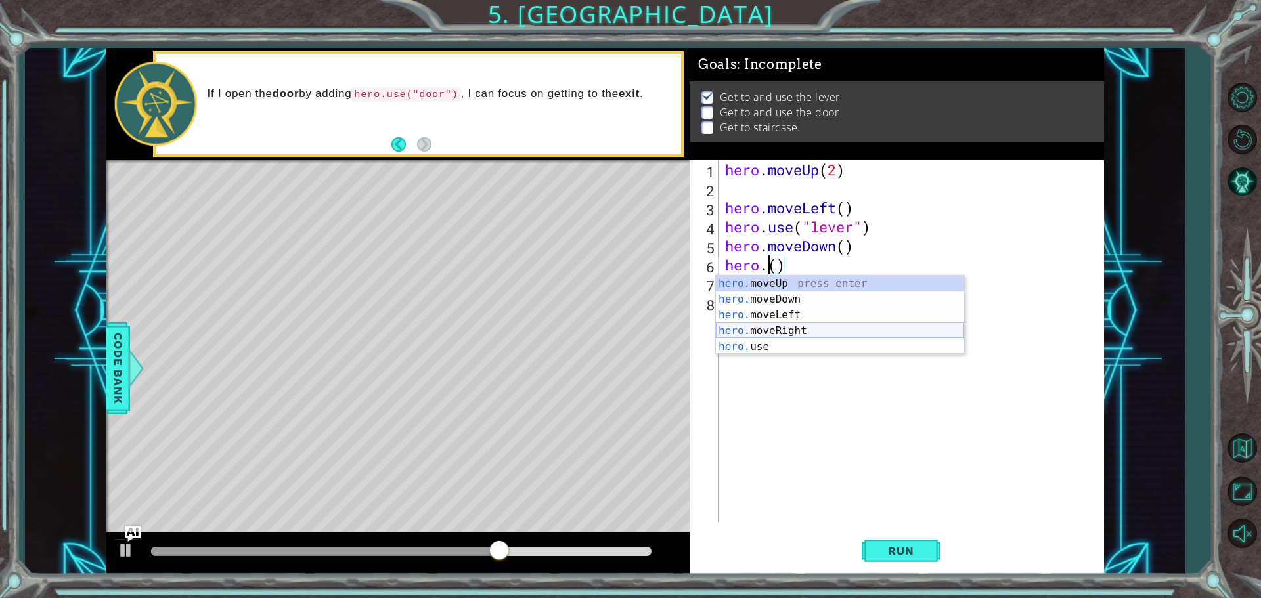
click at [780, 327] on div "hero. moveUp press enter hero. moveDown press enter hero. moveLeft press enter …" at bounding box center [840, 331] width 248 height 110
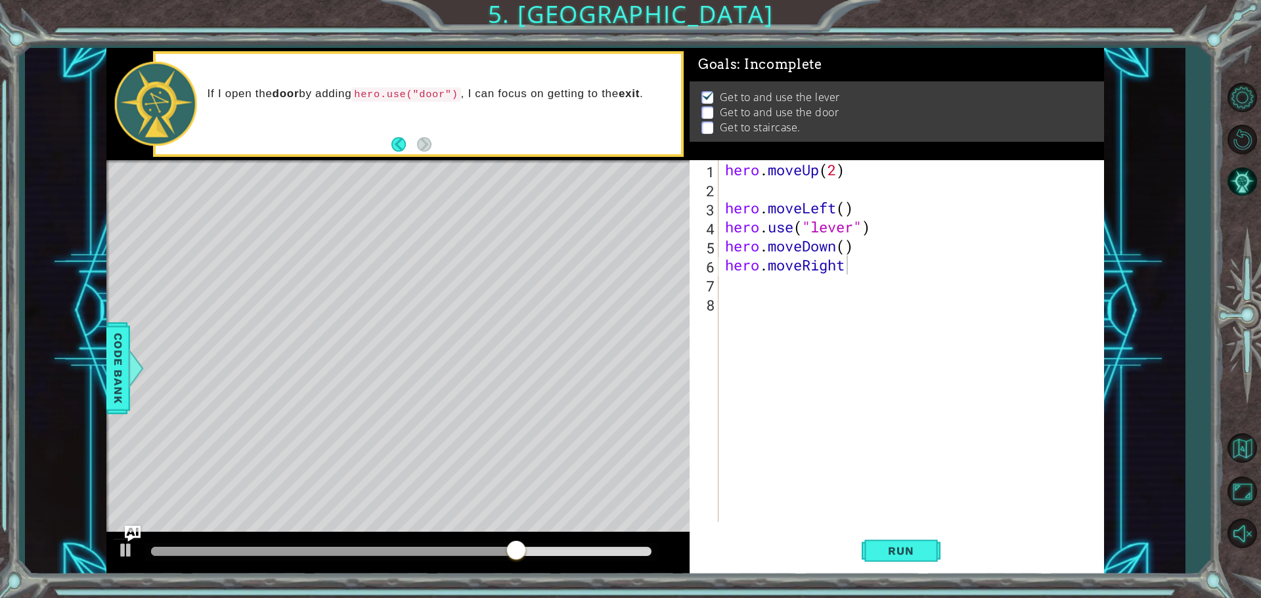
click at [877, 577] on div "1 ההההההההההההההההההההההההההההההההההההההההההההההההההההההההההההההההההההההההההההה…" at bounding box center [630, 299] width 1261 height 598
click at [872, 554] on button "Run" at bounding box center [901, 550] width 79 height 41
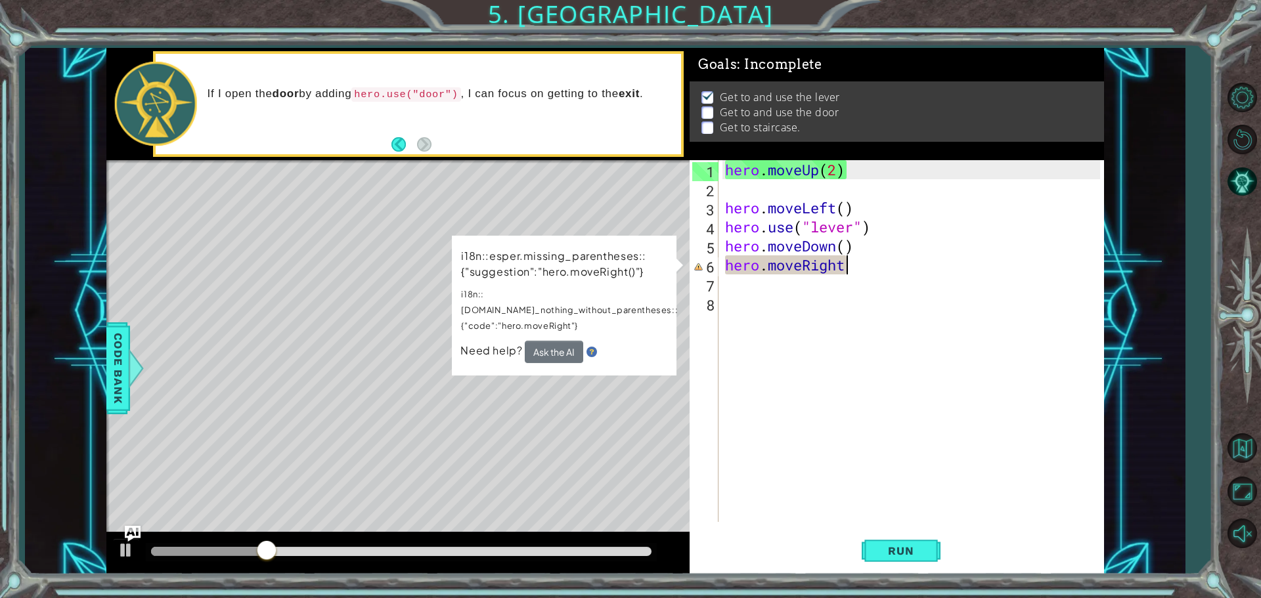
click at [857, 263] on div "hero . moveUp ( 2 ) hero . moveLeft ( ) hero . use ( "lever" ) hero . moveDown …" at bounding box center [915, 360] width 384 height 400
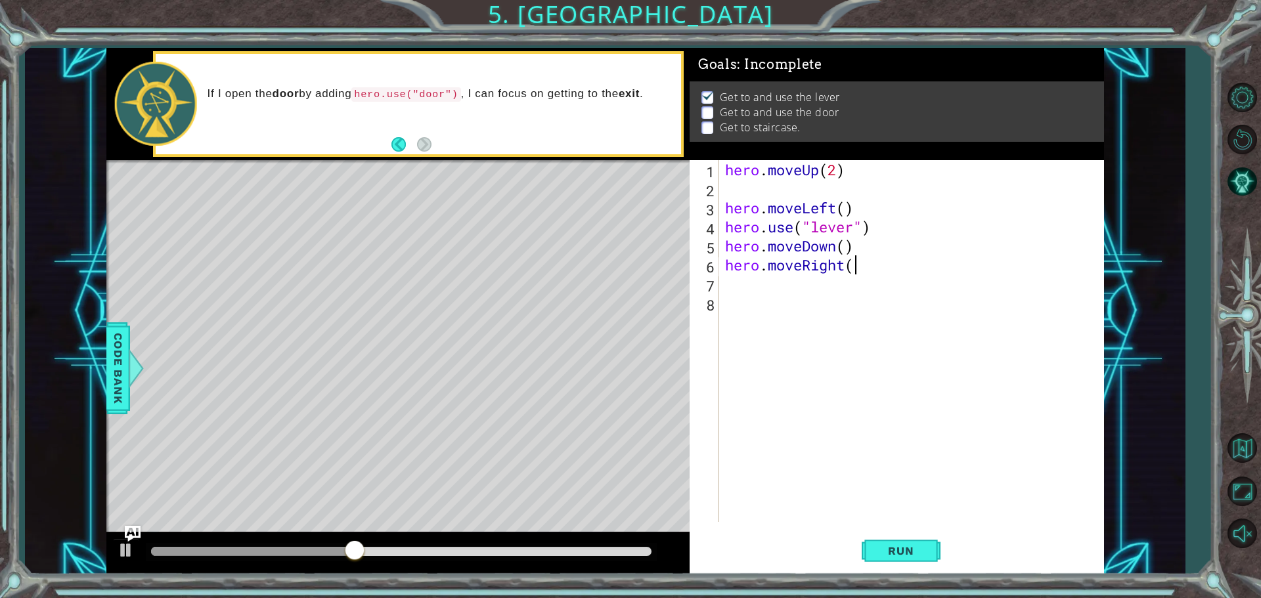
scroll to position [0, 5]
type textarea "hero.moveRight()"
click at [877, 261] on div "hero . moveUp ( 2 ) hero . moveLeft ( ) hero . use ( "lever" ) hero . moveDown …" at bounding box center [918, 360] width 376 height 400
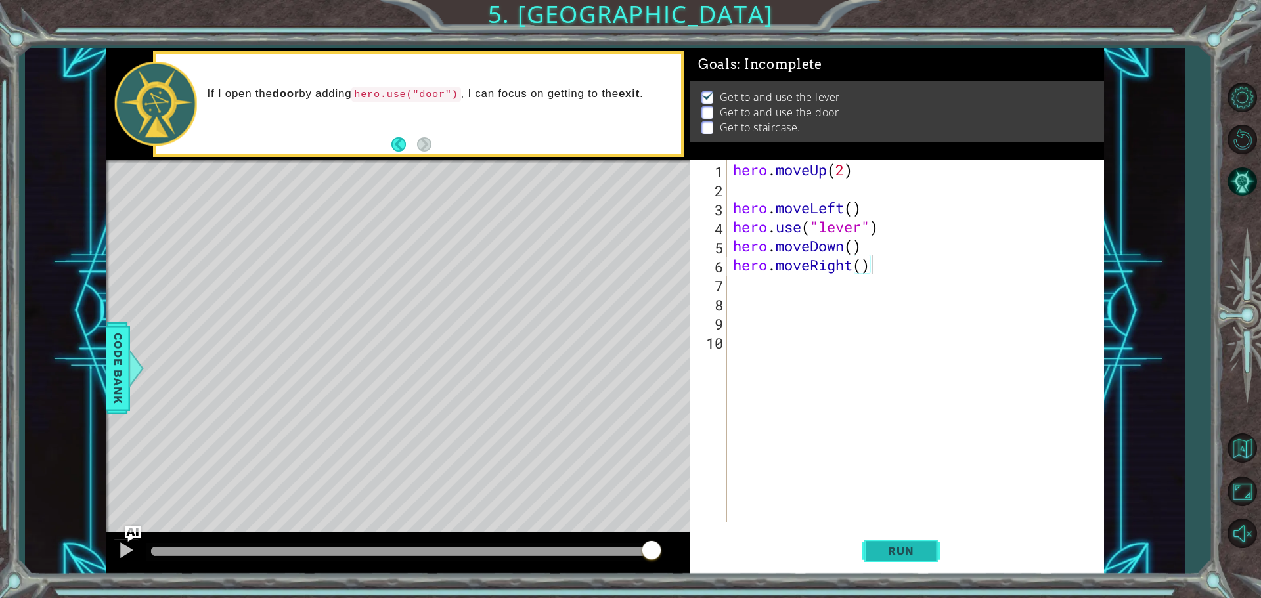
click at [933, 563] on button "Run" at bounding box center [901, 550] width 79 height 41
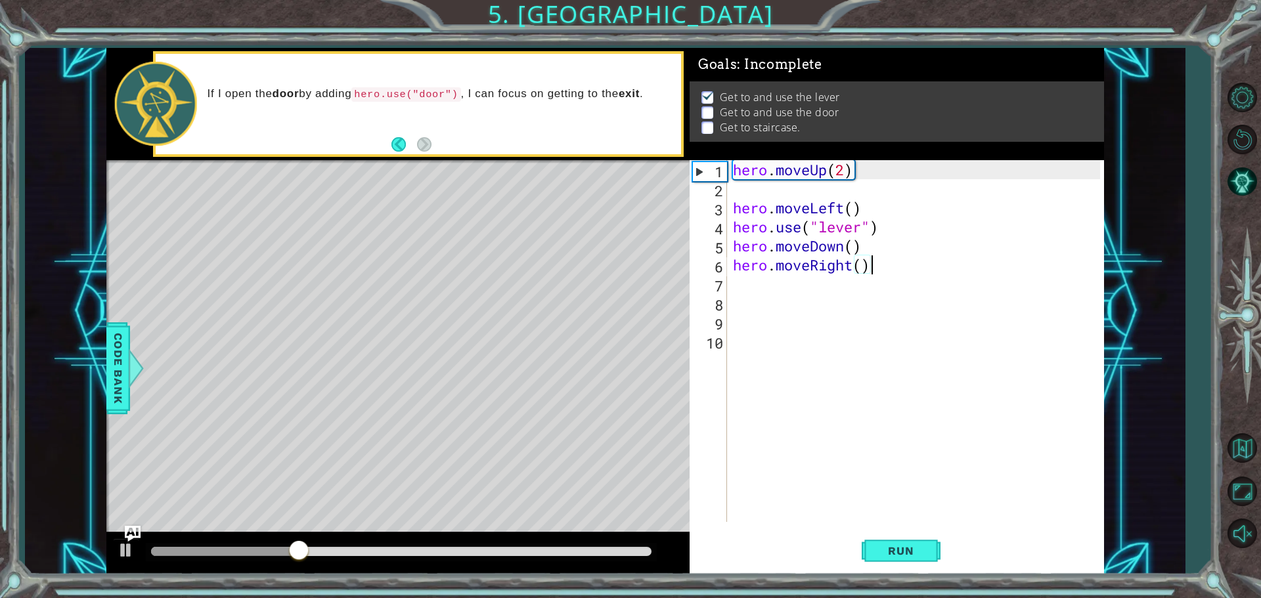
click at [874, 271] on div "hero . moveUp ( 2 ) hero . moveLeft ( ) hero . use ( "lever" ) hero . moveDown …" at bounding box center [918, 360] width 376 height 400
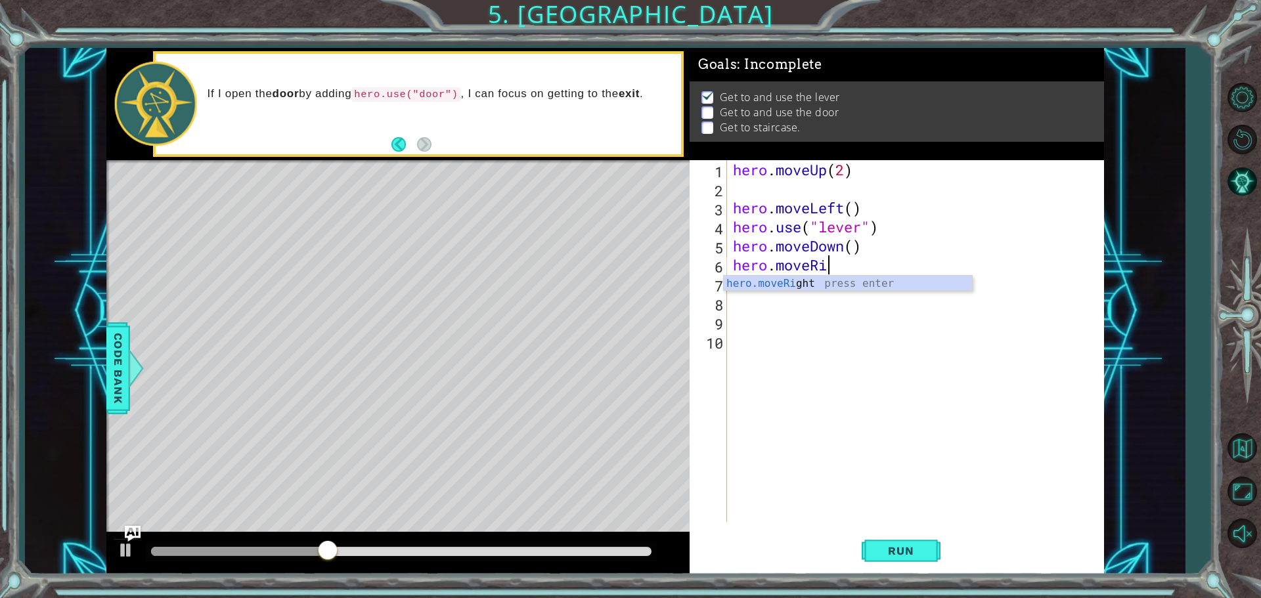
type textarea "hero.move"
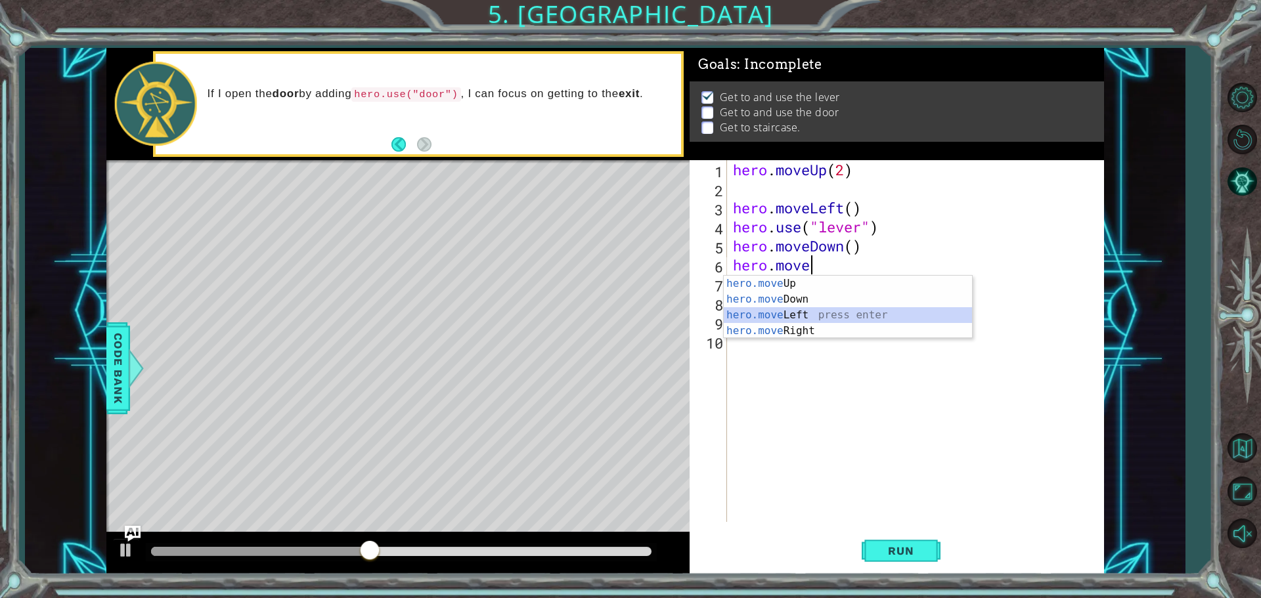
click at [842, 319] on div "hero.move Up press enter hero.move Down press enter hero.move Left press enter …" at bounding box center [848, 323] width 248 height 95
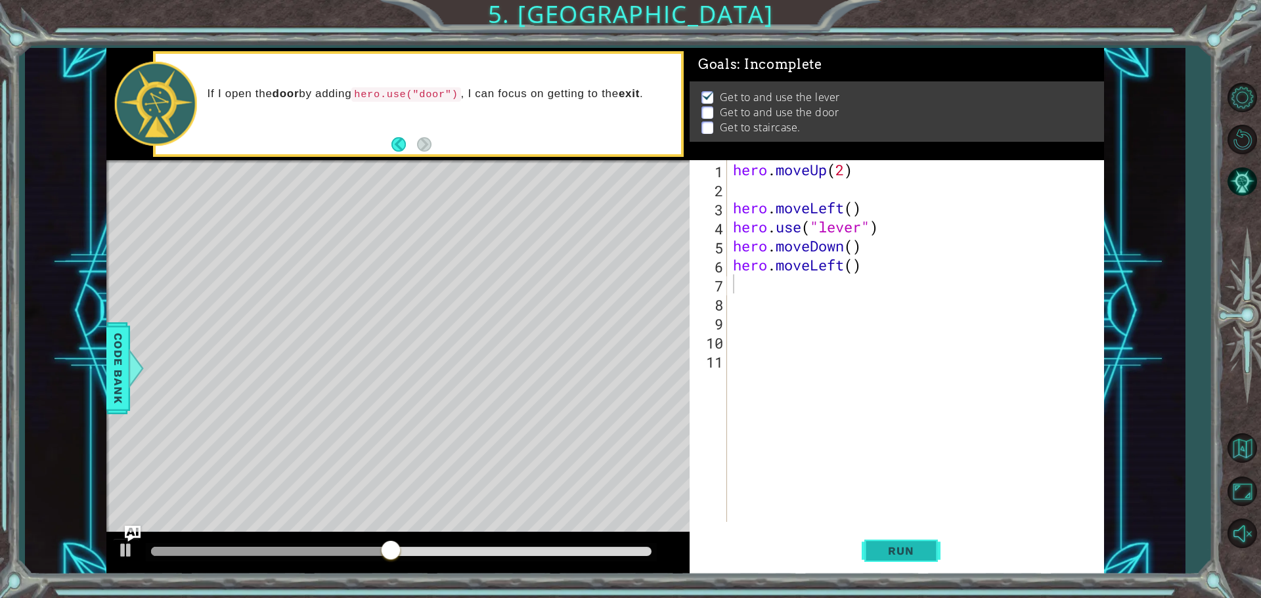
click at [874, 551] on button "Run" at bounding box center [901, 550] width 79 height 41
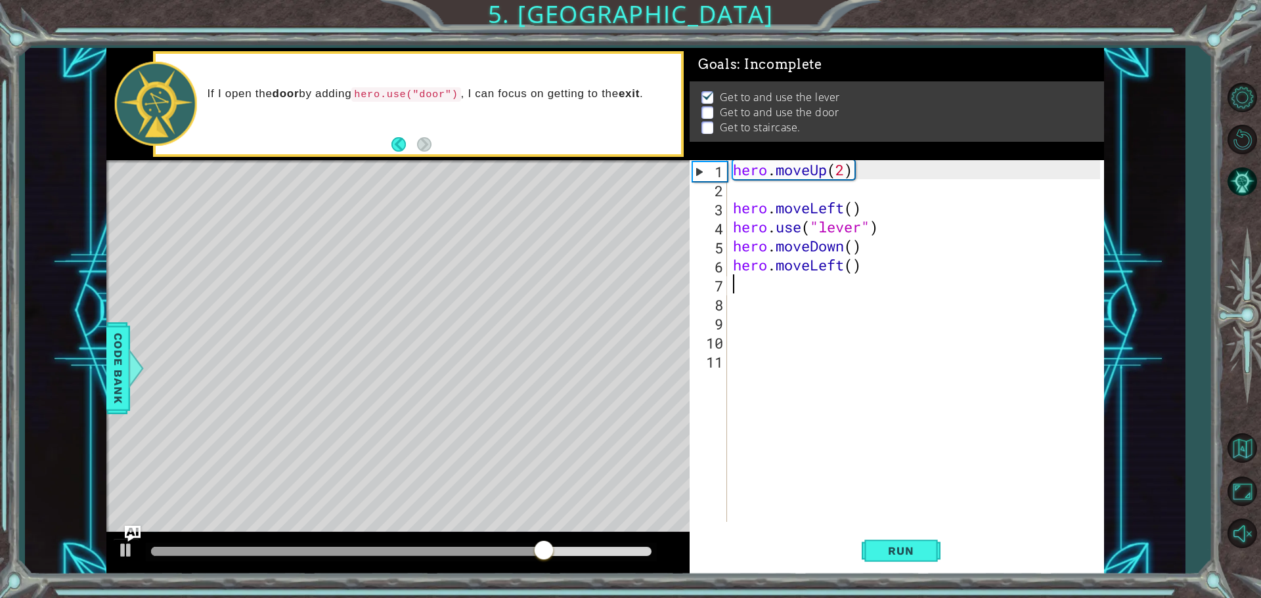
click at [861, 197] on div "hero . moveUp ( 2 ) hero . moveLeft ( ) hero . use ( "lever" ) hero . moveDown …" at bounding box center [918, 360] width 376 height 400
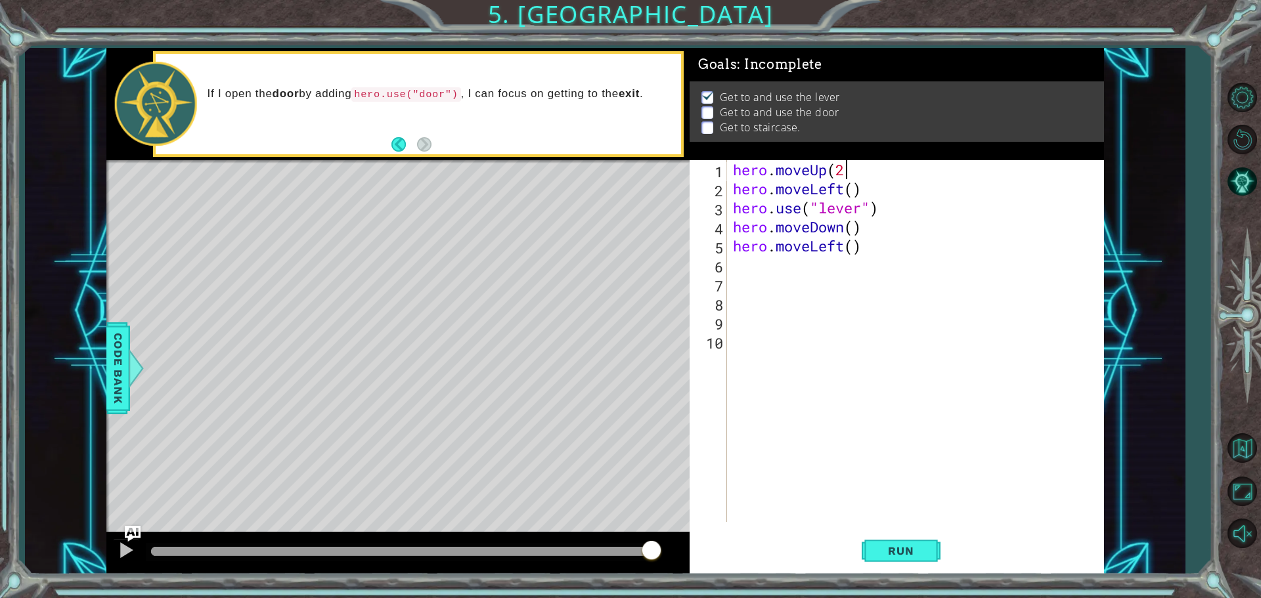
type textarea "hero.moveUp(2)"
click at [788, 276] on div "hero . moveUp ( 2 ) hero . moveLeft ( ) hero . use ( "lever" ) hero . moveDown …" at bounding box center [918, 360] width 376 height 400
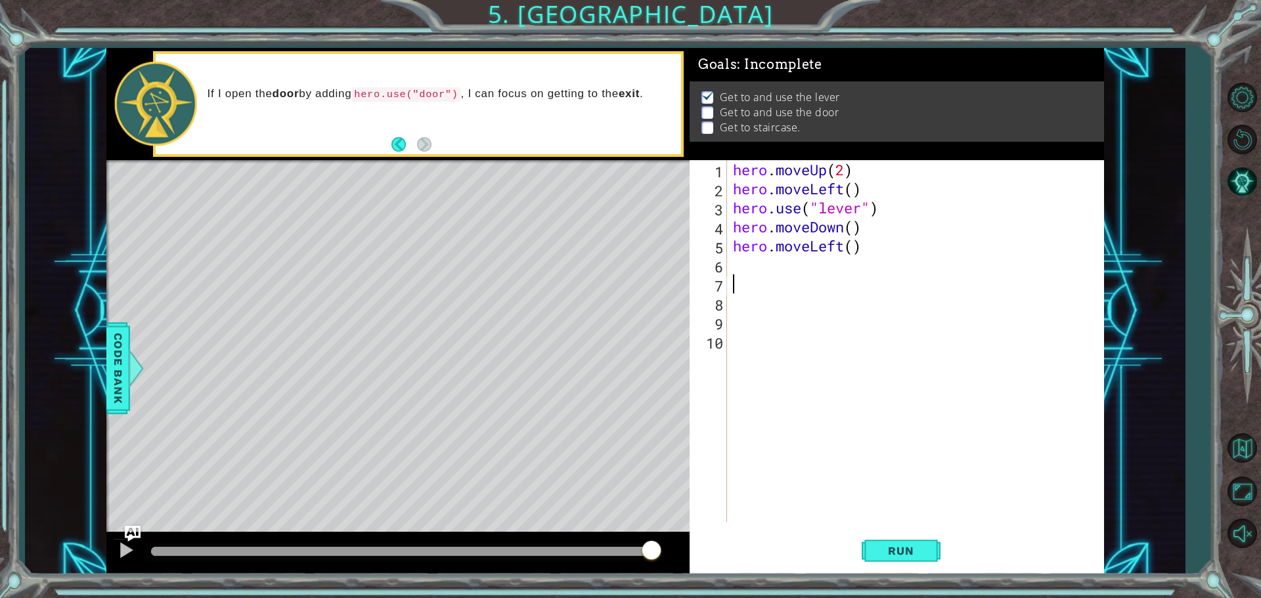
click at [787, 252] on div "hero . moveUp ( 2 ) hero . moveLeft ( ) hero . use ( "lever" ) hero . moveDown …" at bounding box center [918, 360] width 376 height 400
type textarea "hero.moveLeft()"
click at [772, 267] on div "hero . moveUp ( 2 ) hero . moveLeft ( ) hero . use ( "lever" ) hero . moveDown …" at bounding box center [918, 360] width 376 height 400
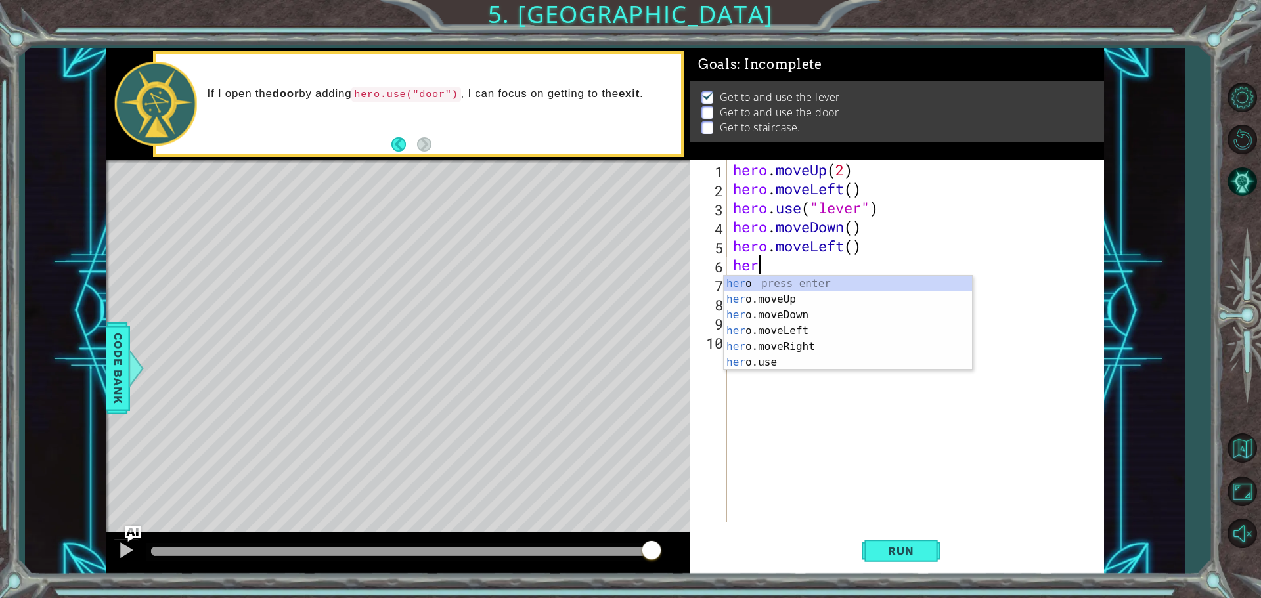
type textarea "hero"
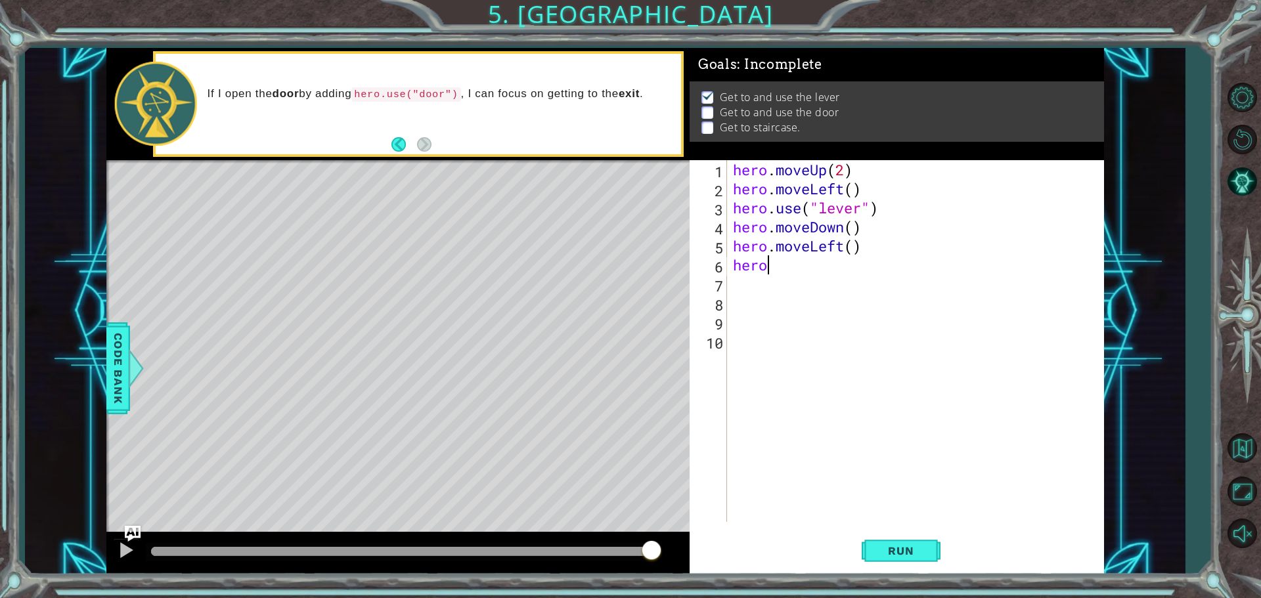
click at [782, 263] on div "hero . moveUp ( 2 ) hero . moveLeft ( ) hero . use ( "lever" ) hero . moveDown …" at bounding box center [918, 360] width 376 height 400
click at [767, 282] on div "hero . moveUp ( 2 ) hero . moveLeft ( ) hero . use ( "lever" ) hero . moveDown …" at bounding box center [918, 360] width 376 height 400
click at [779, 269] on div "hero . moveUp ( 2 ) hero . moveLeft ( ) hero . use ( "lever" ) hero . moveDown …" at bounding box center [918, 360] width 376 height 400
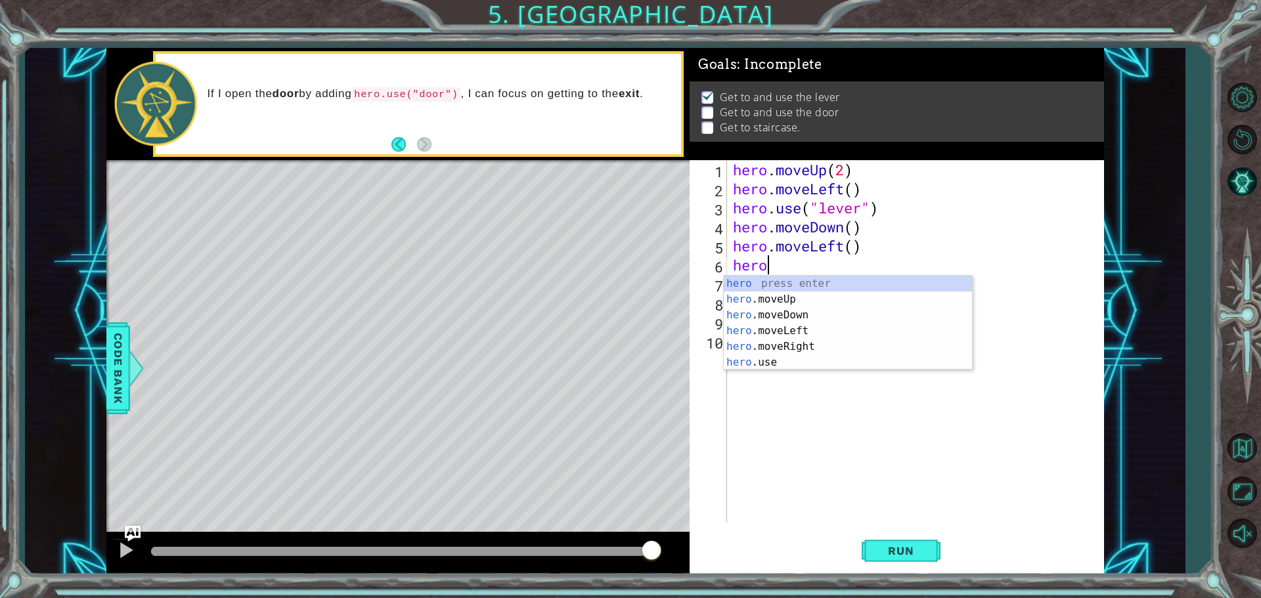
type textarea "hero."
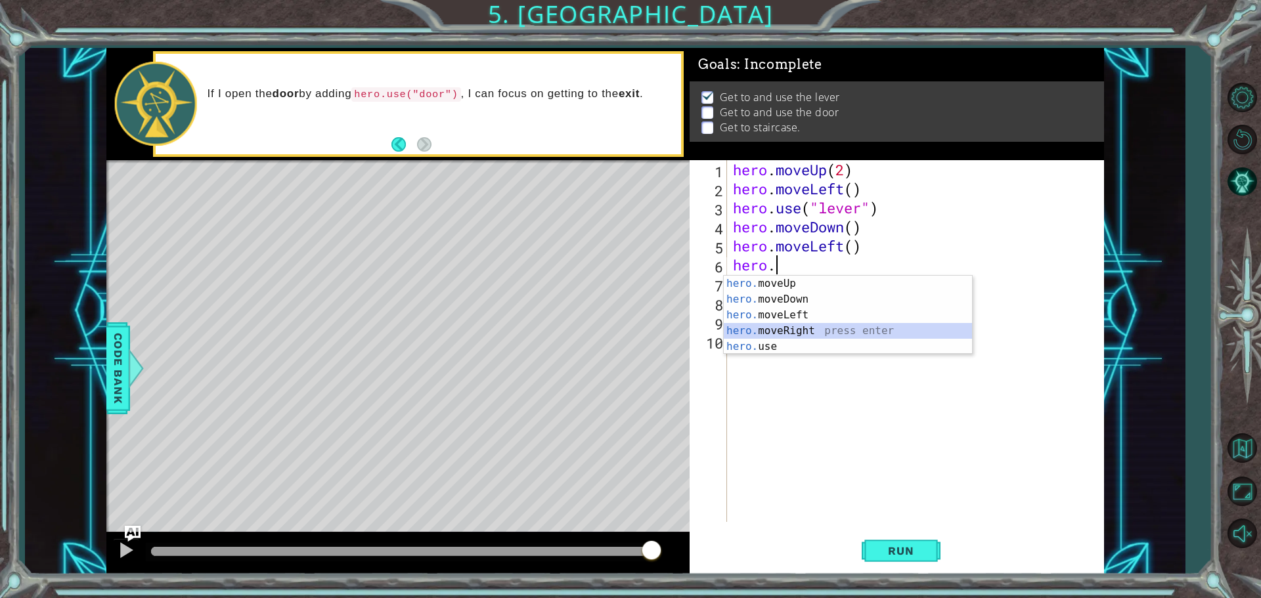
click at [799, 334] on div "hero. moveUp press enter hero. moveDown press enter hero. moveLeft press enter …" at bounding box center [848, 331] width 248 height 110
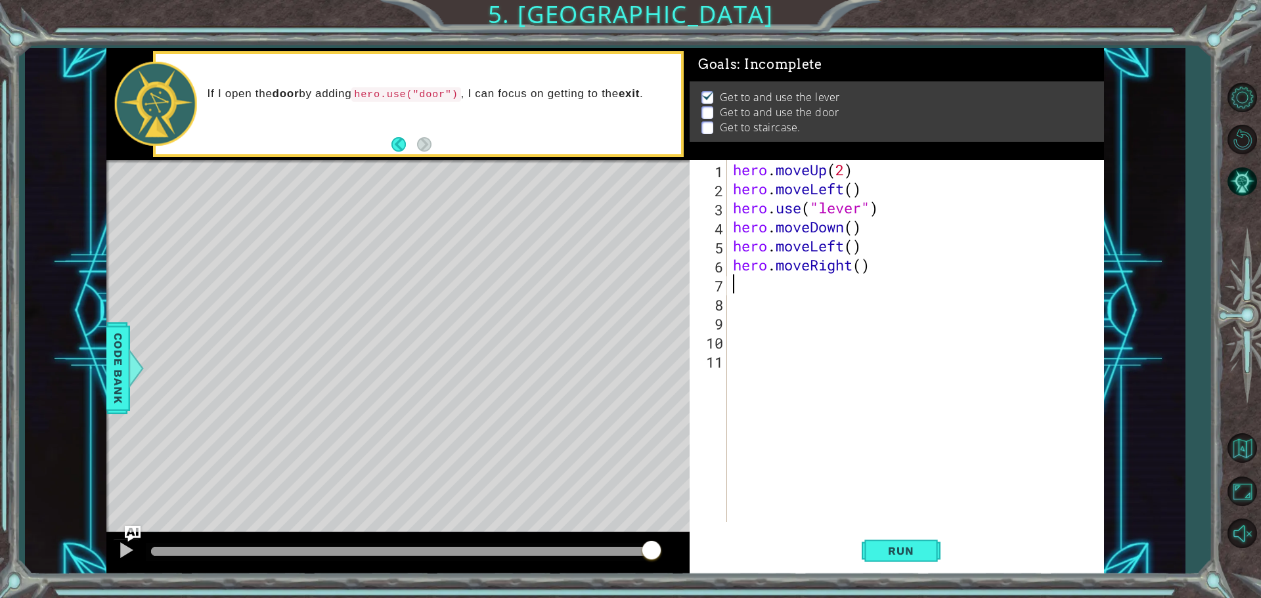
click at [860, 540] on div "Run" at bounding box center [901, 550] width 414 height 41
click at [889, 554] on span "Run" at bounding box center [901, 551] width 52 height 13
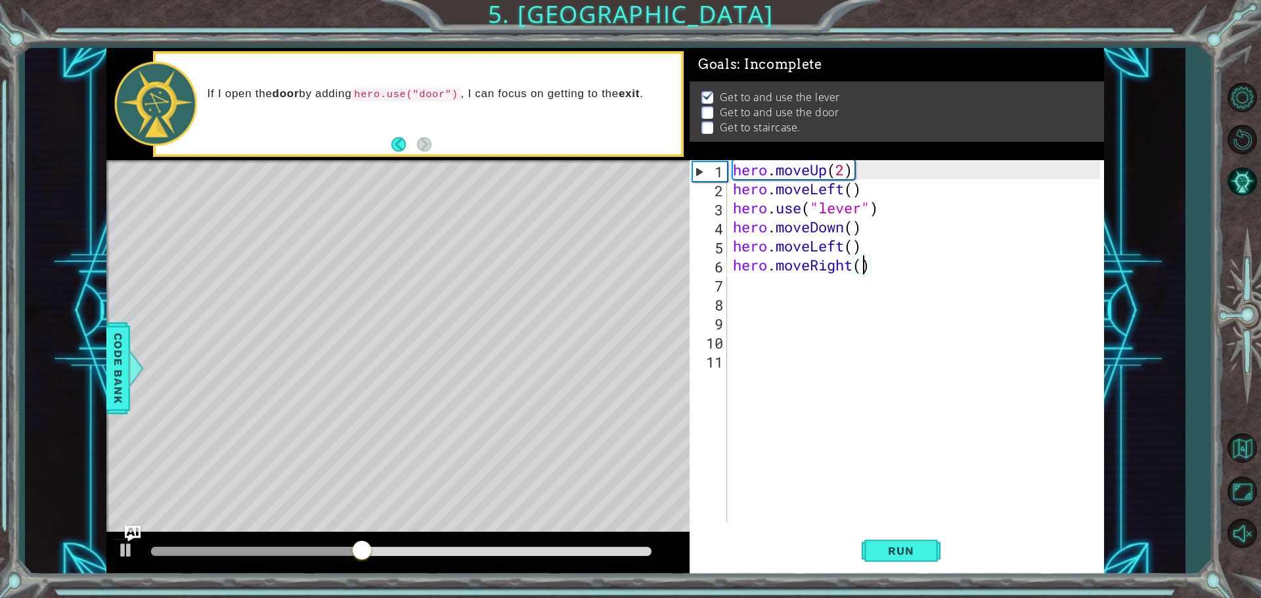
click at [866, 261] on div "hero . moveUp ( 2 ) hero . moveLeft ( ) hero . use ( "lever" ) hero . moveDown …" at bounding box center [918, 360] width 376 height 400
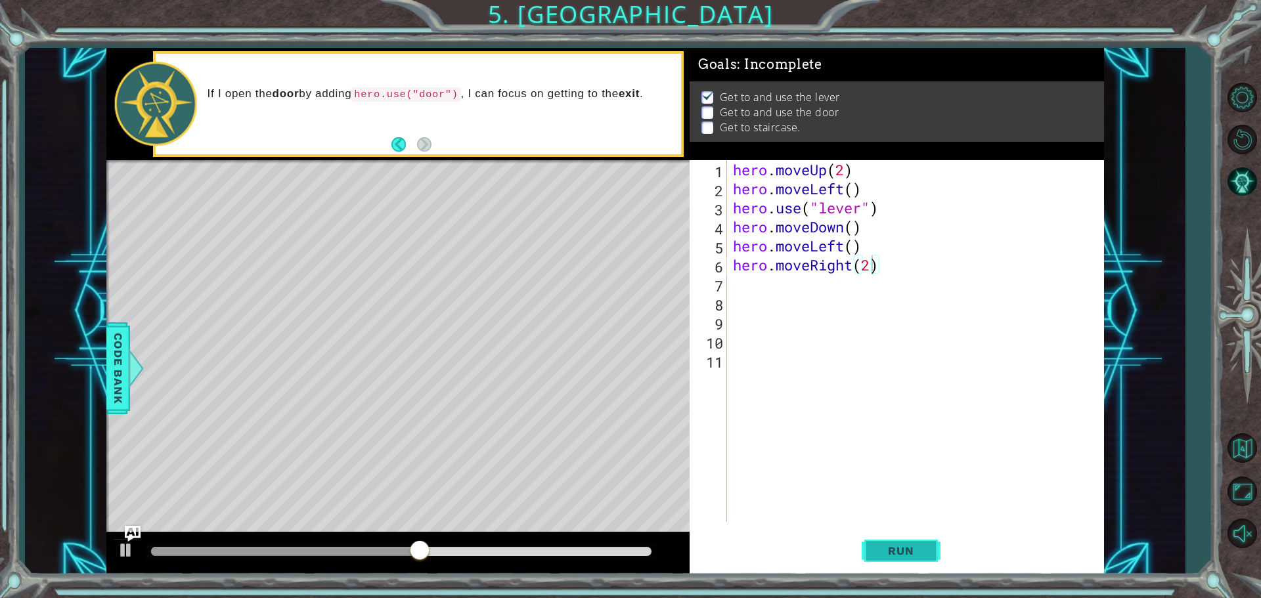
click at [886, 548] on span "Run" at bounding box center [901, 551] width 52 height 13
click at [918, 545] on span "Run" at bounding box center [901, 551] width 52 height 13
type textarea "hero.moveRight(3)"
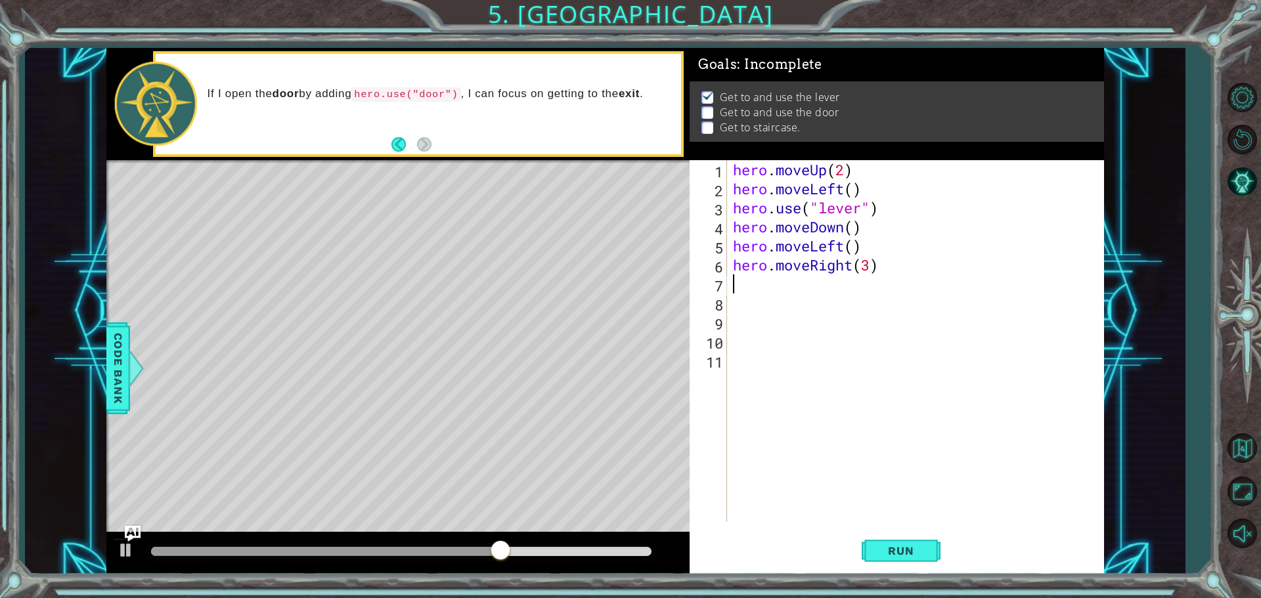
click at [735, 276] on div "hero . moveUp ( 2 ) hero . moveLeft ( ) hero . use ( "lever" ) hero . moveDown …" at bounding box center [918, 360] width 376 height 400
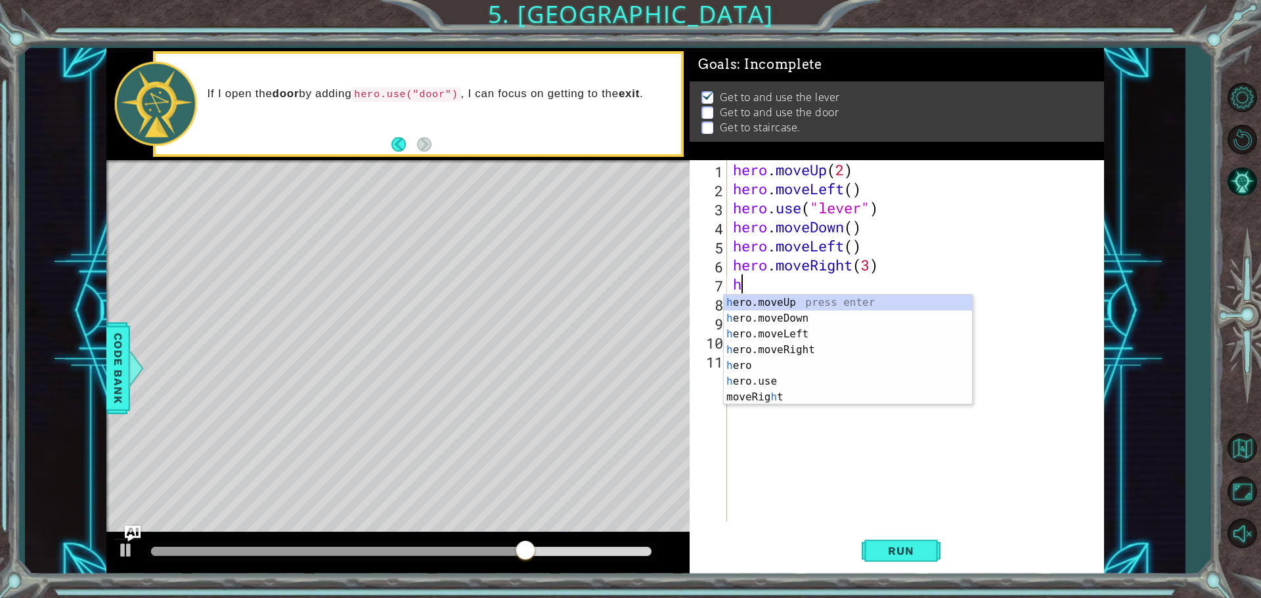
type textarea "he"
click at [782, 302] on div "he ro.moveUp press enter he ro.moveDown press enter he ro.moveLeft press enter …" at bounding box center [848, 358] width 248 height 126
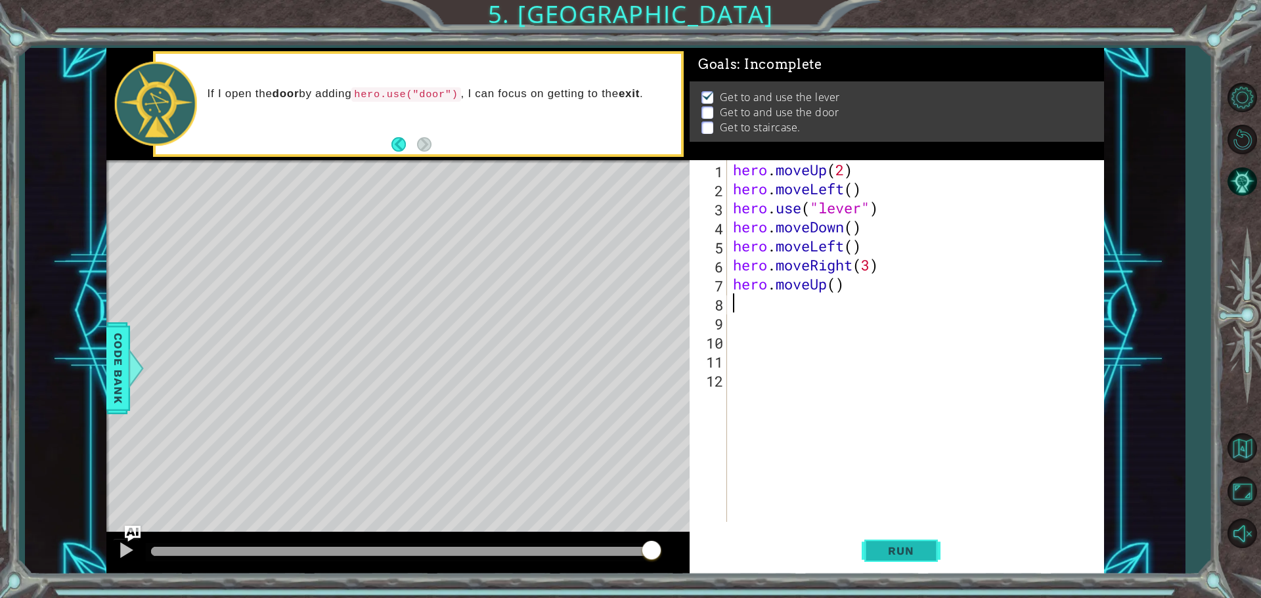
click at [912, 552] on span "Run" at bounding box center [901, 551] width 52 height 13
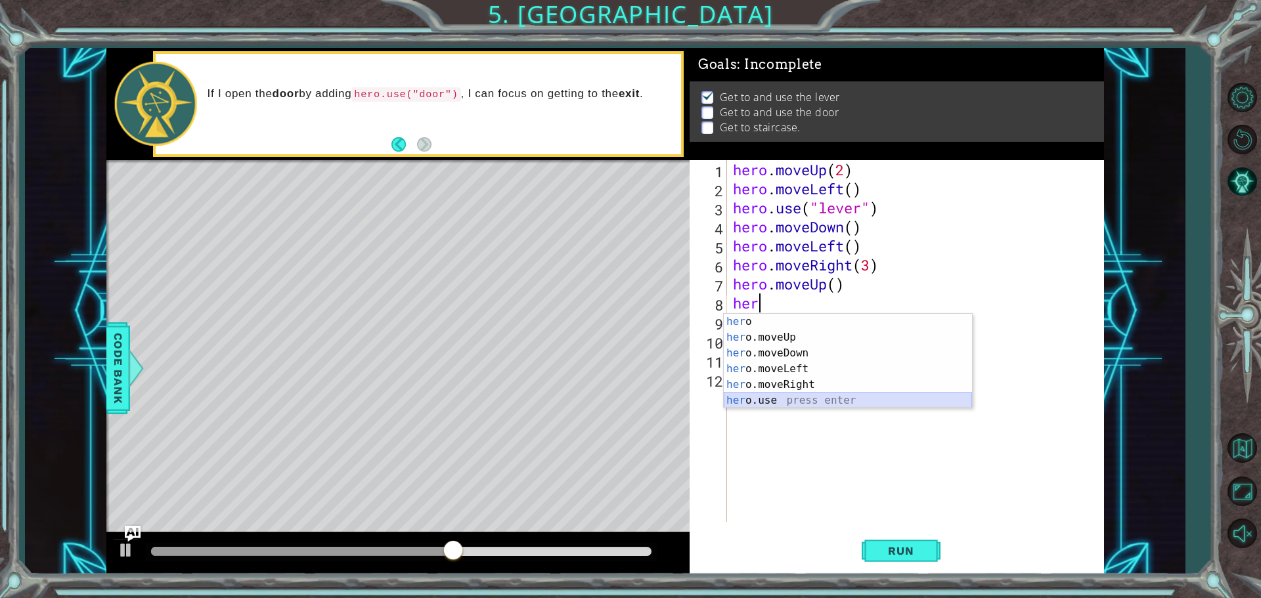
click at [836, 401] on div "her o press enter her o.moveUp press enter her o.moveDown press enter her o.mov…" at bounding box center [848, 377] width 248 height 126
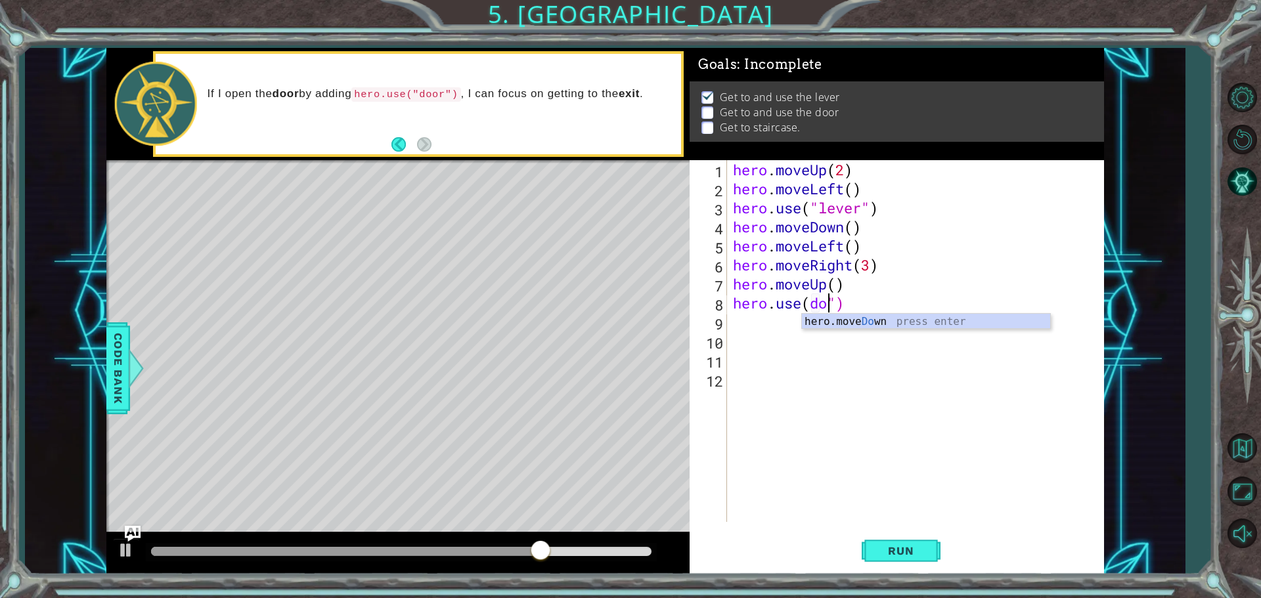
scroll to position [0, 5]
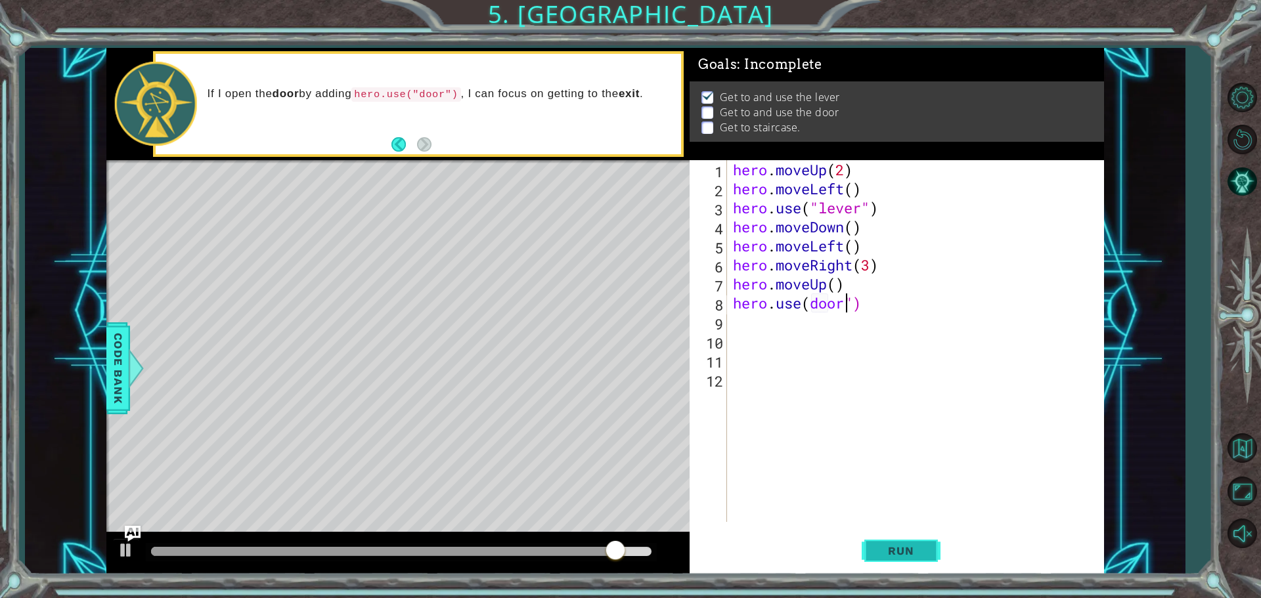
type textarea "hero.use(door")"
click at [916, 543] on button "Run" at bounding box center [901, 550] width 79 height 41
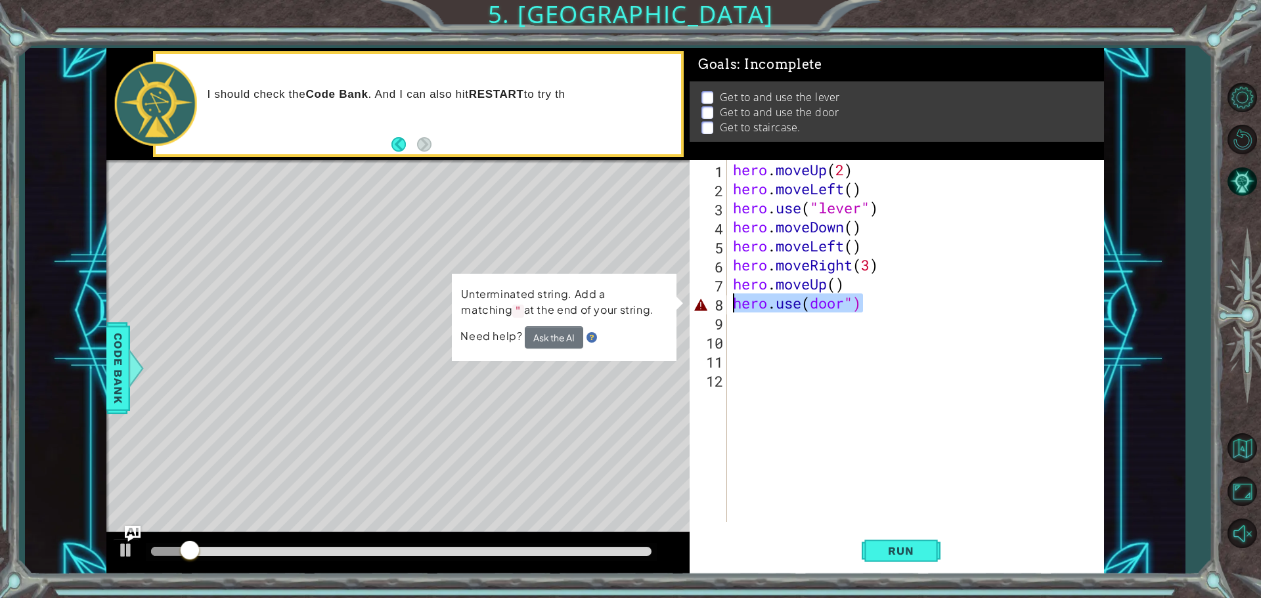
drag, startPoint x: 927, startPoint y: 298, endPoint x: 682, endPoint y: 299, distance: 245.7
click at [682, 299] on div "1 ההההההההההההההההההההההההההההההההההההההההההההההההההההההההההההההההההההההההההההה…" at bounding box center [605, 311] width 998 height 527
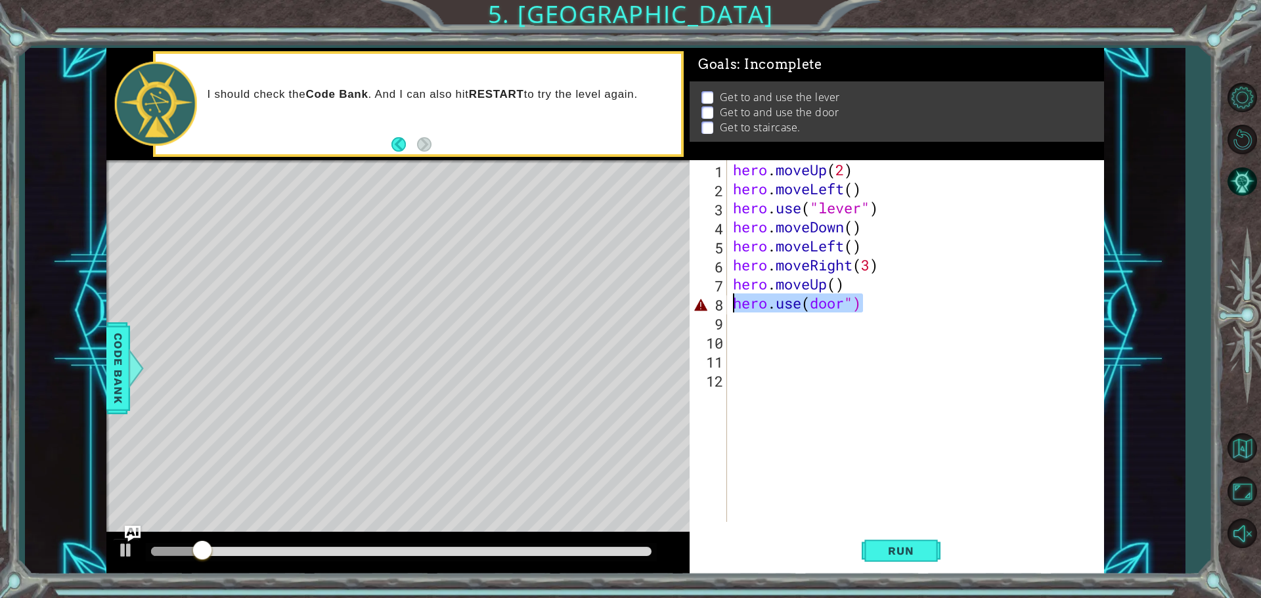
scroll to position [0, 0]
click at [124, 374] on span "Code Bank" at bounding box center [118, 368] width 21 height 80
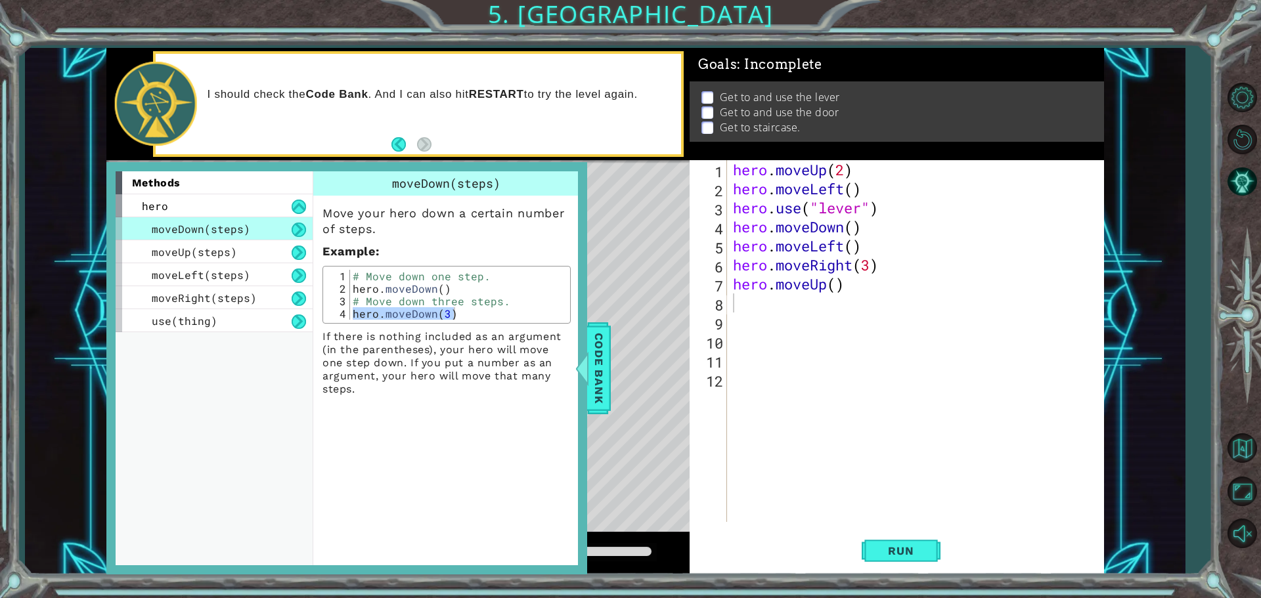
click at [395, 303] on div "# Move down one step. hero . moveDown ( ) # Move down three steps. hero . moveD…" at bounding box center [458, 307] width 217 height 75
click at [519, 309] on div "# Move down one step. hero . moveDown ( ) # Move down three steps. hero . moveD…" at bounding box center [458, 307] width 217 height 75
type textarea "hero.moveDown(3)"
click at [887, 546] on span "Run" at bounding box center [901, 551] width 52 height 13
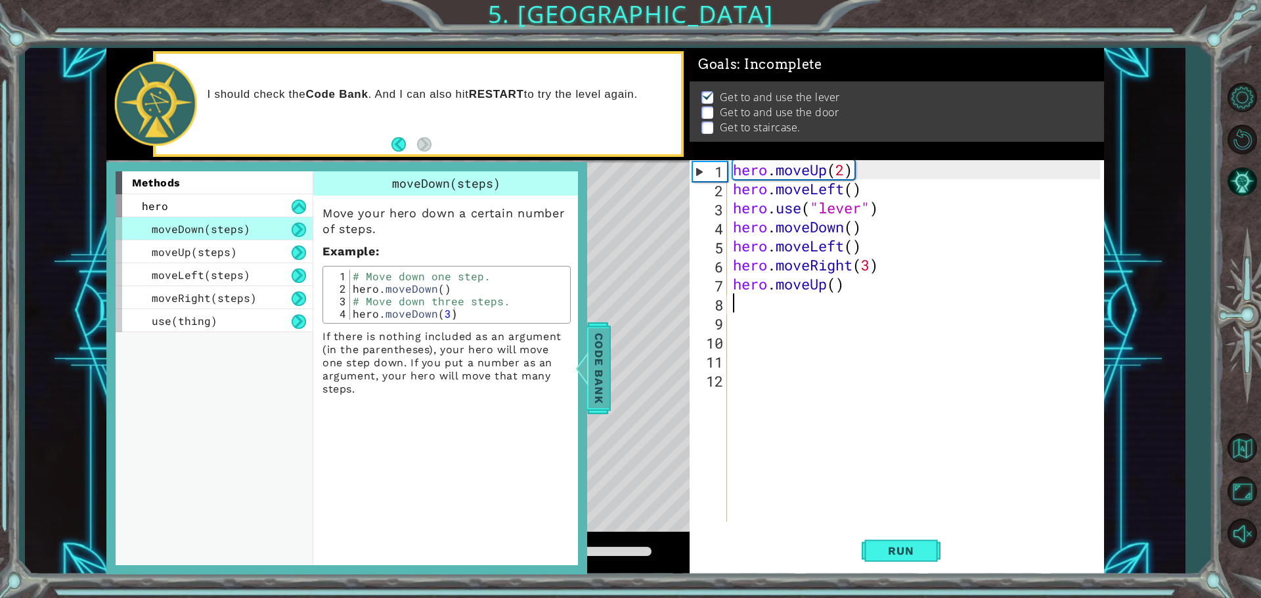
click at [585, 368] on div at bounding box center [581, 368] width 16 height 39
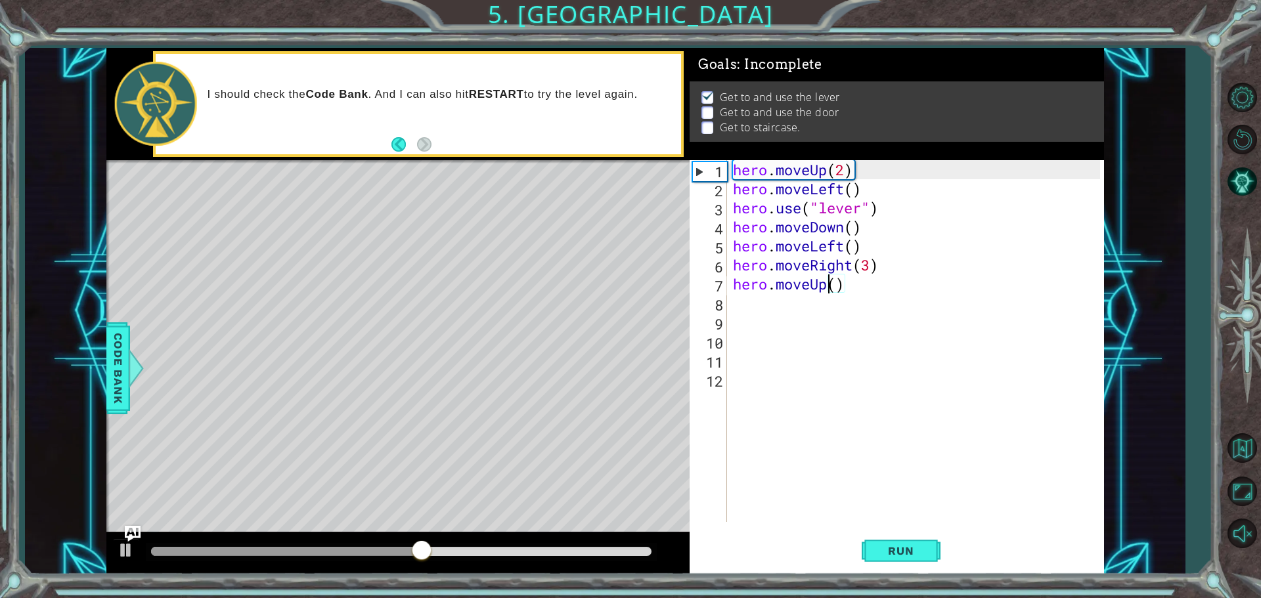
click at [832, 290] on div "hero . moveUp ( 2 ) hero . moveLeft ( ) hero . use ( "lever" ) hero . moveDown …" at bounding box center [918, 360] width 376 height 400
click at [837, 285] on div "hero . moveUp ( 2 ) hero . moveLeft ( ) hero . use ( "lever" ) hero . moveDown …" at bounding box center [918, 360] width 376 height 400
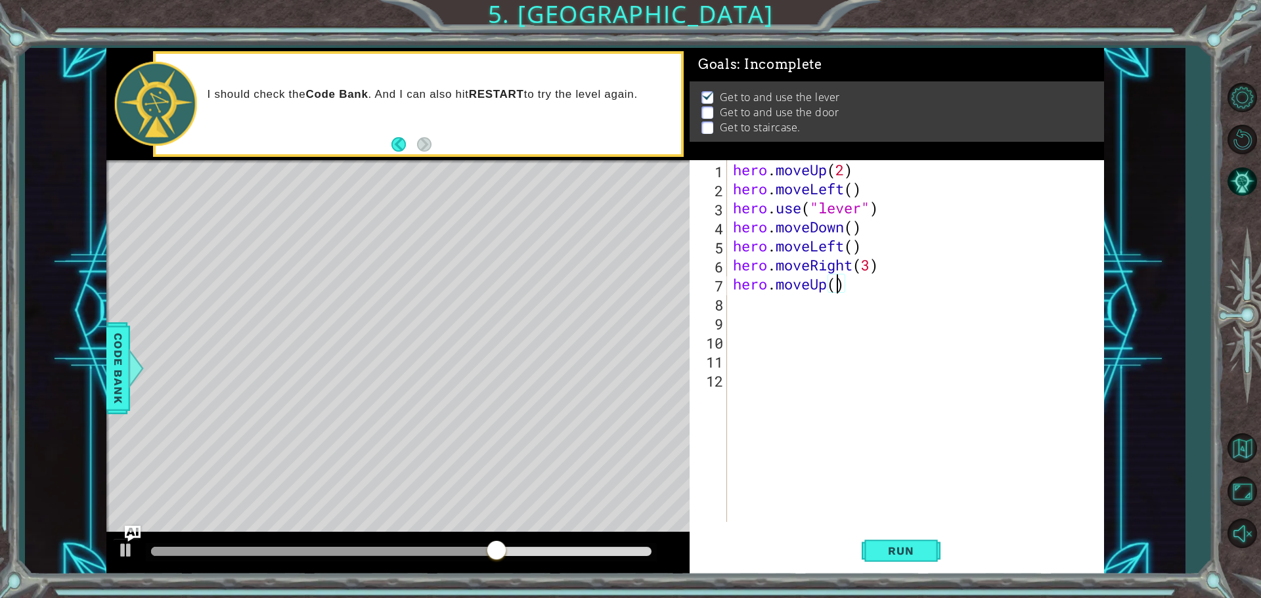
type textarea "hero.moveUp(2)"
click at [878, 555] on span "Run" at bounding box center [901, 551] width 52 height 13
